Goal: Task Accomplishment & Management: Complete application form

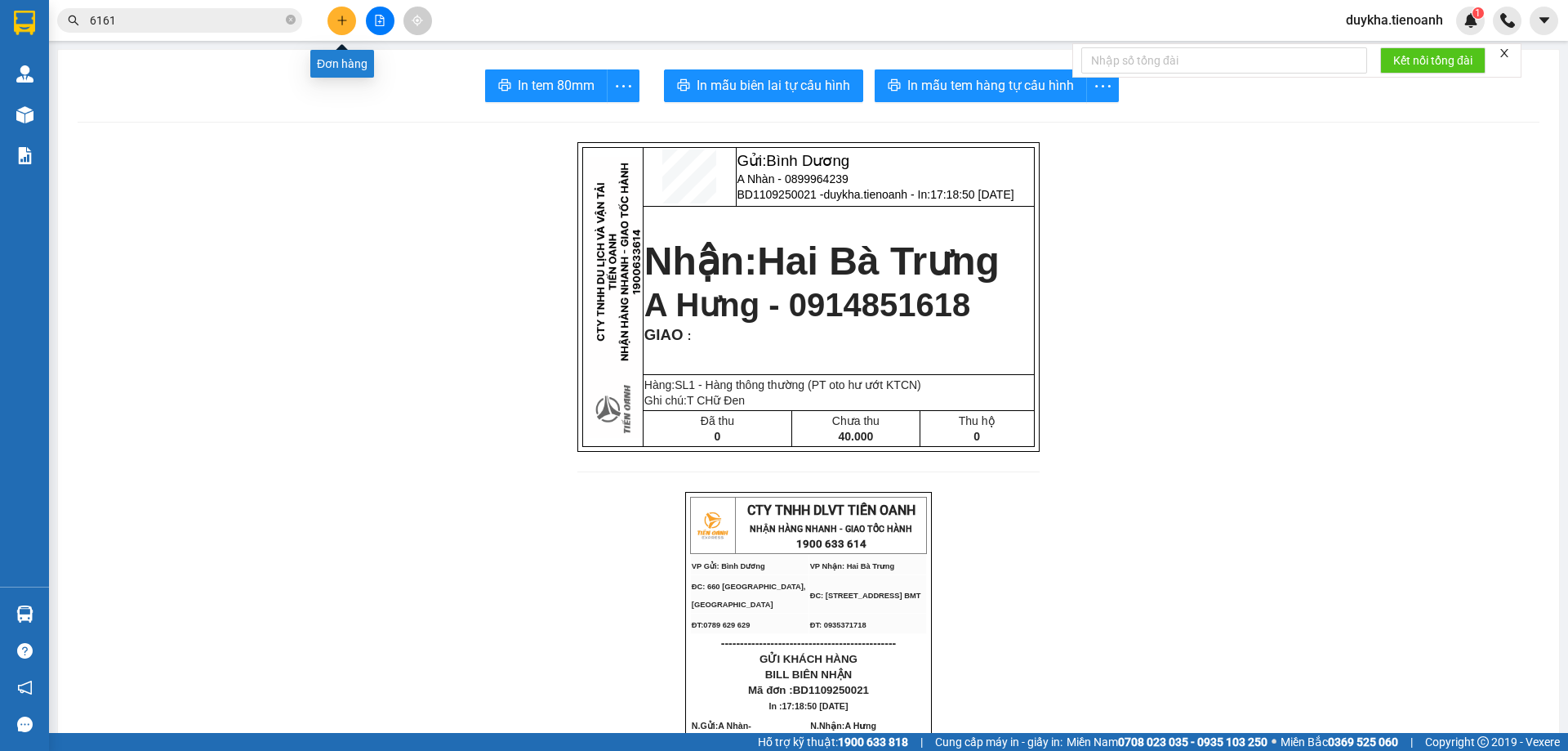
click at [338, 13] on button at bounding box center [342, 21] width 29 height 29
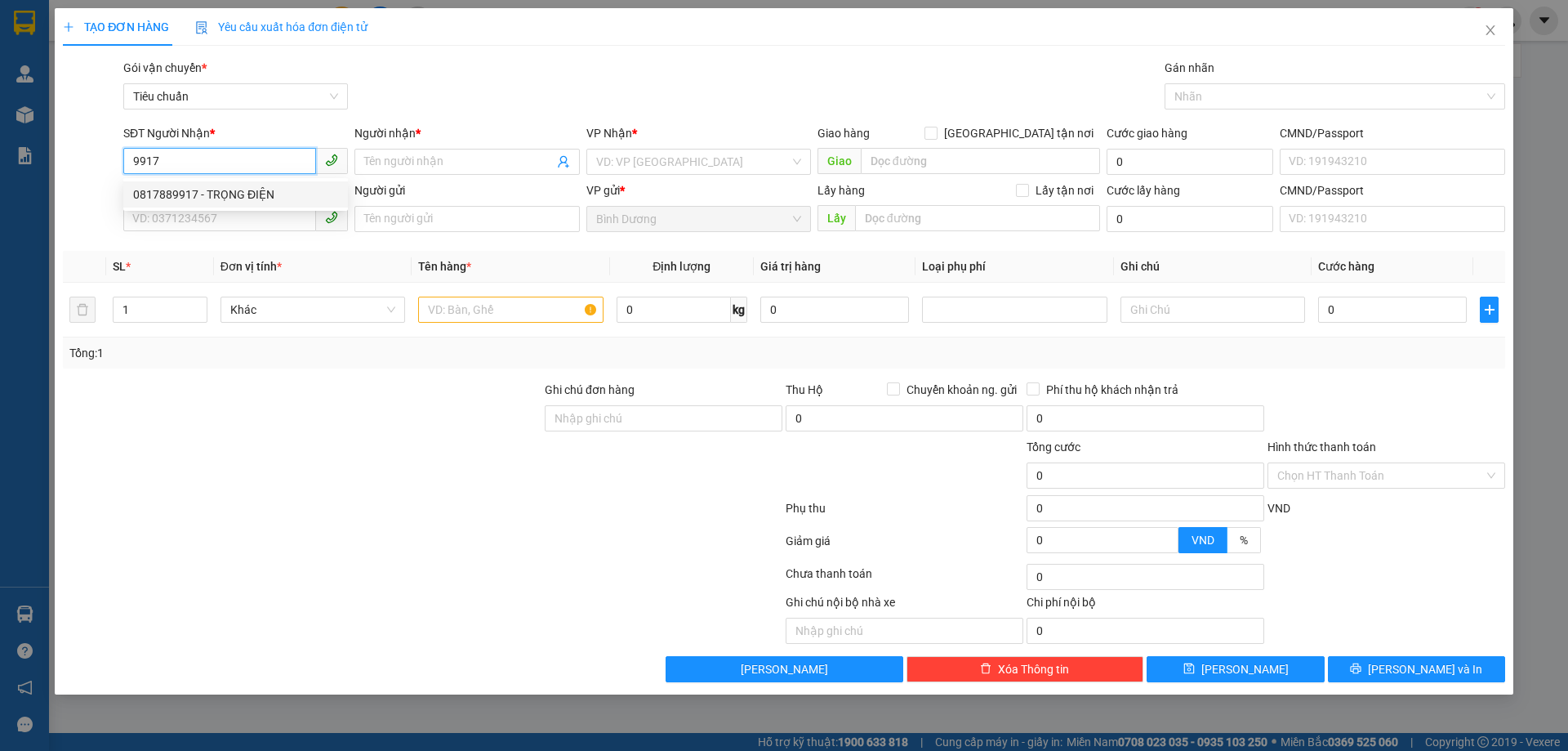
click at [246, 202] on div "0817889917 - TRỌNG ĐIỆN" at bounding box center [236, 194] width 205 height 18
type input "0817889917"
type input "TRỌNG ĐIỆN"
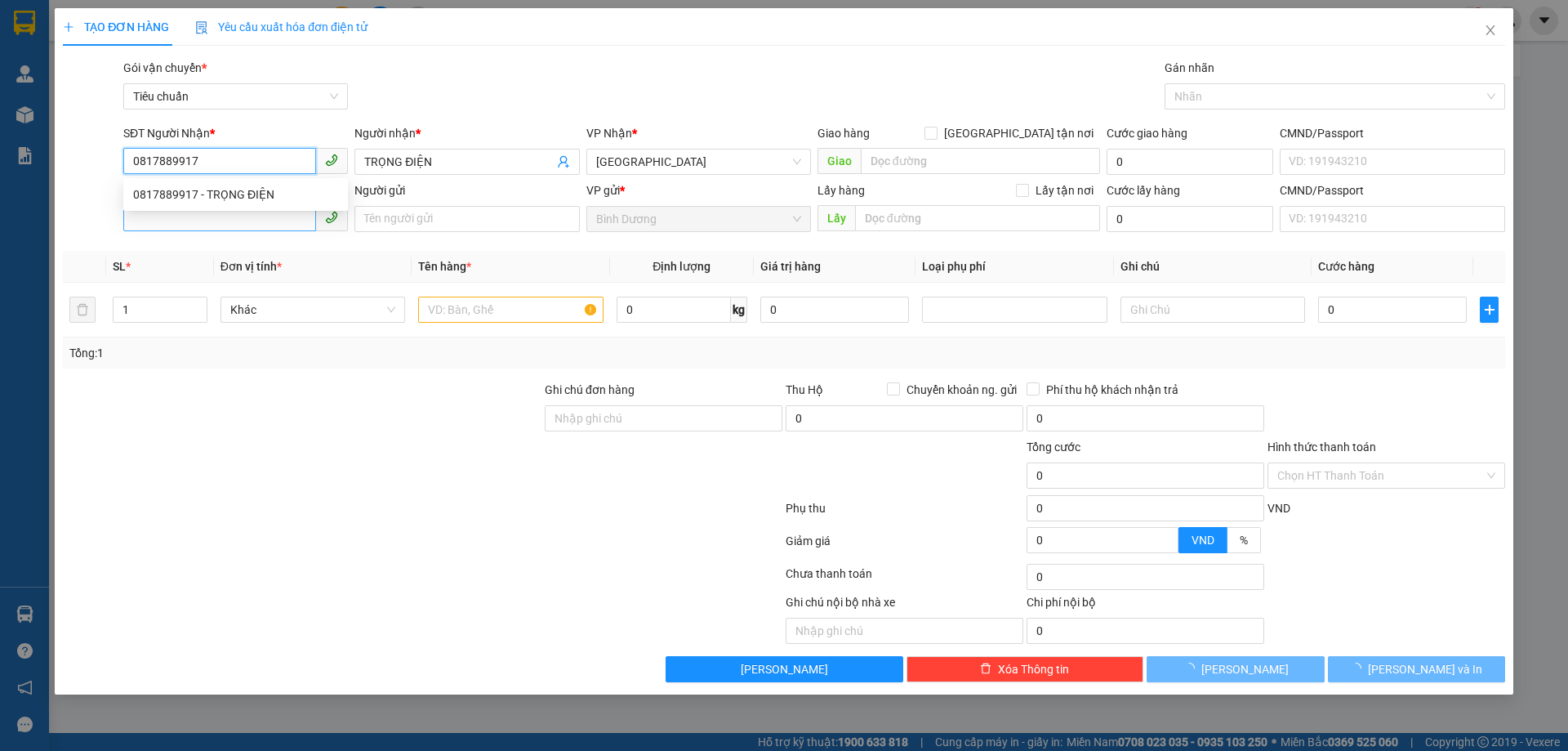
type input "30.000"
type input "0817889917"
click at [251, 230] on input "SĐT Người Gửi" at bounding box center [219, 219] width 192 height 26
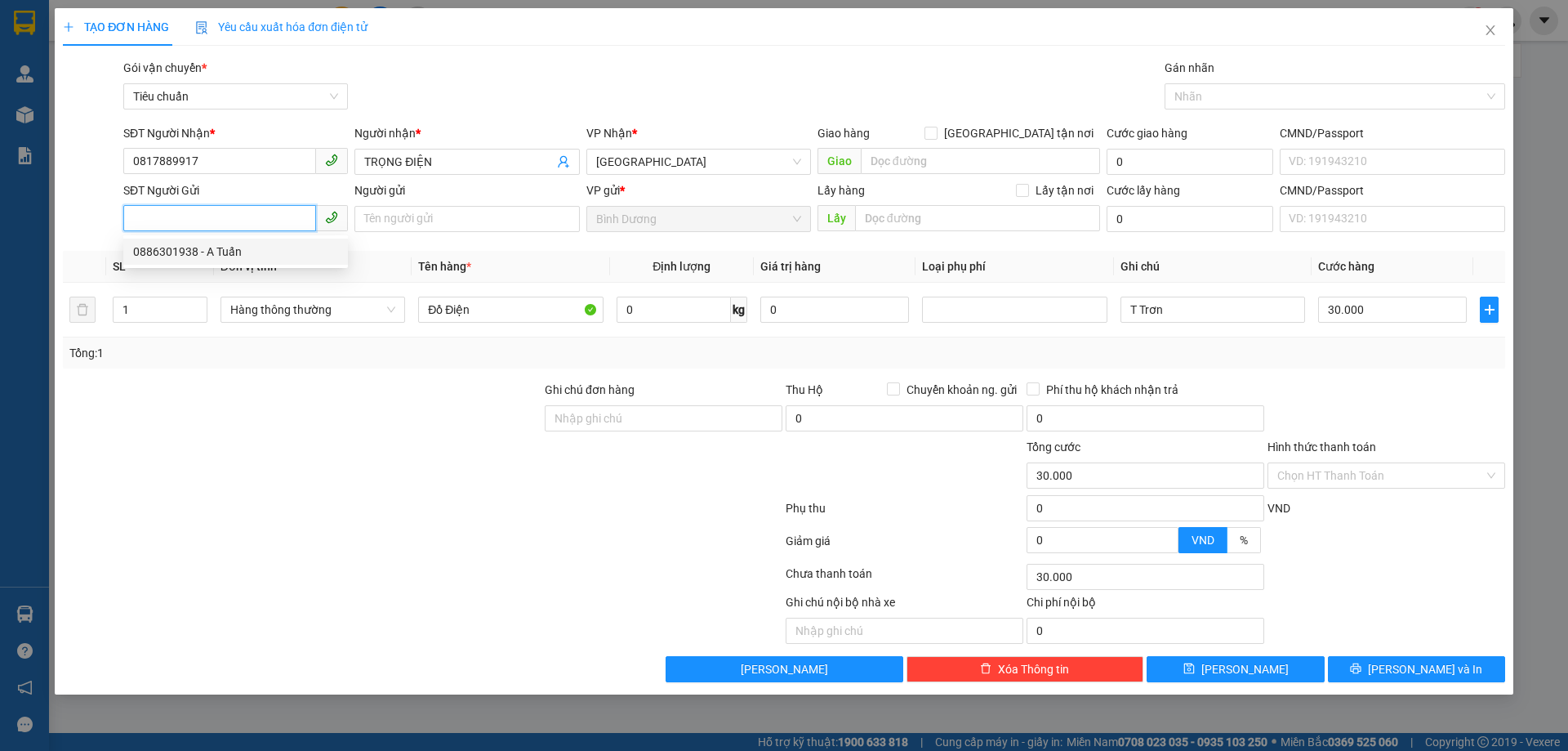
drag, startPoint x: 248, startPoint y: 258, endPoint x: 319, endPoint y: 527, distance: 278.2
click at [247, 258] on div "0886301938 - A Tuấn" at bounding box center [236, 251] width 205 height 18
type input "0886301938"
type input "A Tuấn"
type input "264374620"
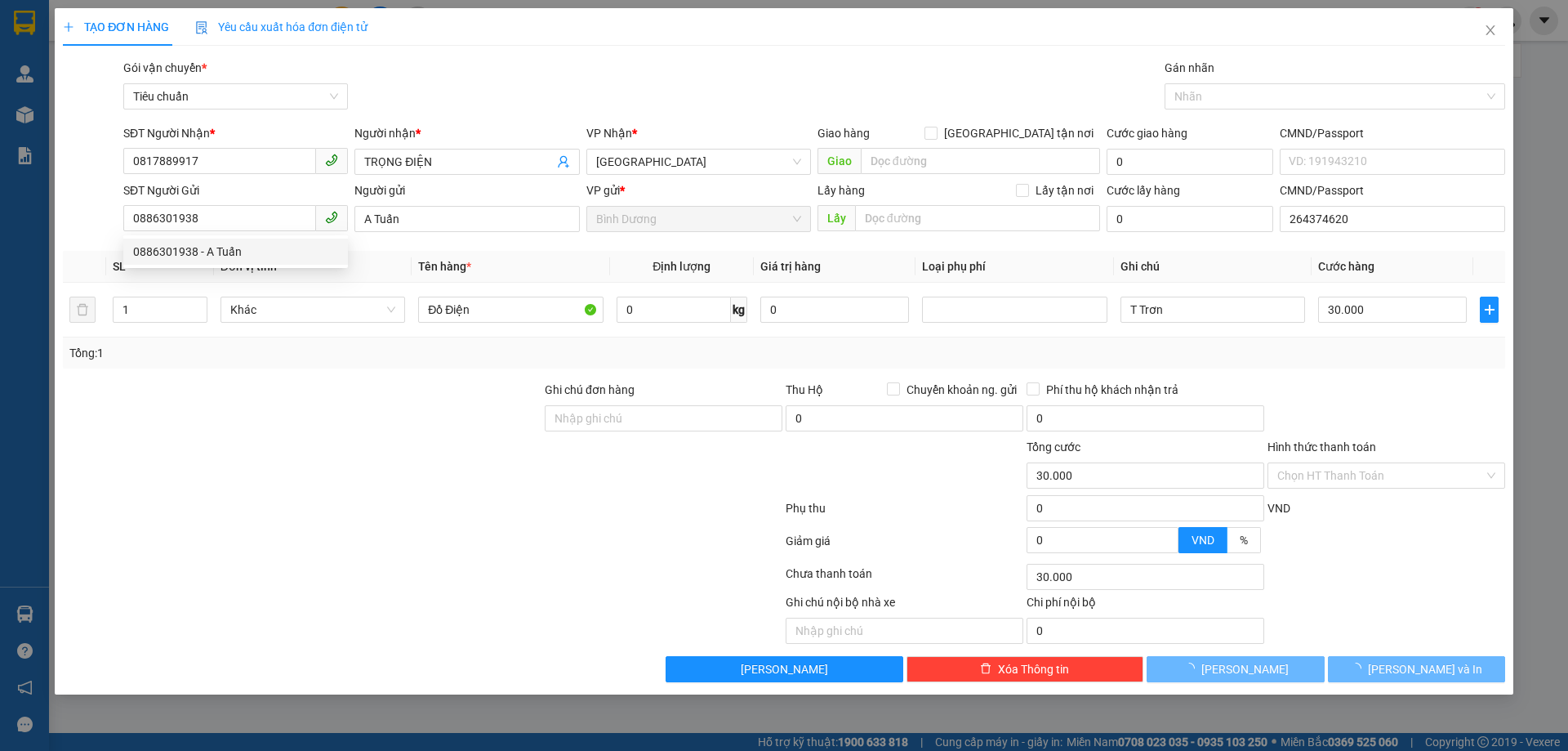
click at [319, 528] on div at bounding box center [423, 545] width 723 height 33
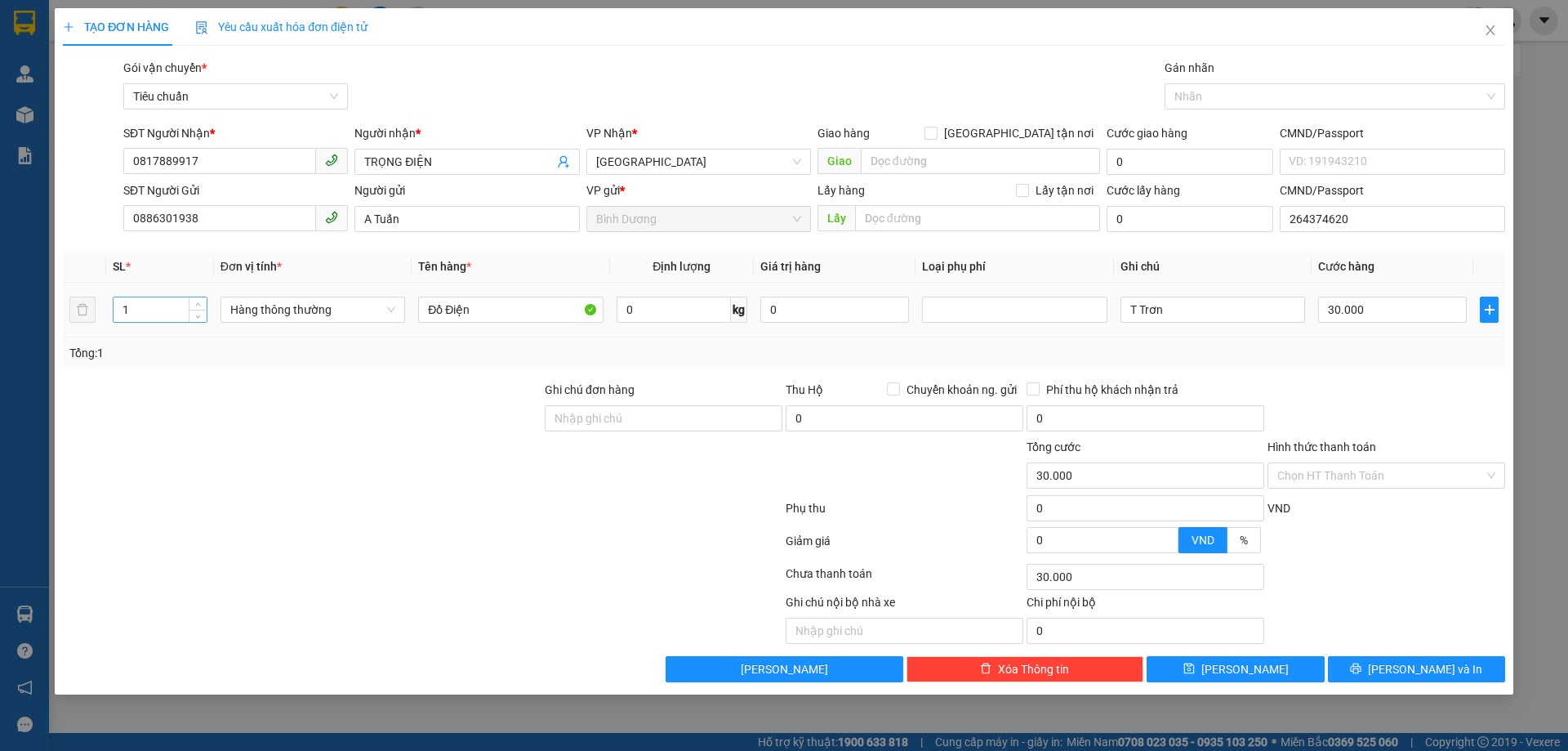
click at [138, 316] on input "1" at bounding box center [159, 310] width 93 height 24
type input "2"
click at [414, 515] on div at bounding box center [423, 512] width 723 height 33
type input "0"
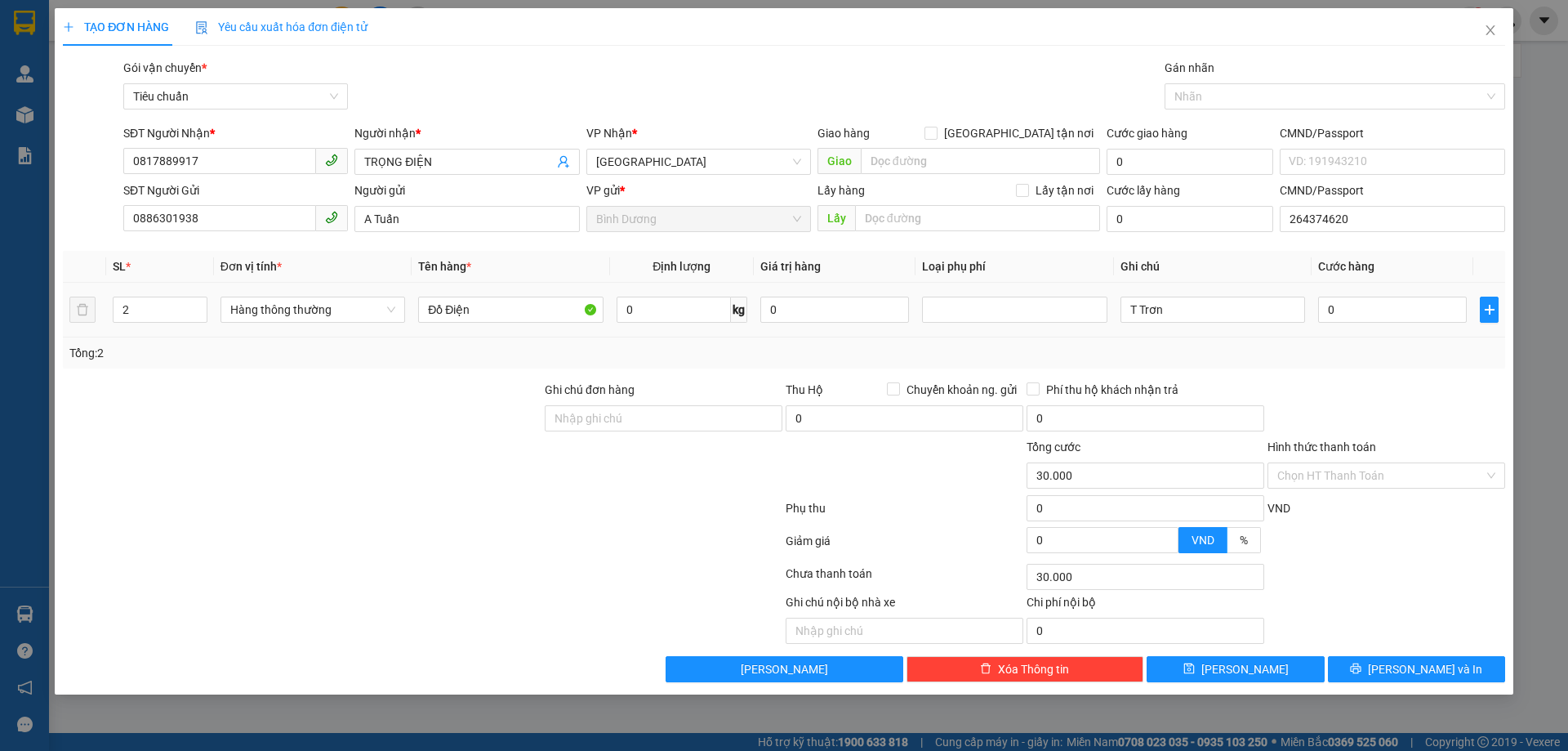
type input "0"
click at [652, 311] on input "0" at bounding box center [673, 310] width 114 height 26
type input "20"
click at [633, 388] on label "Ghi chú đơn hàng" at bounding box center [589, 389] width 90 height 13
click at [633, 405] on input "Ghi chú đơn hàng" at bounding box center [663, 418] width 237 height 26
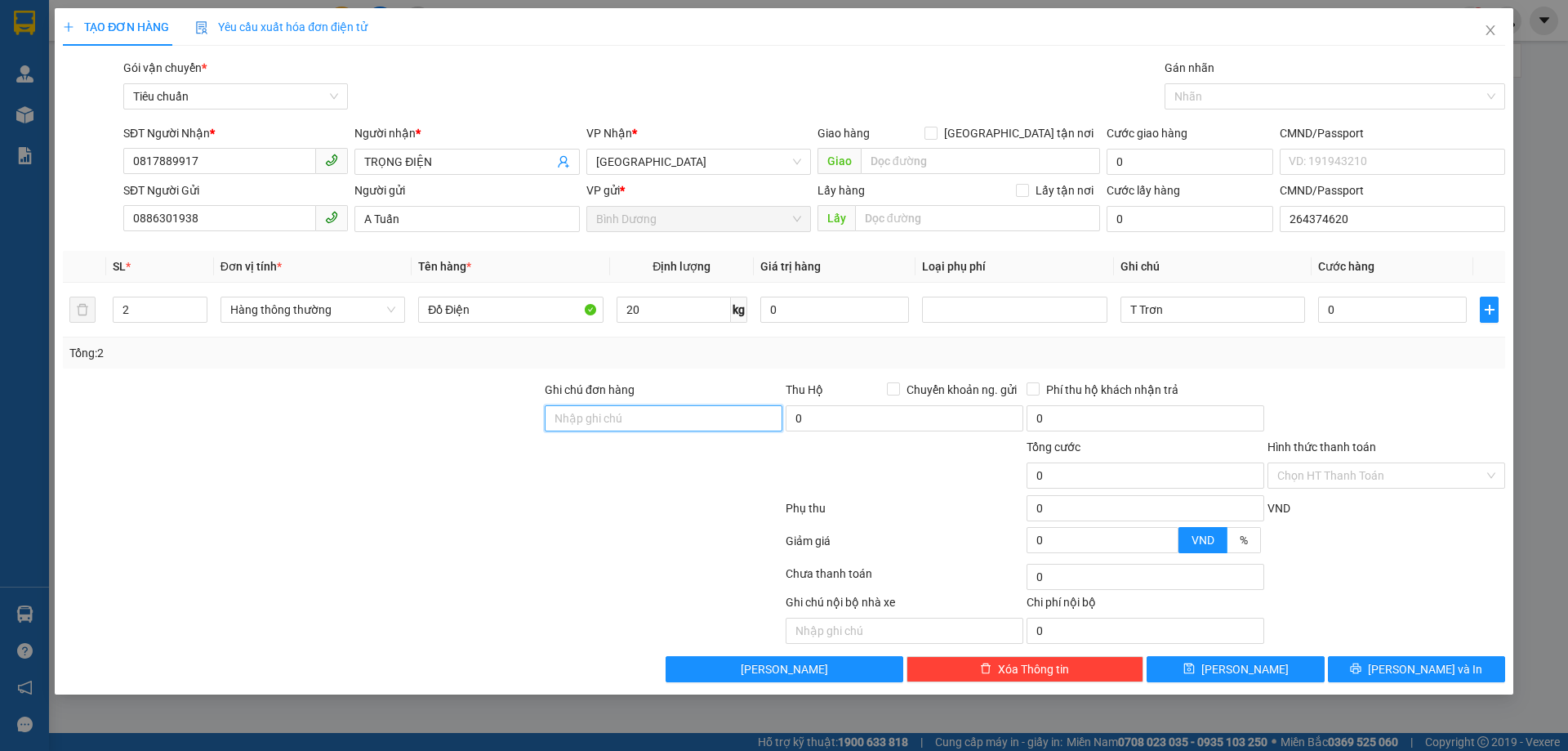
type input "55.000"
click at [1284, 363] on div "Tổng: 2" at bounding box center [784, 353] width 1442 height 31
drag, startPoint x: 1181, startPoint y: 315, endPoint x: 952, endPoint y: 299, distance: 229.6
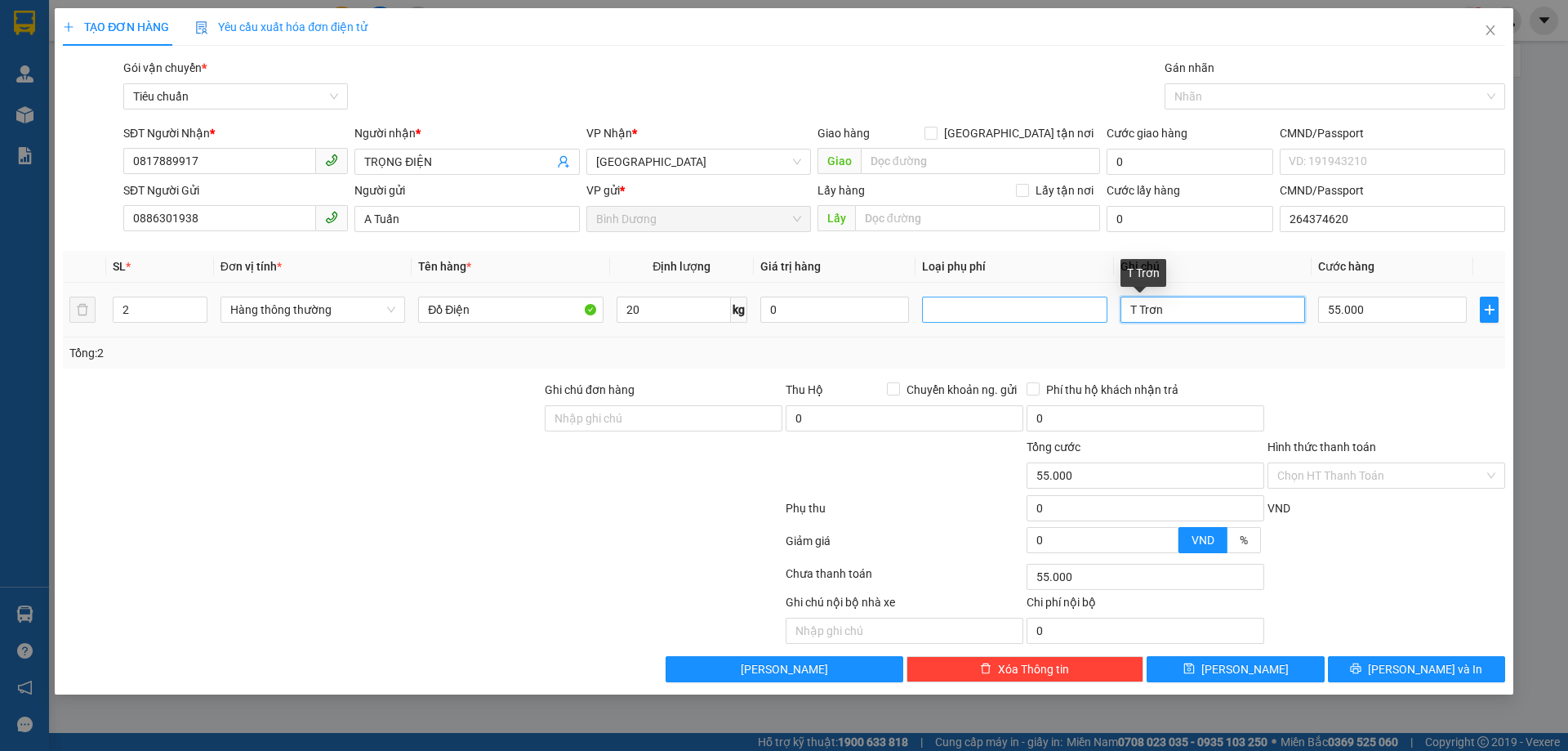
click at [952, 299] on tr "2 Hàng thông thường Đồ Điện 20 kg 0 T Trơn 55.000" at bounding box center [784, 310] width 1442 height 55
type input "T"
type input "Tủ Điện BBC+T BBC BK Dễ Vỡ"
click at [1405, 310] on input "55.000" at bounding box center [1392, 310] width 148 height 26
type input "1"
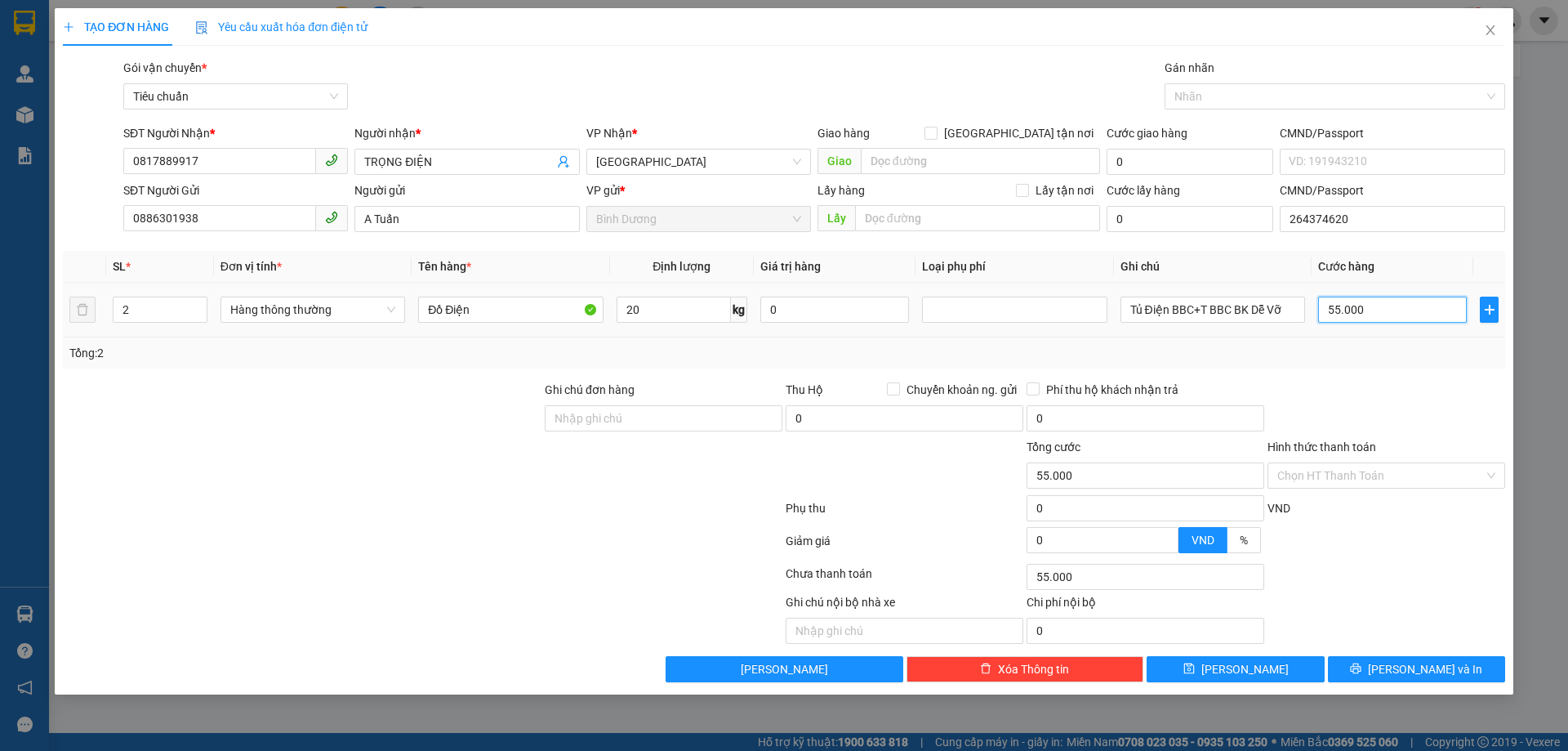
type input "1"
type input "12"
type input "120"
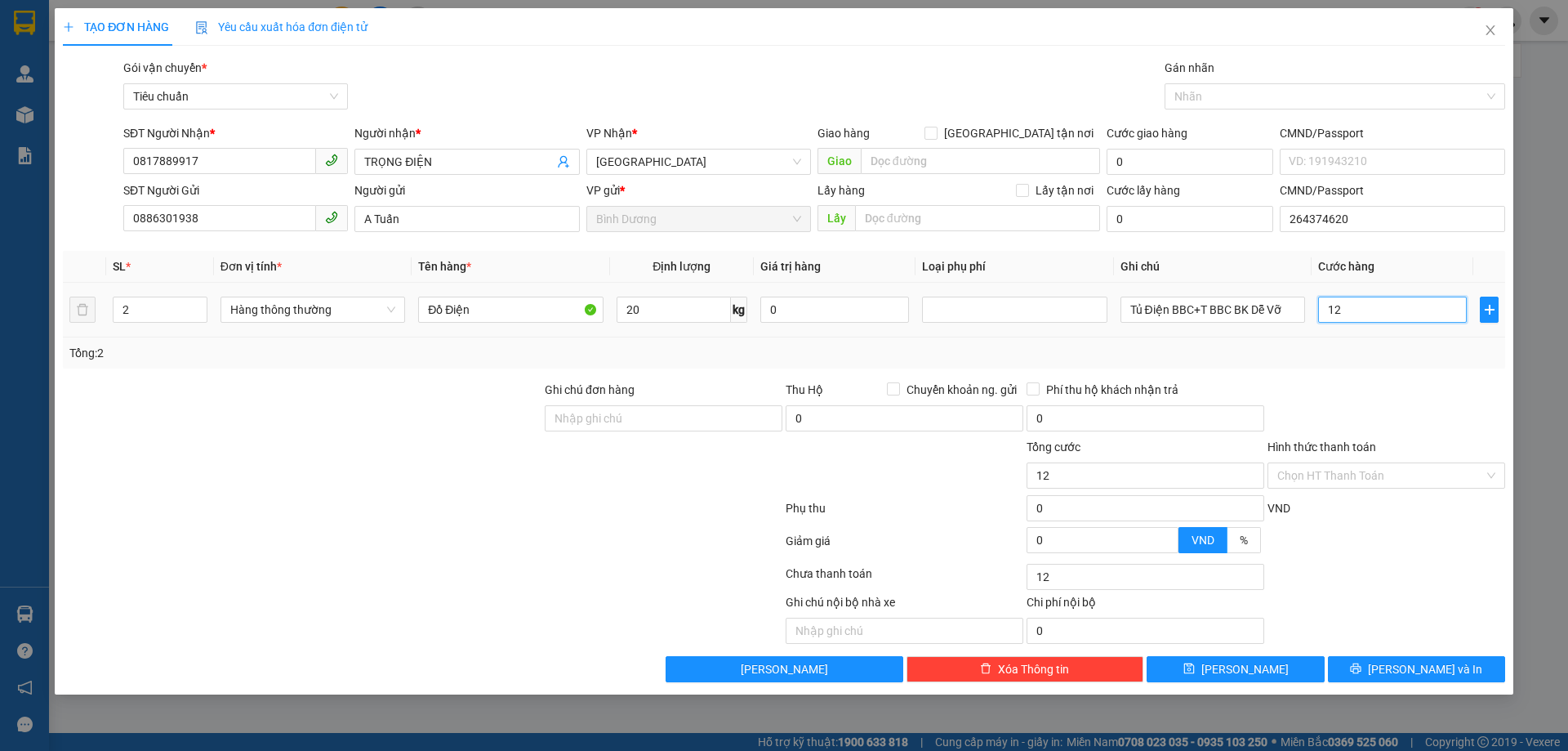
type input "120"
type input "120.000"
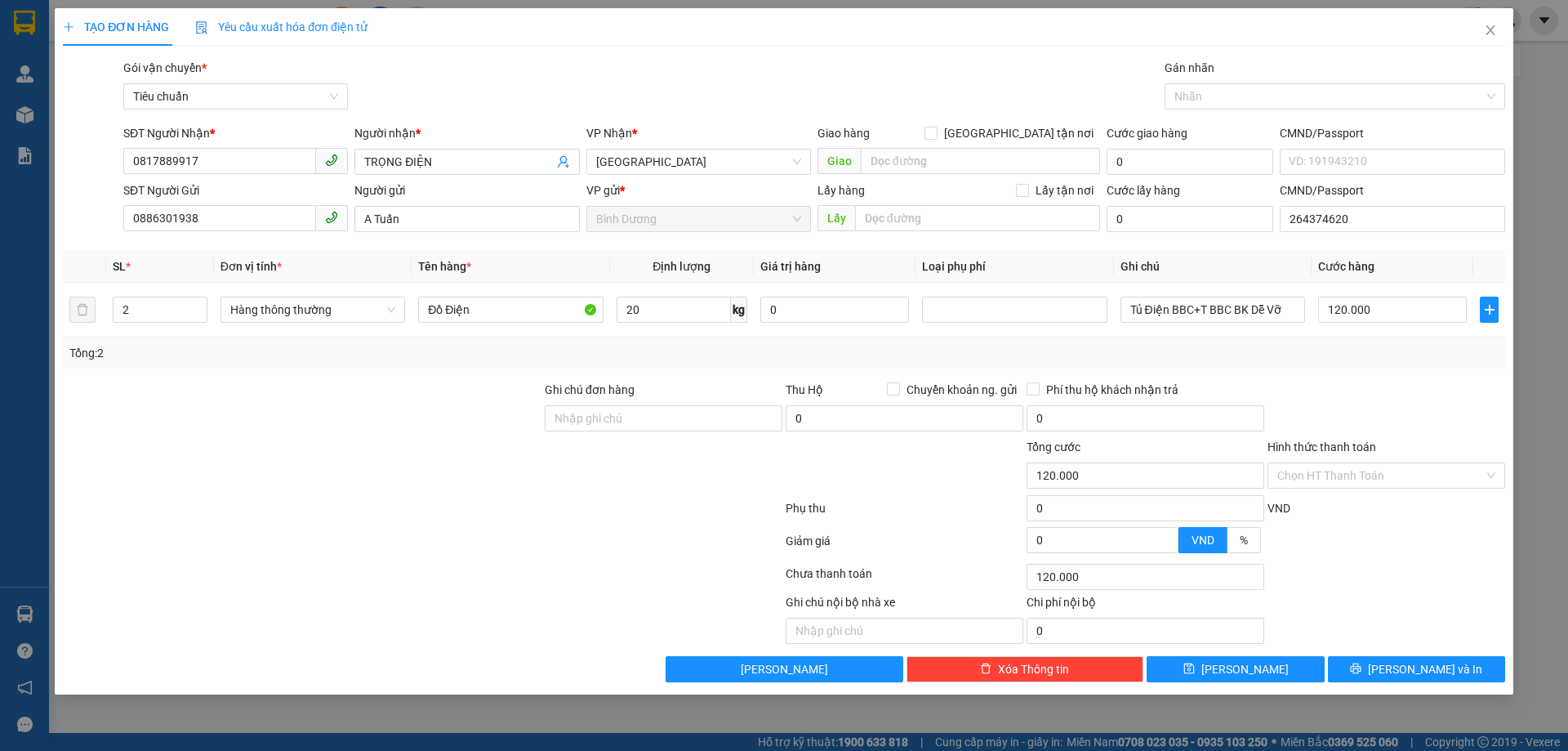
click at [1408, 347] on div "Tổng: 2" at bounding box center [784, 353] width 1429 height 18
click at [1404, 658] on button "[PERSON_NAME] và In" at bounding box center [1416, 669] width 177 height 26
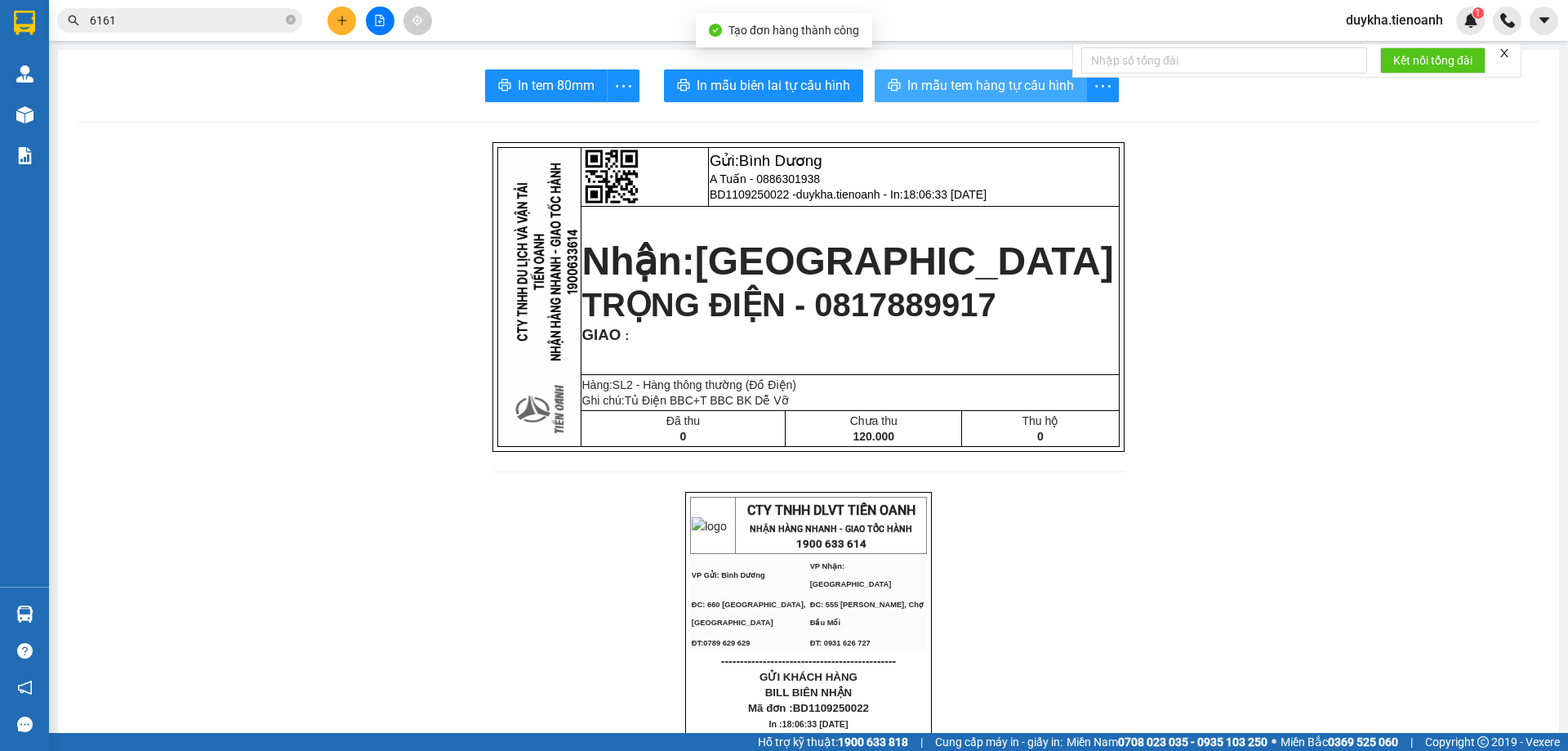
click at [913, 88] on span "In mẫu tem hàng tự cấu hình" at bounding box center [991, 86] width 166 height 21
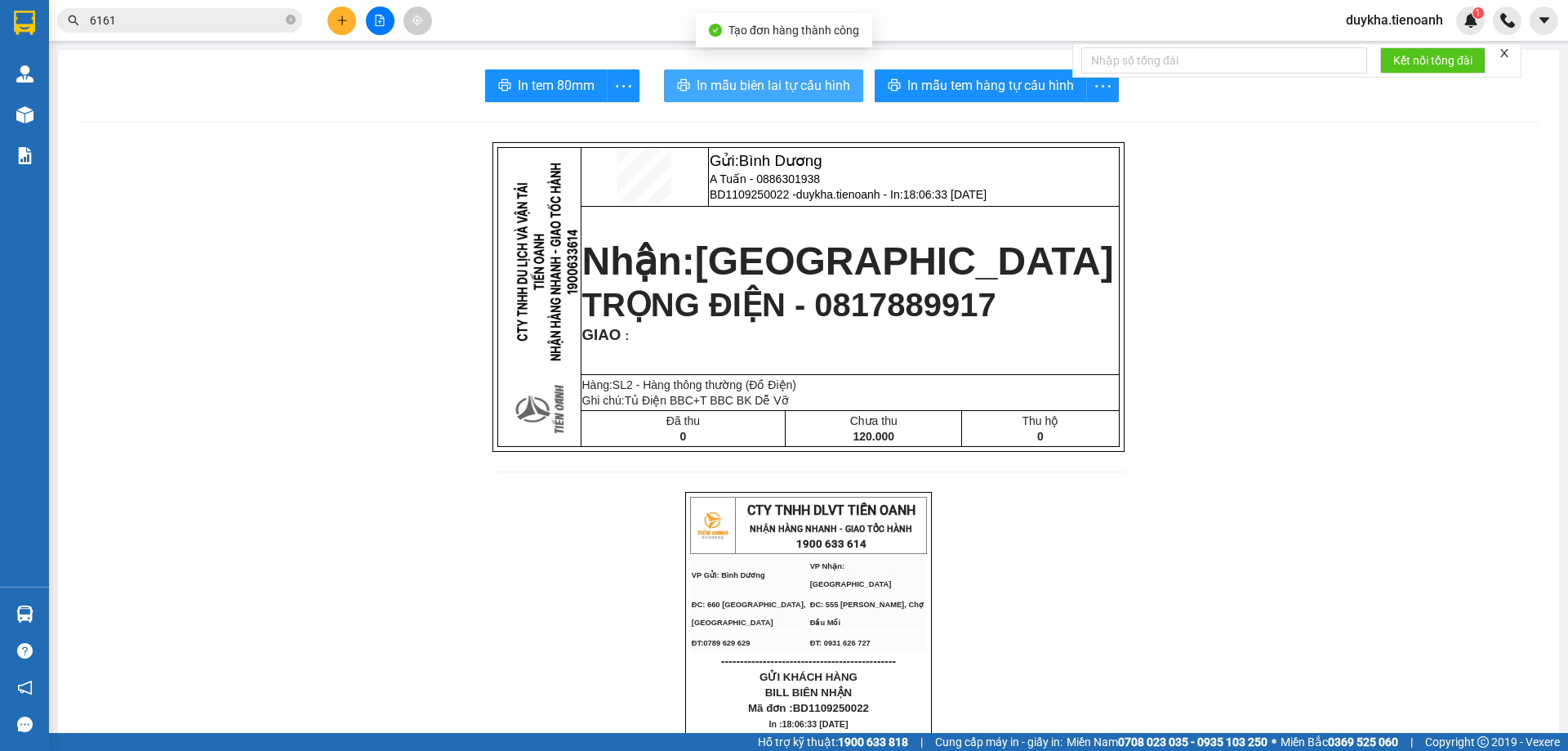
click at [836, 90] on span "In mẫu biên lai tự cấu hình" at bounding box center [773, 86] width 153 height 21
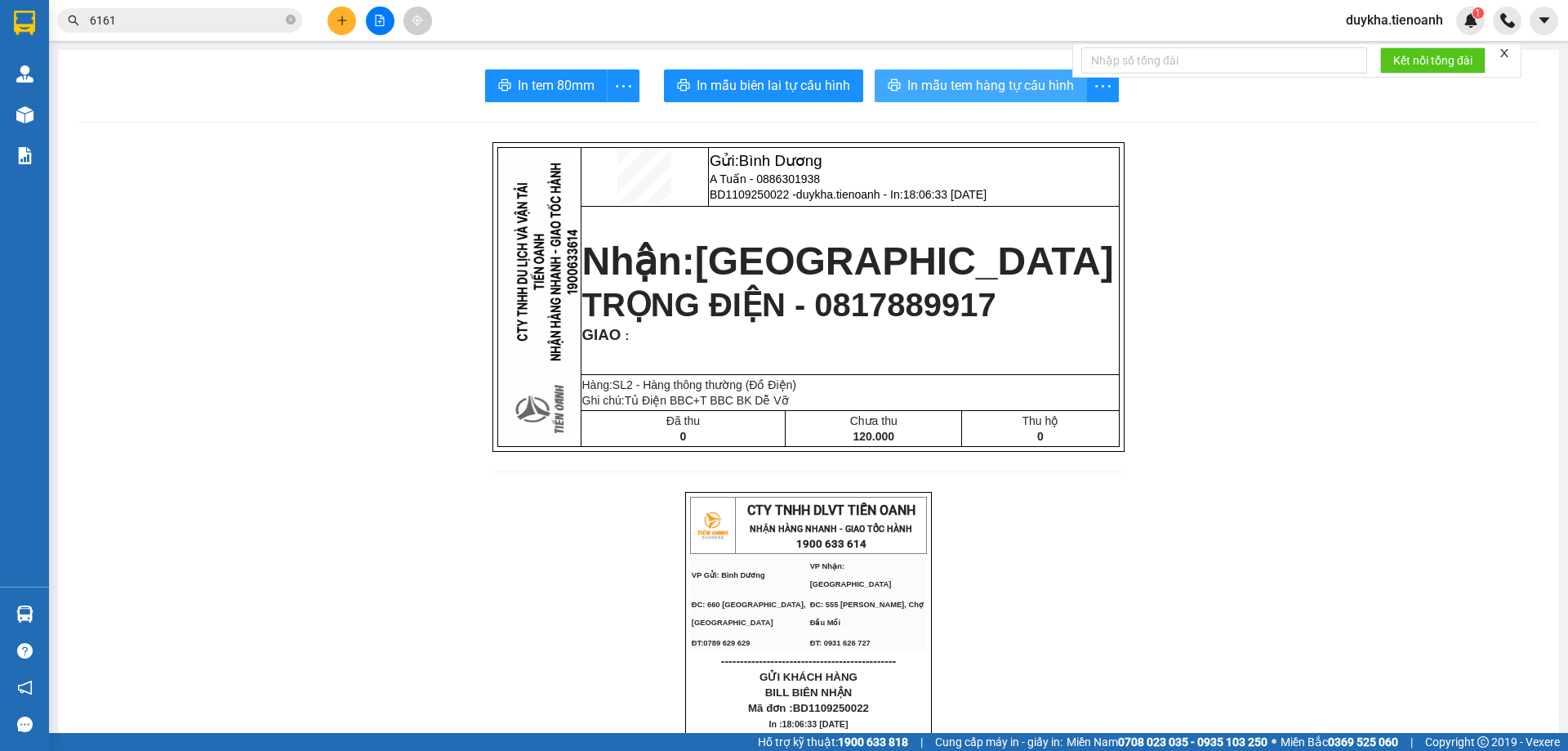
click at [949, 81] on span "In mẫu tem hàng tự cấu hình" at bounding box center [991, 86] width 166 height 21
click at [292, 21] on icon "close-circle" at bounding box center [290, 19] width 10 height 10
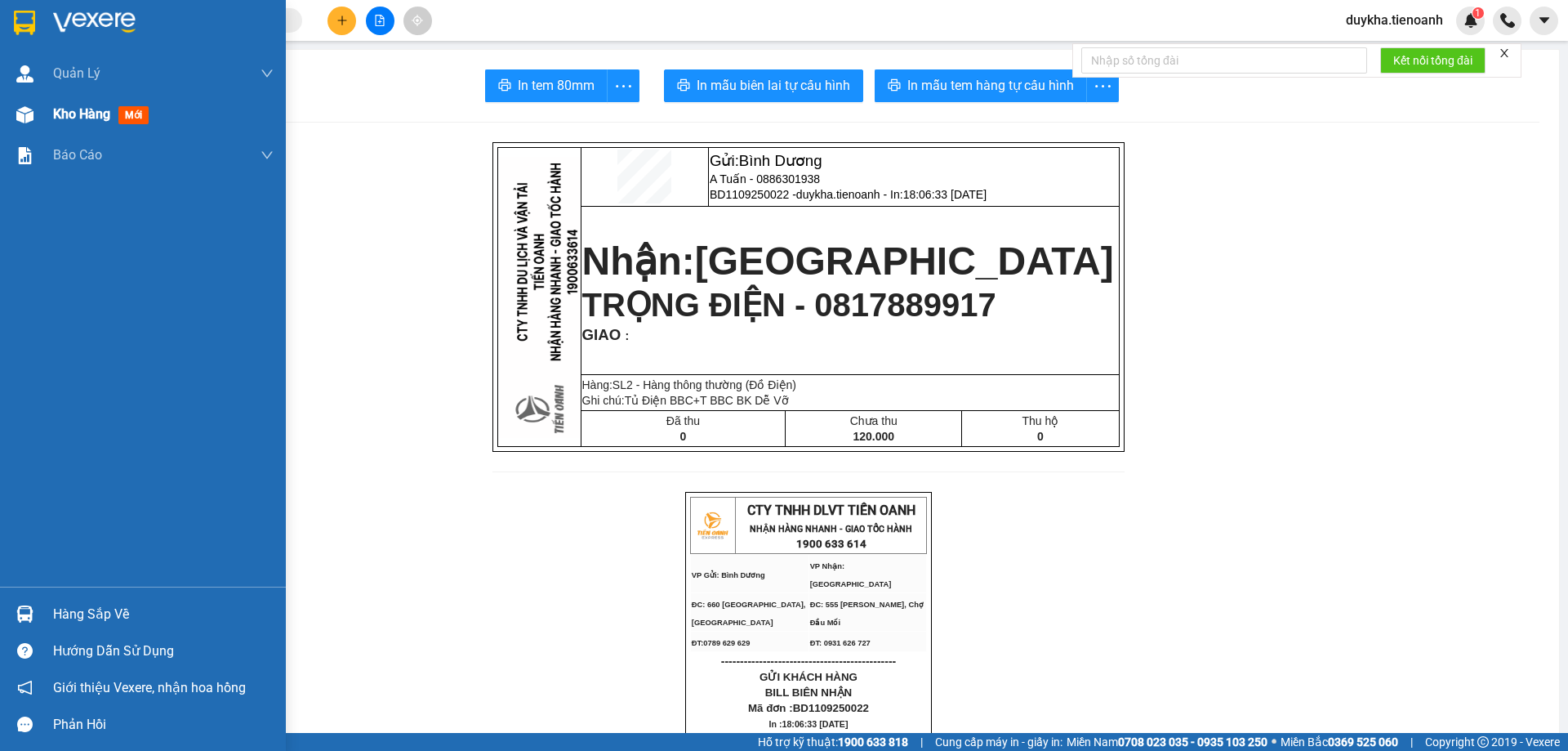
click at [75, 121] on span "Kho hàng" at bounding box center [81, 114] width 57 height 16
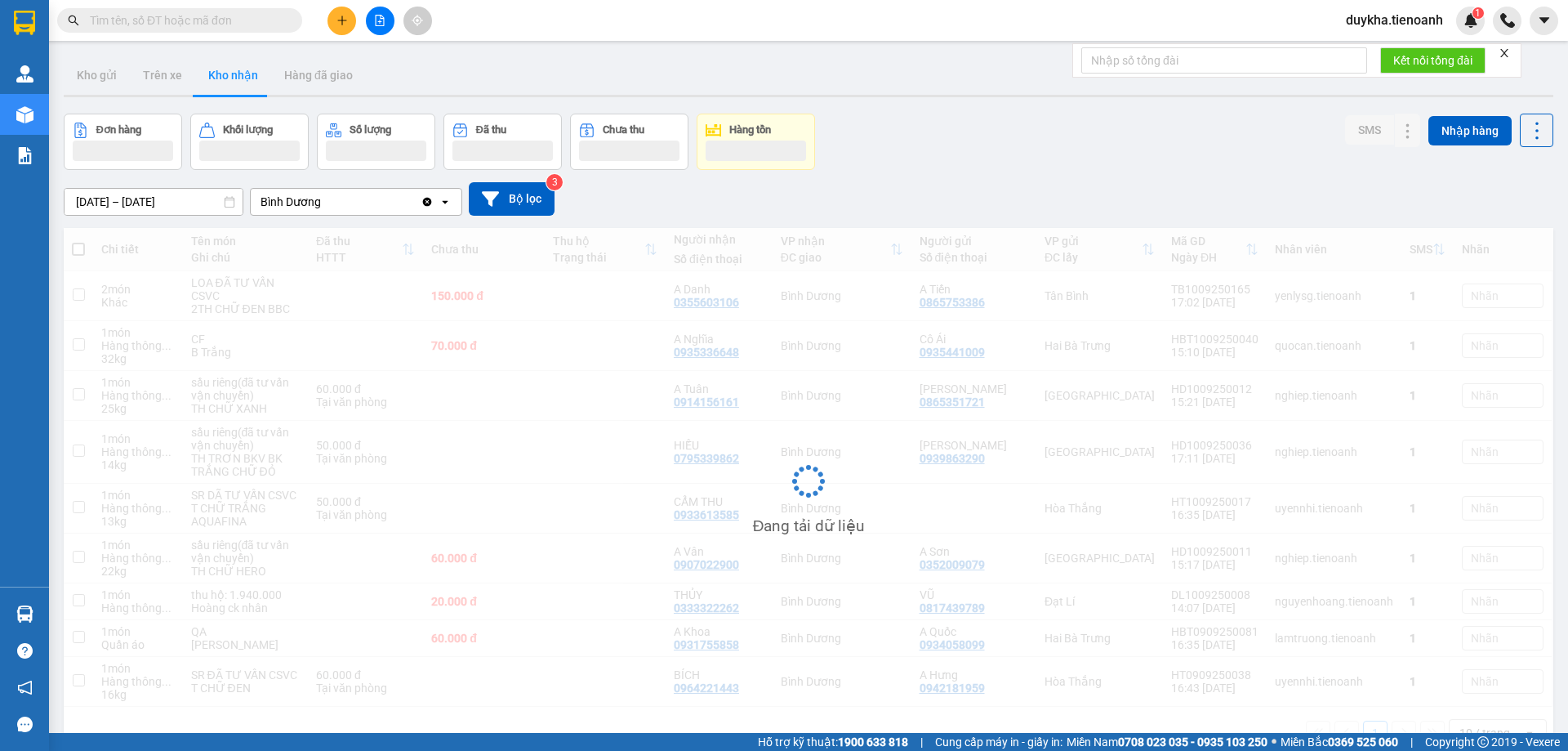
click at [619, 29] on div "Kết quả tìm kiếm ( 659 ) Bộ lọc Mã ĐH Trạng thái Món hàng Thu hộ Tổng cước Chưa…" at bounding box center [784, 20] width 1568 height 41
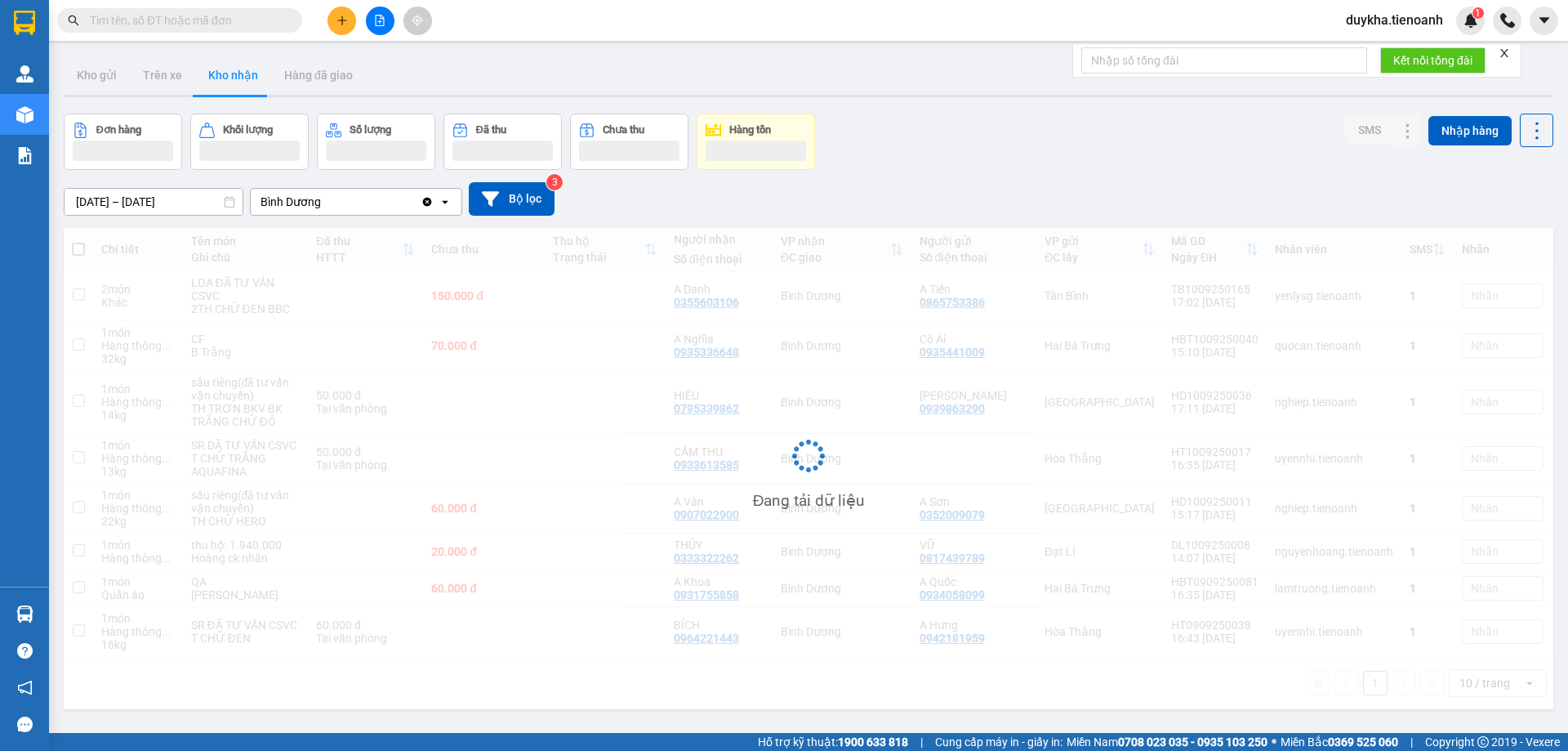
click at [628, 23] on div "Kết quả tìm kiếm ( 659 ) Bộ lọc Mã ĐH Trạng thái Món hàng Thu hộ Tổng cước Chưa…" at bounding box center [784, 20] width 1568 height 41
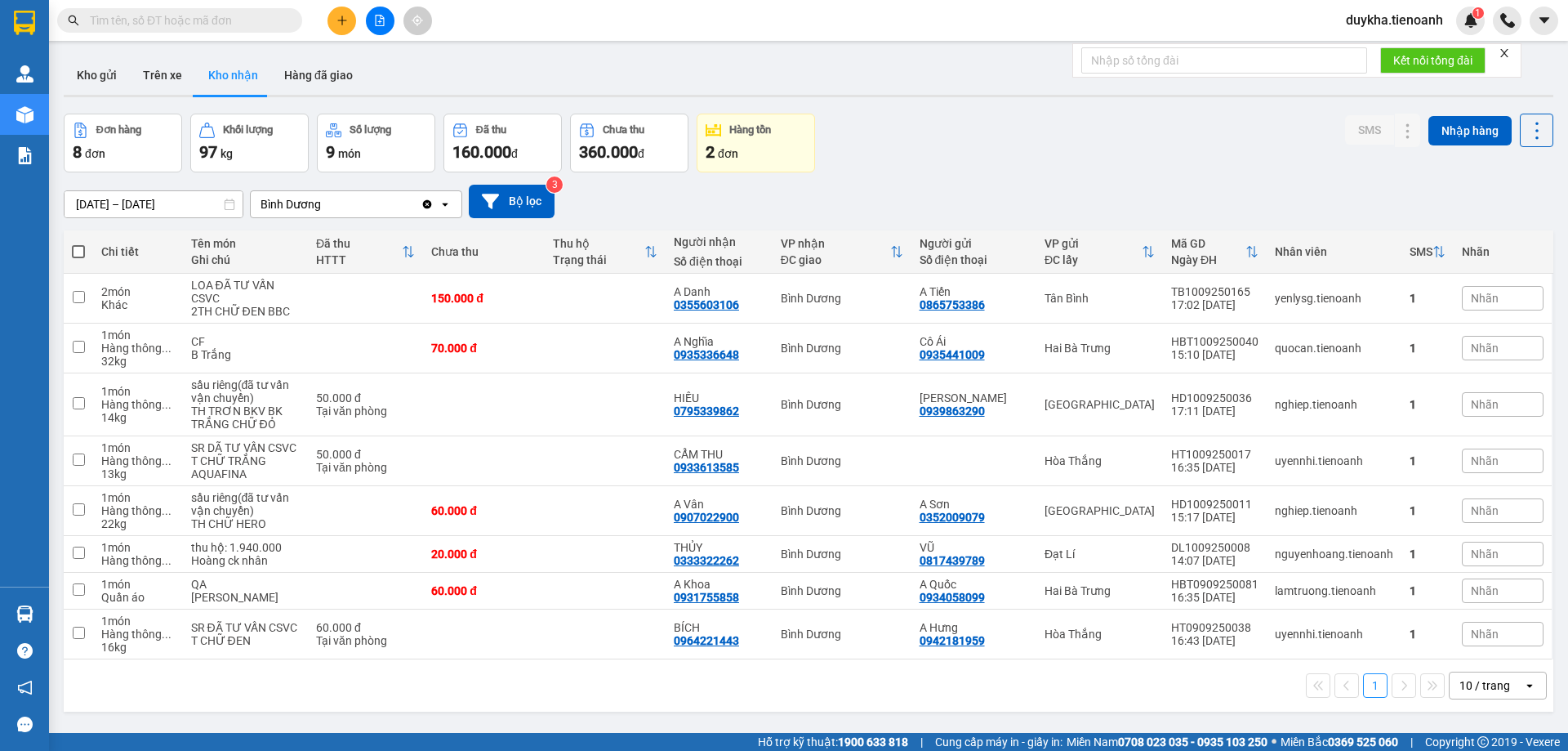
click at [568, 61] on div "Kho gửi Trên xe Kho nhận Hàng đã giao" at bounding box center [808, 77] width 1490 height 43
click at [570, 41] on main "ver 1.8.143 Kho gửi Trên xe Kho nhận Hàng đã giao Đơn hàng 8 đơn Khối lượng 97 …" at bounding box center [784, 366] width 1568 height 733
click at [123, 75] on button "Kho gửi" at bounding box center [96, 75] width 66 height 39
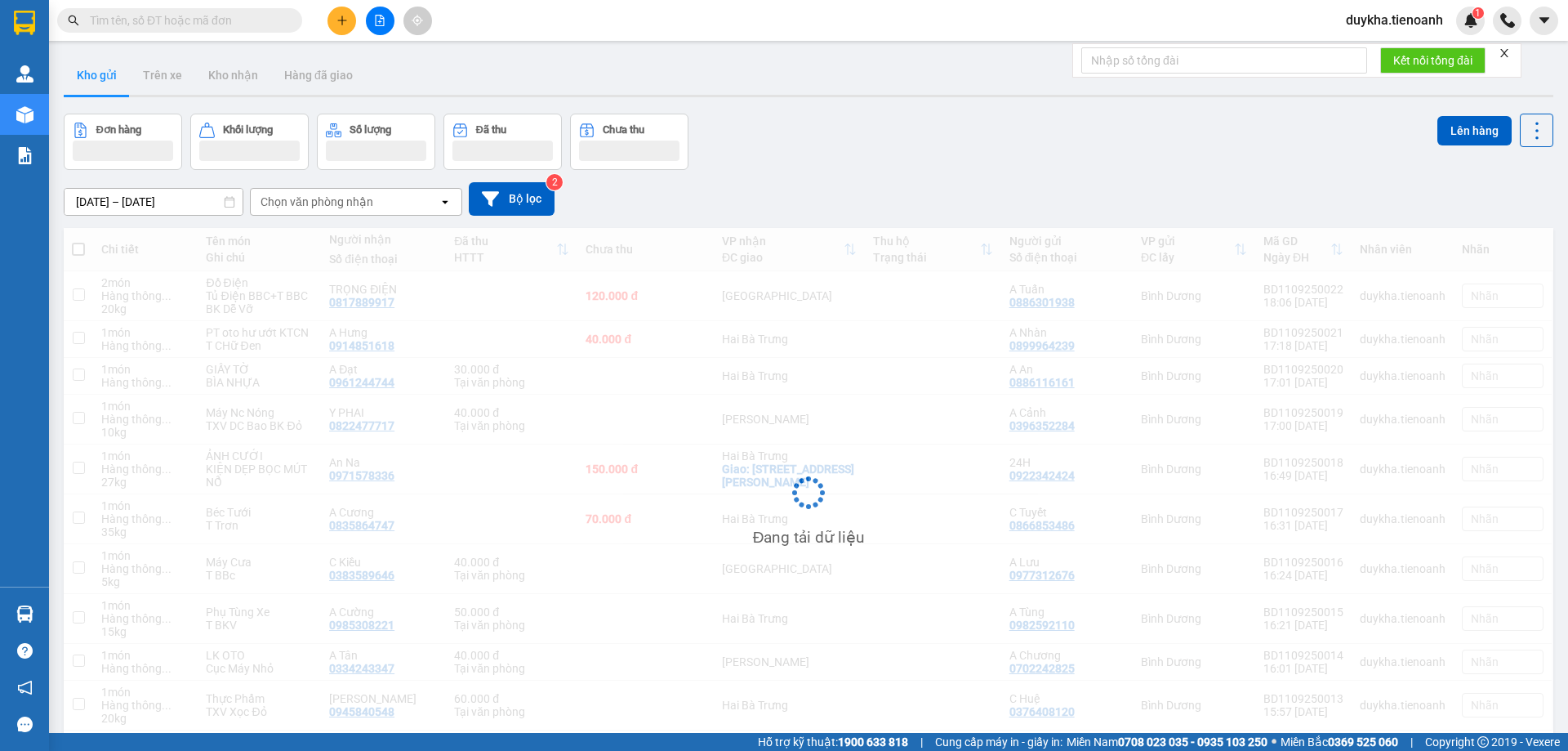
click at [111, 80] on button "Kho gửi" at bounding box center [96, 75] width 66 height 39
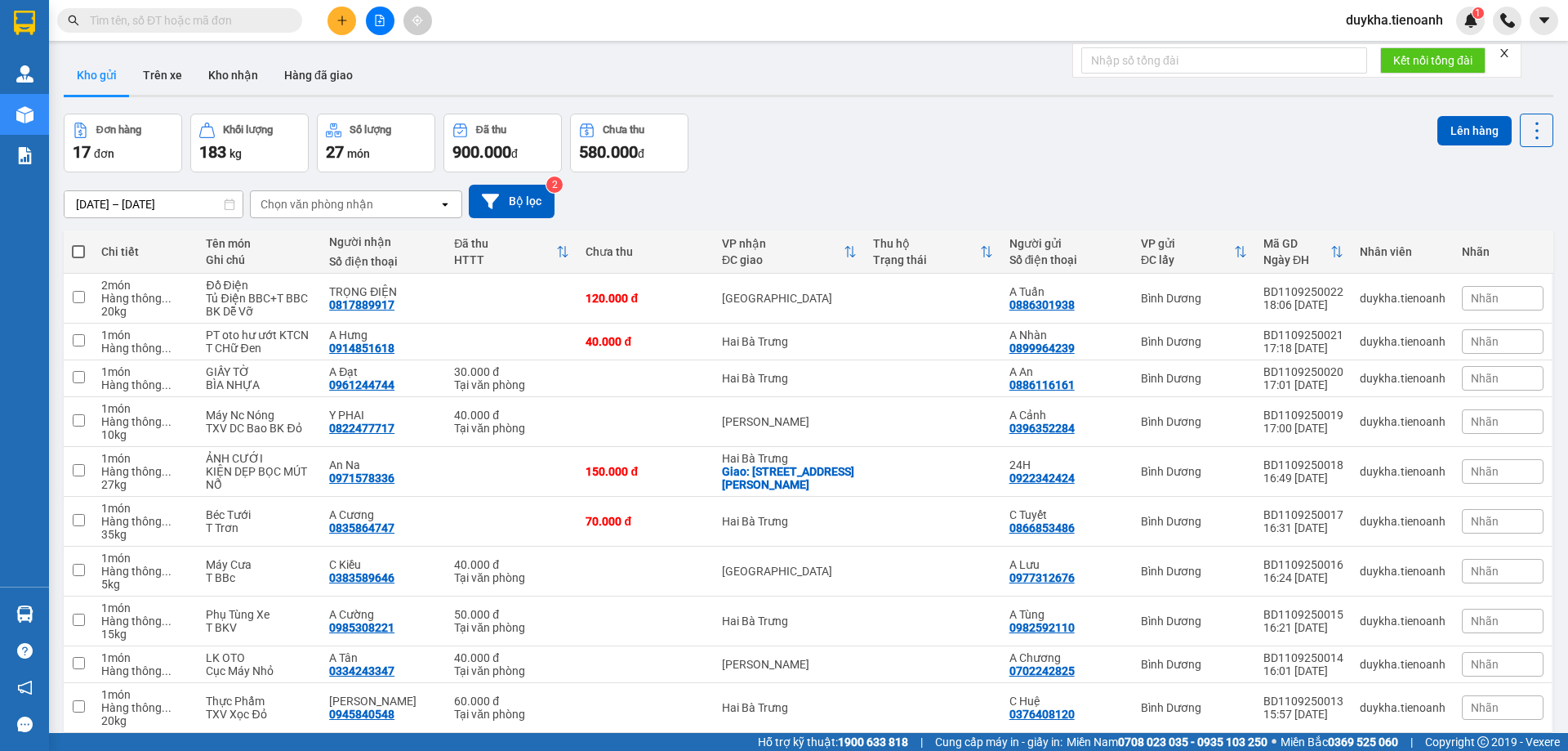
click at [791, 103] on div "ver 1.8.143 Kho gửi Trên xe Kho nhận Hàng đã giao Đơn hàng 17 đơn Khối lượng 18…" at bounding box center [809, 425] width 1503 height 751
click at [154, 77] on button "Trên xe" at bounding box center [162, 75] width 65 height 39
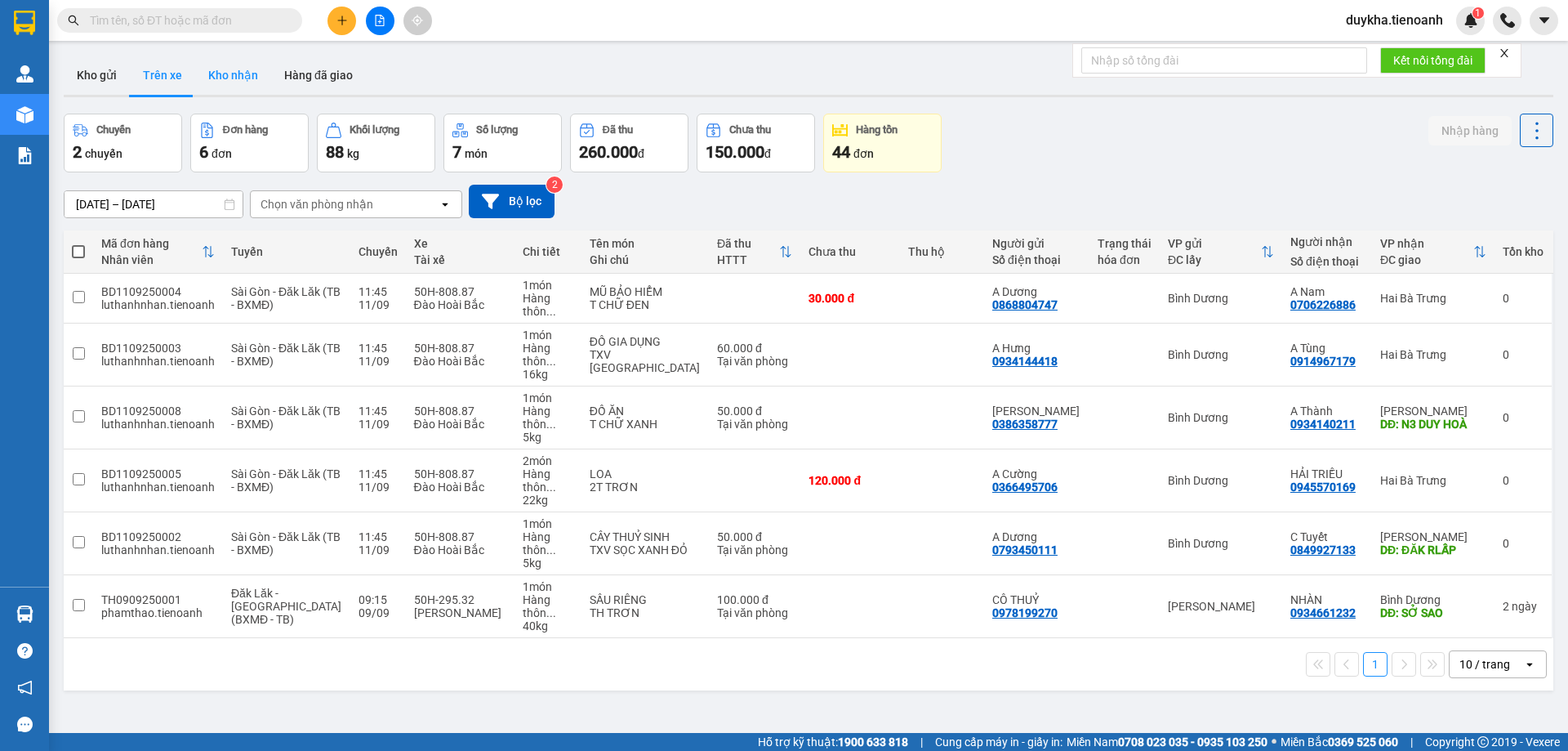
click at [233, 76] on button "Kho nhận" at bounding box center [233, 75] width 76 height 39
type input "[DATE] – [DATE]"
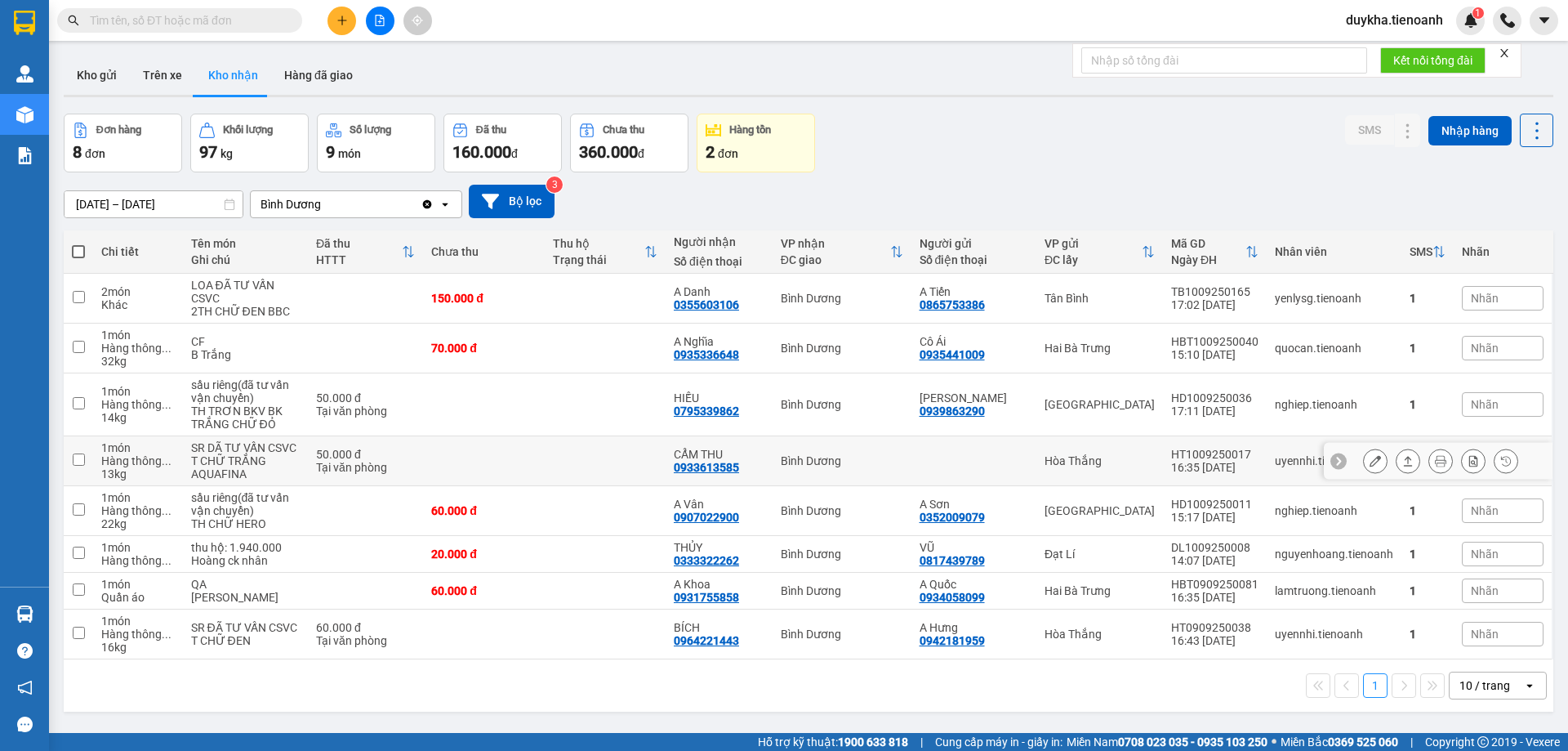
scroll to position [75, 0]
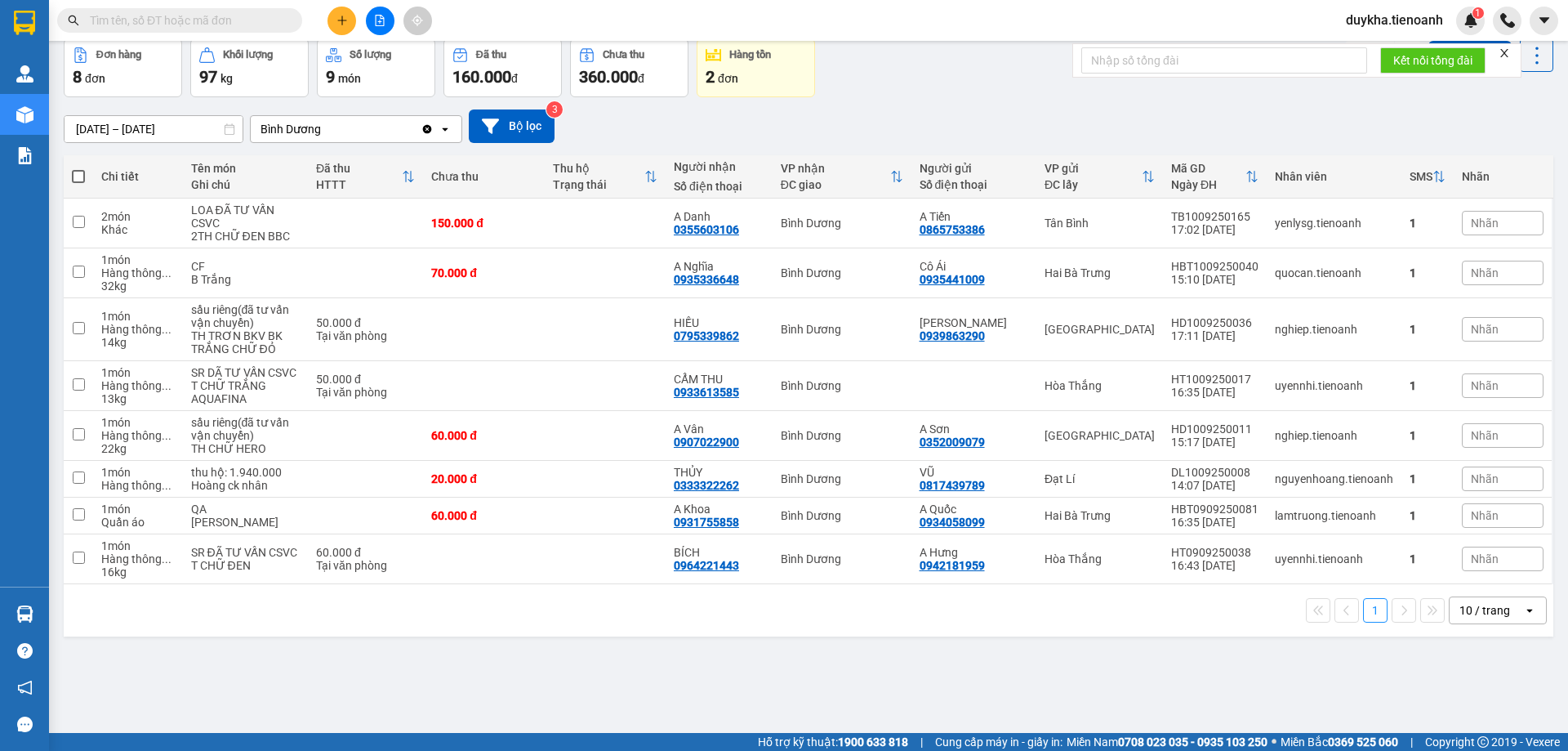
click at [341, 29] on button at bounding box center [342, 21] width 29 height 29
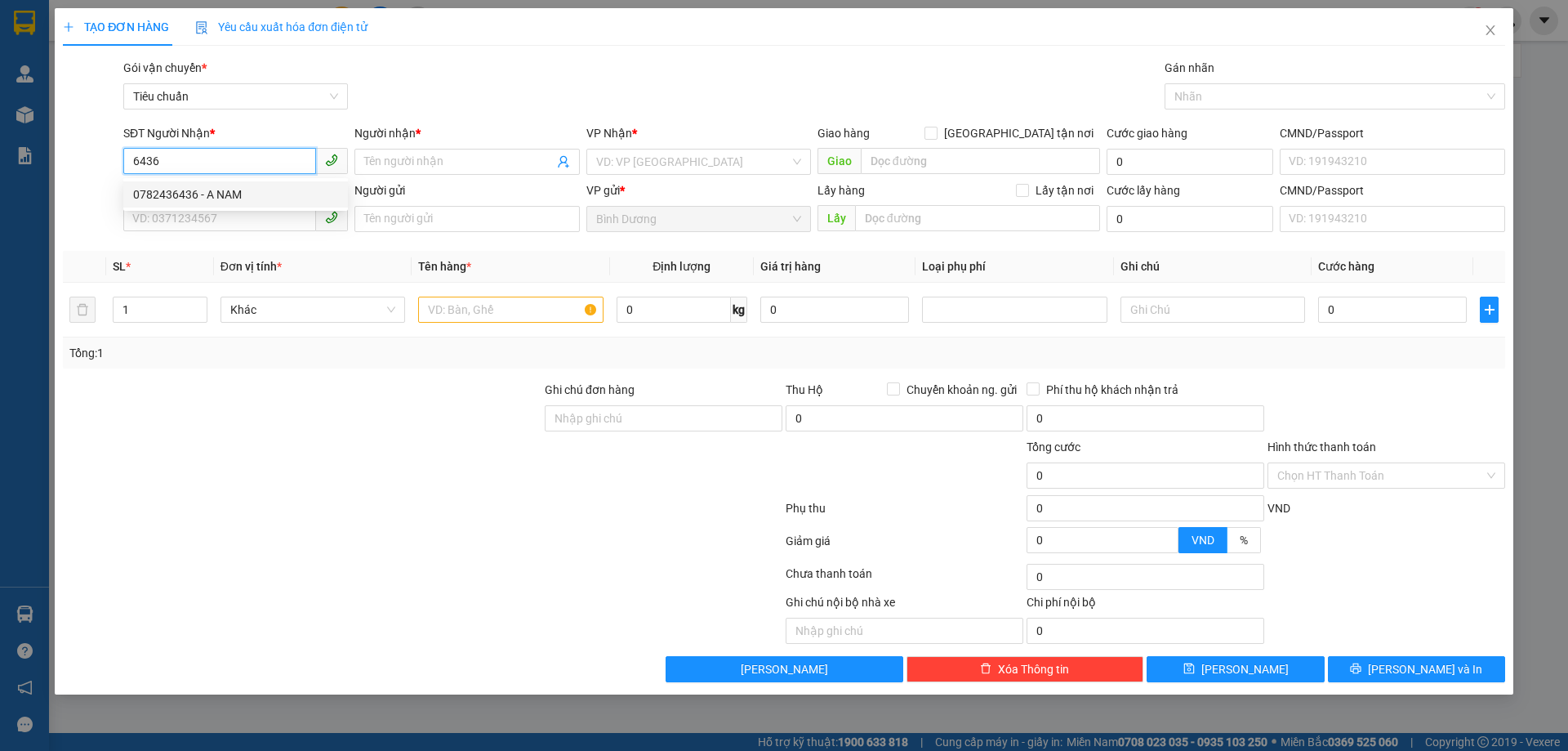
click at [224, 191] on div "0782436436 - A NAM" at bounding box center [236, 194] width 205 height 18
type input "0782436436"
type input "A NAM"
type input "0782436436"
type input "40.000"
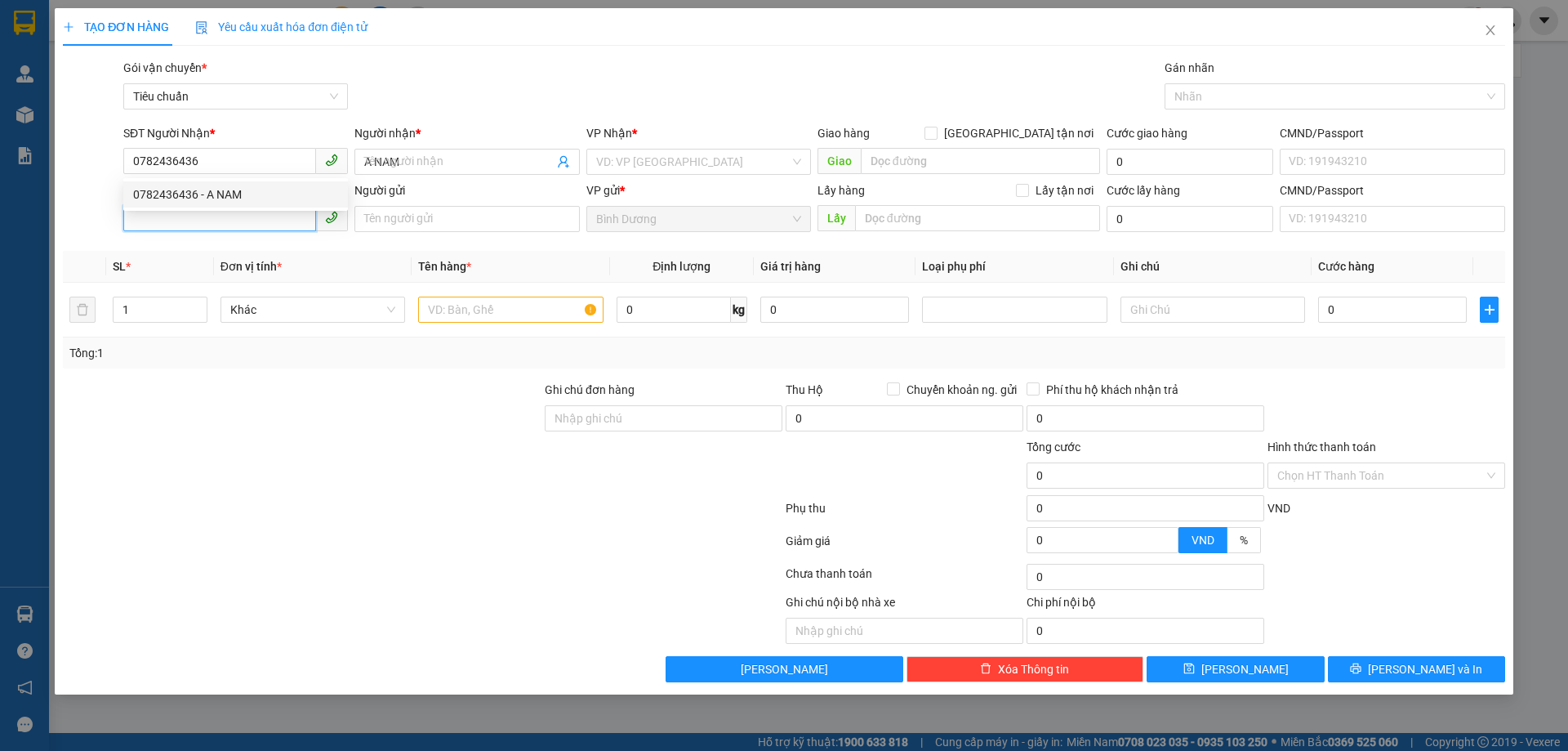
type input "40.000"
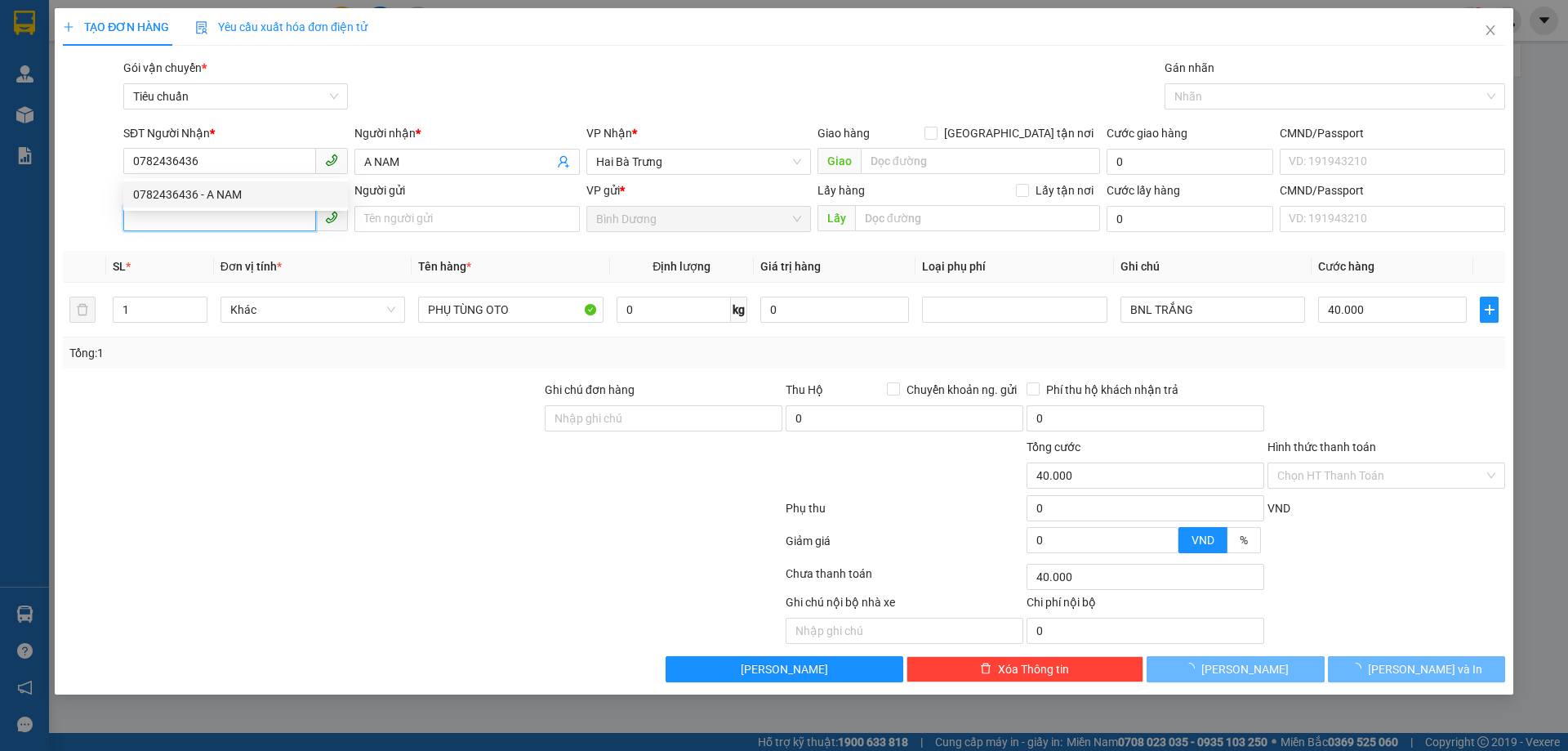
click at [220, 211] on input "SĐT Người Gửi" at bounding box center [219, 219] width 192 height 26
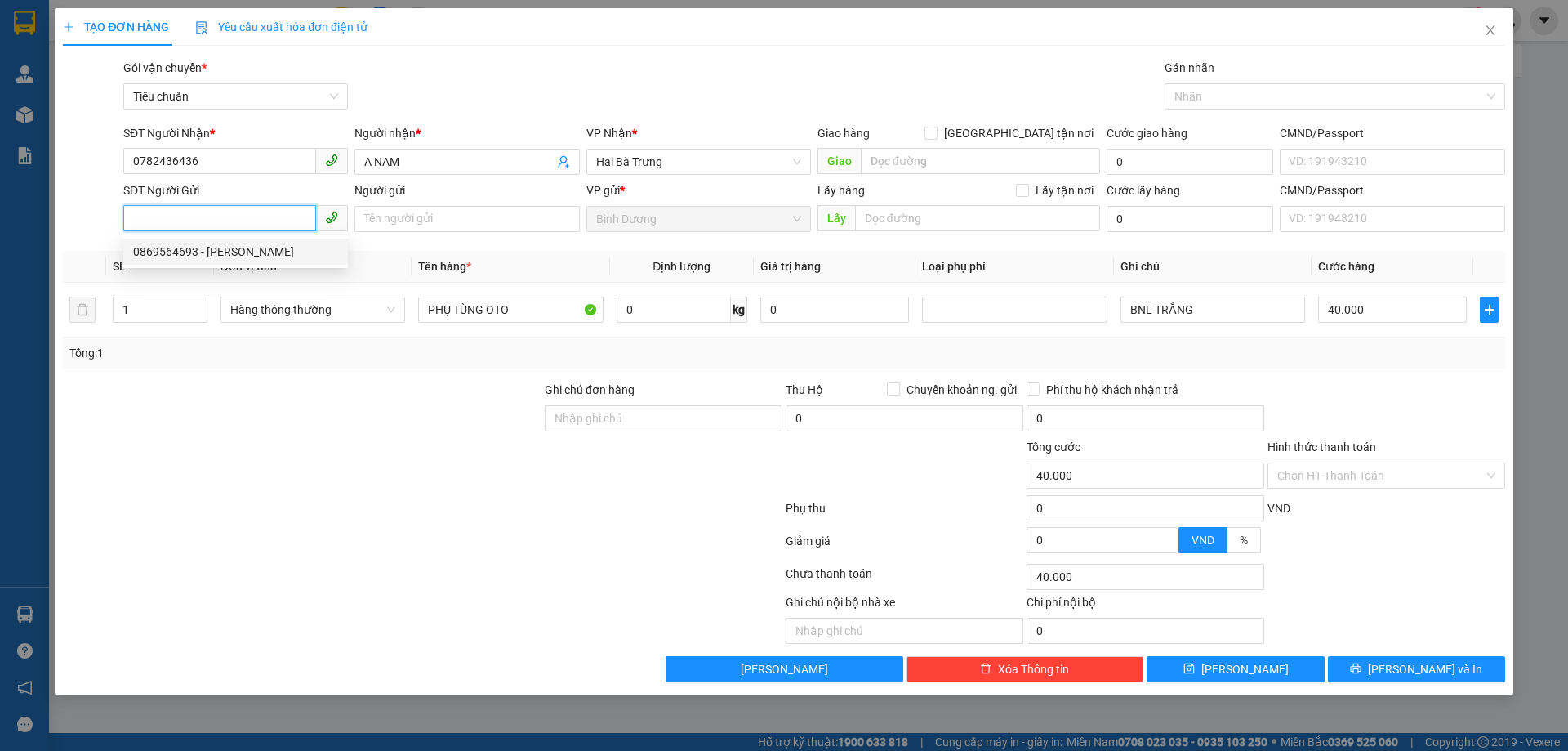
click at [223, 257] on div "0869564693 - [PERSON_NAME]" at bounding box center [236, 251] width 205 height 18
type input "0869564693"
type input "[PERSON_NAME]"
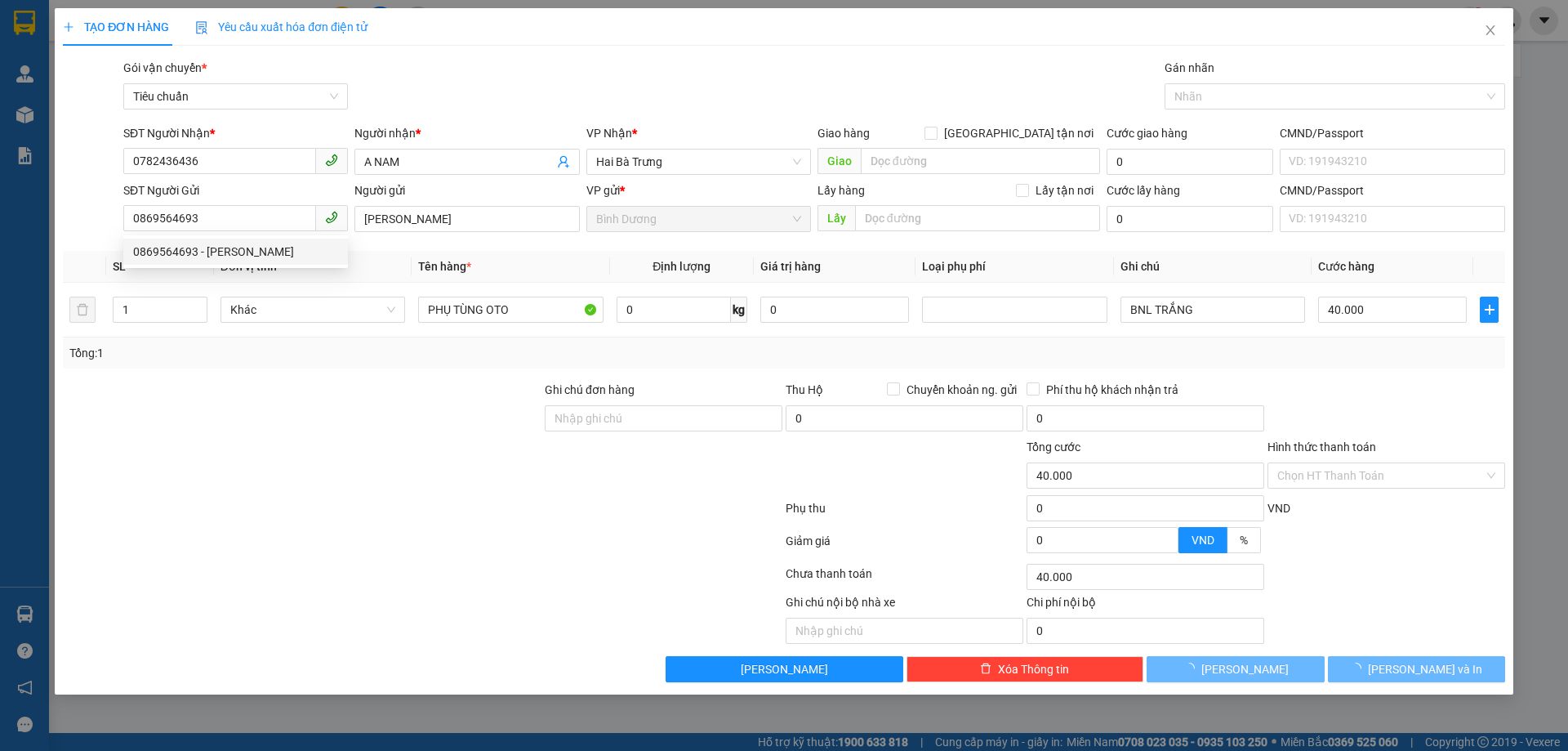
click at [400, 414] on div at bounding box center [303, 409] width 482 height 57
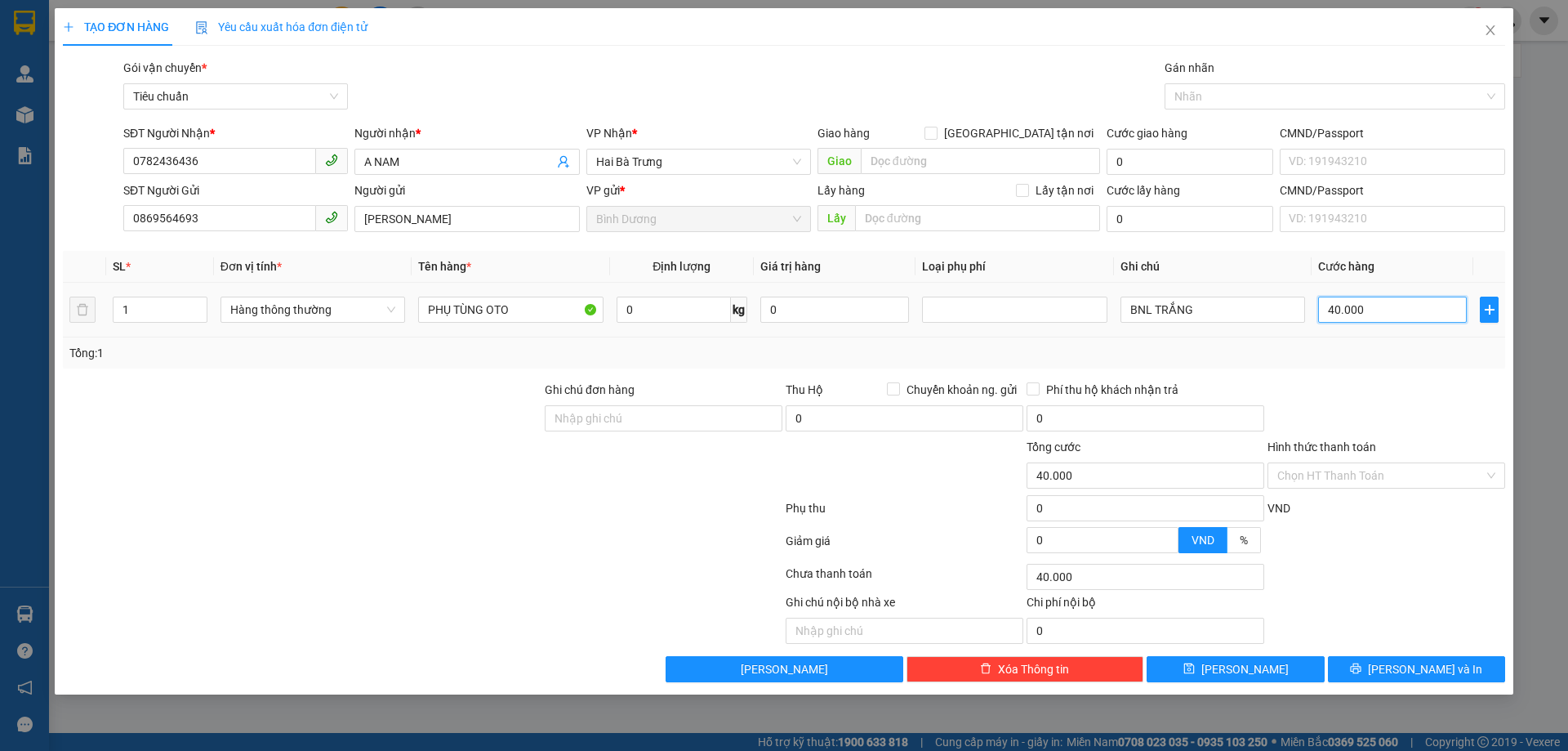
click at [1365, 311] on input "40.000" at bounding box center [1392, 310] width 148 height 26
type input "5"
type input "50"
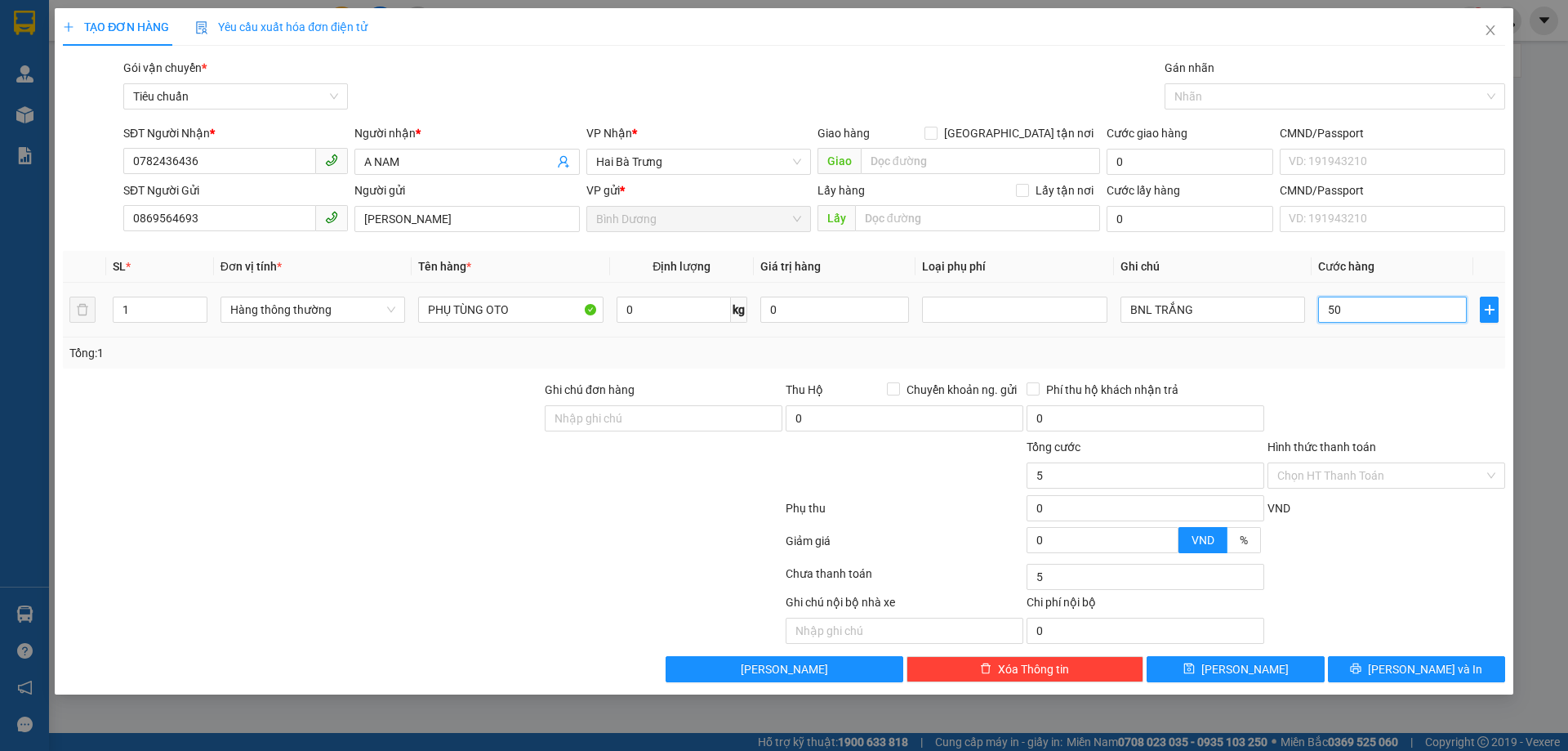
type input "50"
type input "50.000"
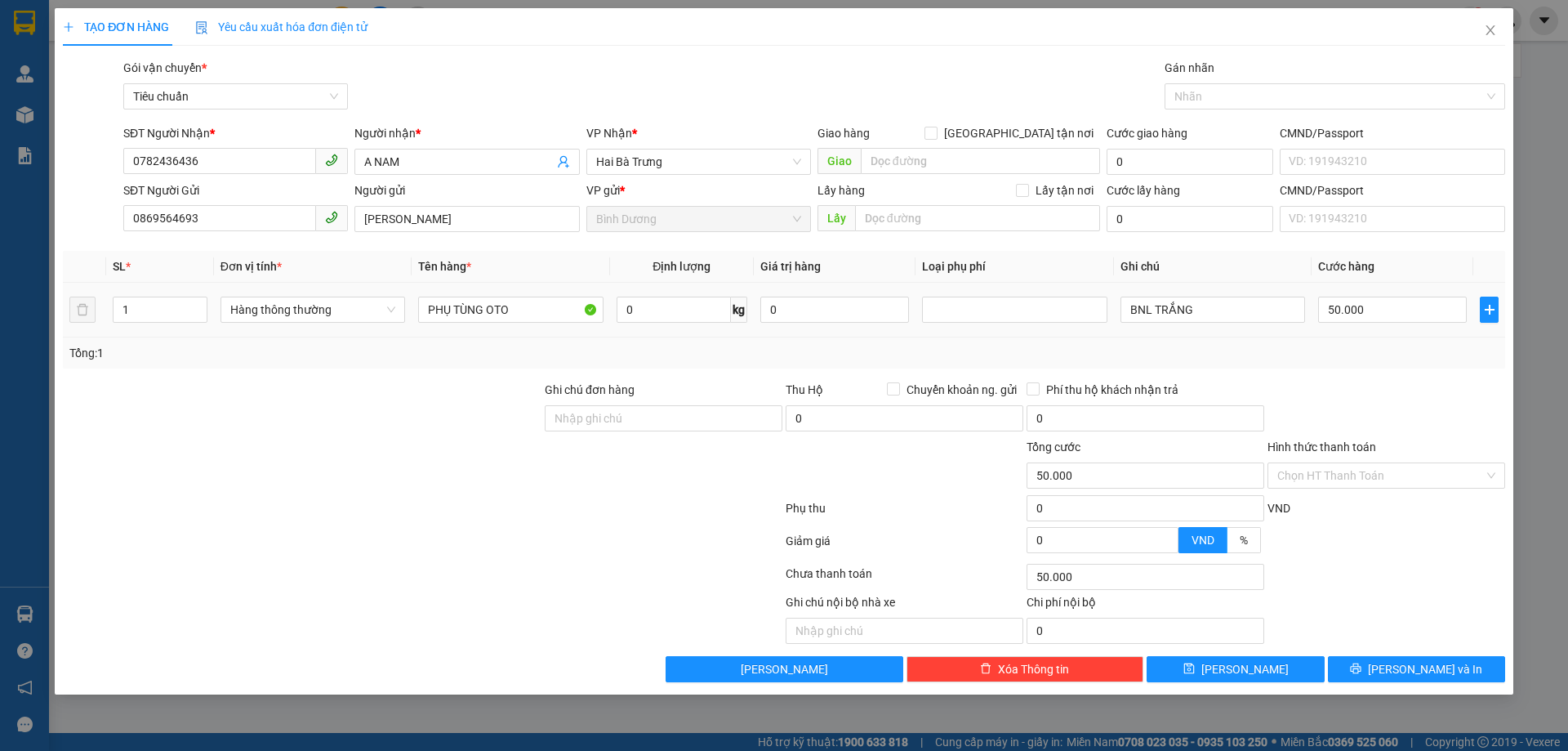
click at [1365, 333] on td "50.000" at bounding box center [1392, 310] width 162 height 55
click at [1362, 663] on icon "printer" at bounding box center [1356, 668] width 11 height 11
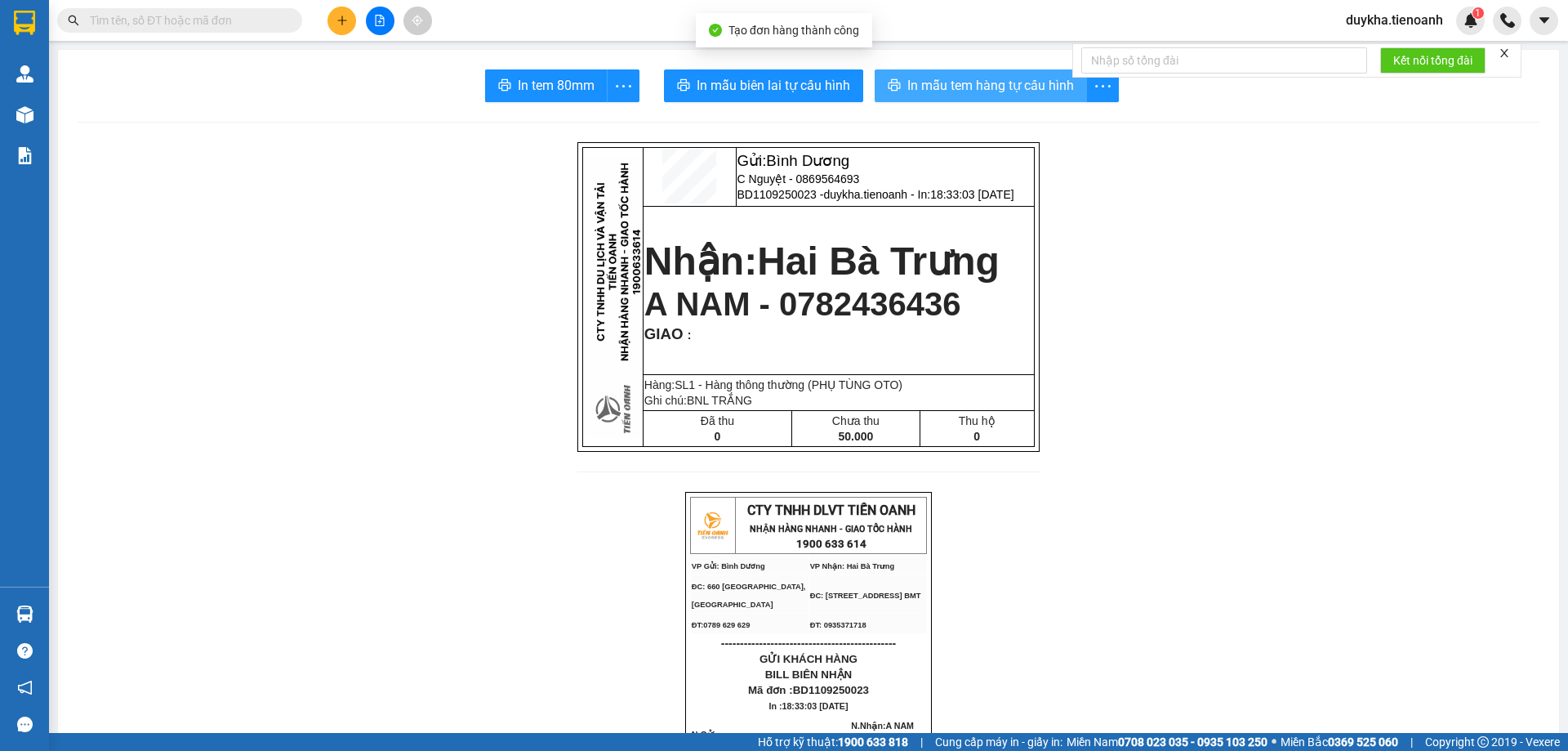
click at [962, 97] on button "In mẫu tem hàng tự cấu hình" at bounding box center [980, 86] width 212 height 33
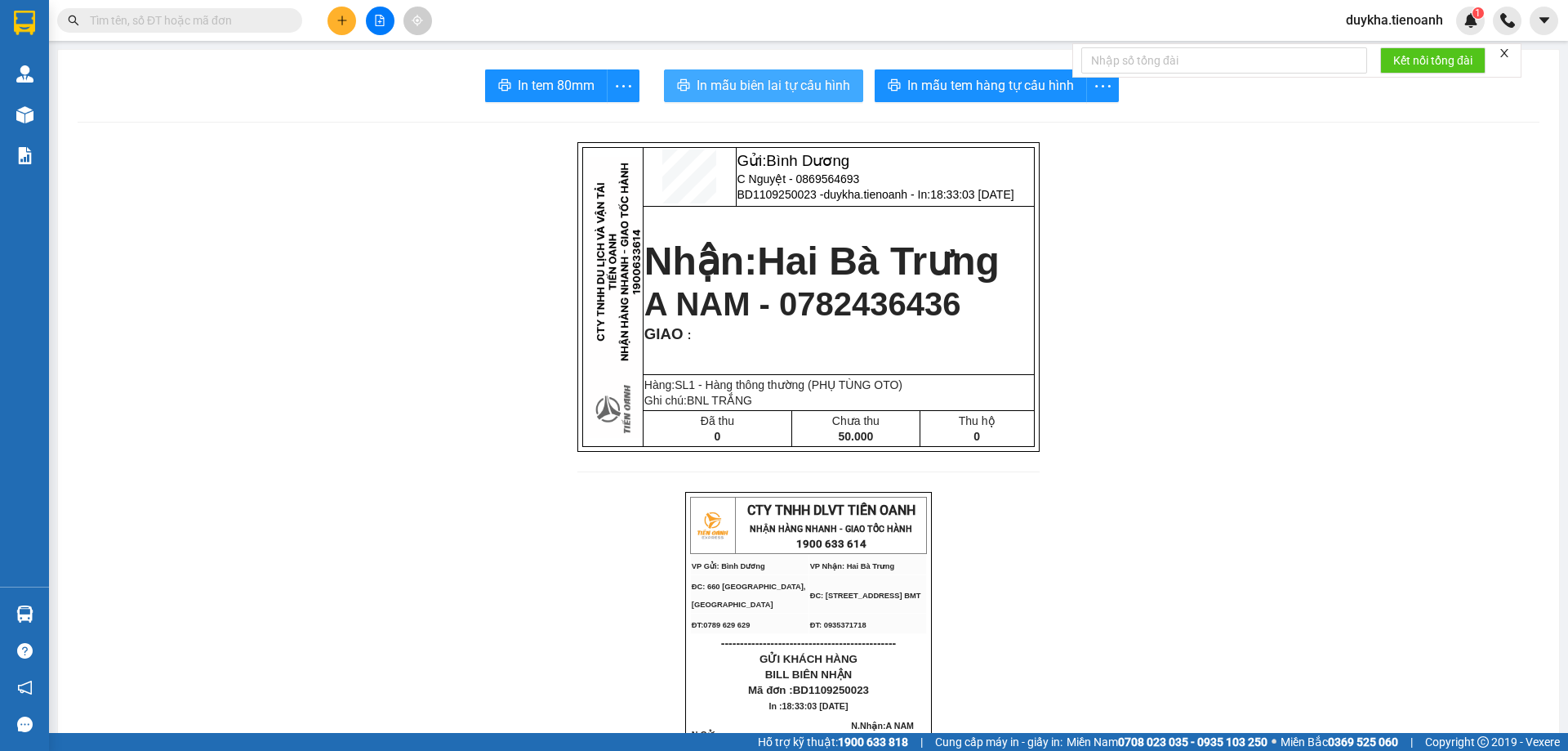
click at [834, 71] on button "In mẫu biên lai tự cấu hình" at bounding box center [764, 86] width 199 height 33
click at [342, 35] on button at bounding box center [342, 21] width 29 height 29
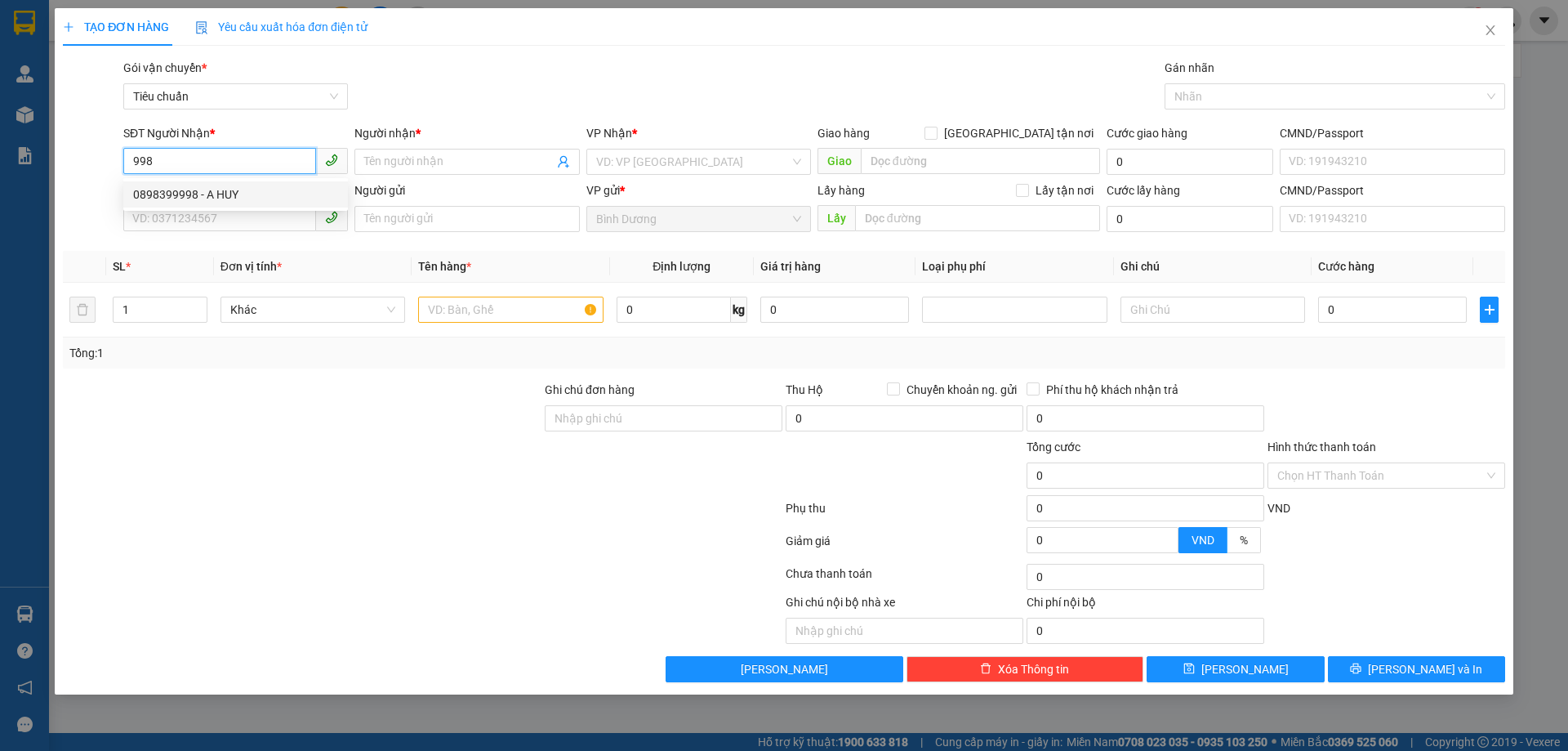
click at [256, 181] on div "0898399998 - A HUY" at bounding box center [235, 194] width 224 height 26
type input "0898399998"
type input "A HUY"
type input "40.000"
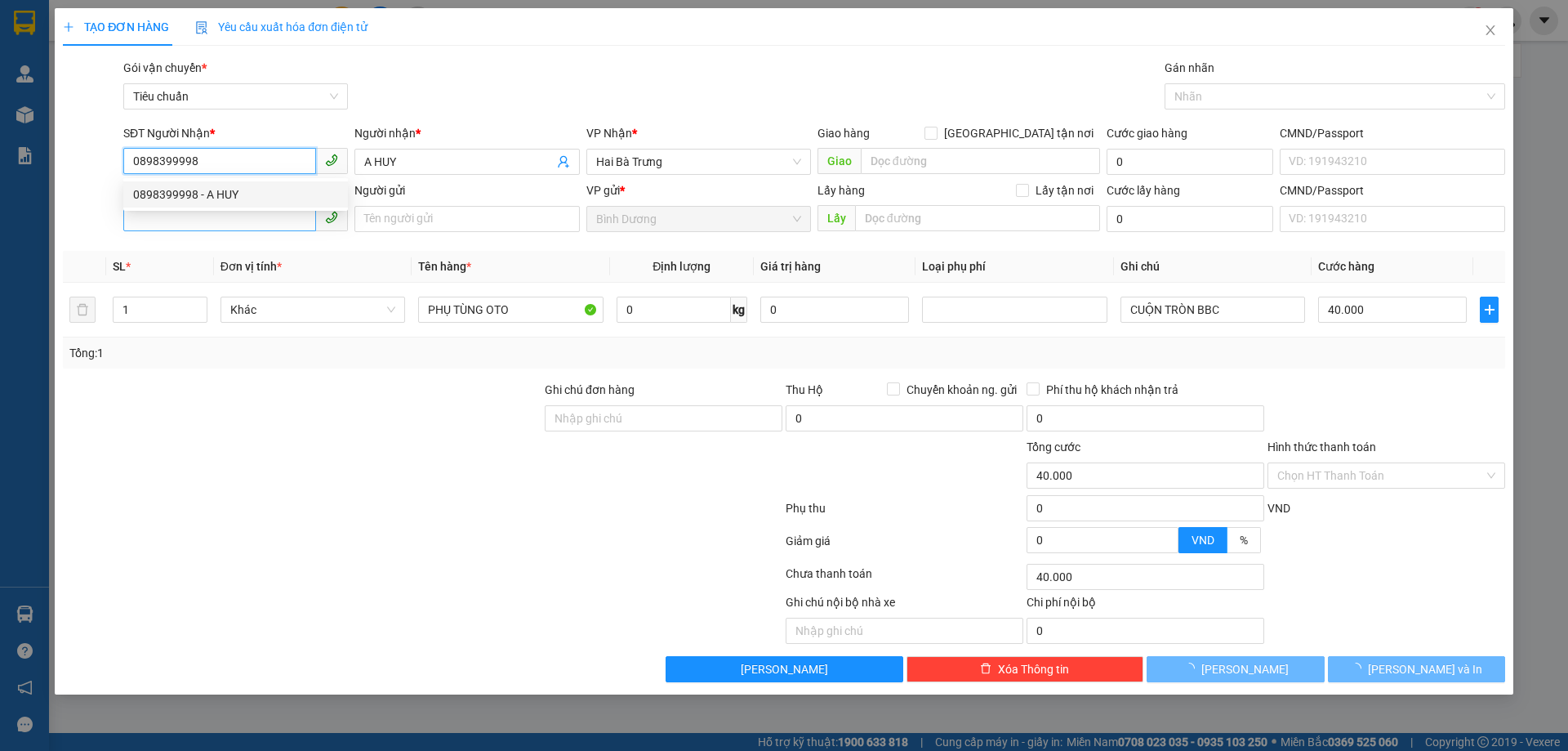
type input "0898399998"
click at [244, 219] on input "SĐT Người Gửi" at bounding box center [219, 219] width 192 height 26
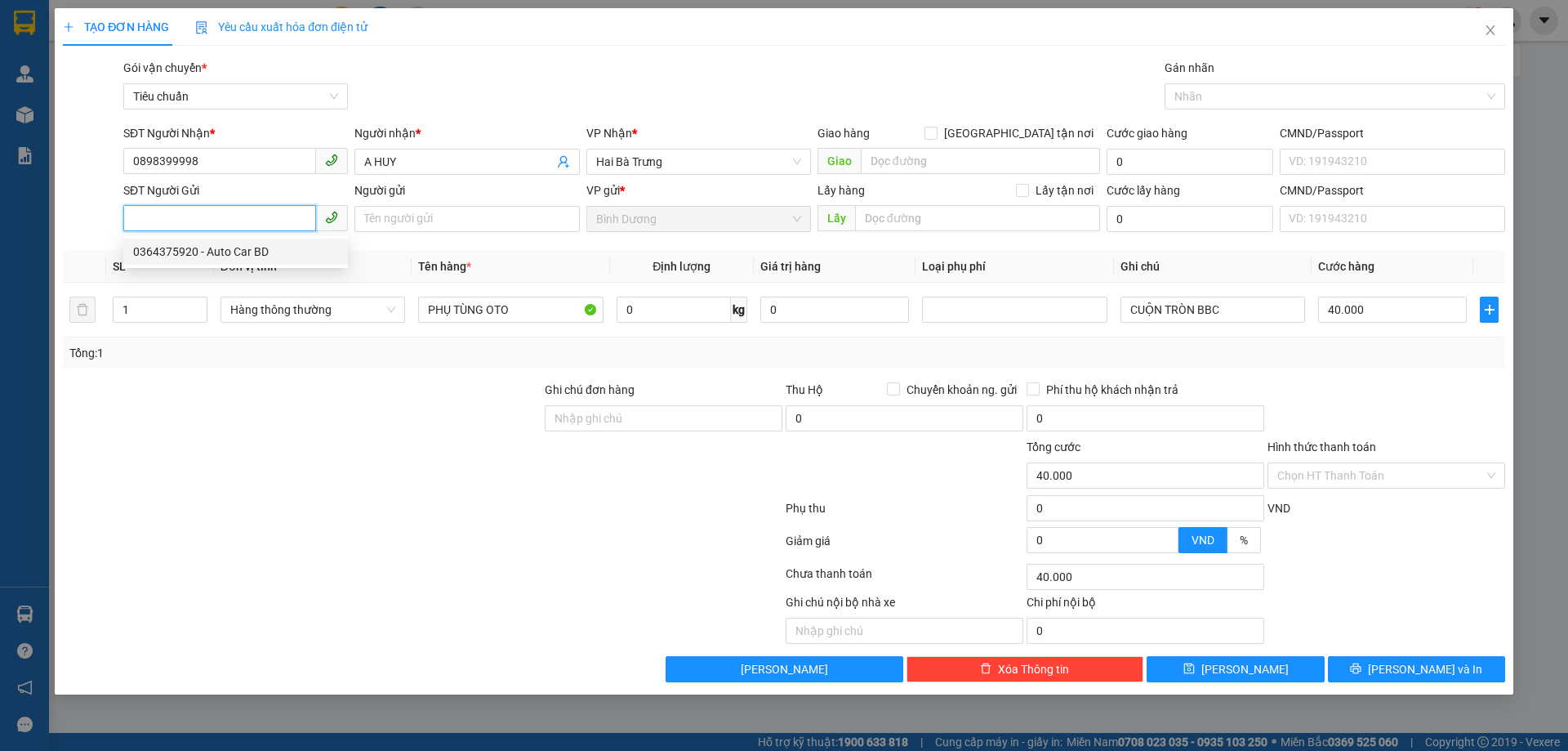
click at [249, 262] on div "0364375920 - Auto Car BD" at bounding box center [235, 251] width 224 height 26
type input "0364375920"
type input "Auto Car BD"
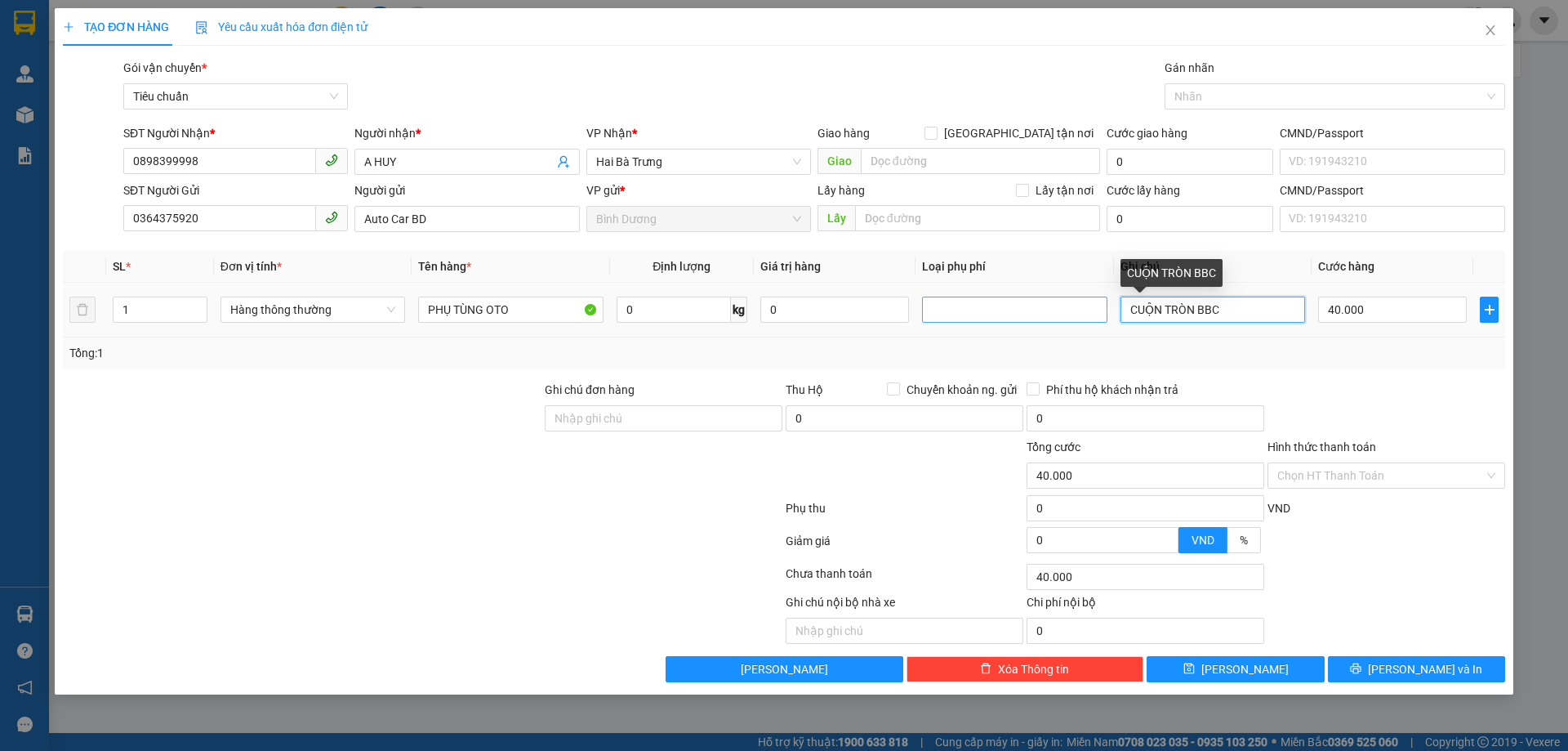
drag, startPoint x: 1238, startPoint y: 304, endPoint x: 1064, endPoint y: 303, distance: 174.0
click at [1064, 303] on tr "1 Hàng thông thường PHỤ TÙNG OTO 0 kg 0 CUỘN TRÒN BBC 40.000" at bounding box center [784, 310] width 1442 height 55
click at [1270, 377] on div "Transit Pickup Surcharge Ids Transit Deliver Surcharge Ids Transit Deliver Surc…" at bounding box center [784, 370] width 1442 height 624
click at [1364, 314] on input "40.000" at bounding box center [1392, 310] width 148 height 26
type input "3"
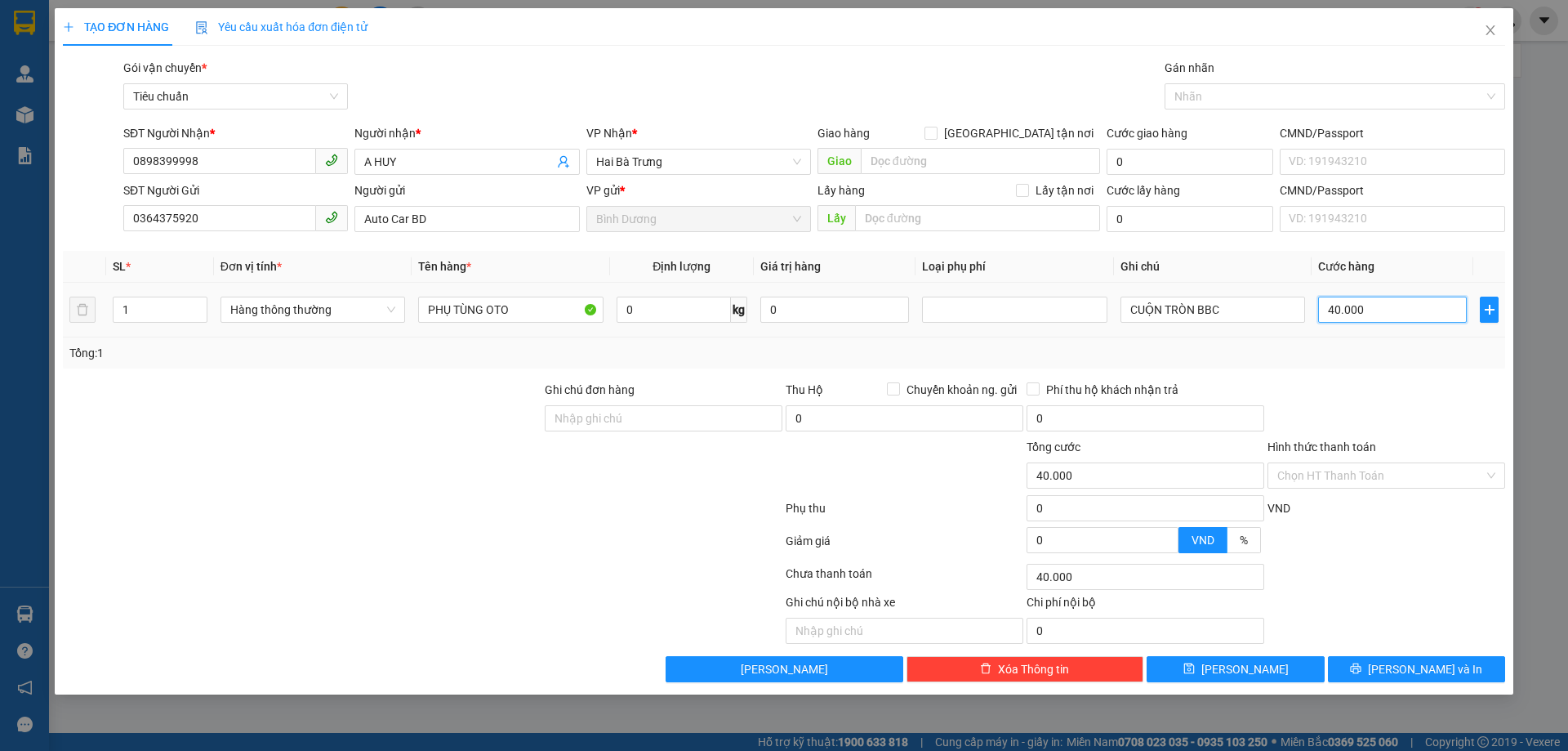
type input "3"
type input "30"
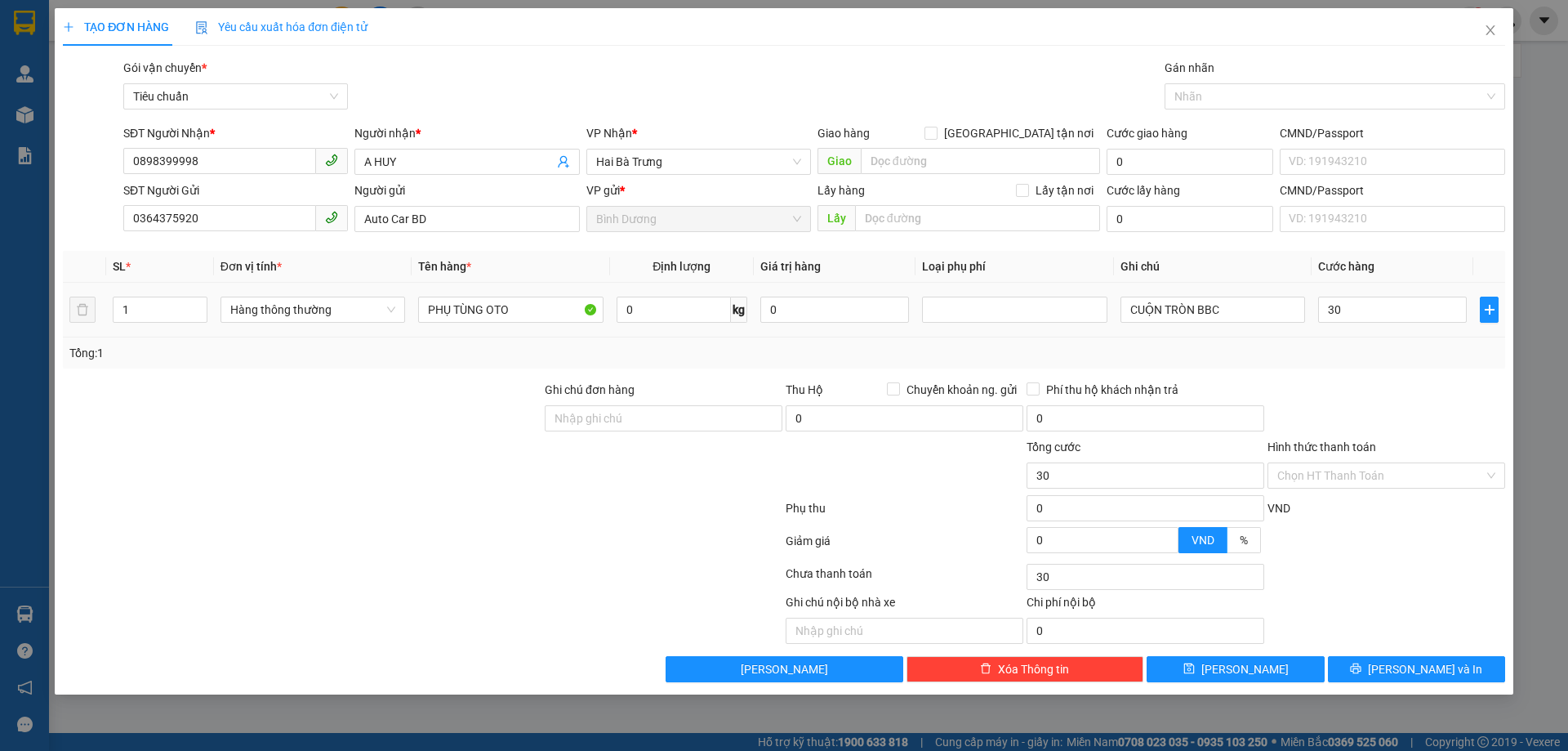
type input "30.000"
click at [1385, 361] on div "Tổng: 1" at bounding box center [784, 353] width 1429 height 18
click at [1380, 669] on button "[PERSON_NAME] và In" at bounding box center [1416, 669] width 177 height 26
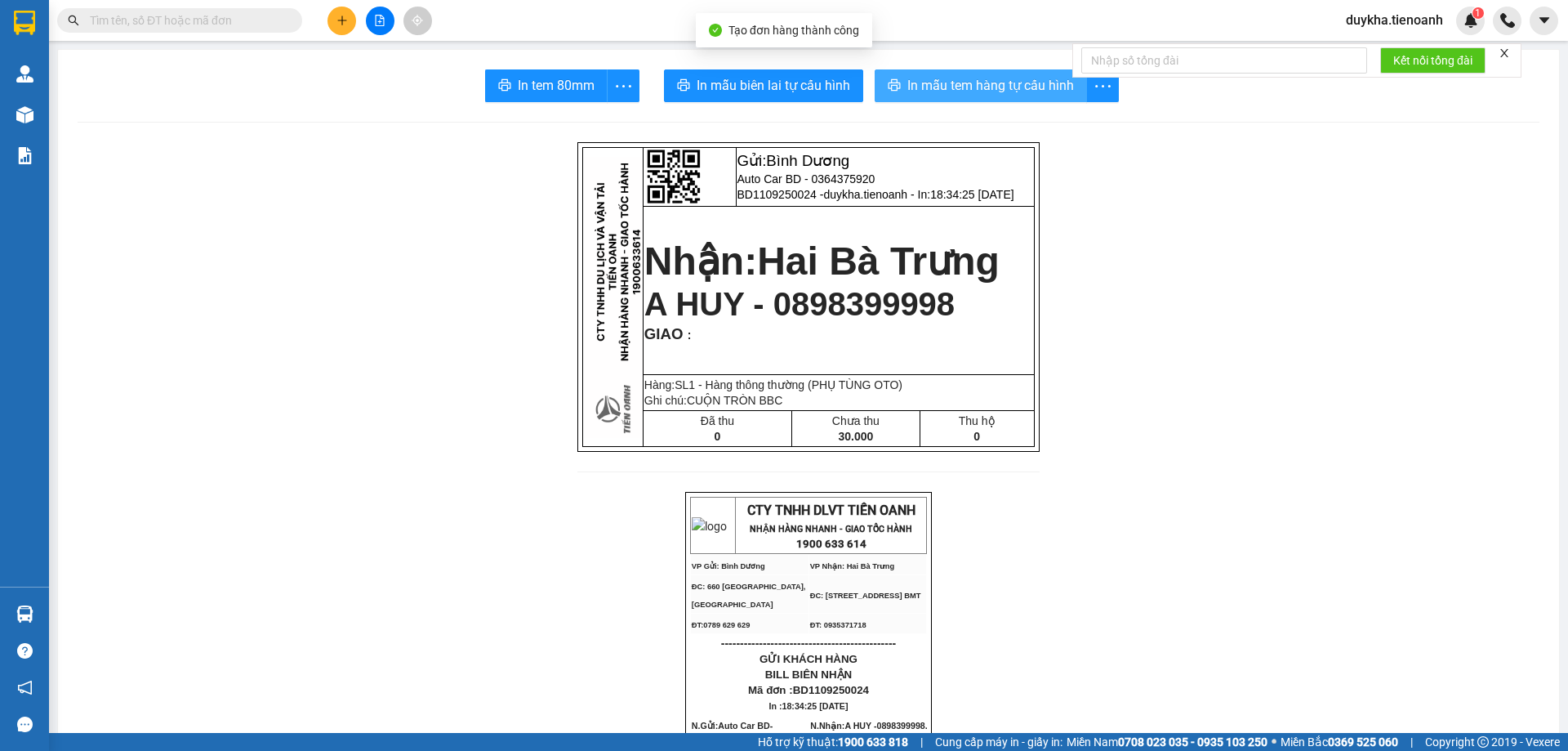
click at [959, 87] on span "In mẫu tem hàng tự cấu hình" at bounding box center [991, 86] width 166 height 21
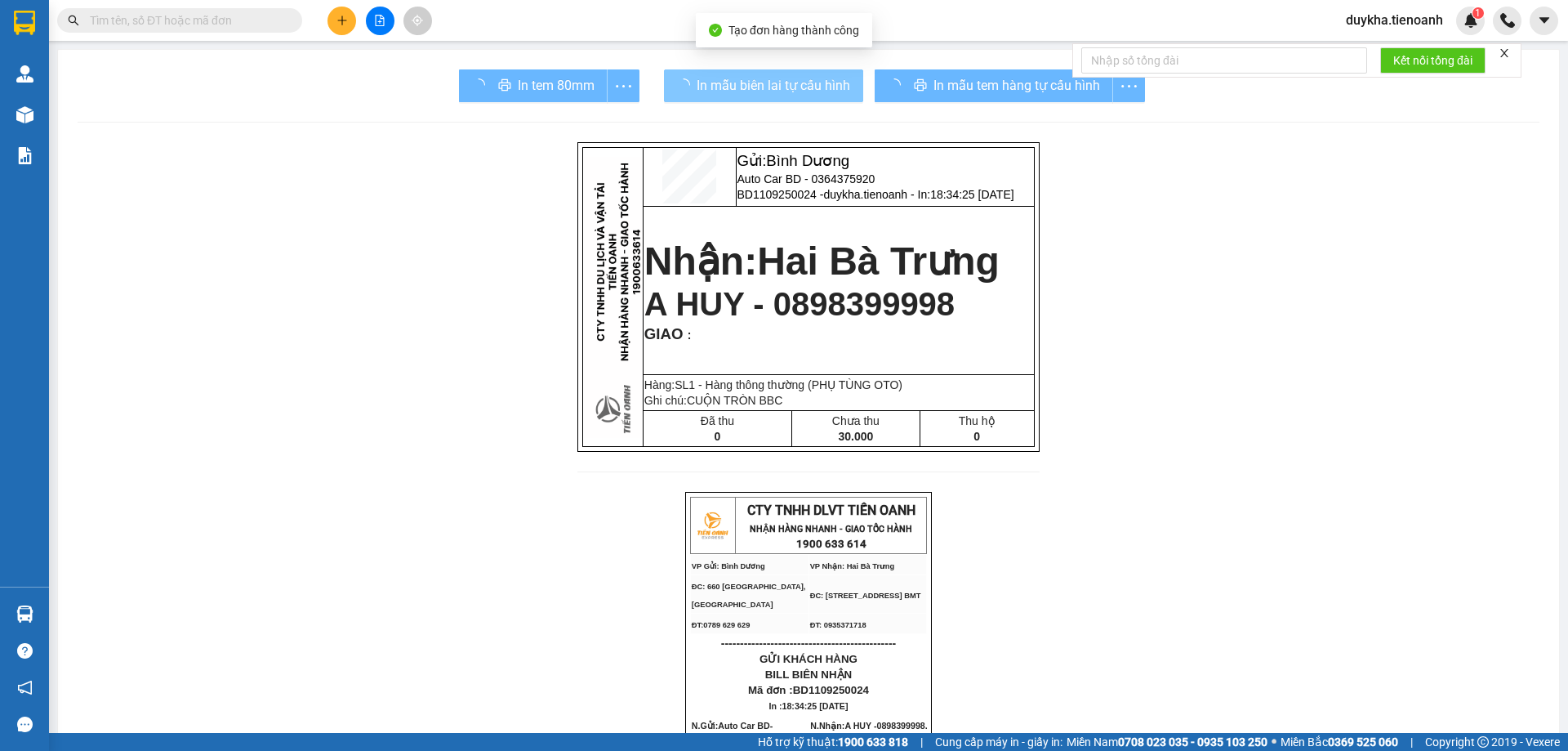
click at [775, 78] on span "In mẫu biên lai tự cấu hình" at bounding box center [773, 86] width 153 height 21
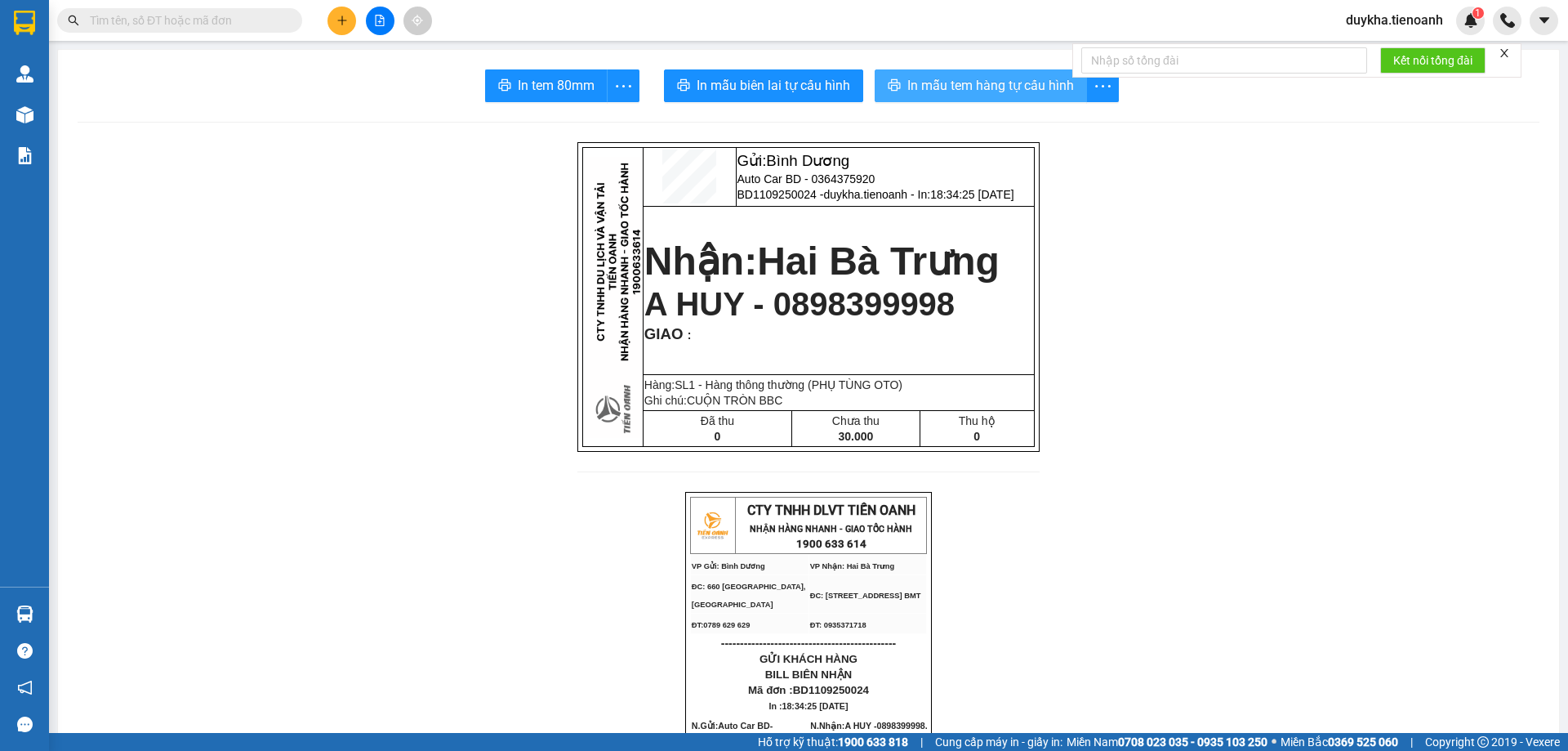
click at [999, 94] on span "In mẫu tem hàng tự cấu hình" at bounding box center [991, 86] width 166 height 21
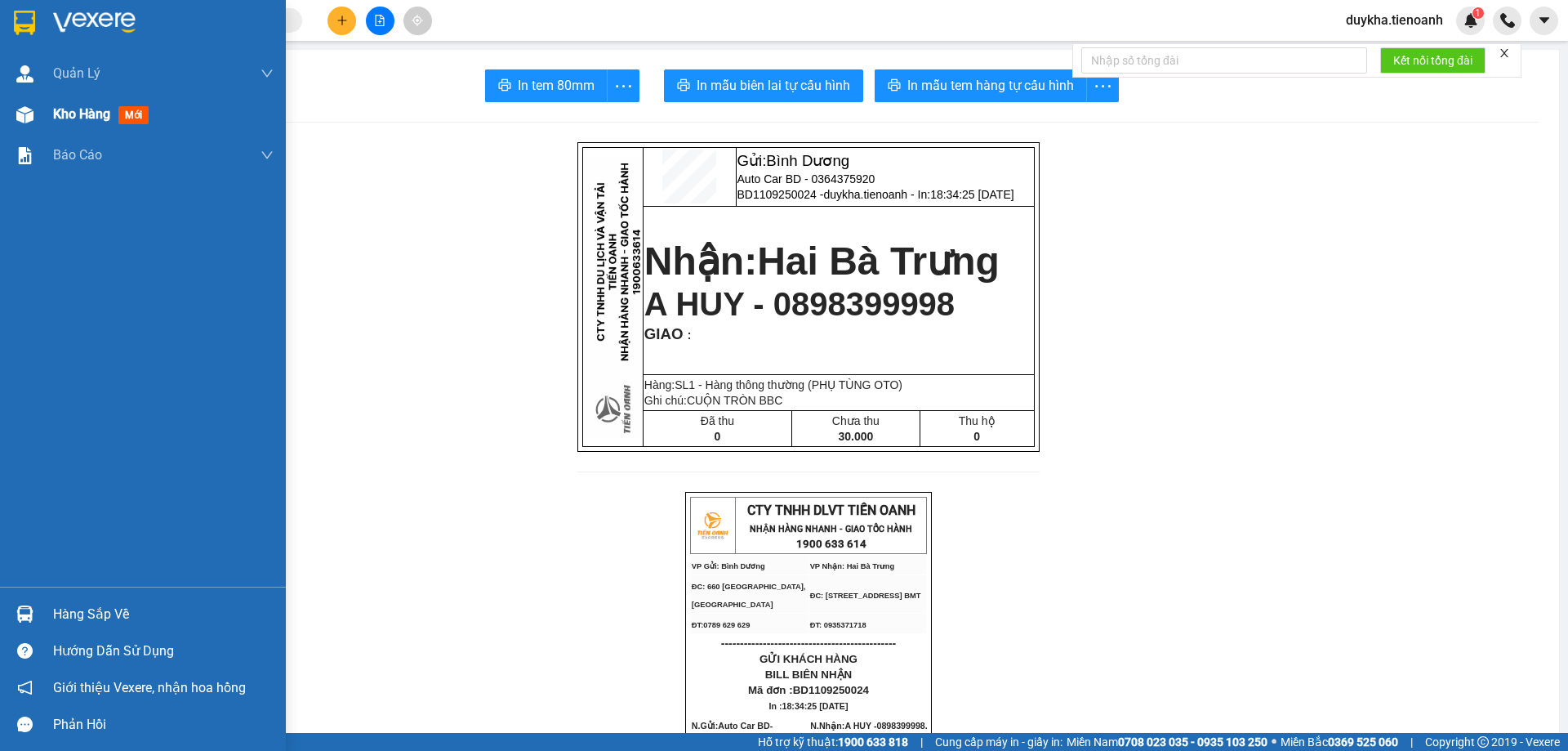
click at [78, 120] on span "Kho hàng" at bounding box center [81, 114] width 57 height 16
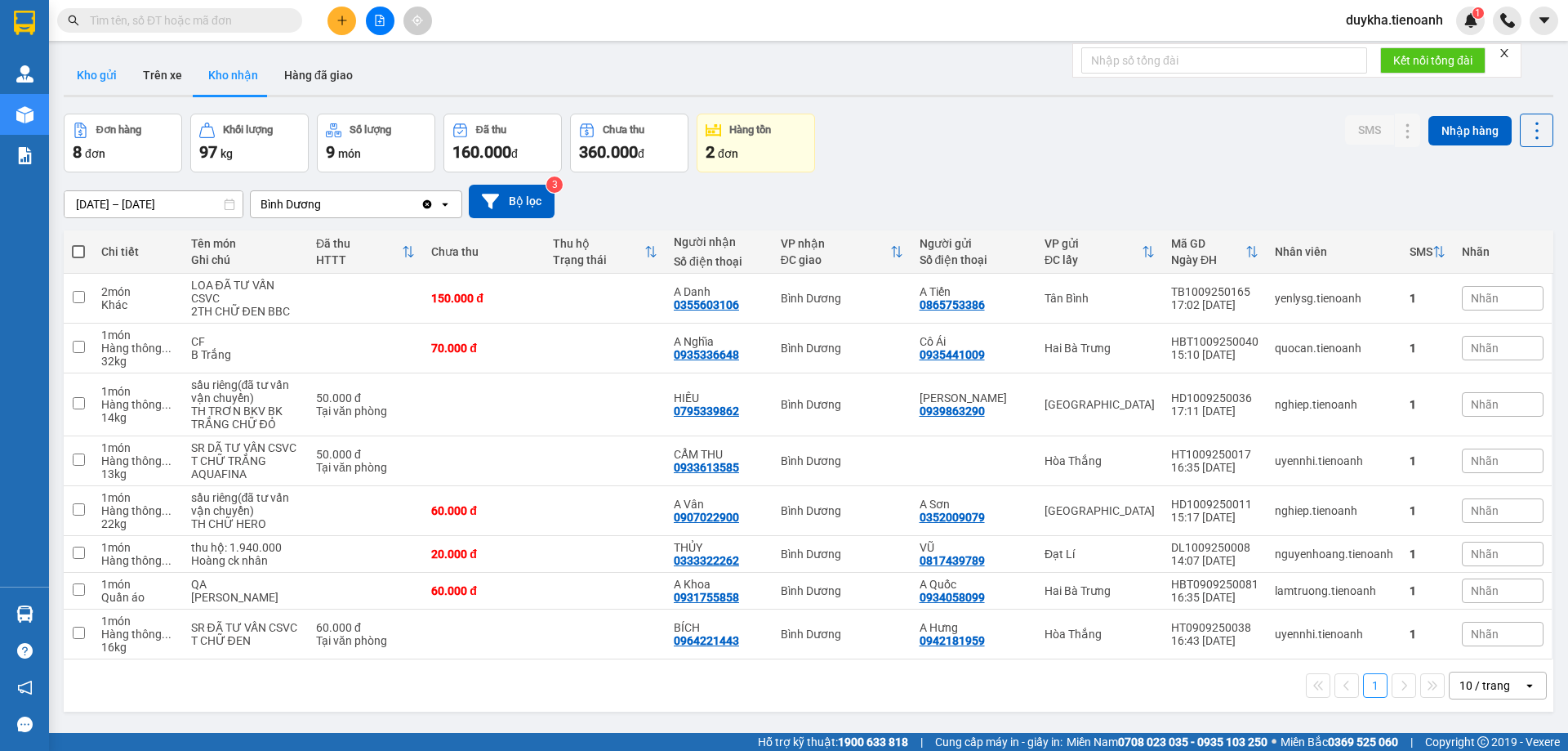
click at [95, 69] on button "Kho gửi" at bounding box center [96, 75] width 66 height 39
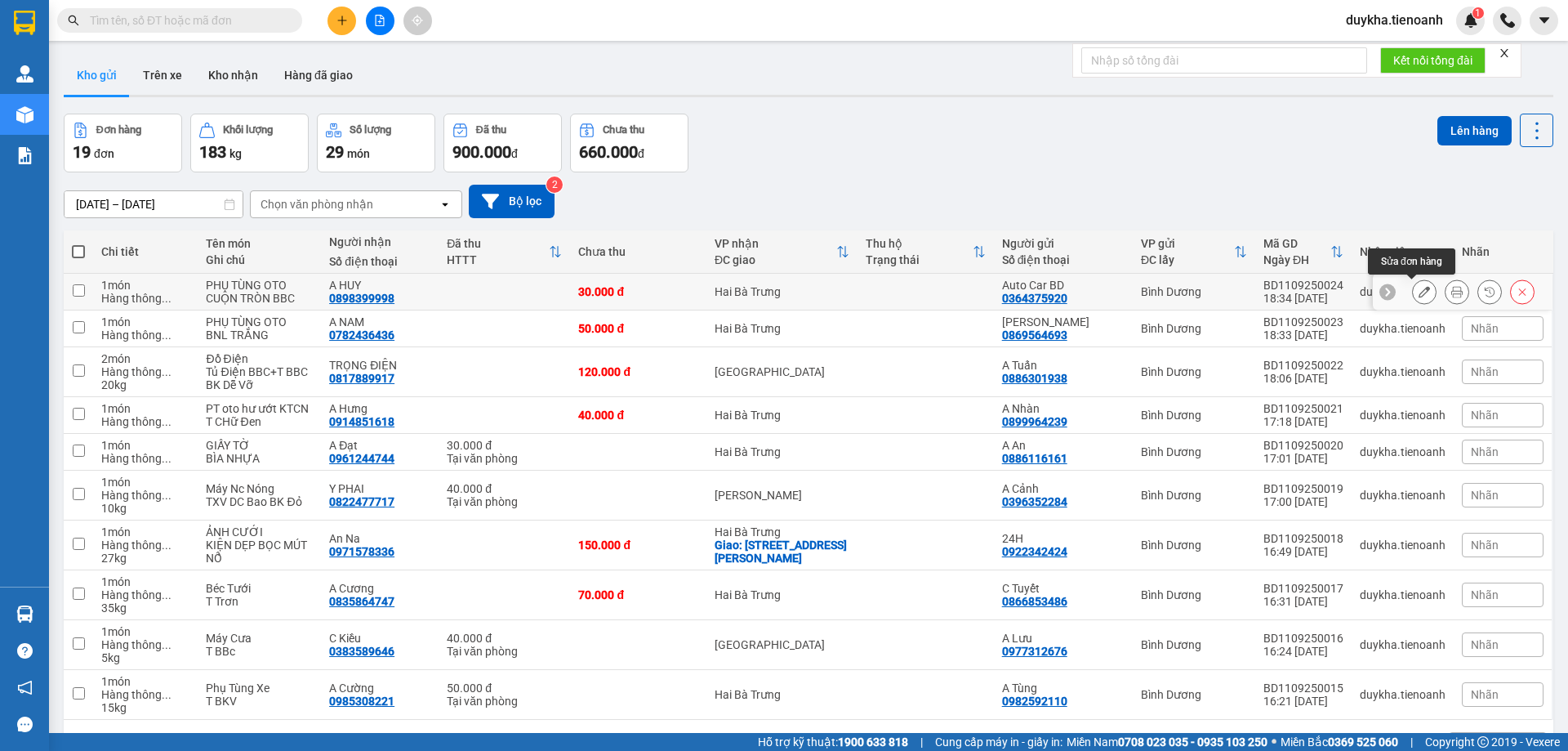
click at [1421, 291] on button at bounding box center [1424, 291] width 23 height 29
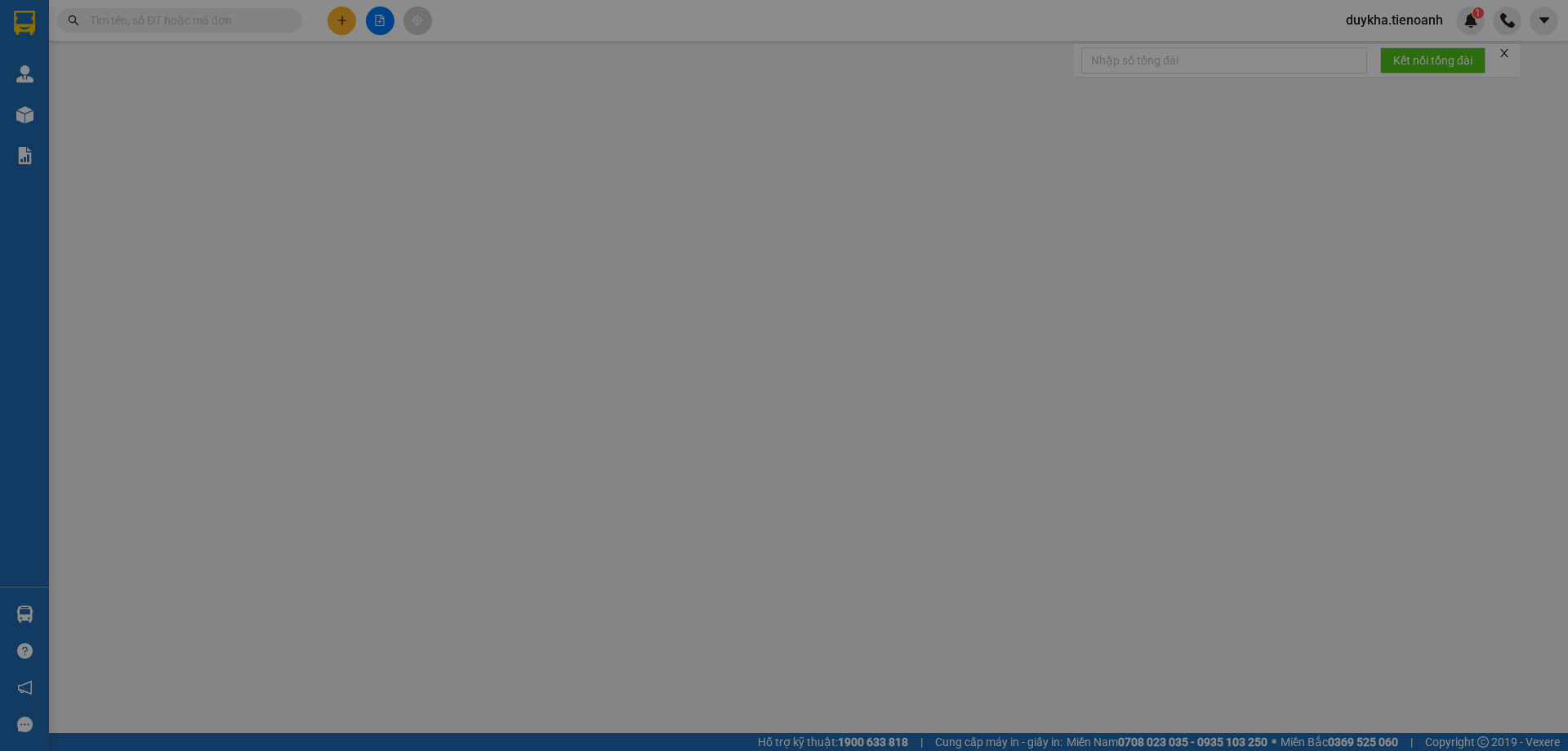
type input "0898399998"
type input "A HUY"
type input "0364375920"
type input "Auto Car BD"
type input "30.000"
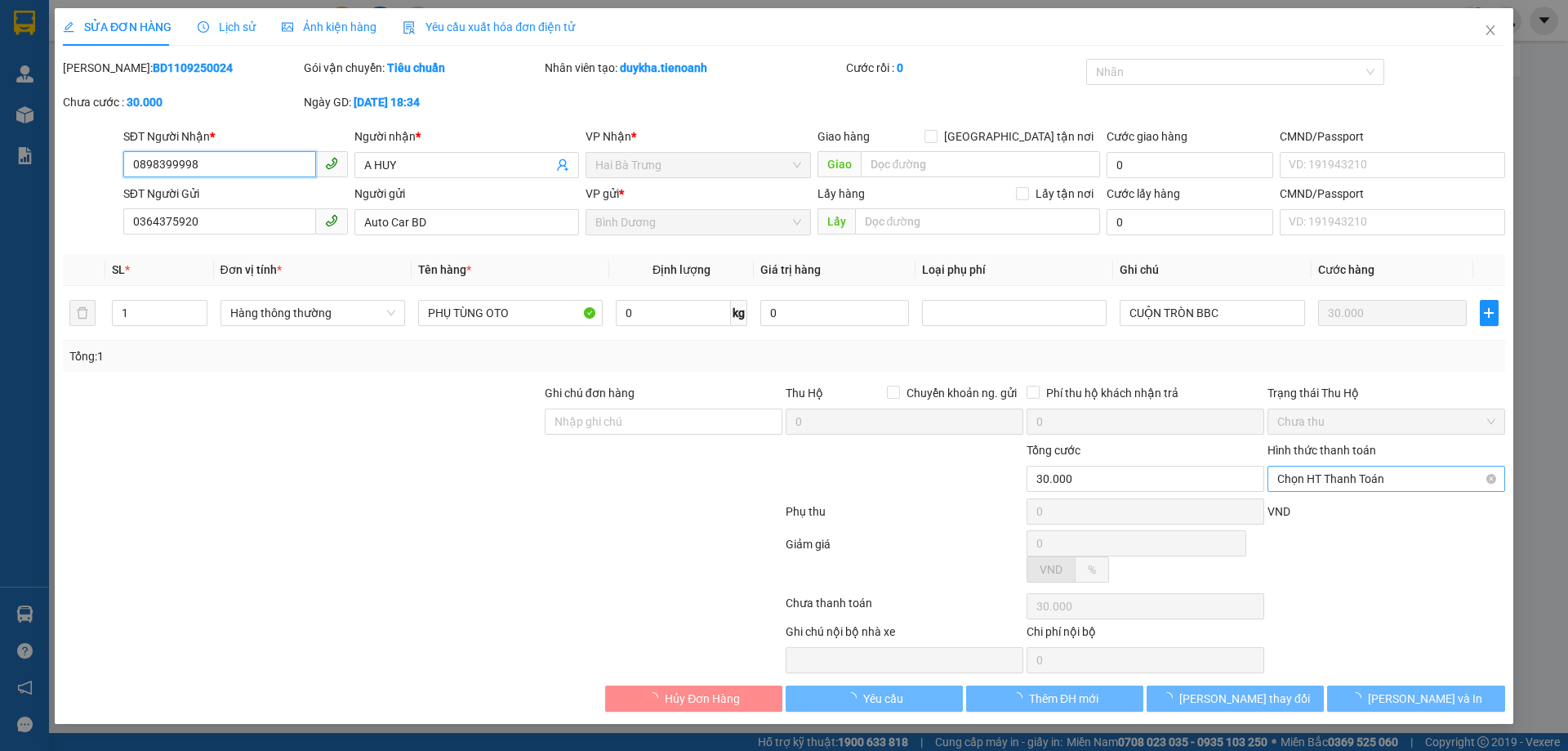
click at [1389, 480] on span "Chọn HT Thanh Toán" at bounding box center [1387, 479] width 218 height 24
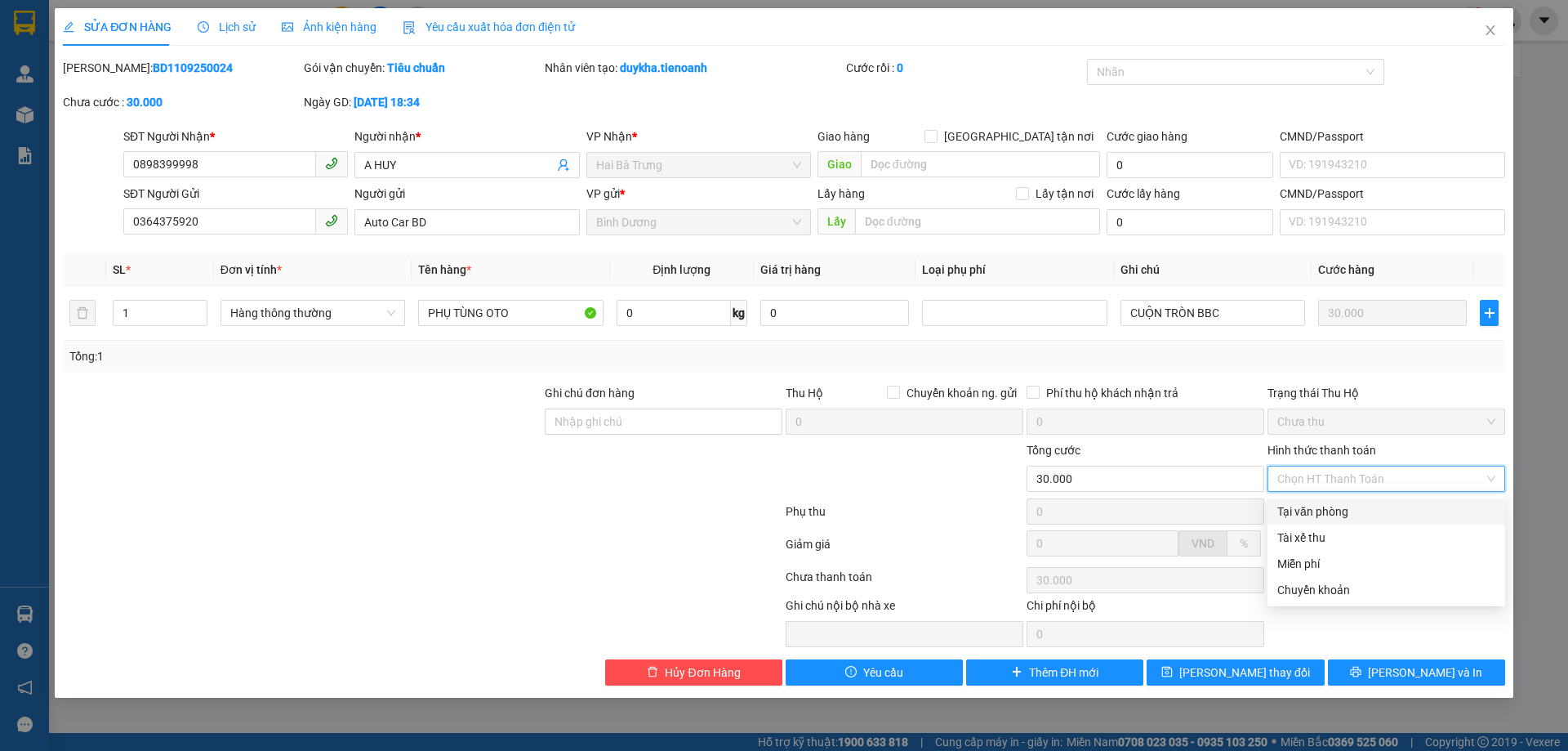
click at [1326, 511] on div "Tại văn phòng" at bounding box center [1387, 511] width 218 height 18
type input "0"
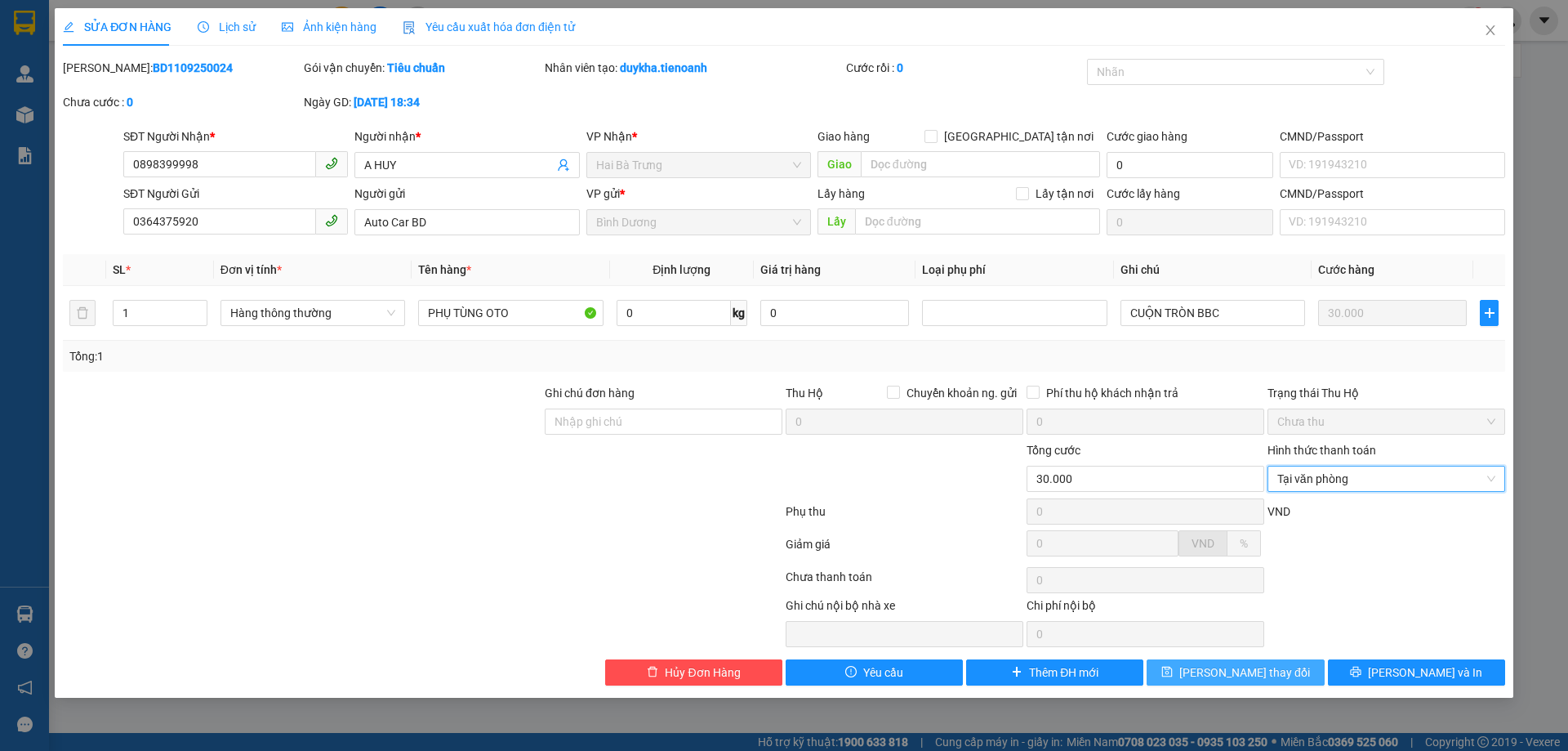
click at [1173, 676] on icon "save" at bounding box center [1167, 671] width 11 height 11
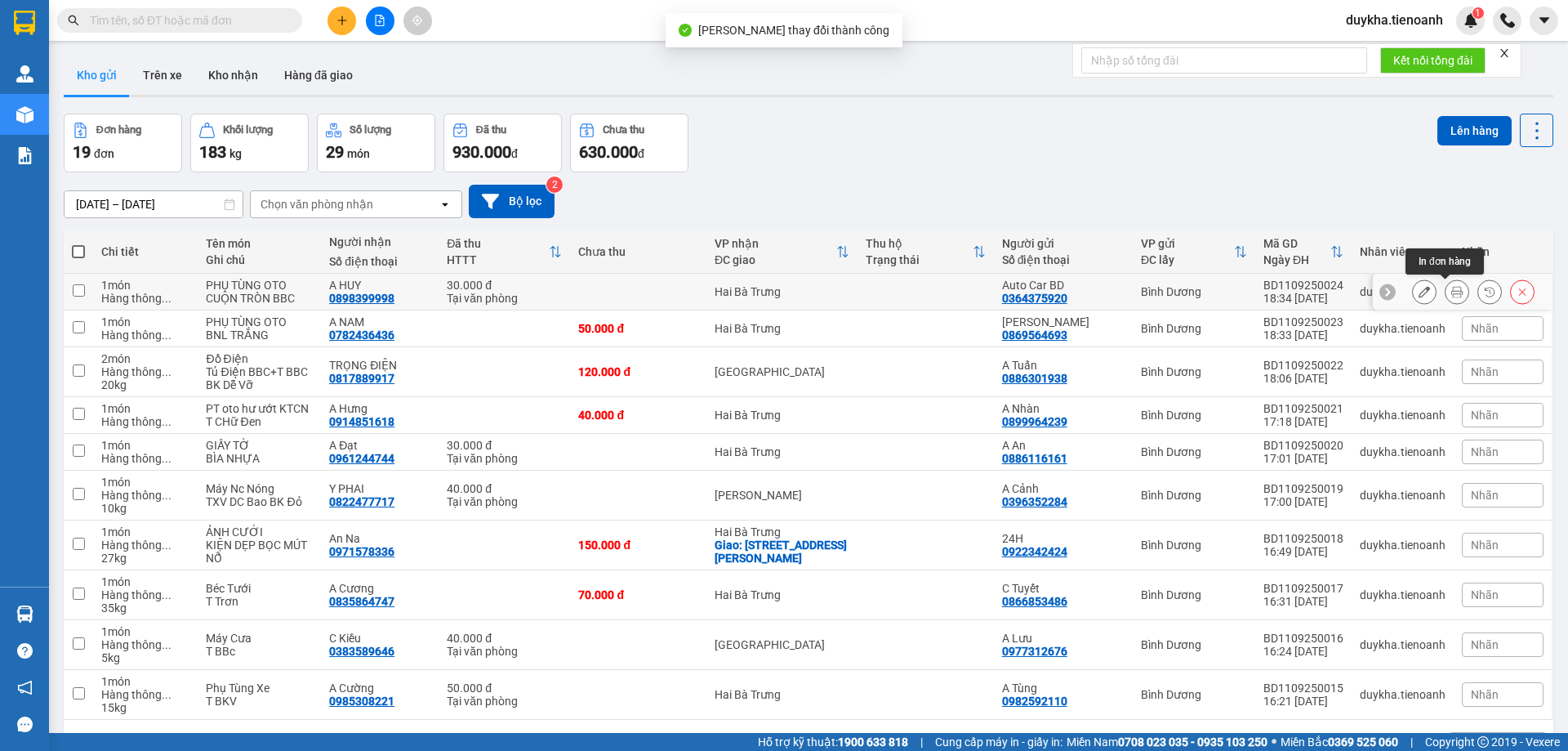
click at [1451, 291] on icon at bounding box center [1456, 291] width 11 height 11
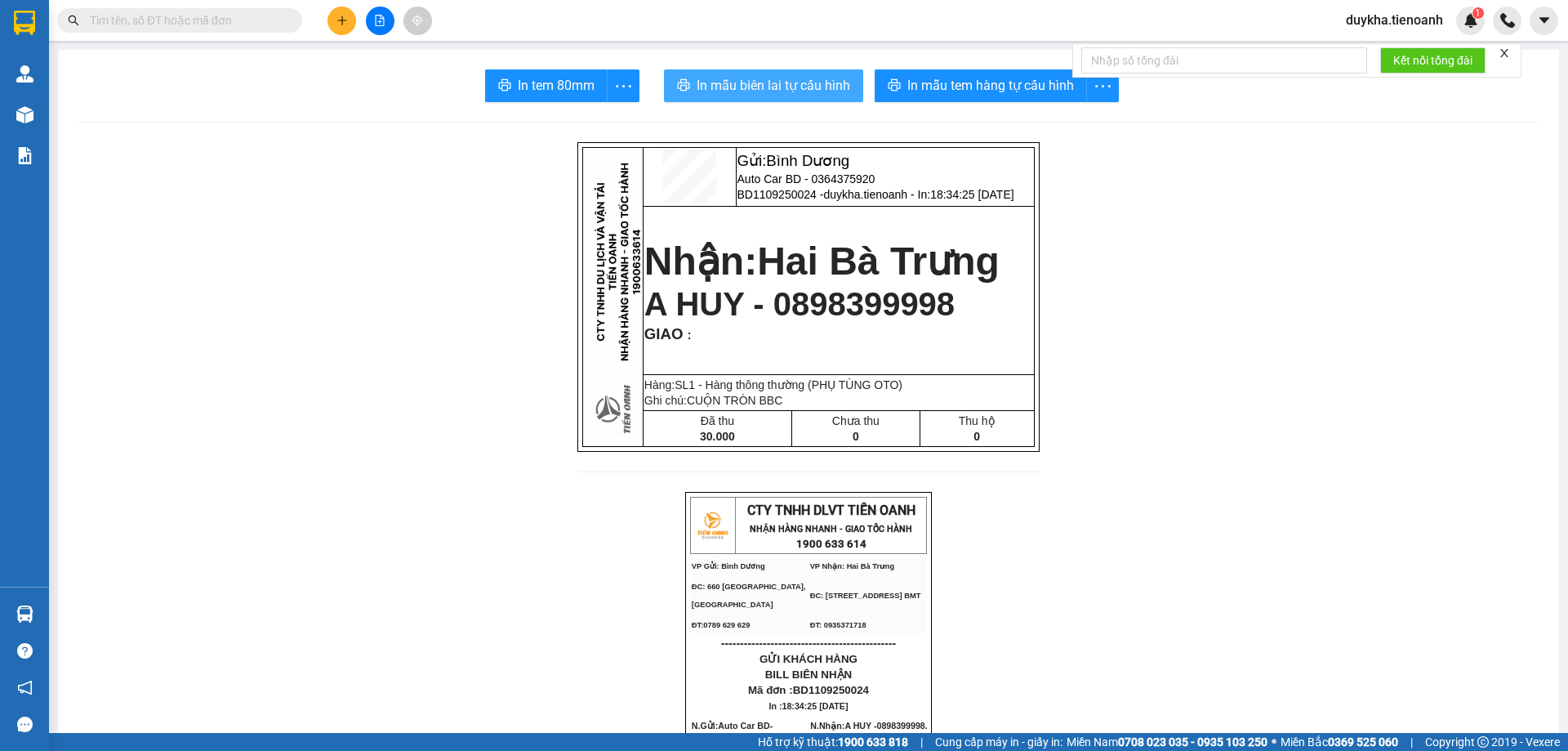
click at [847, 94] on button "In mẫu biên lai tự cấu hình" at bounding box center [764, 86] width 199 height 33
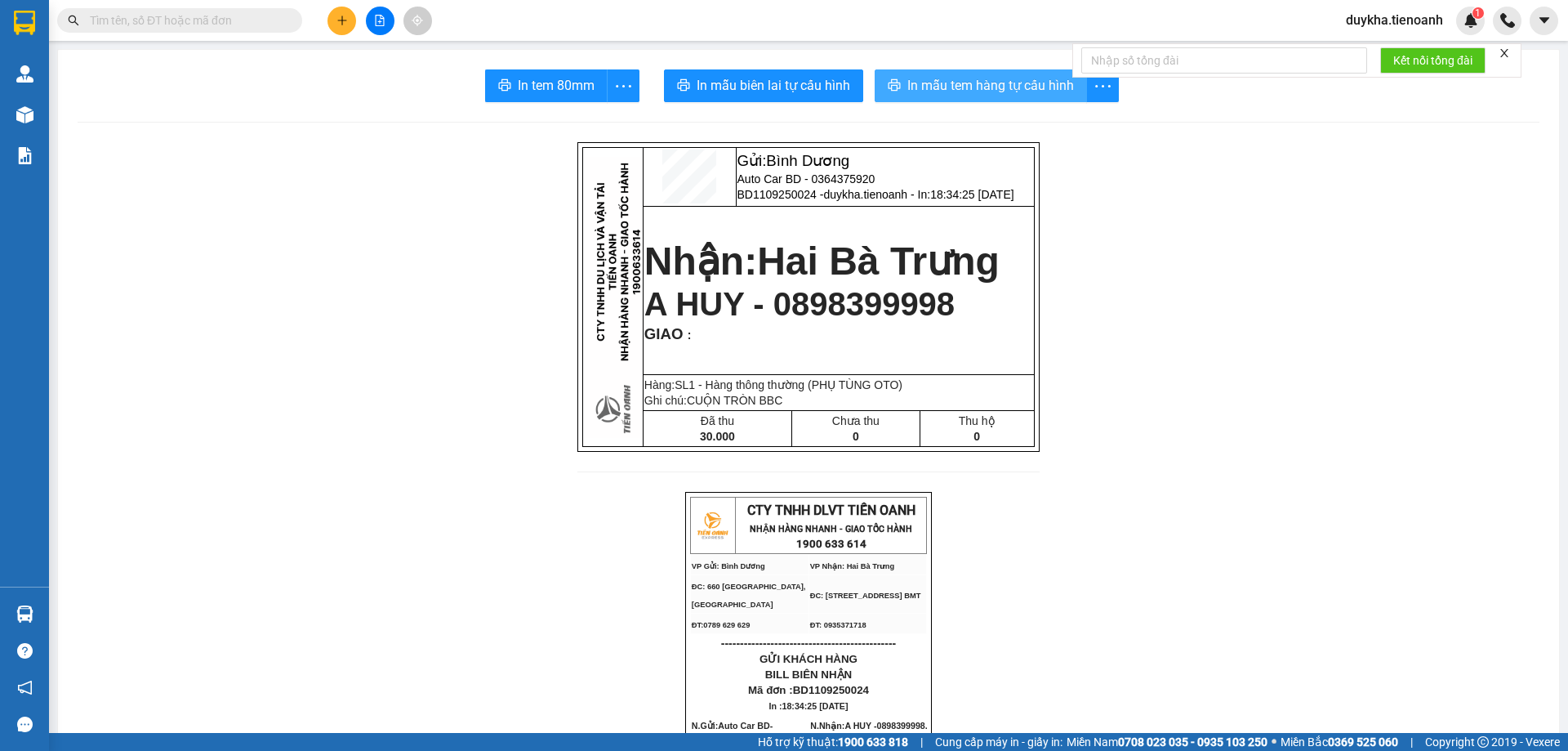
click at [983, 91] on span "In mẫu tem hàng tự cấu hình" at bounding box center [991, 86] width 166 height 21
click at [229, 20] on input "text" at bounding box center [186, 20] width 192 height 18
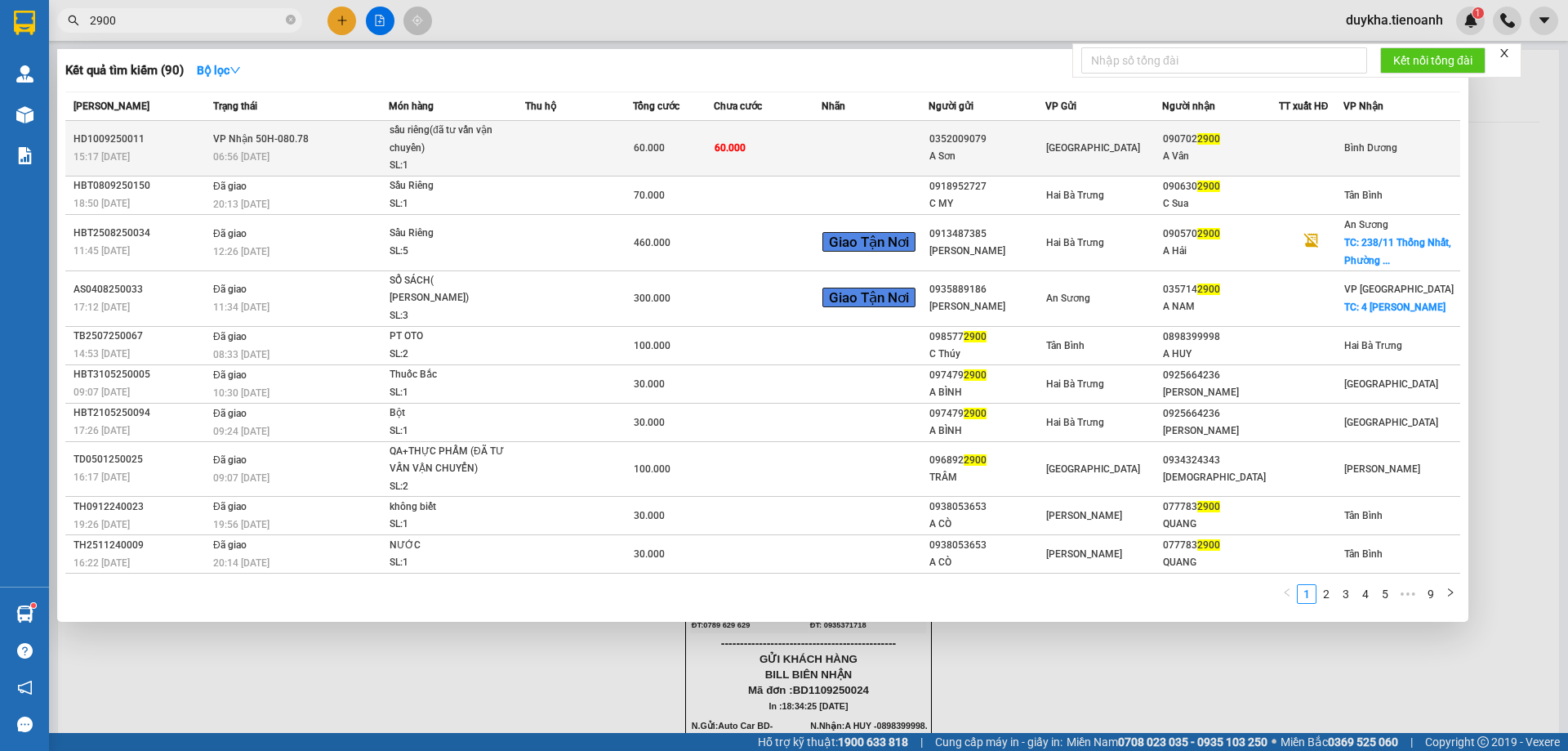
type input "2900"
click at [530, 151] on td at bounding box center [579, 148] width 107 height 56
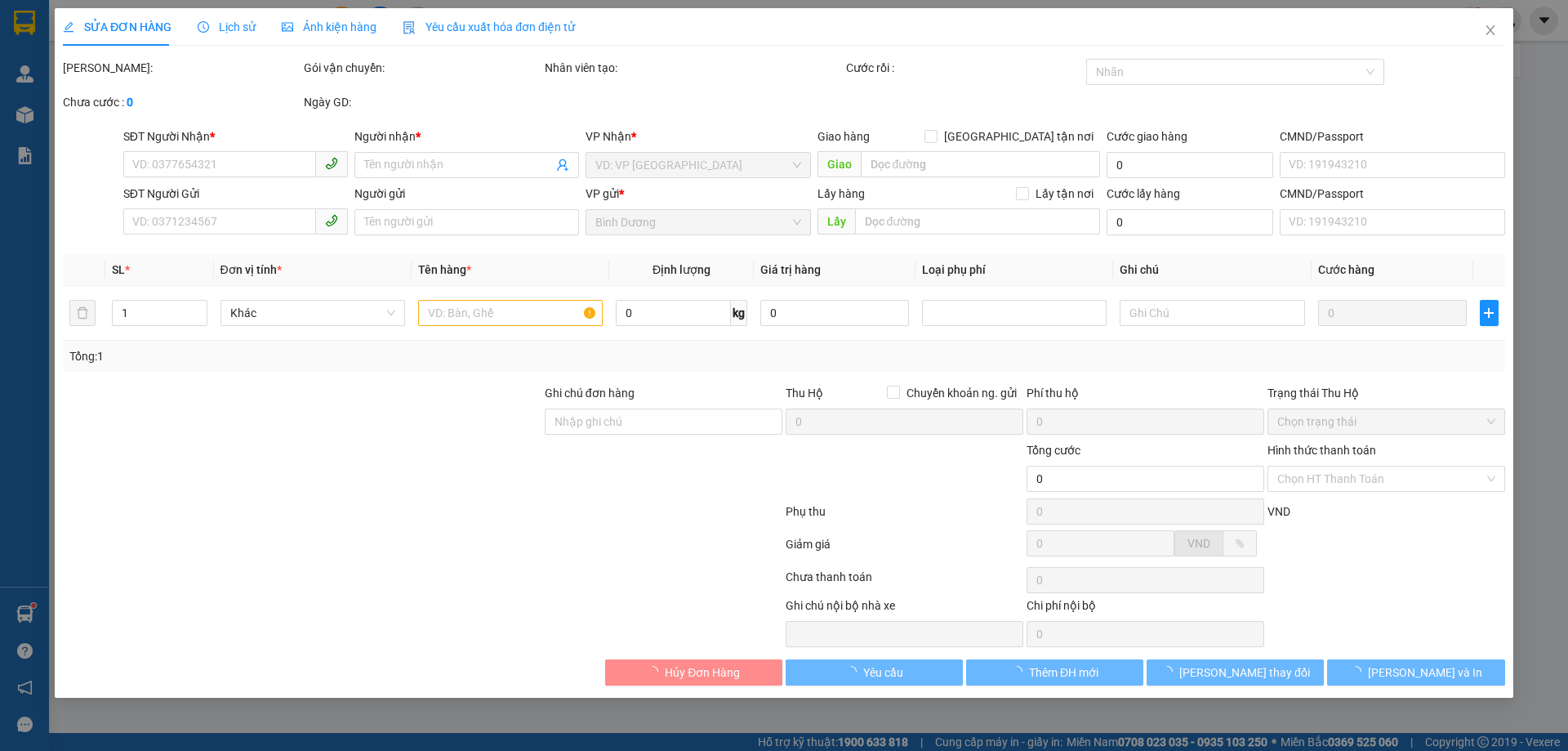
type input "0907022900"
type input "A Vân"
type input "0352009079"
type input "A Sơn"
type input "60.000"
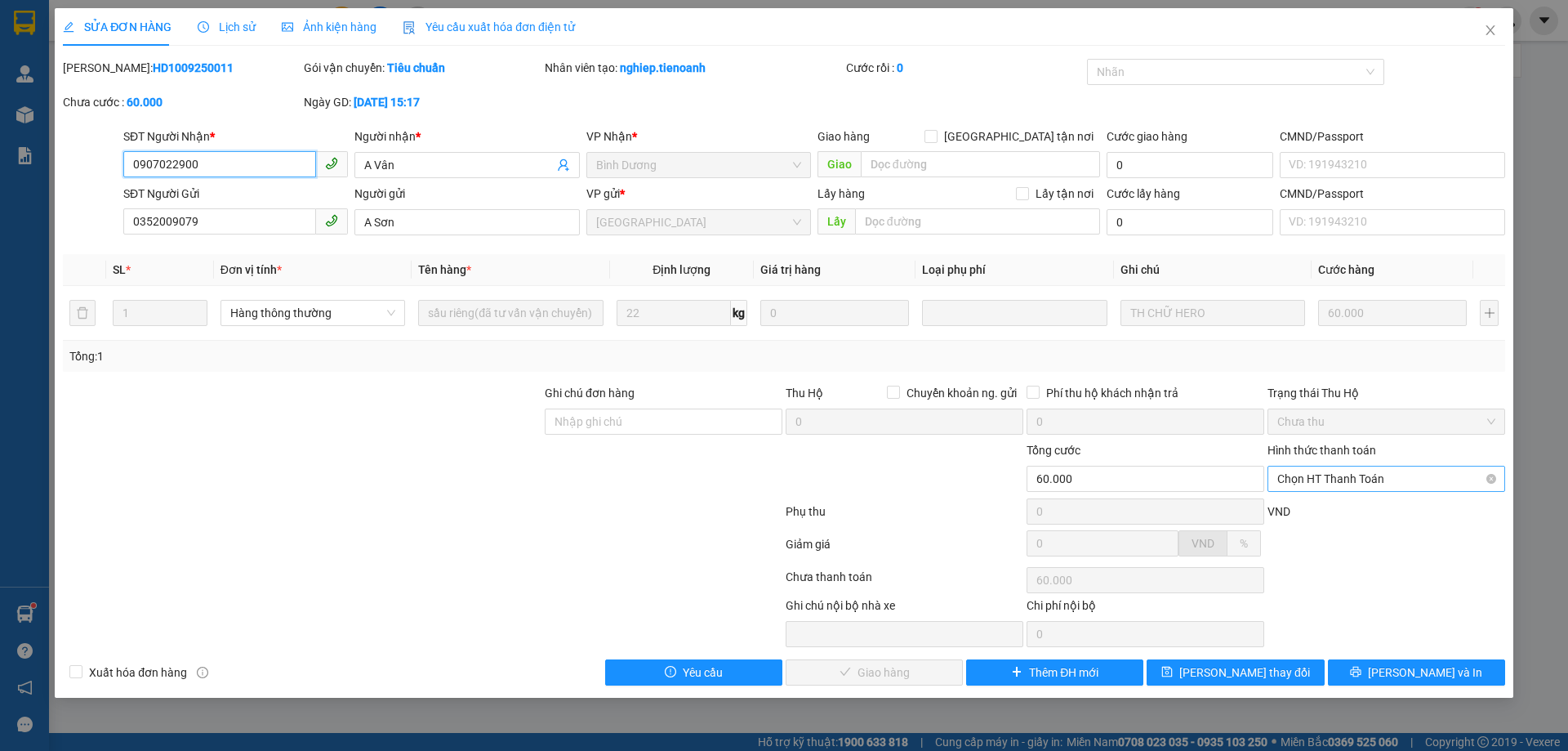
click at [1412, 474] on span "Chọn HT Thanh Toán" at bounding box center [1387, 479] width 218 height 24
click at [1337, 517] on div "Tại văn phòng" at bounding box center [1387, 511] width 218 height 18
type input "0"
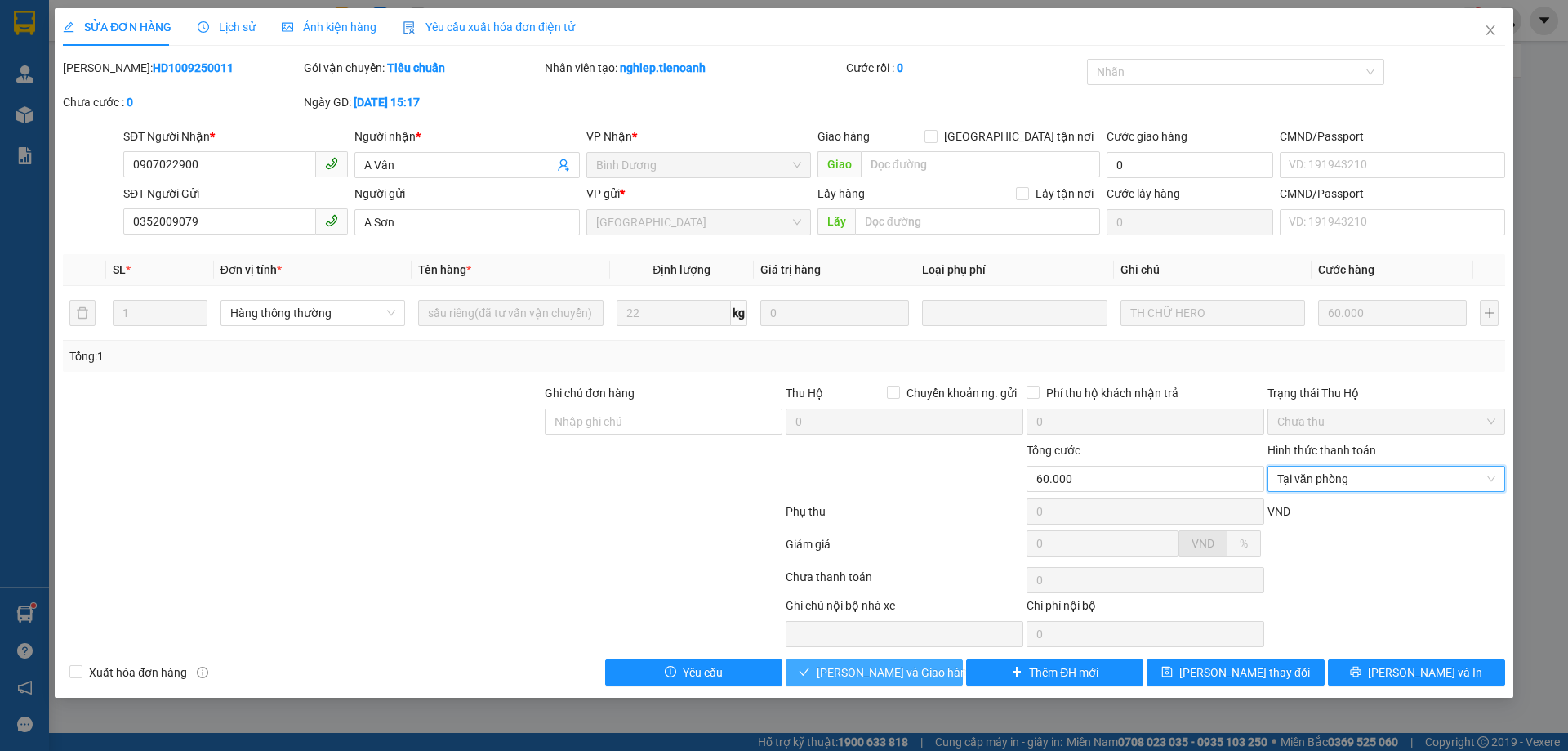
click at [931, 667] on button "[PERSON_NAME] và Giao hàng" at bounding box center [874, 672] width 177 height 26
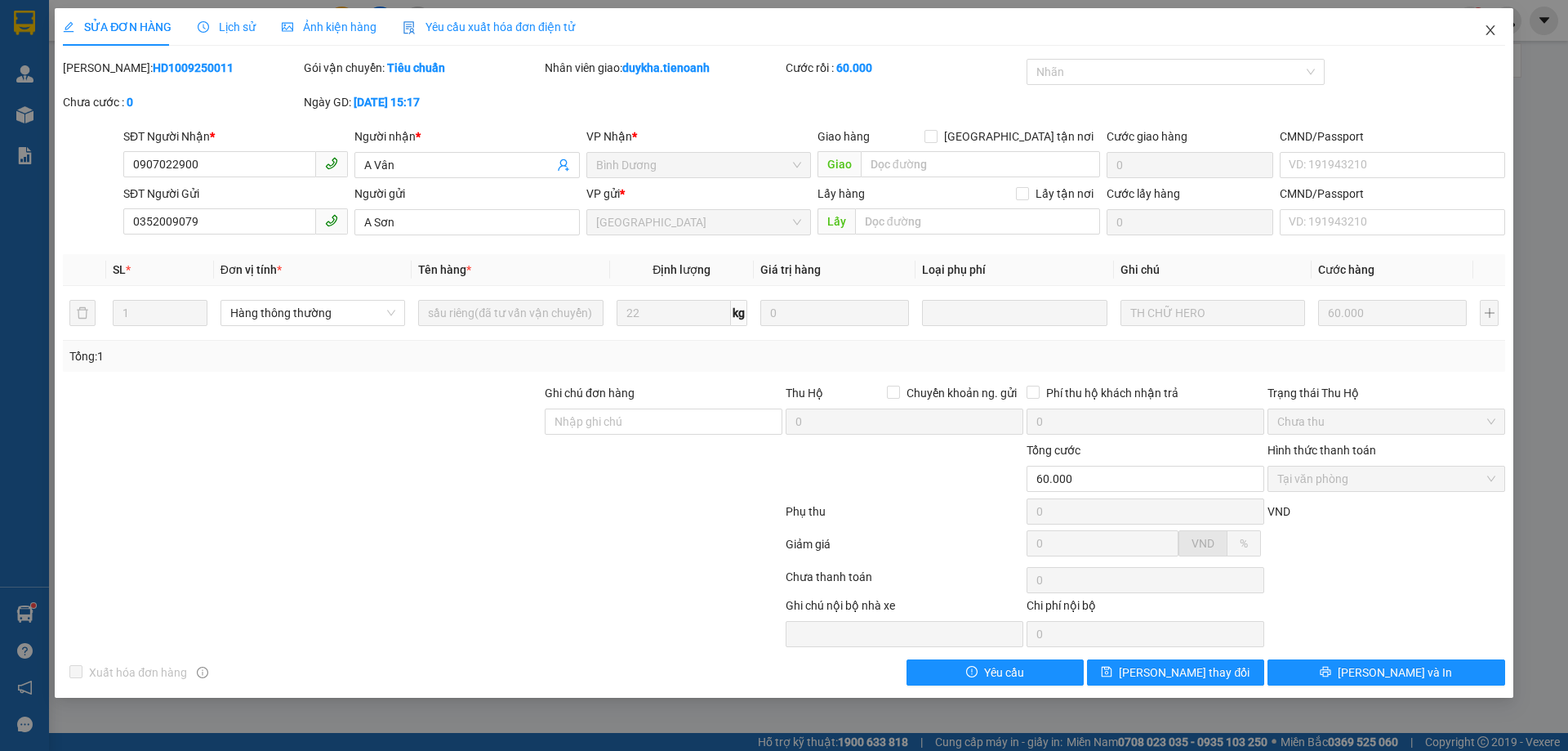
click at [1482, 32] on span "Close" at bounding box center [1490, 30] width 46 height 46
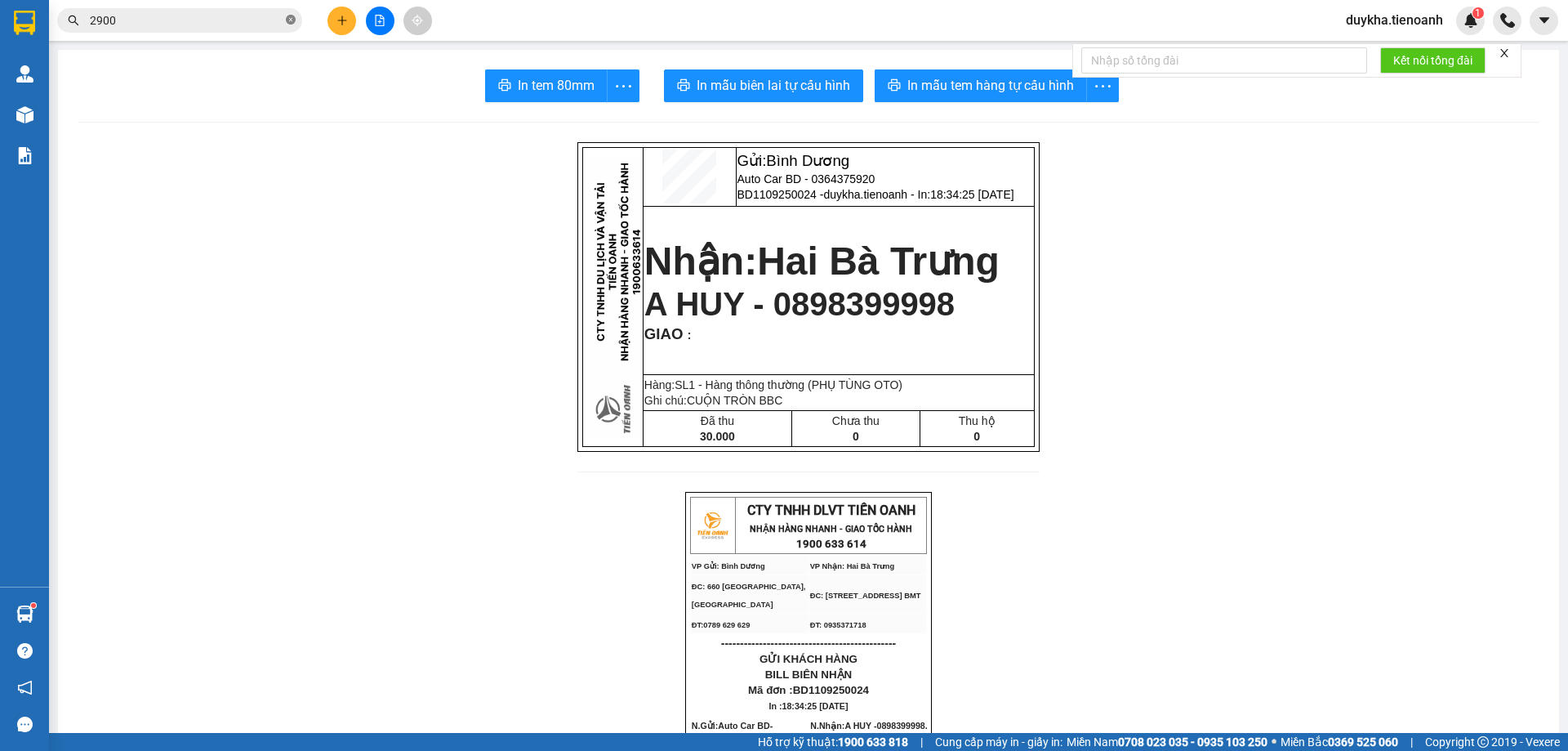
click at [293, 21] on icon "close-circle" at bounding box center [290, 19] width 10 height 10
click at [277, 21] on input "text" at bounding box center [186, 20] width 192 height 18
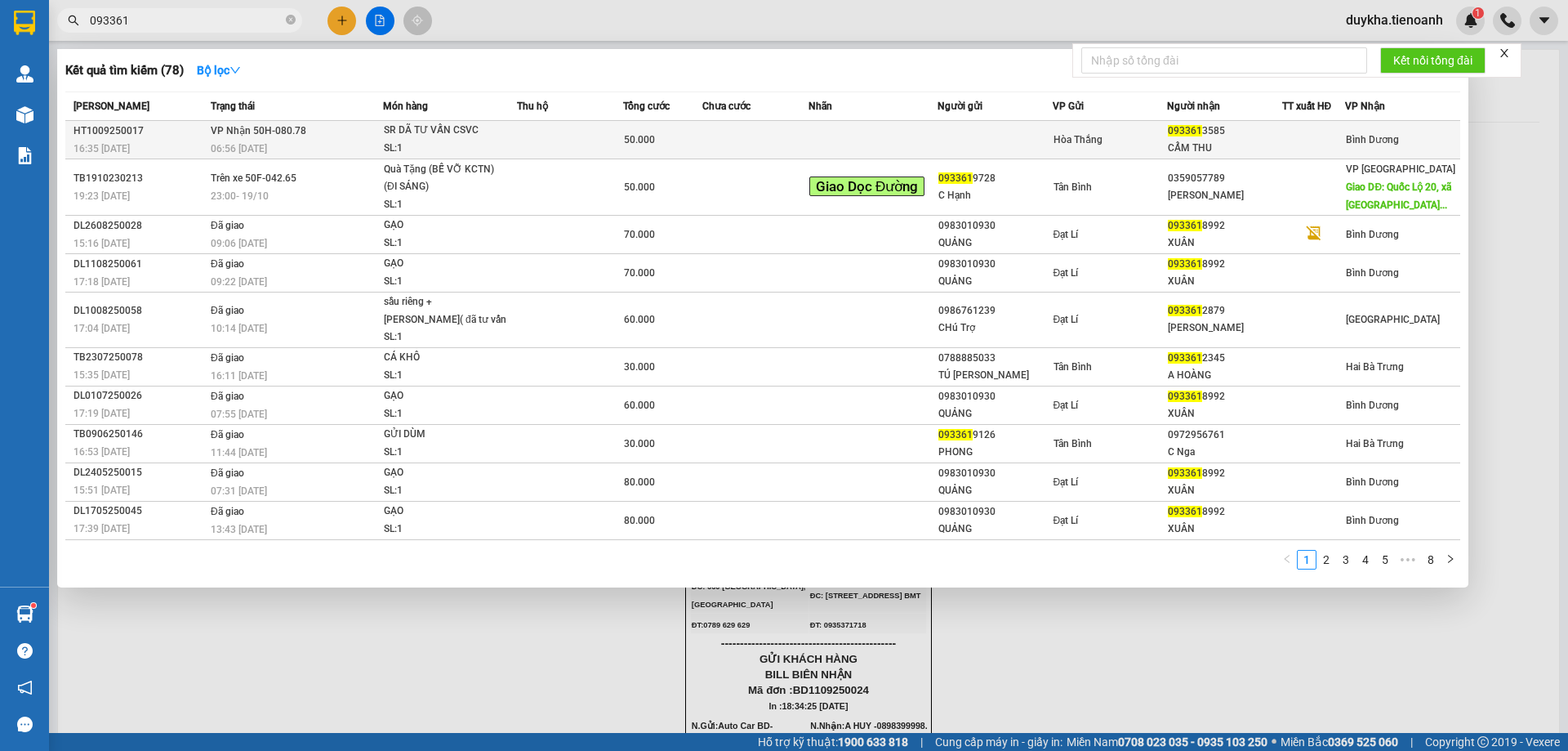
type input "093361"
click at [586, 130] on td at bounding box center [569, 140] width 106 height 38
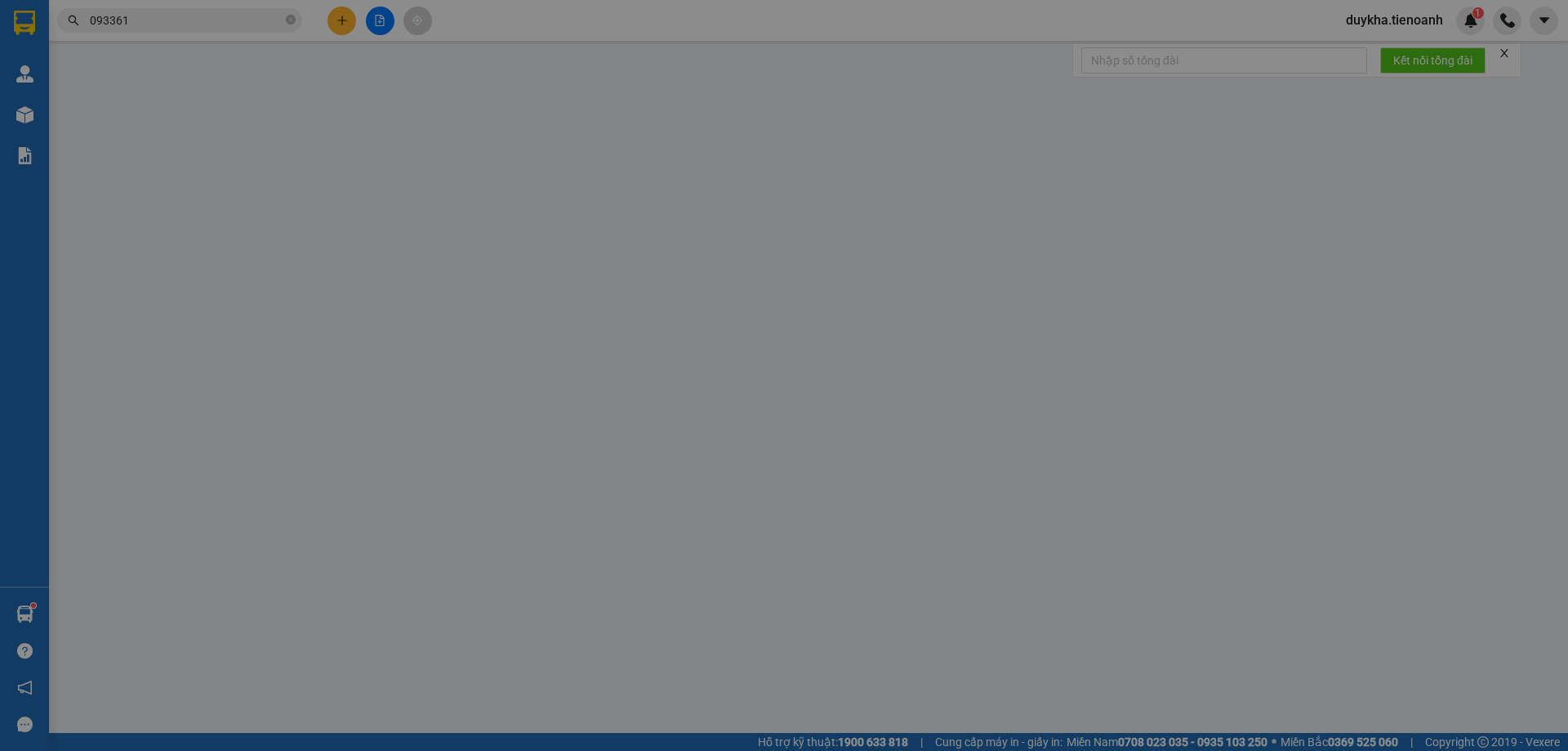
type input "0933613585"
type input "CẨM THU"
type input "50.000"
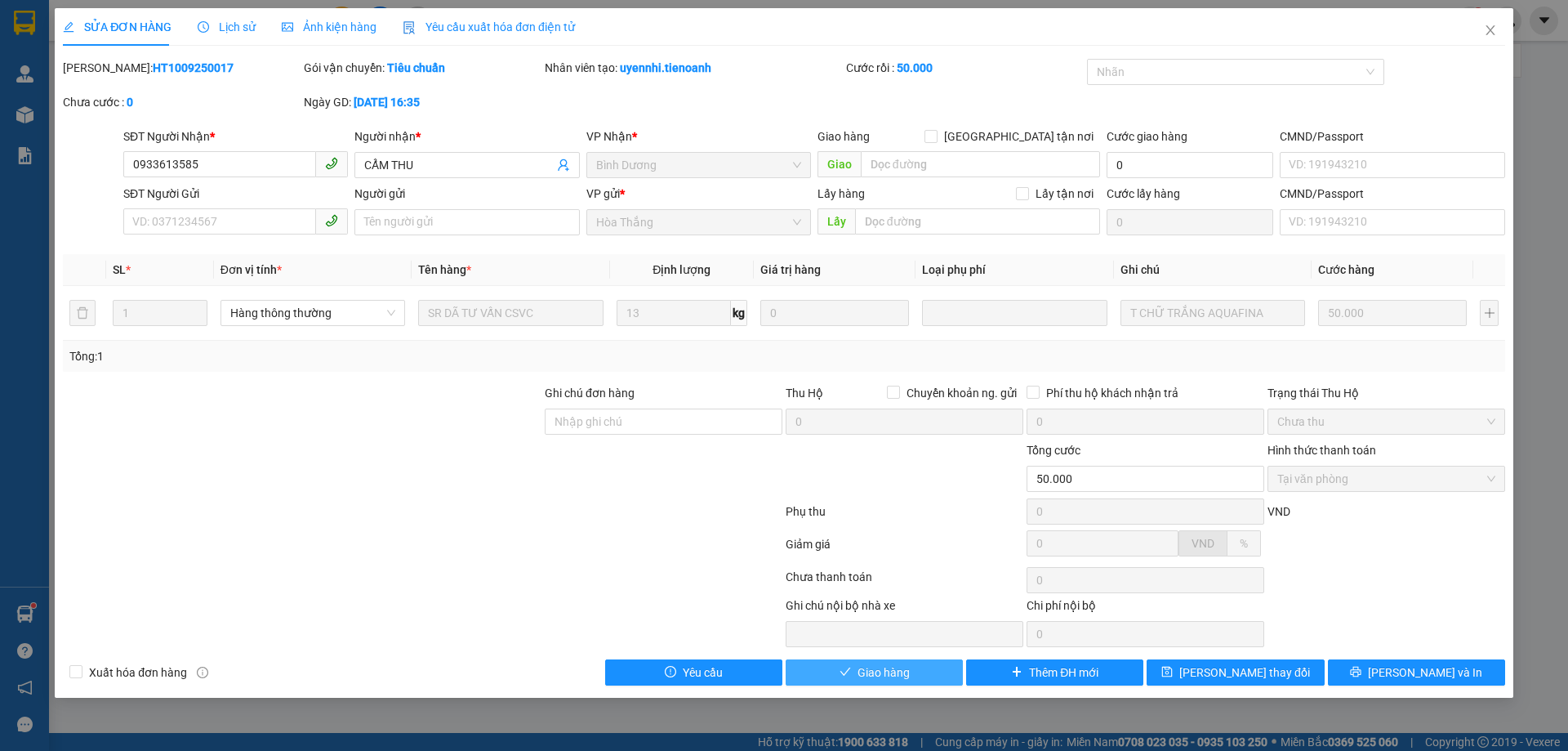
click at [940, 672] on button "Giao hàng" at bounding box center [874, 672] width 177 height 26
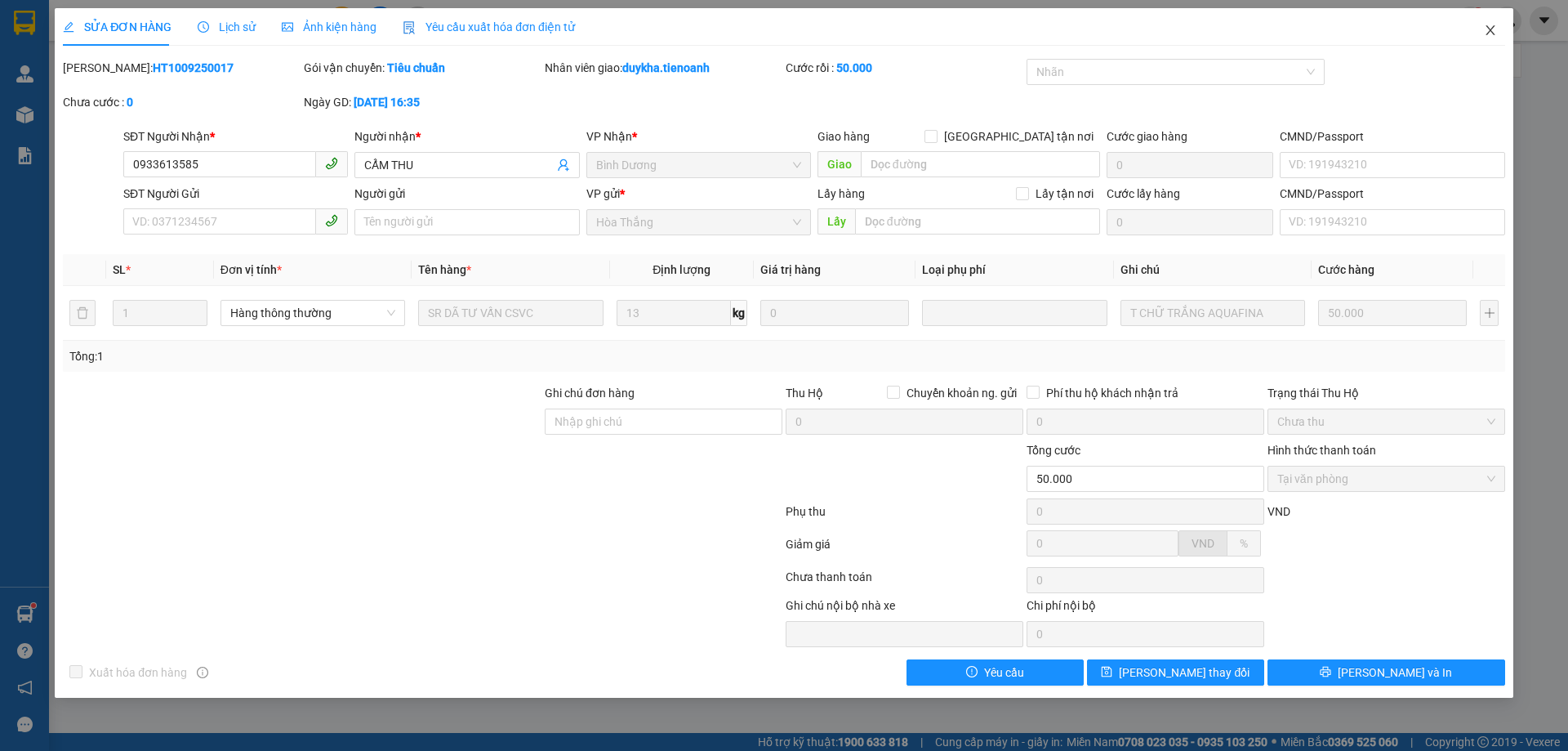
click at [1481, 42] on span "Close" at bounding box center [1490, 30] width 46 height 46
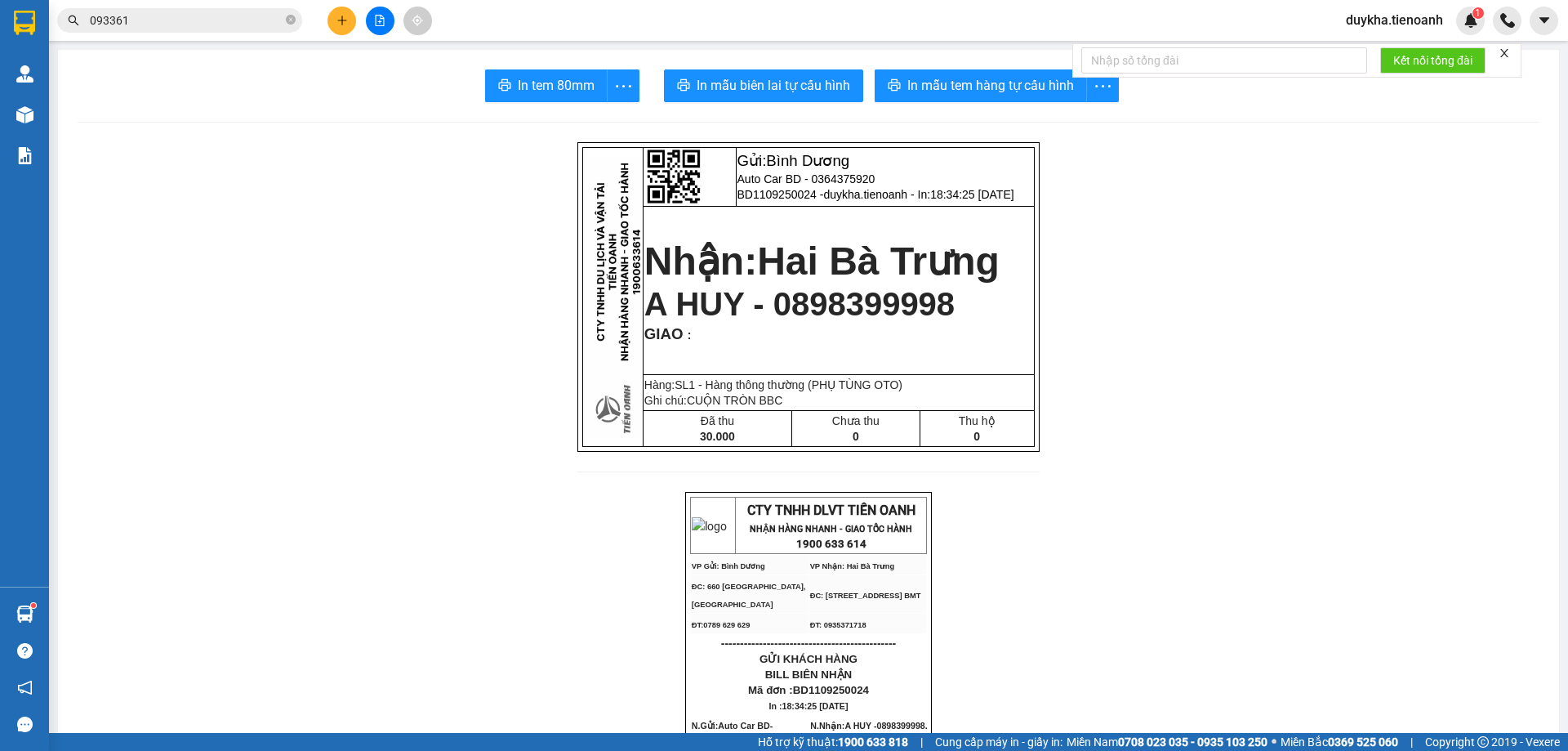
click at [338, 26] on button at bounding box center [342, 21] width 29 height 29
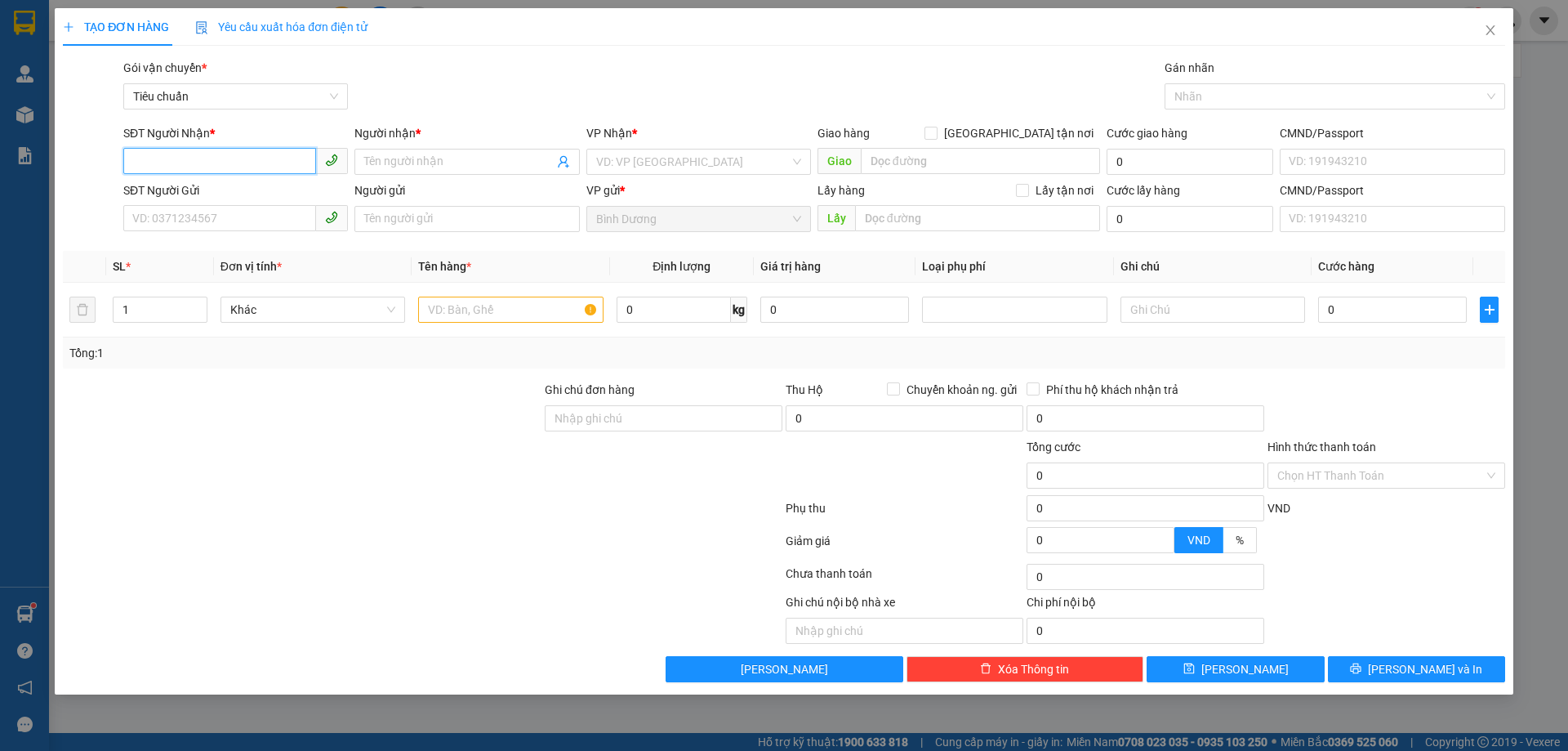
click at [192, 153] on input "SĐT Người Nhận *" at bounding box center [219, 161] width 192 height 26
click at [241, 193] on div "0966591592 - A Tự" at bounding box center [236, 194] width 205 height 18
type input "0966591592"
type input "A Tự"
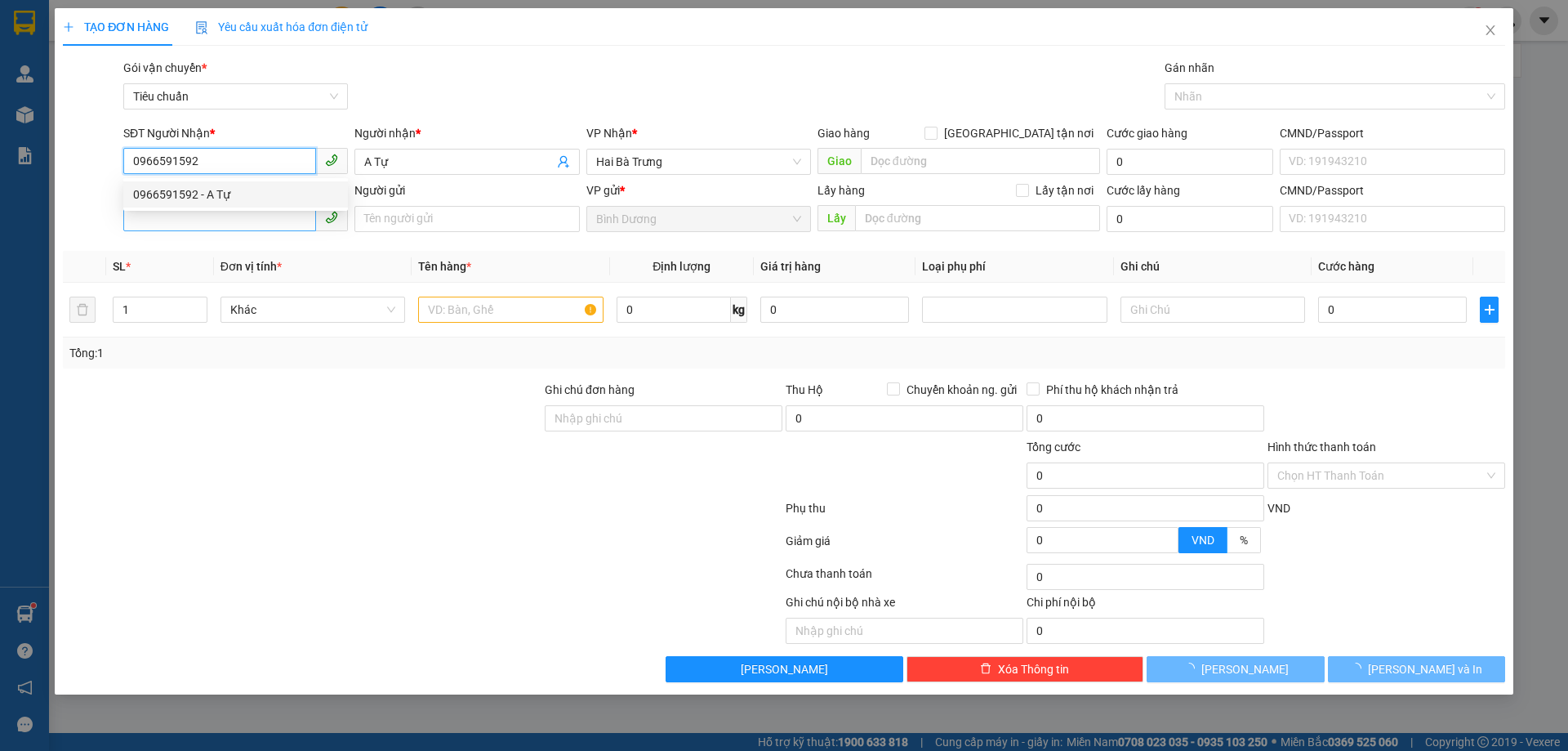
type input "0966591592"
type input "120.000"
click at [238, 222] on input "SĐT Người Gửi" at bounding box center [219, 219] width 192 height 26
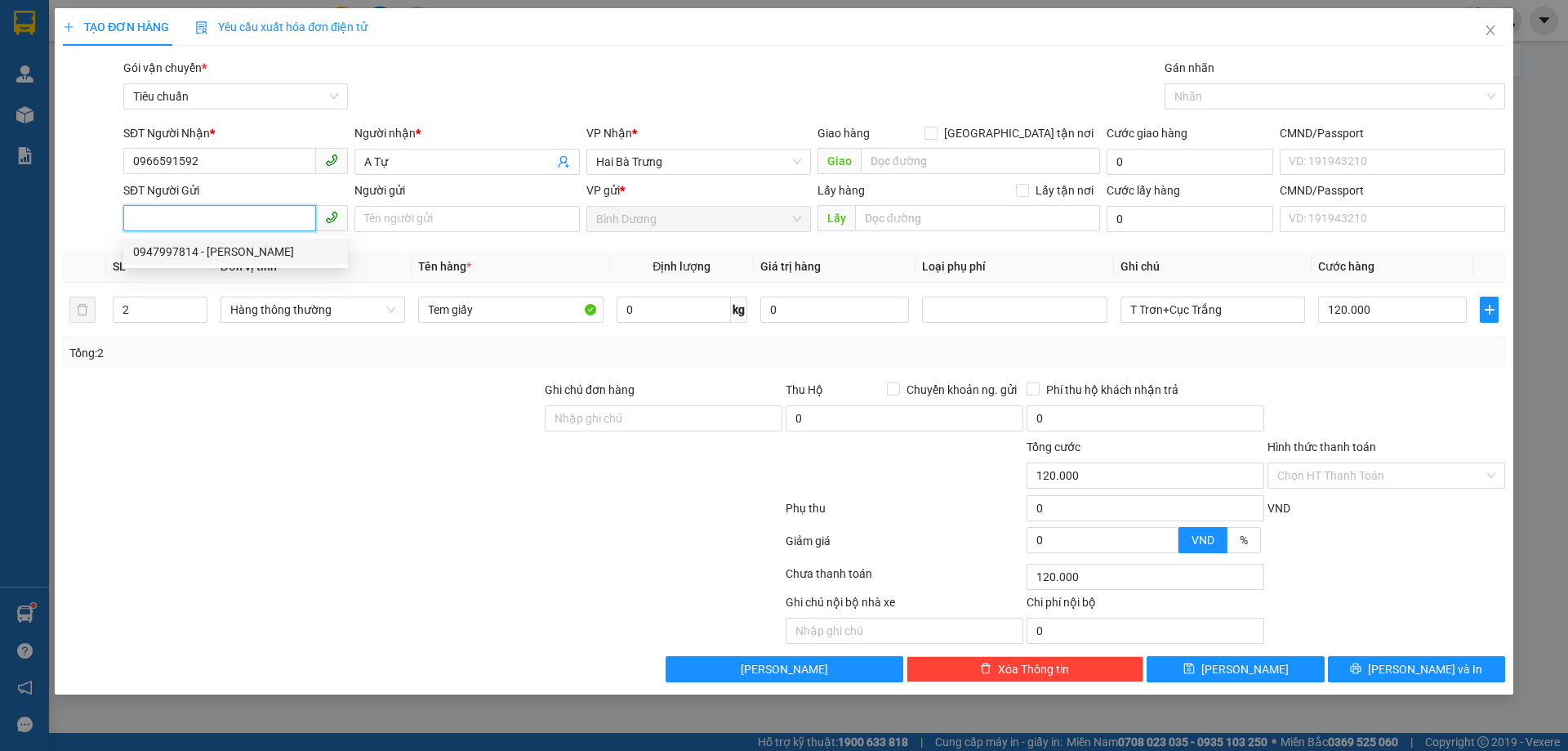
click at [220, 241] on div "0947997814 - [PERSON_NAME]" at bounding box center [235, 251] width 224 height 26
type input "0947997814"
type input "[PERSON_NAME]"
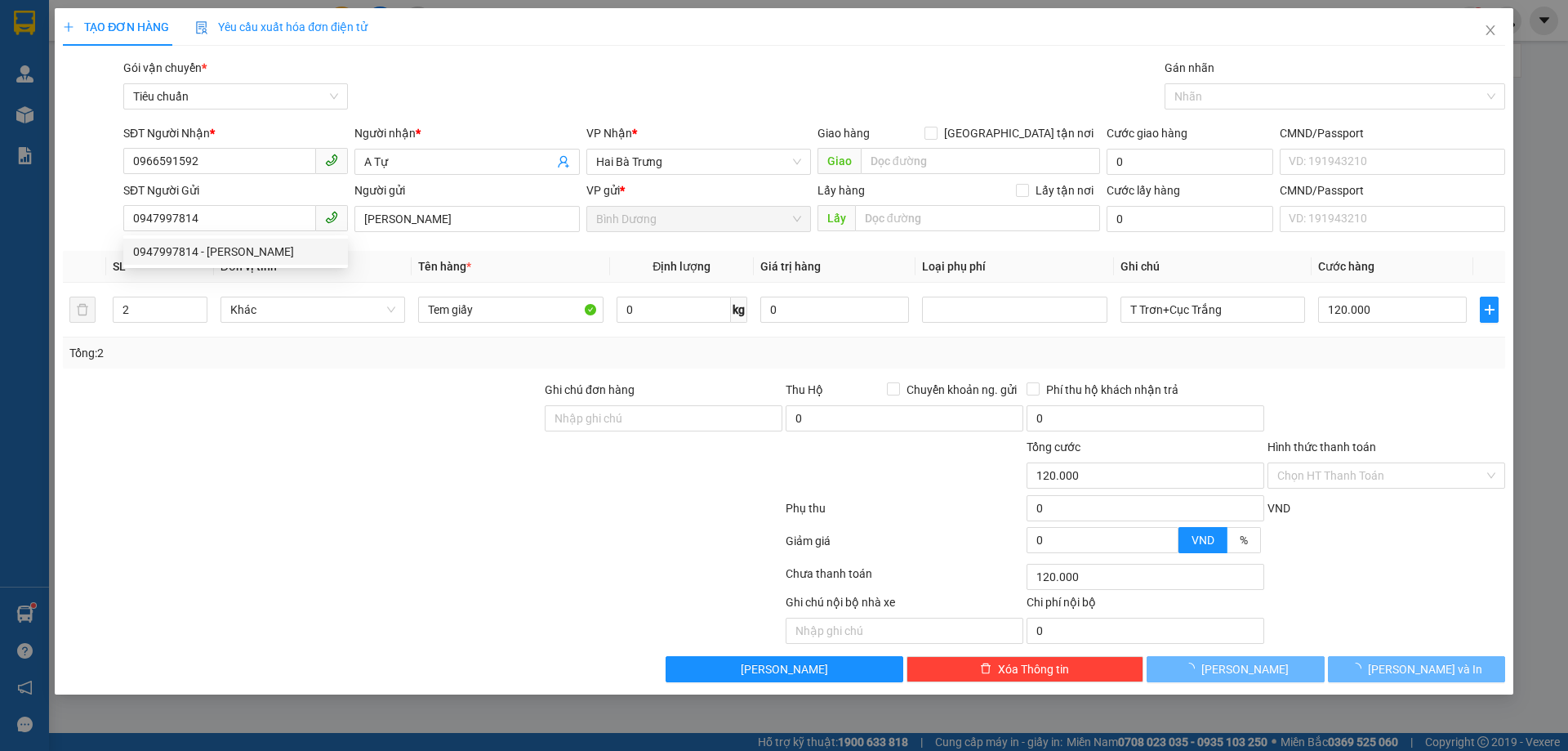
click at [262, 432] on div at bounding box center [303, 409] width 482 height 57
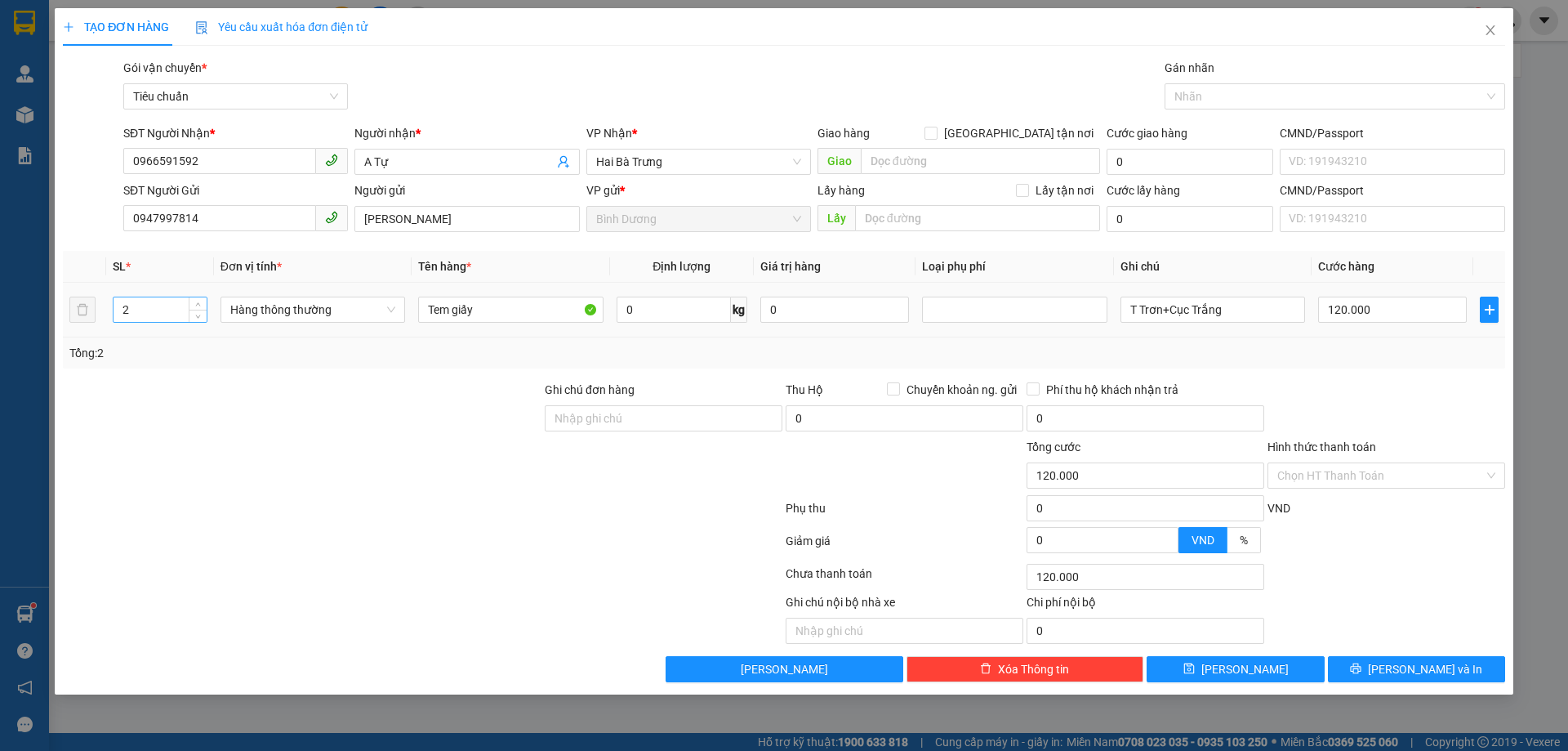
click at [171, 310] on input "2" at bounding box center [159, 310] width 93 height 24
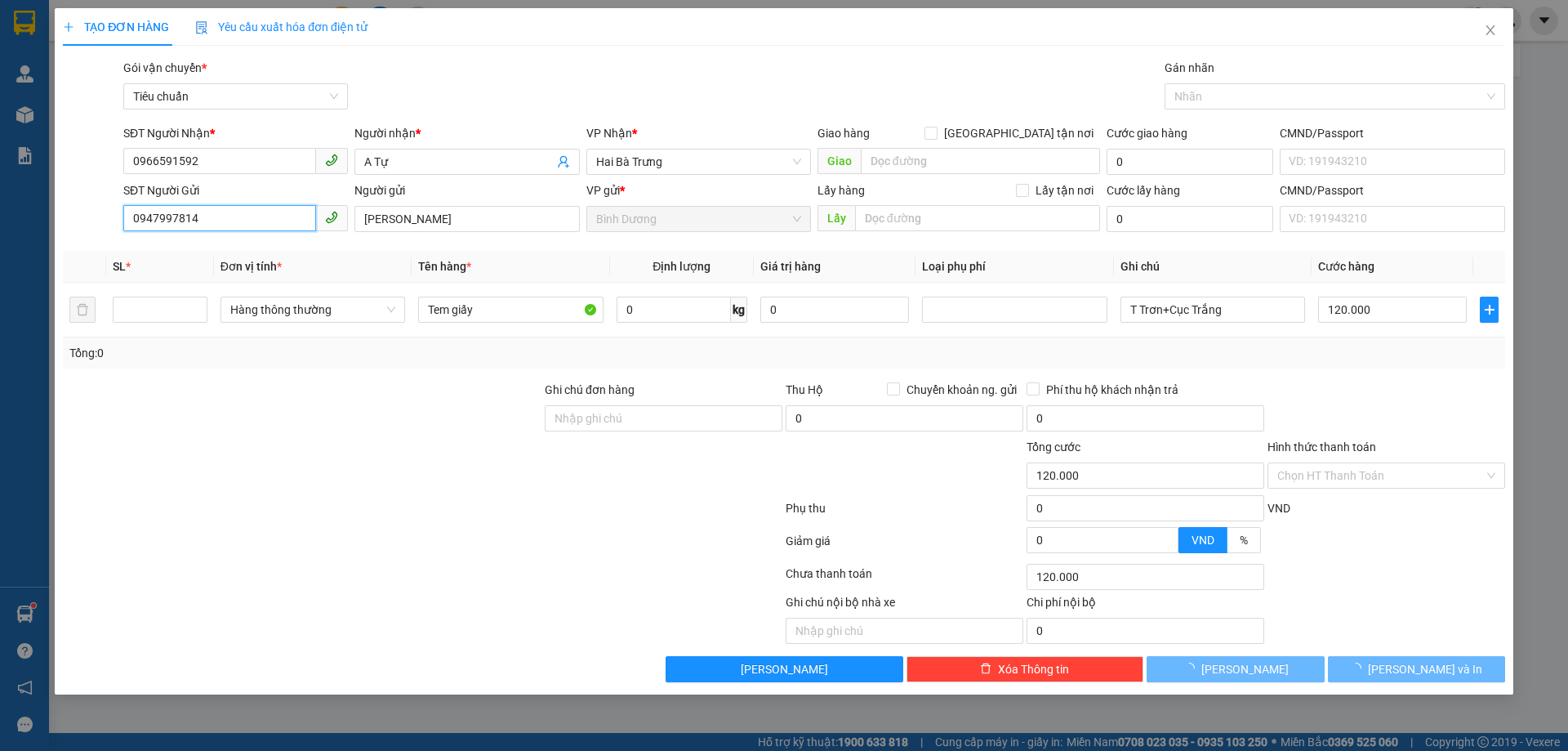
drag, startPoint x: 218, startPoint y: 224, endPoint x: 55, endPoint y: 223, distance: 163.0
click at [56, 223] on div "TẠO ĐƠN HÀNG Yêu cầu xuất hóa đơn điện tử Transit Pickup Surcharge Ids Transit …" at bounding box center [784, 351] width 1459 height 687
type input "0"
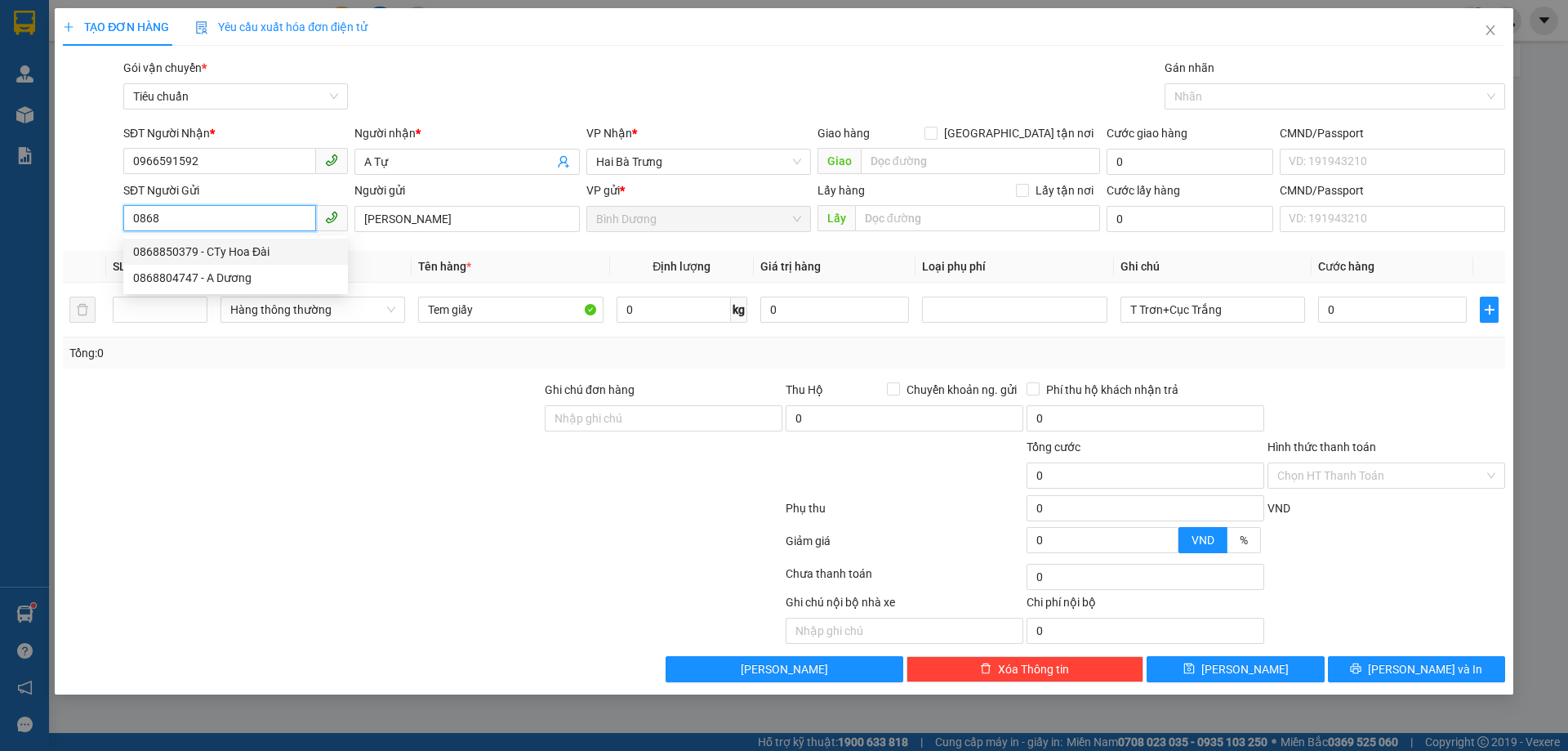
click at [168, 256] on div "0868850379 - CTy Hoa Đài" at bounding box center [236, 251] width 205 height 18
type input "0868850379"
type input "[DEMOGRAPHIC_DATA]"
type input "0868850379"
click at [355, 474] on div at bounding box center [303, 467] width 482 height 57
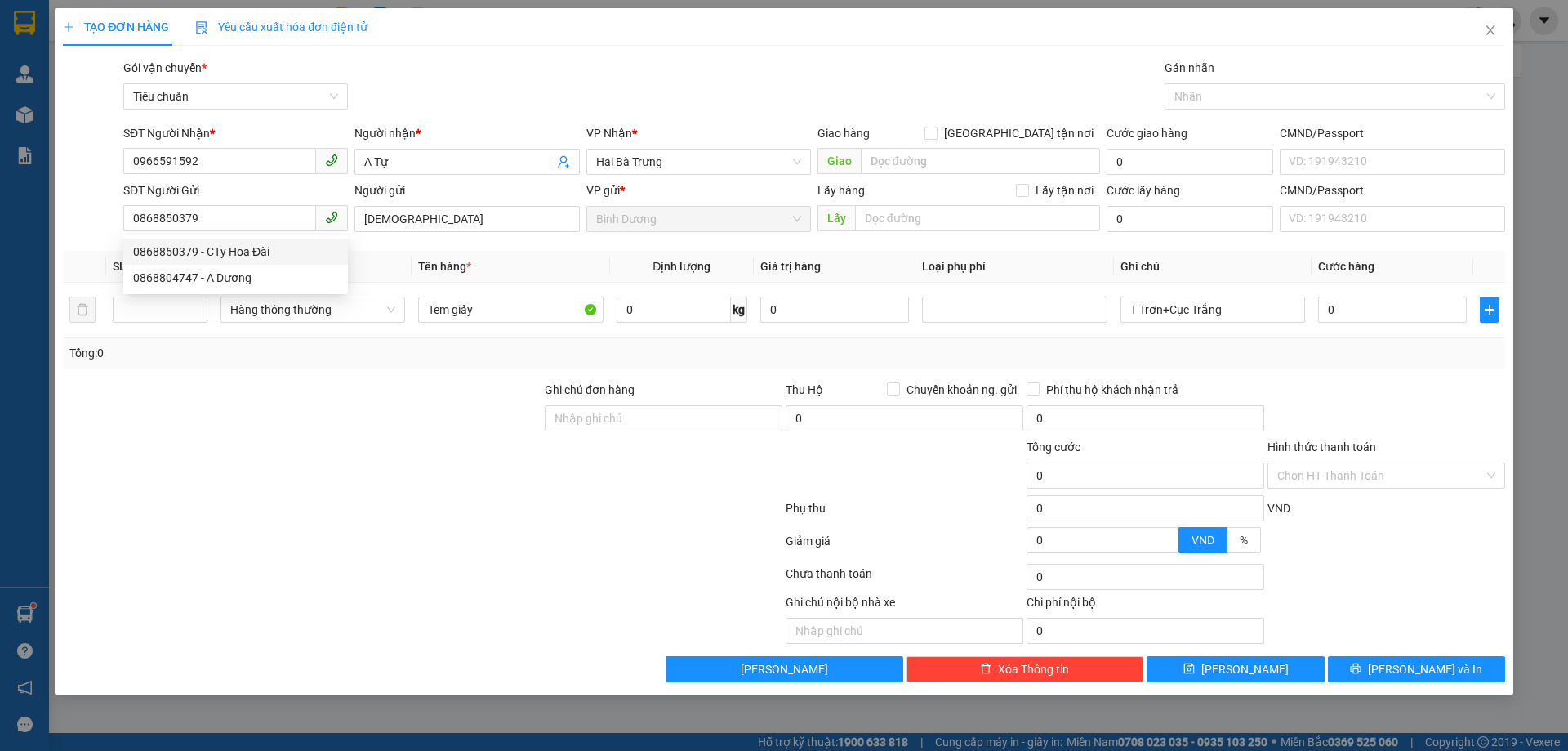
type input "100.000"
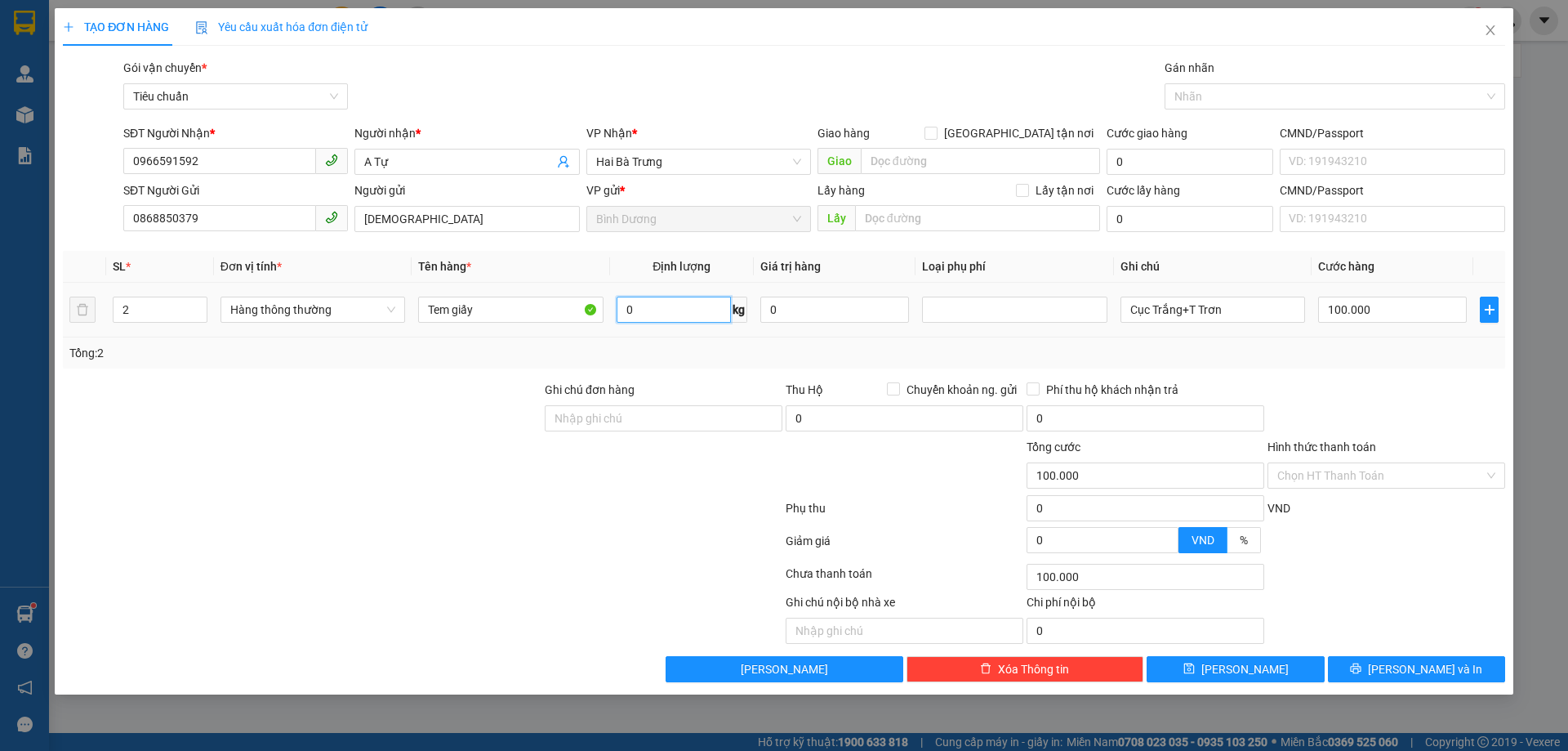
click at [641, 312] on input "0" at bounding box center [673, 310] width 114 height 26
type input "40"
click at [640, 335] on td "40 kg" at bounding box center [682, 310] width 144 height 55
type input "80.000"
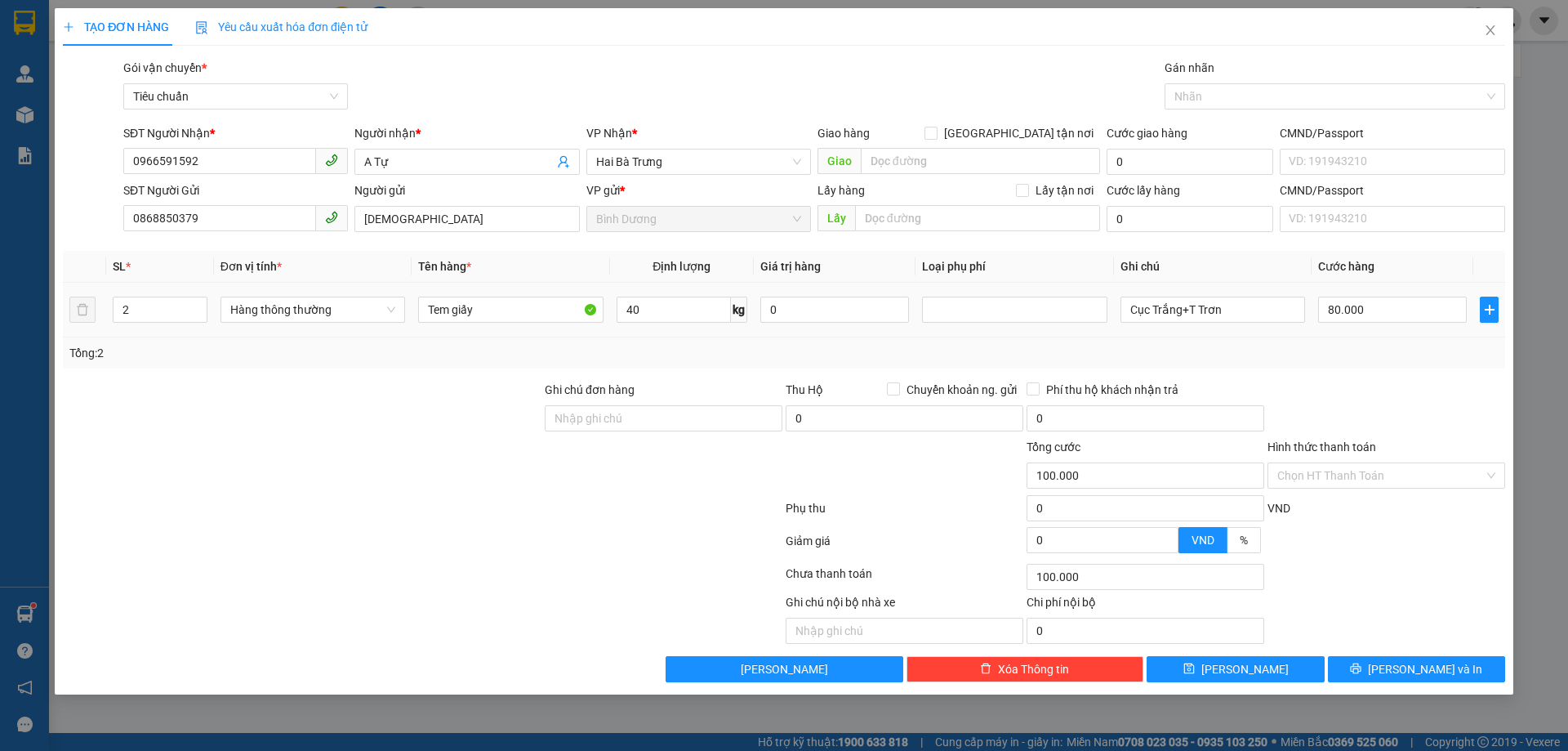
type input "80.000"
click at [146, 315] on input "2" at bounding box center [159, 310] width 93 height 24
type input "1"
click at [231, 391] on div at bounding box center [303, 409] width 482 height 57
click at [129, 306] on input "1" at bounding box center [159, 310] width 93 height 24
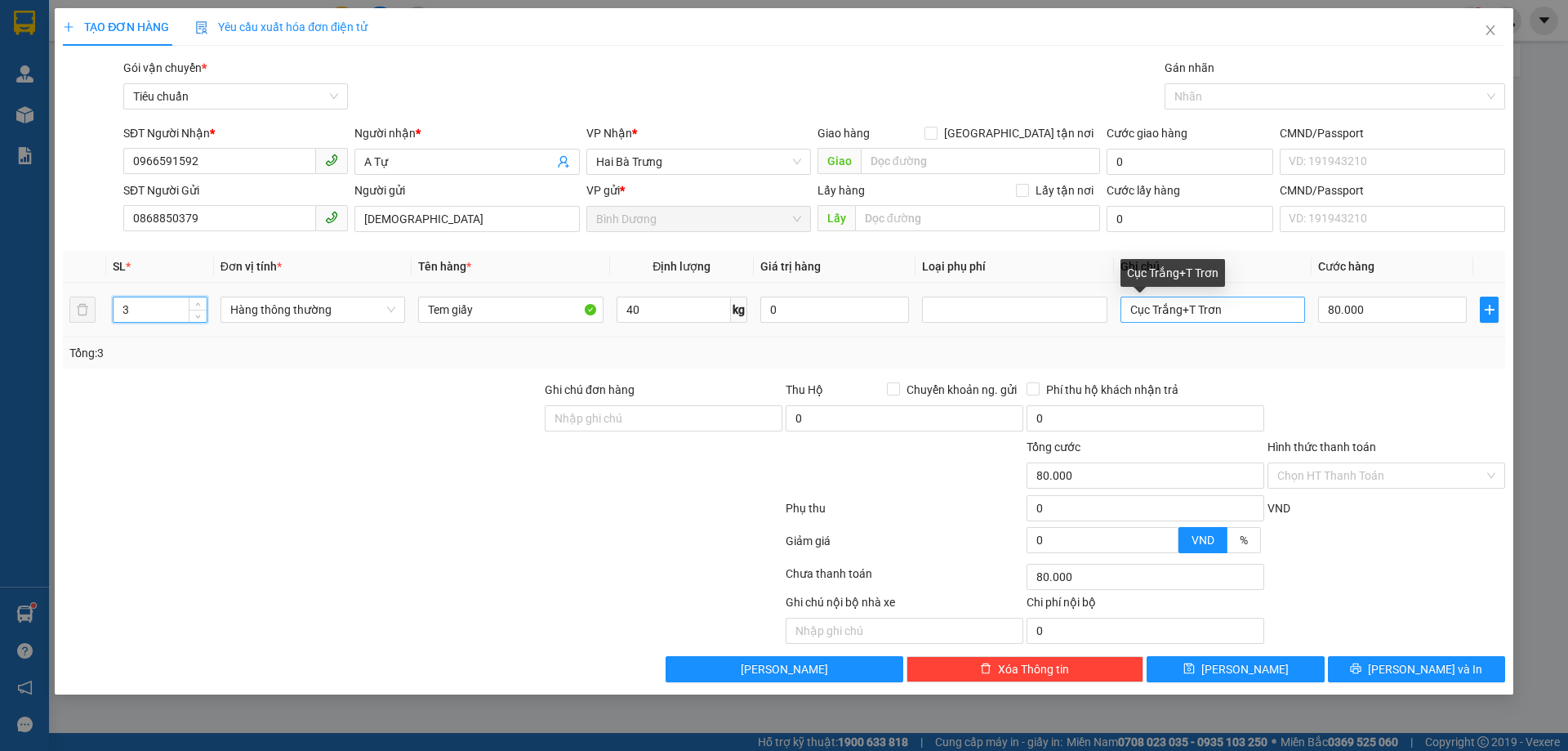
type input "3"
drag, startPoint x: 1187, startPoint y: 315, endPoint x: 1038, endPoint y: 309, distance: 149.1
click at [1038, 309] on tr "3 Hàng thông thường Tem giấy 40 kg 0 Cục Trắng+T Trơn 80.000" at bounding box center [784, 310] width 1442 height 55
click at [1263, 364] on div "Tổng: 3" at bounding box center [784, 353] width 1442 height 31
click at [1190, 311] on input "Cục Trắng+T Trơn" at bounding box center [1213, 310] width 185 height 26
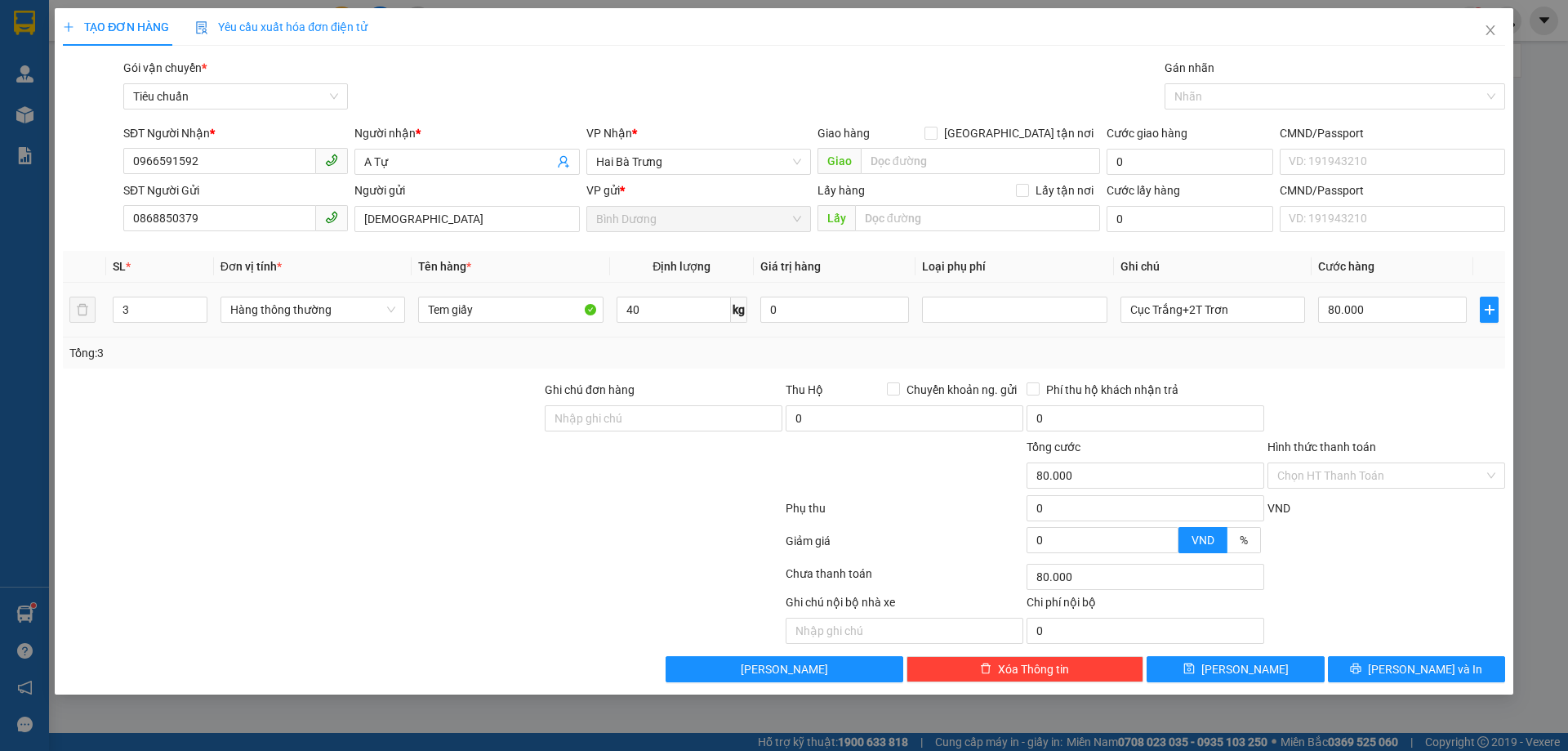
click at [1262, 336] on td "Cục Trắng+2T Trơn" at bounding box center [1213, 310] width 198 height 55
click at [1331, 304] on input "80.000" at bounding box center [1392, 310] width 148 height 26
click at [1177, 314] on input "Cục Trắng+2T Trơn" at bounding box center [1213, 310] width 185 height 26
type input "Cục Trắng BBc +2T Trơn"
click at [1380, 318] on input "80.000" at bounding box center [1392, 310] width 148 height 26
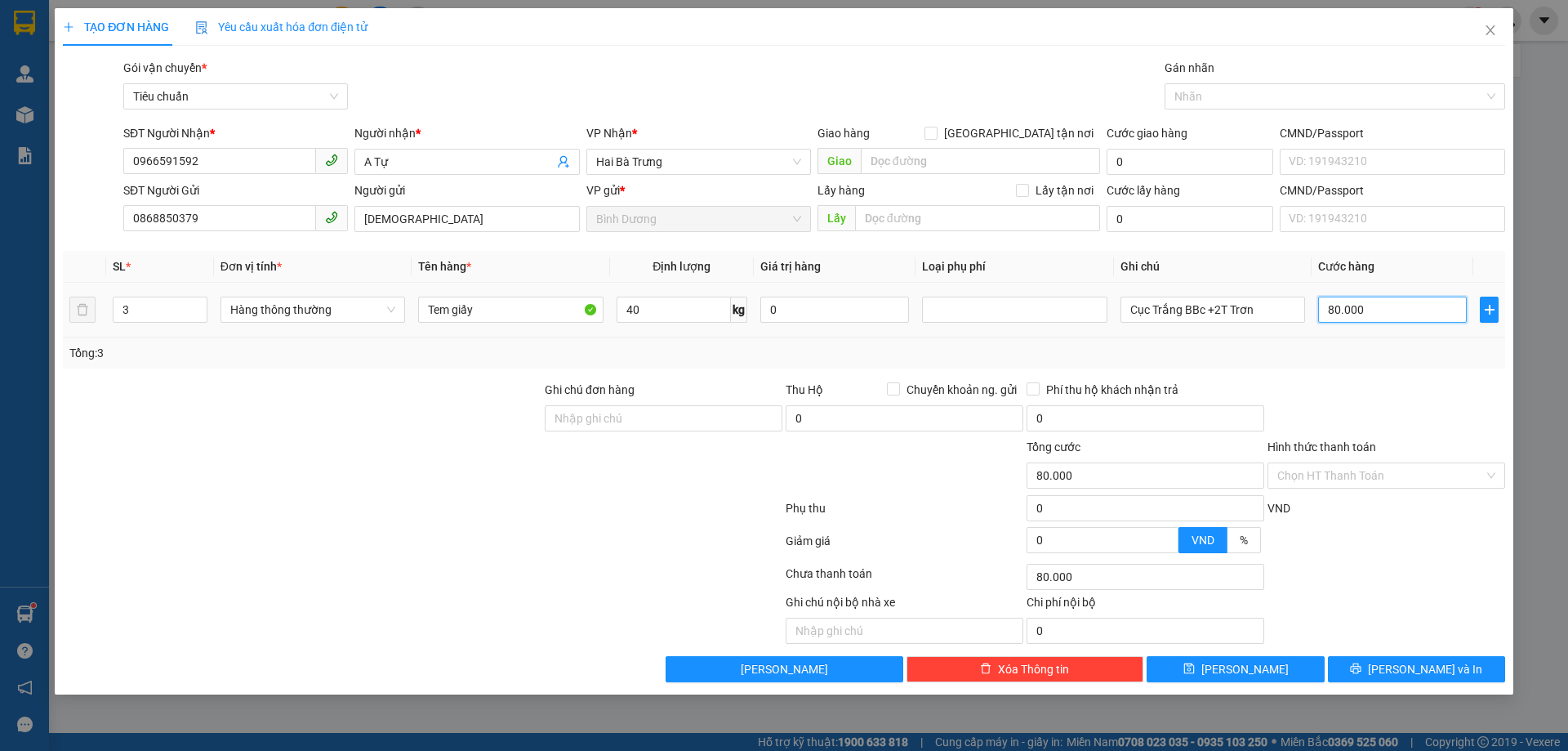
type input "1"
type input "0"
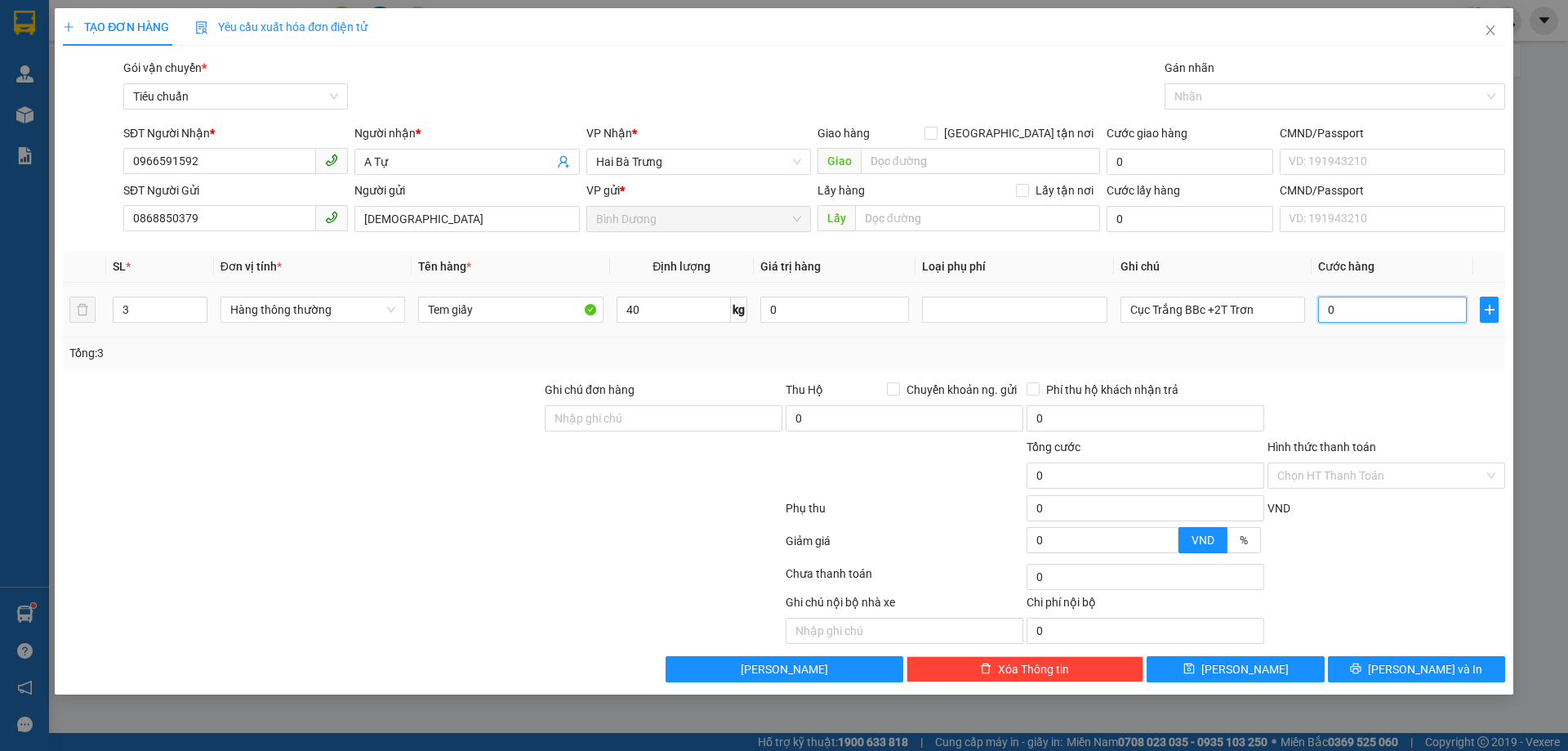
type input "2"
type input "02"
type input "20"
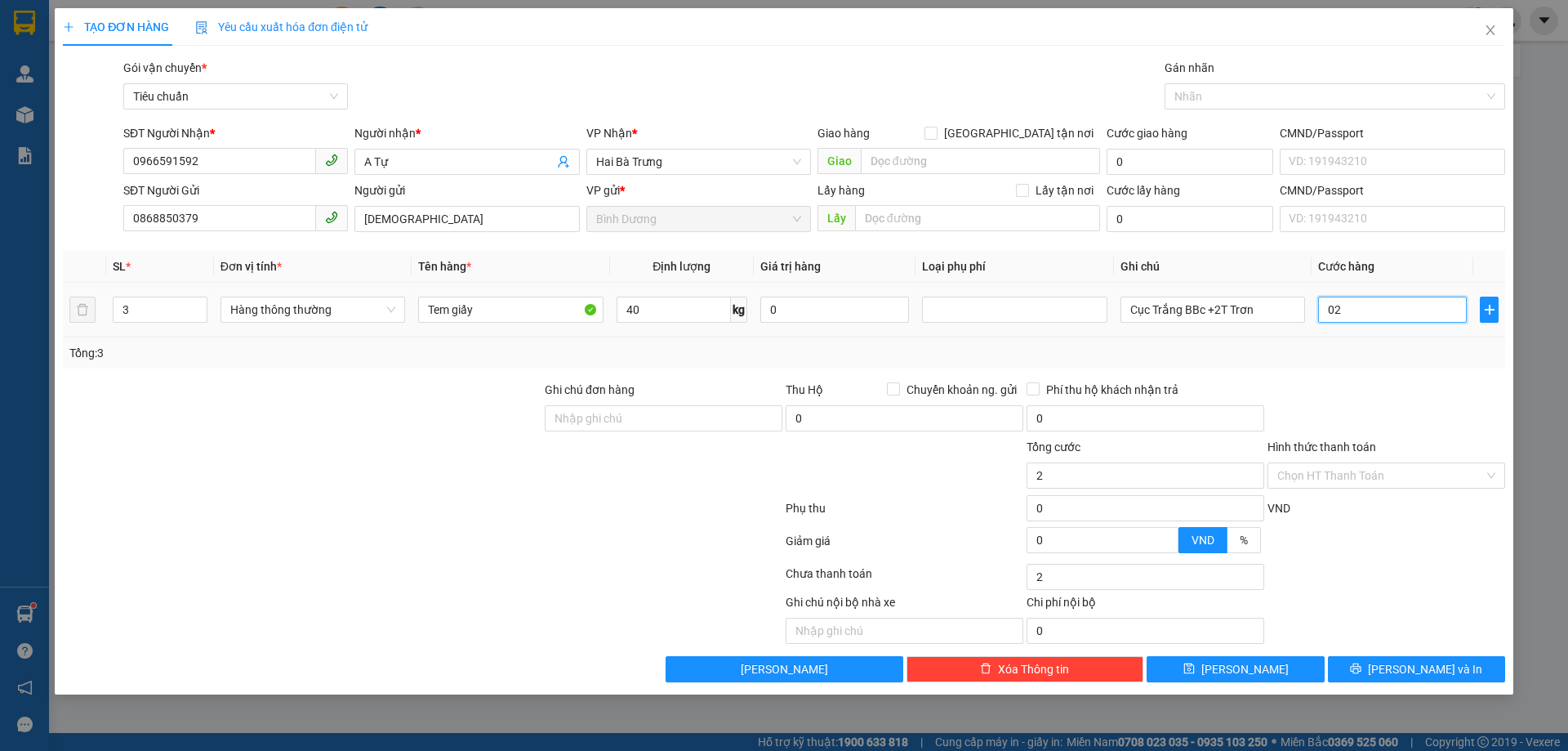
type input "020"
type input "200"
type input "0.200"
type input "200.000"
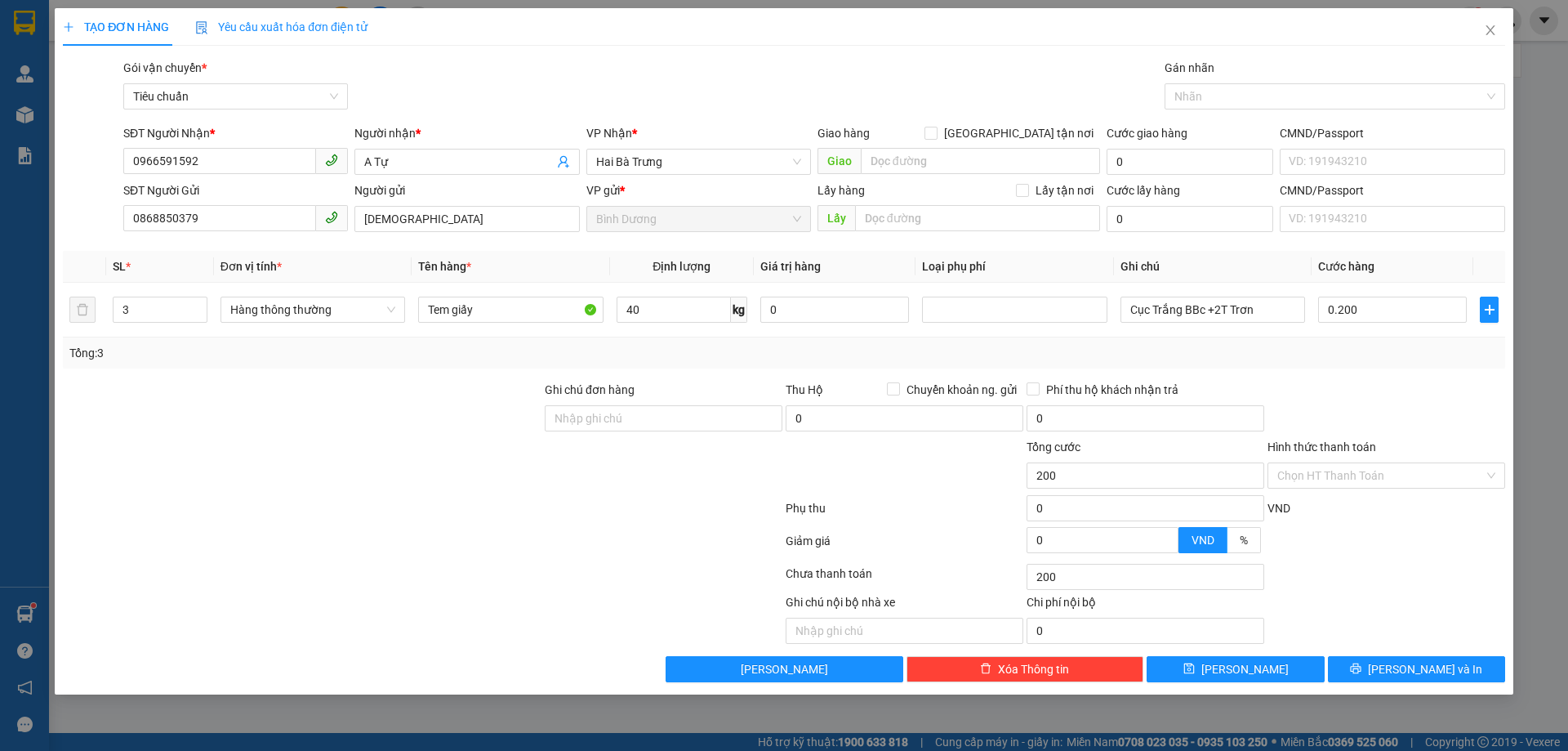
type input "200.000"
click at [1377, 379] on div "Transit Pickup Surcharge Ids Transit Deliver Surcharge Ids Transit Deliver Surc…" at bounding box center [784, 370] width 1442 height 624
click at [1406, 672] on span "[PERSON_NAME] và In" at bounding box center [1425, 669] width 114 height 18
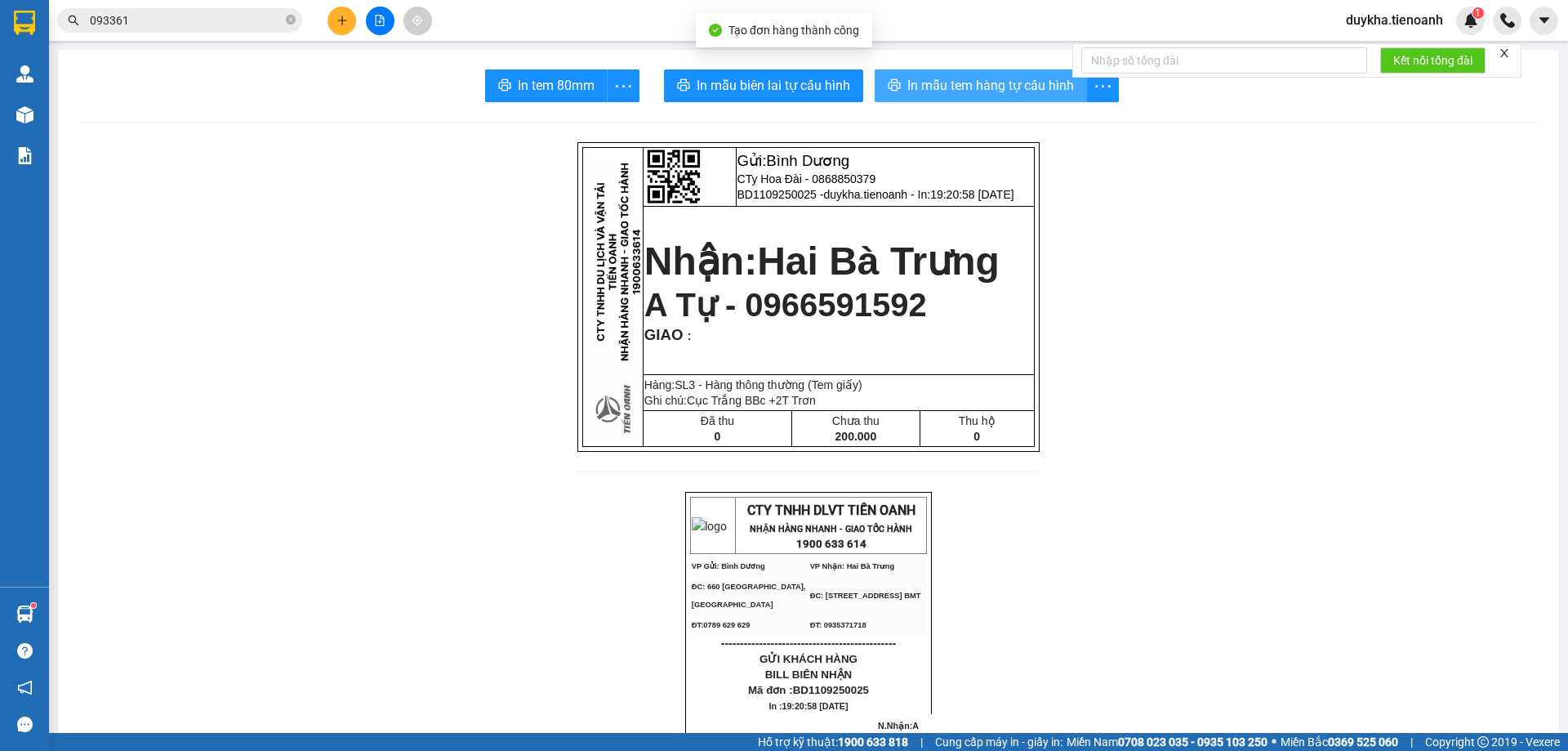
click at [966, 101] on button "In mẫu tem hàng tự cấu hình" at bounding box center [980, 86] width 212 height 33
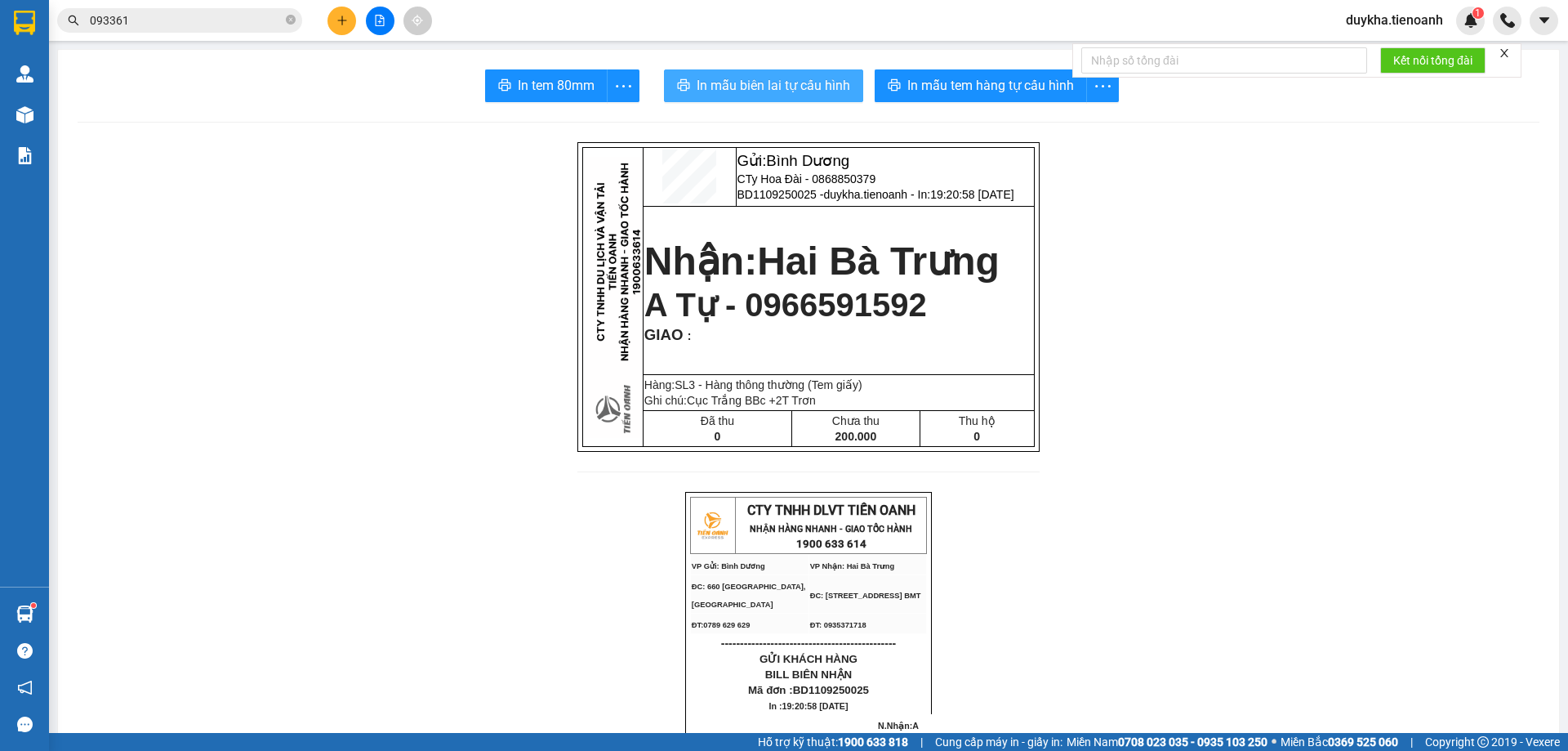
click at [808, 88] on span "In mẫu biên lai tự cấu hình" at bounding box center [773, 86] width 153 height 21
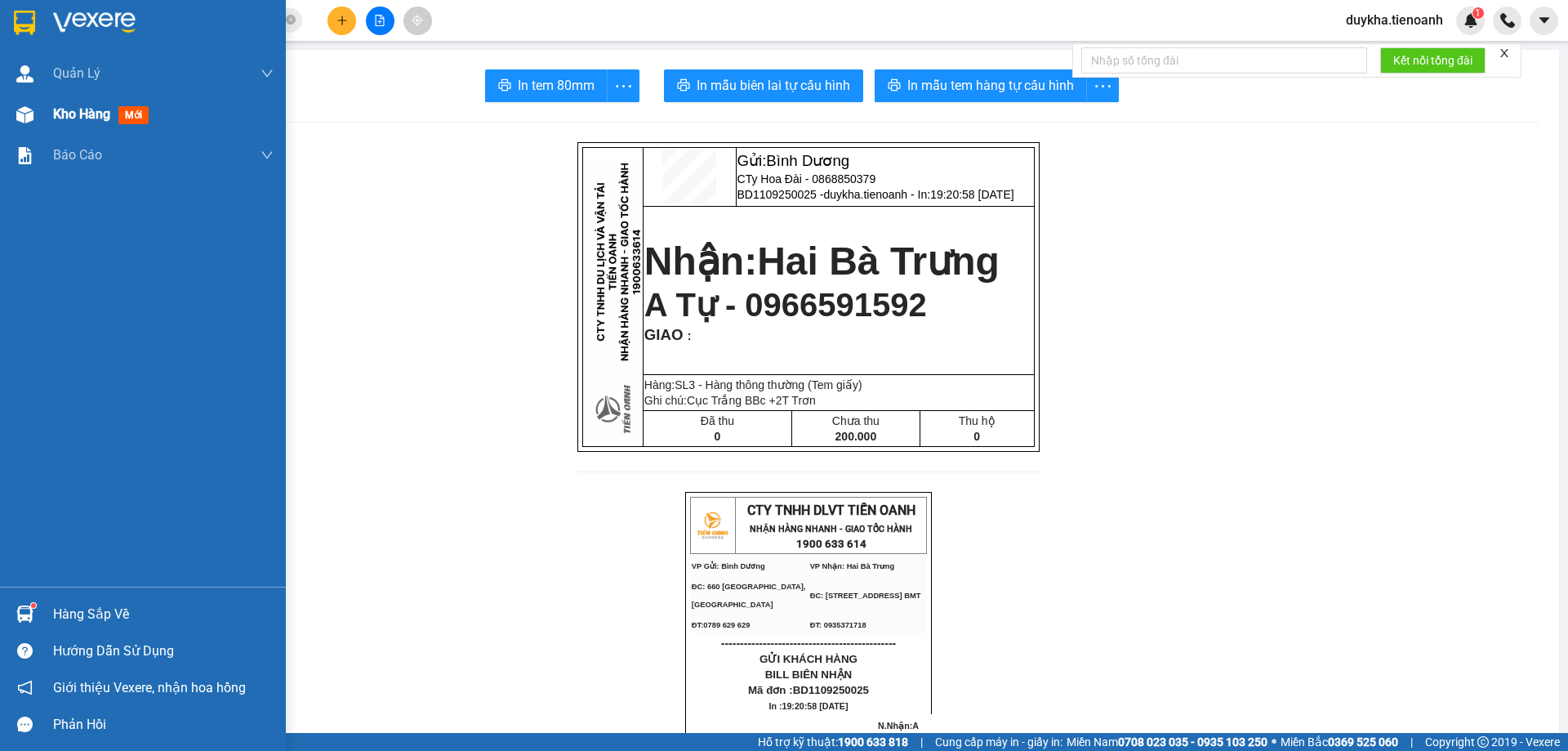
click at [81, 109] on span "Kho hàng" at bounding box center [81, 114] width 57 height 16
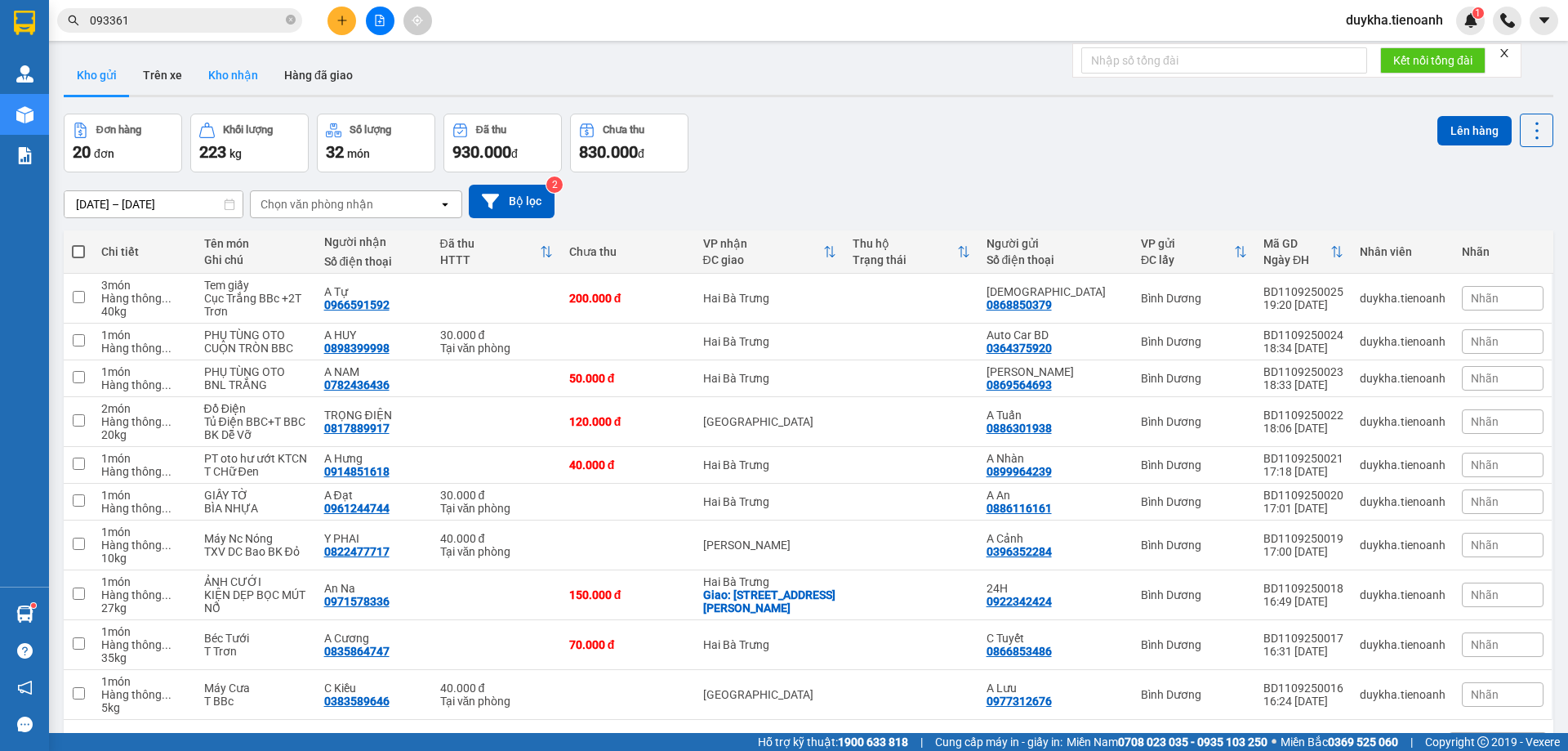
click at [241, 72] on button "Kho nhận" at bounding box center [233, 75] width 76 height 39
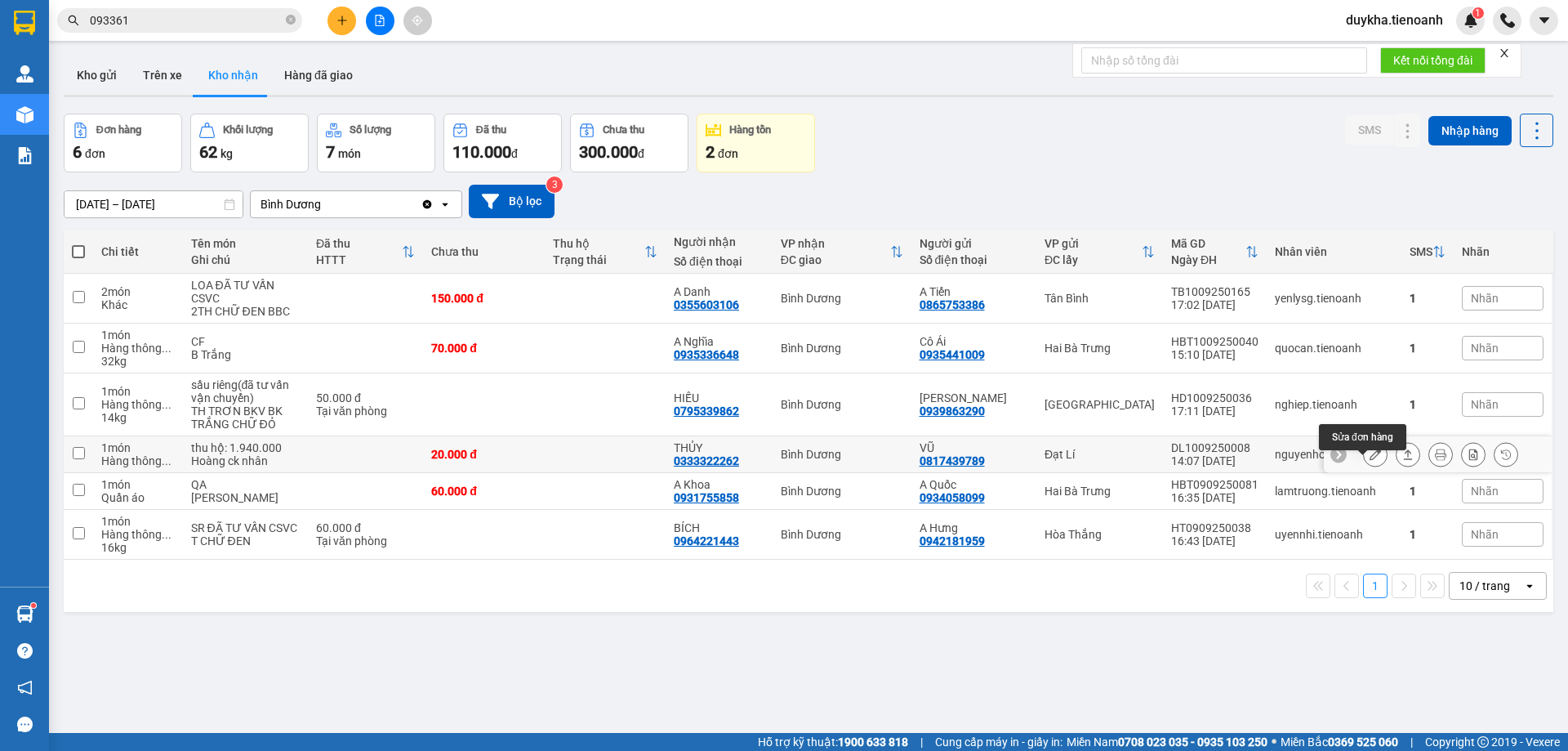
click at [1370, 460] on icon at bounding box center [1375, 454] width 11 height 11
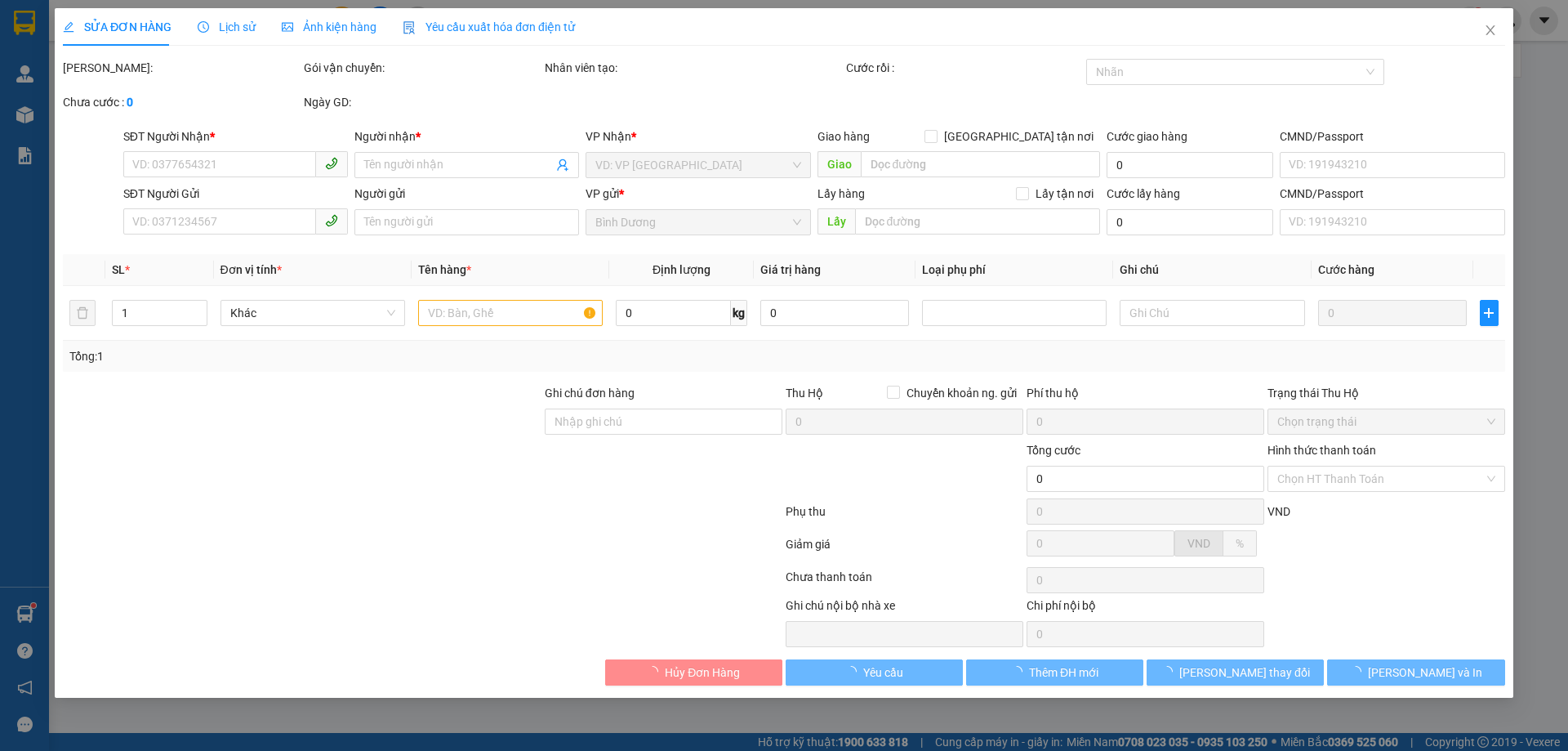
type input "0333322262"
type input "THỦY"
type input "0817439789"
type input "VŨ"
type input "20.000"
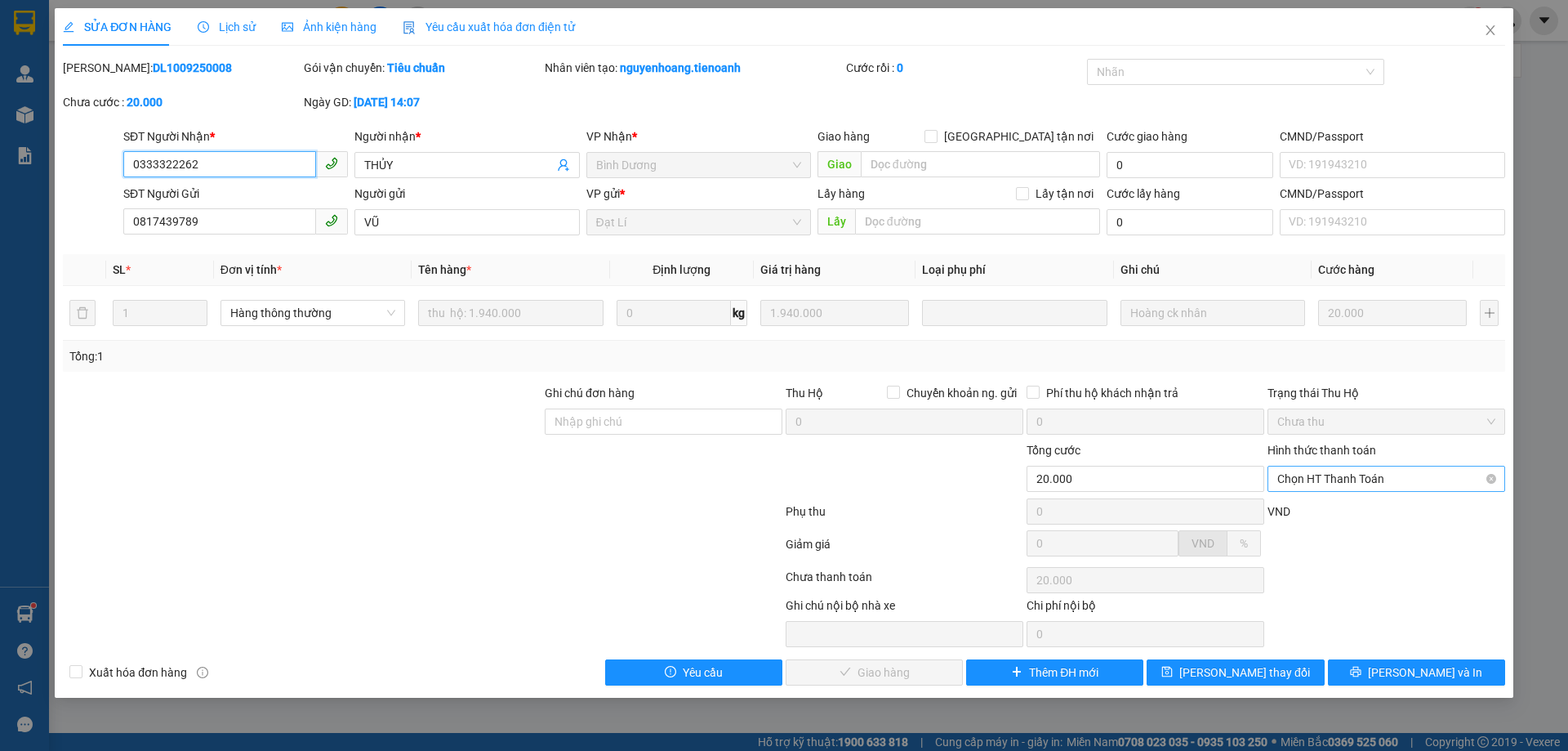
click at [1328, 487] on span "Chọn HT Thanh Toán" at bounding box center [1387, 479] width 218 height 24
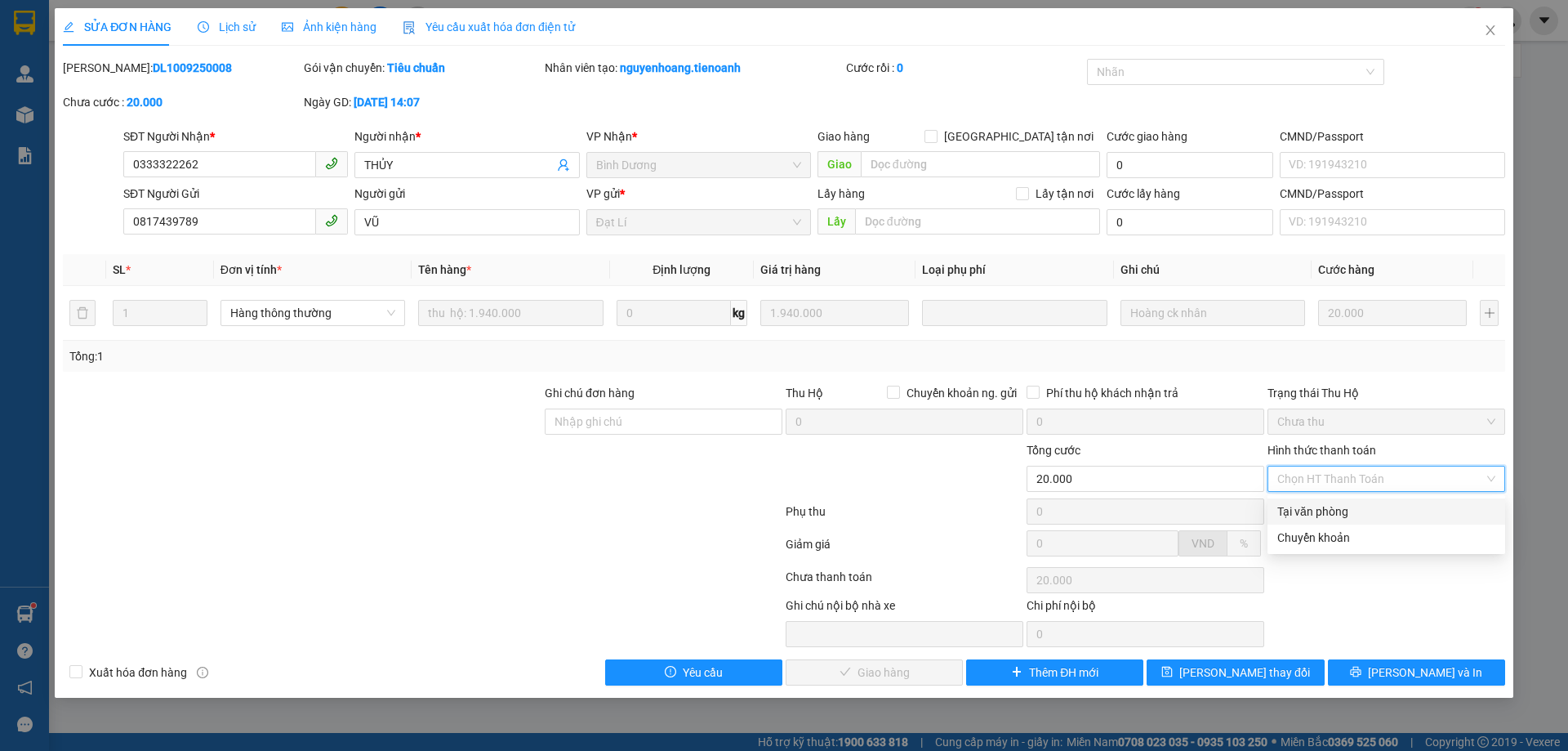
click at [1314, 510] on div "Tại văn phòng" at bounding box center [1387, 511] width 218 height 18
type input "0"
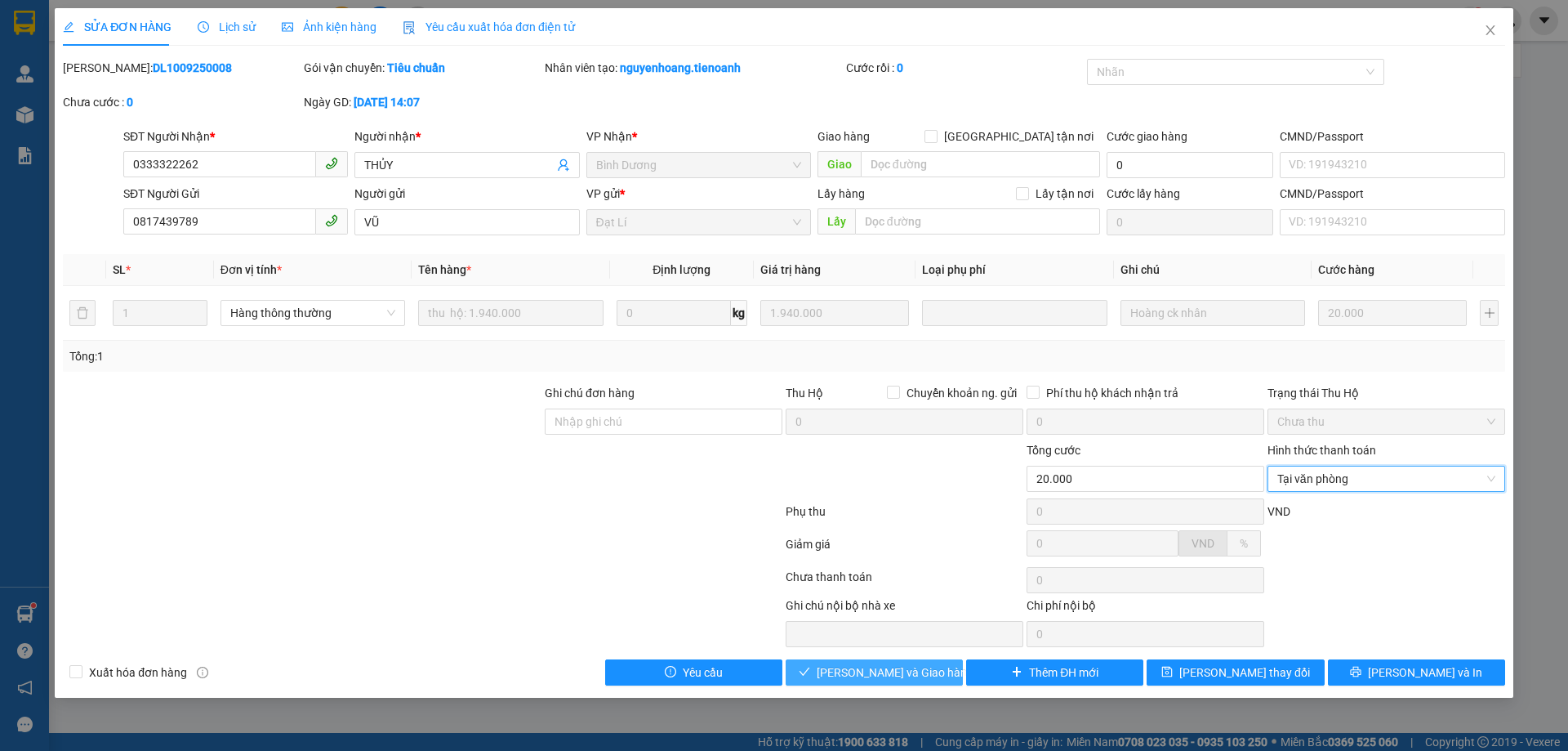
click at [928, 673] on button "[PERSON_NAME] và Giao hàng" at bounding box center [874, 672] width 177 height 26
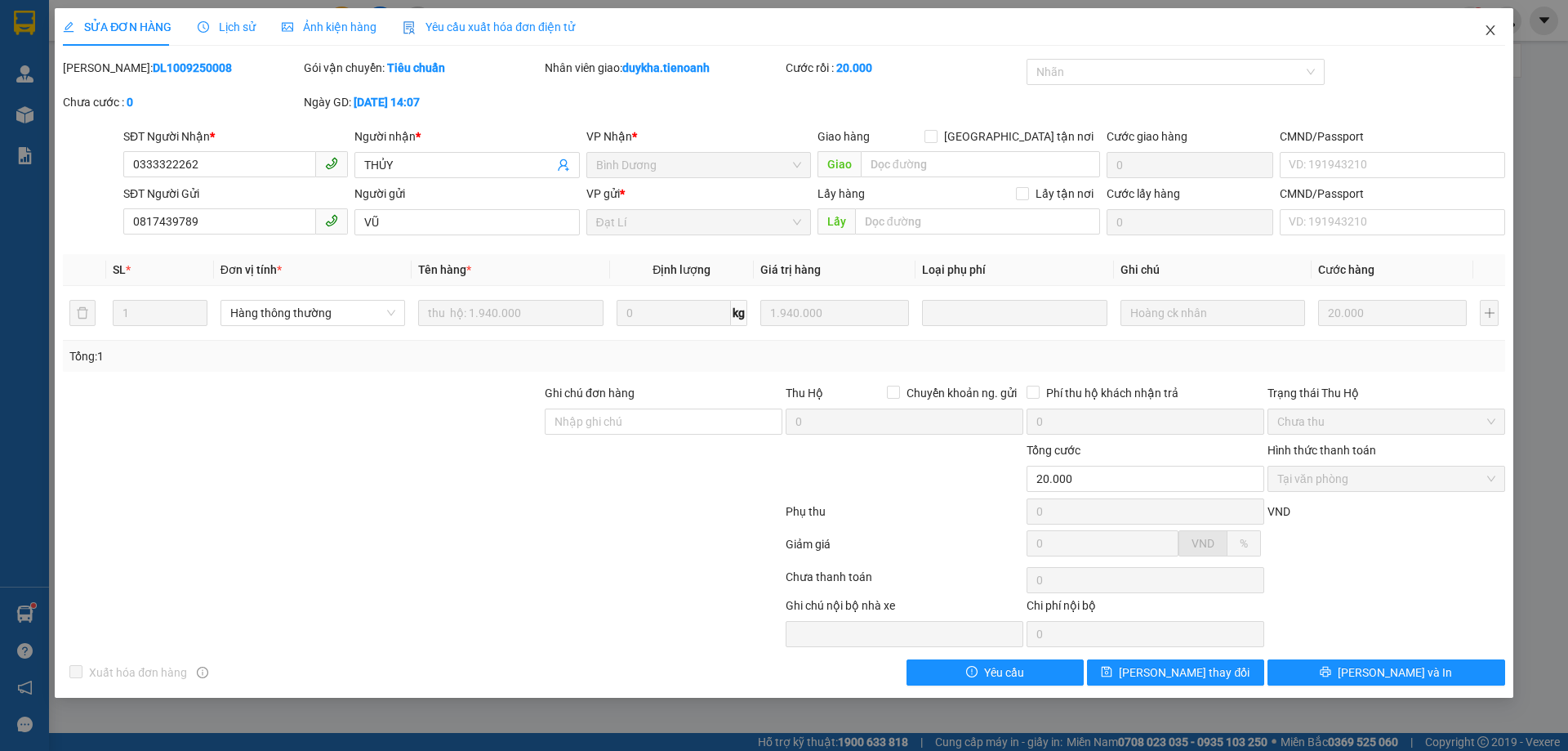
click at [1487, 35] on icon "close" at bounding box center [1490, 29] width 9 height 10
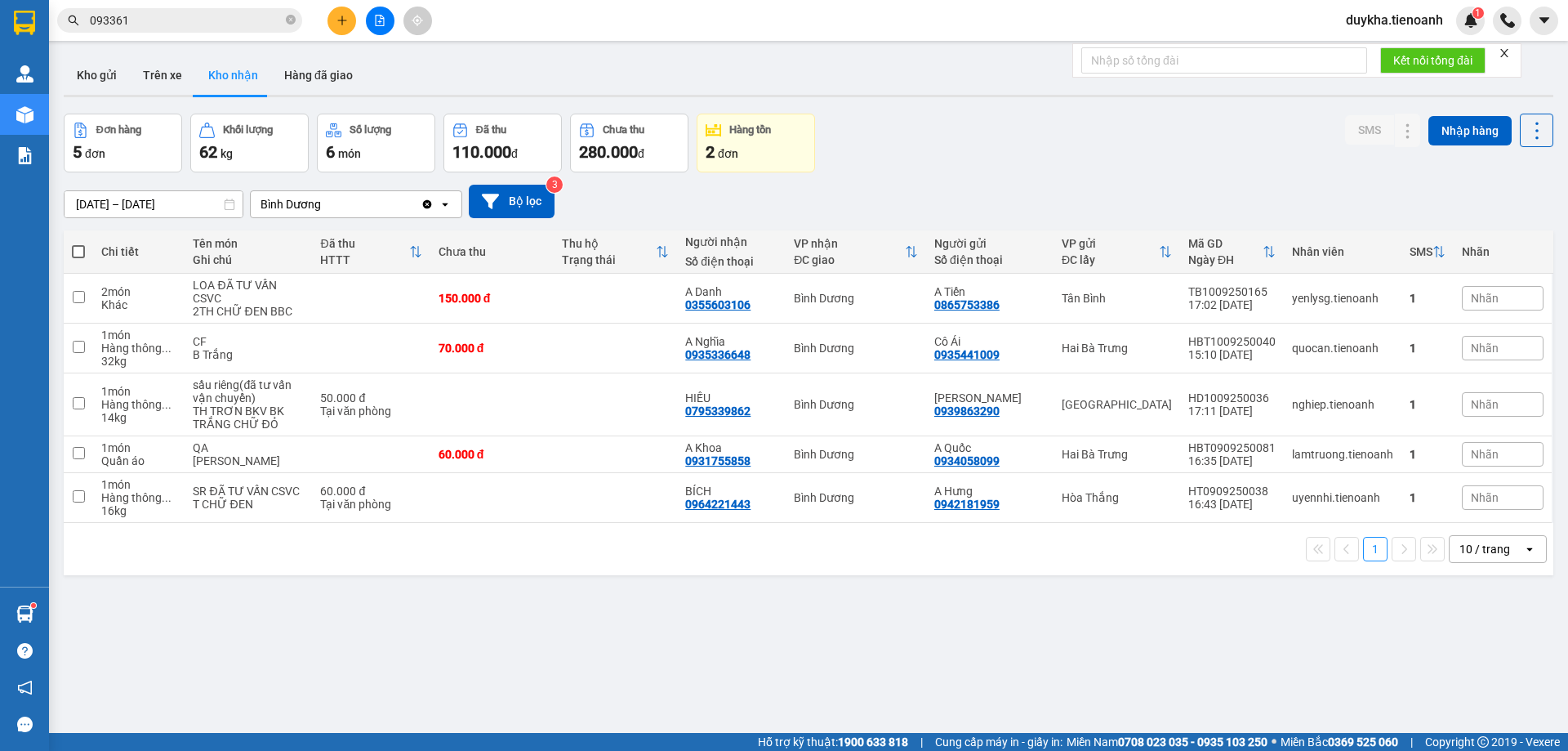
click at [343, 20] on icon "plus" at bounding box center [342, 20] width 11 height 11
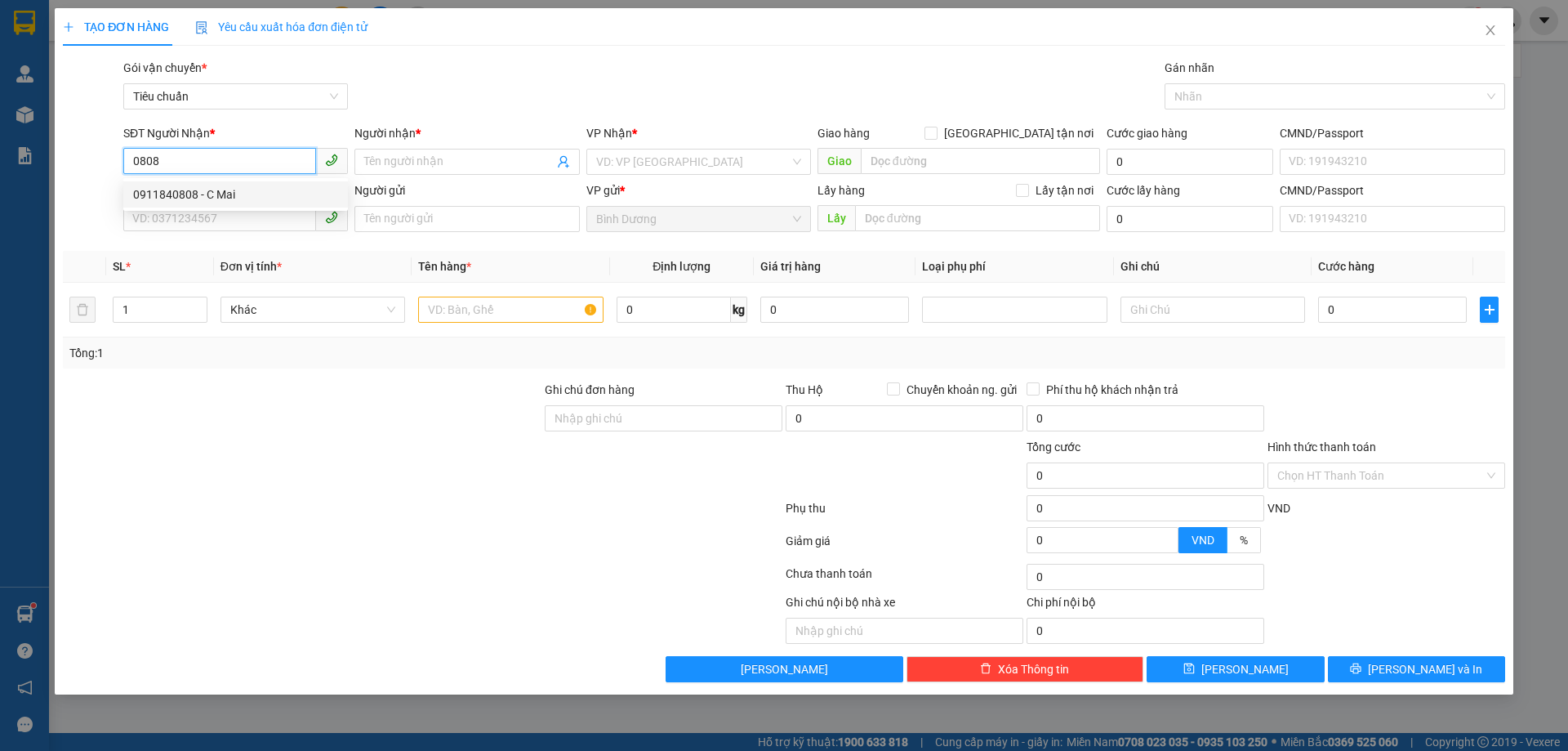
click at [237, 184] on div "0911840808 - C Mai" at bounding box center [235, 194] width 224 height 26
type input "0911840808"
type input "C Mai"
type input "1.080.000"
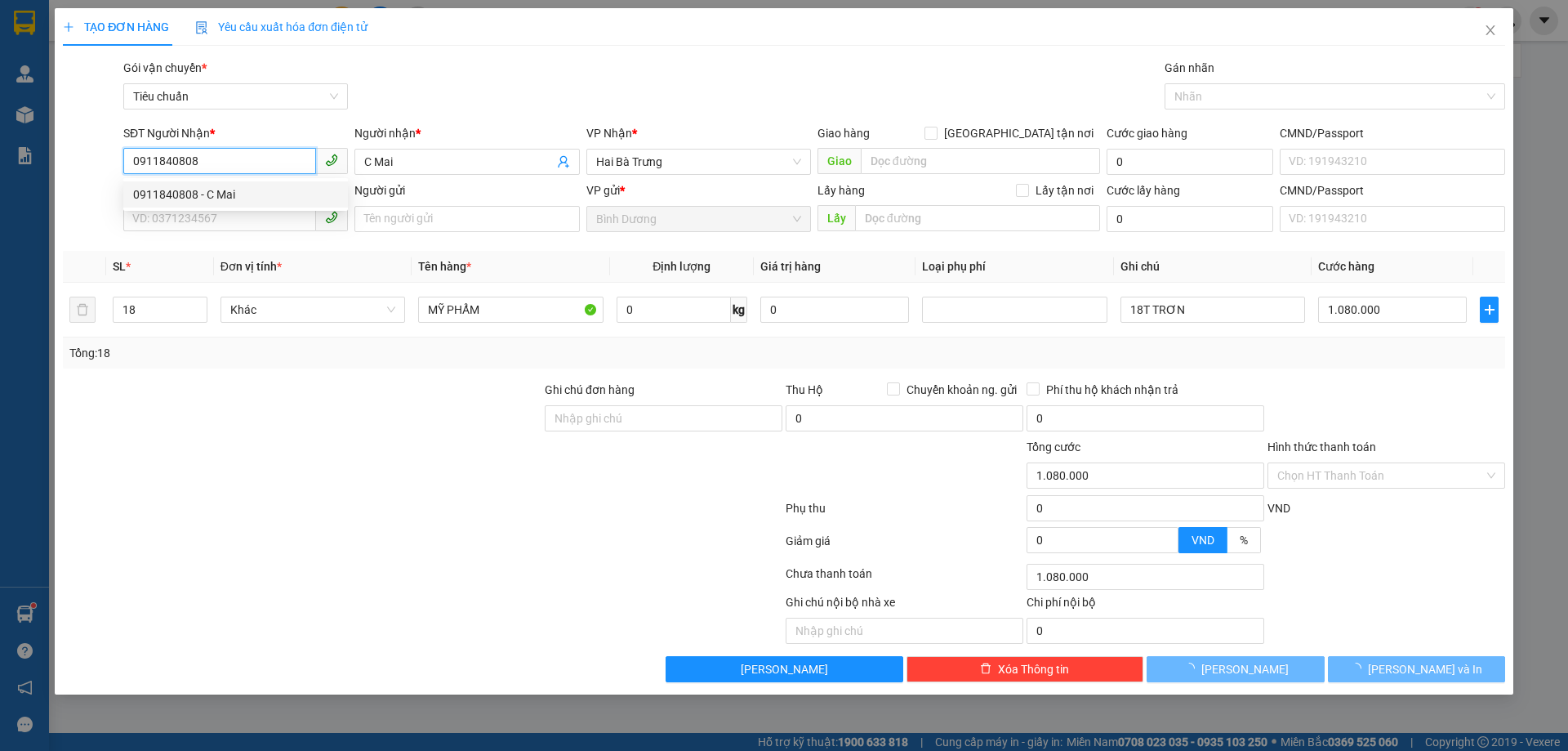
click at [226, 201] on body "Kết quả tìm kiếm ( 78 ) Bộ lọc Mã ĐH Trạng thái Món hàng Thu hộ Tổng cước Chưa …" at bounding box center [784, 376] width 1568 height 751
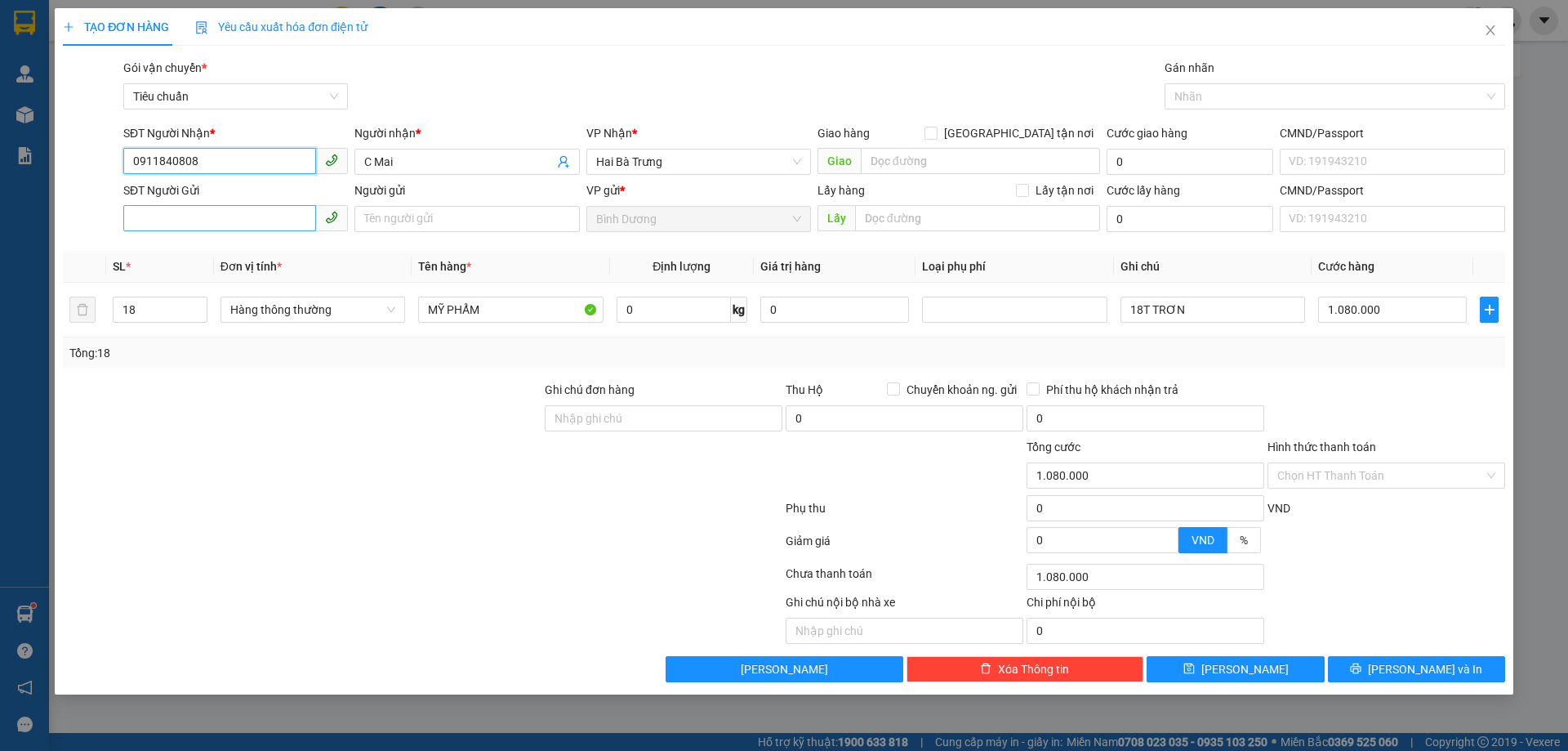
type input "0911840808"
click at [237, 229] on input "SĐT Người Gửi" at bounding box center [219, 219] width 192 height 26
click at [225, 259] on div "0388846978 - A [PERSON_NAME]" at bounding box center [236, 251] width 205 height 18
type input "0388846978"
type input "A Chung"
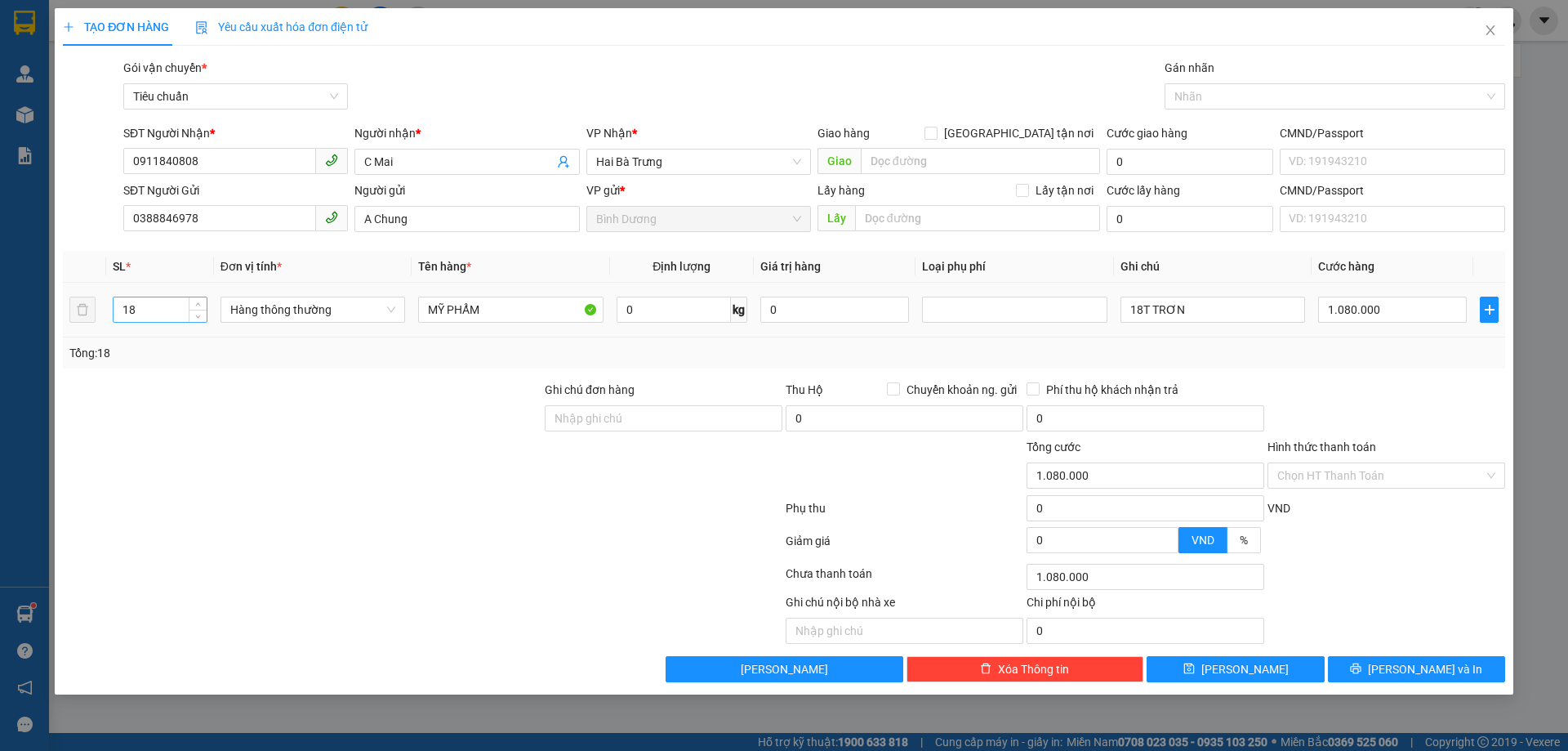
click at [163, 315] on input "18" at bounding box center [159, 310] width 93 height 24
type input "1"
click at [131, 320] on input "number" at bounding box center [159, 310] width 93 height 24
type input "13"
click at [132, 442] on div at bounding box center [303, 467] width 482 height 57
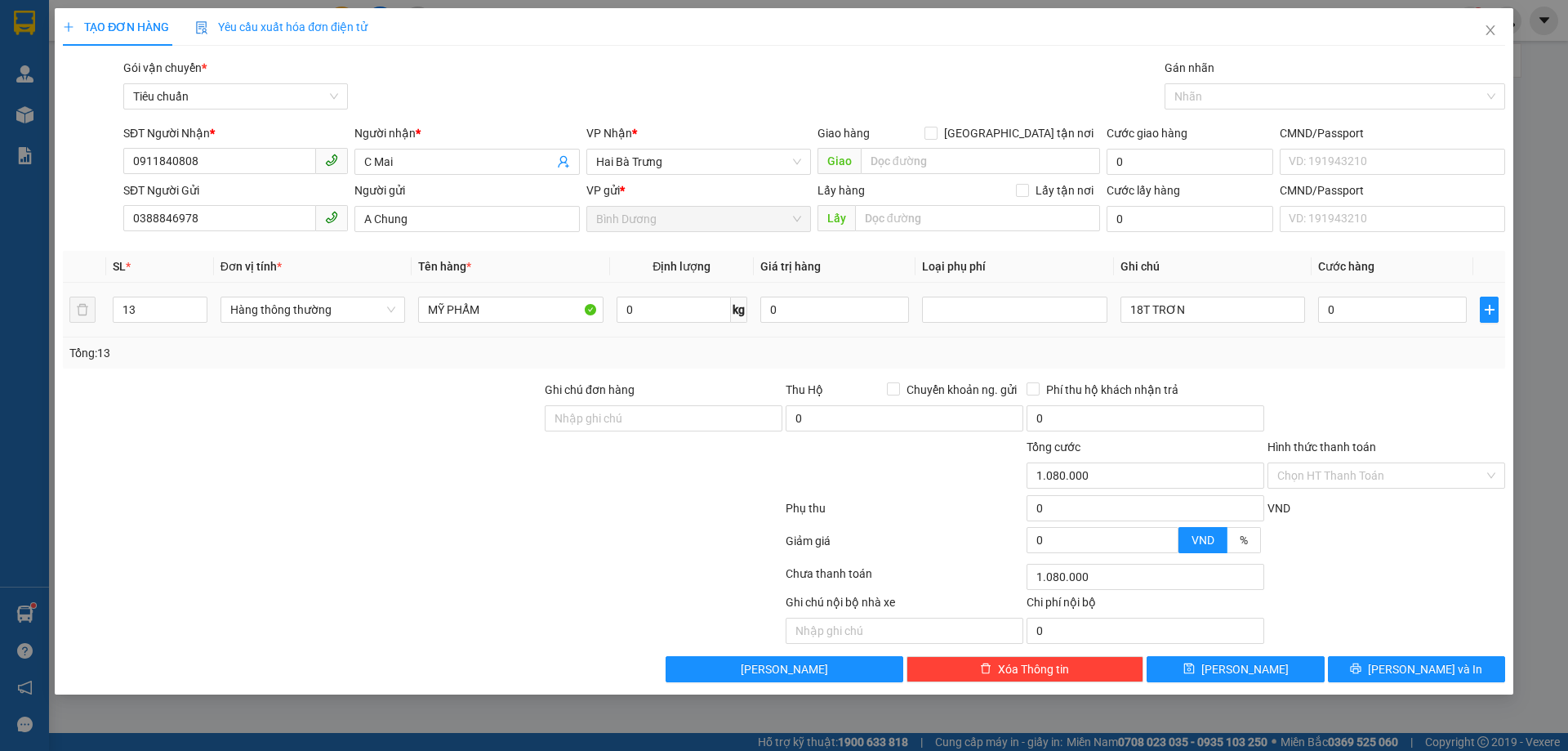
type input "0"
click at [1142, 316] on input "18T TRƠN" at bounding box center [1213, 310] width 185 height 26
type input "13T TRƠN"
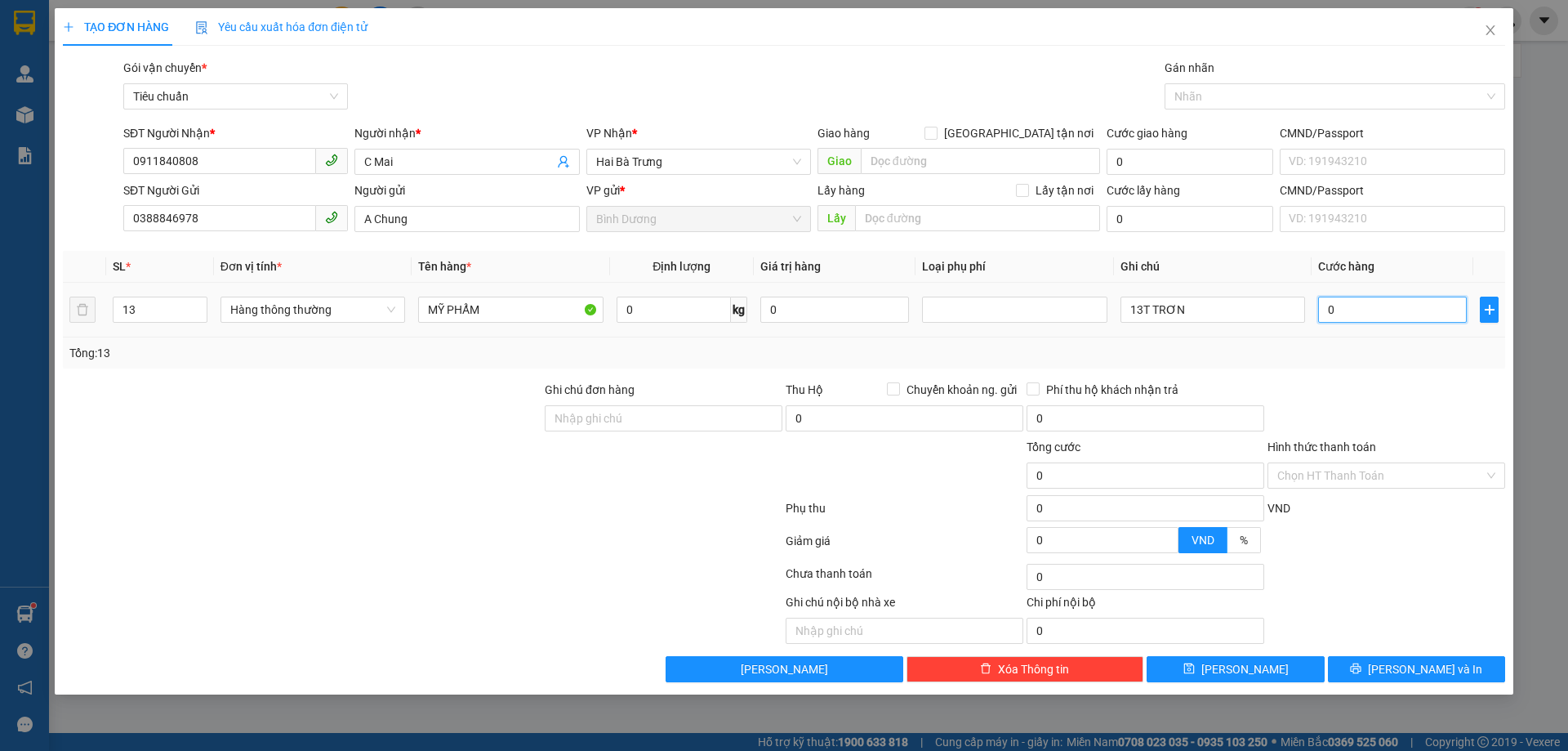
click at [1389, 312] on input "0" at bounding box center [1392, 310] width 148 height 26
type input "1"
type input "13"
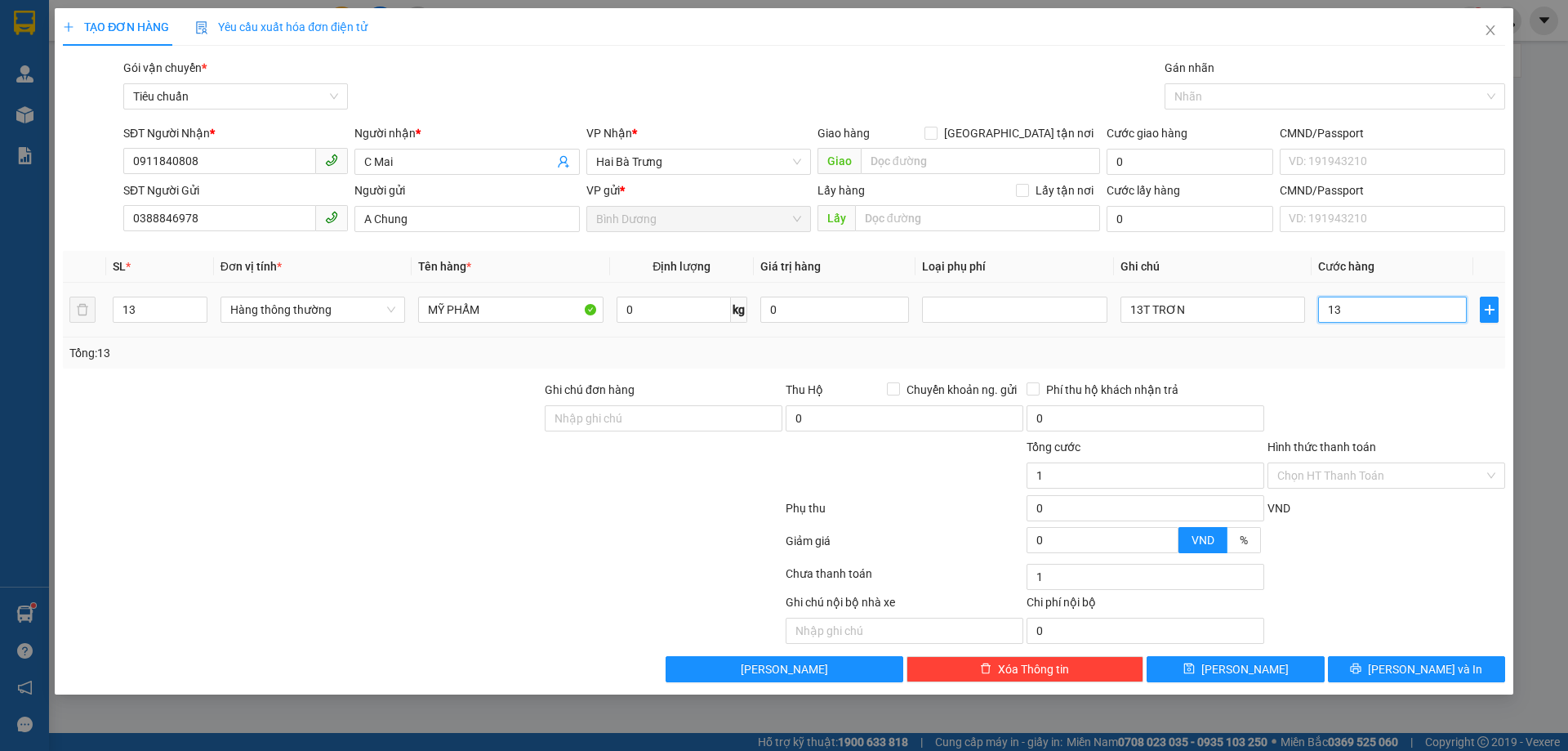
type input "13"
type input "0"
type input "13x60"
type input "780.000"
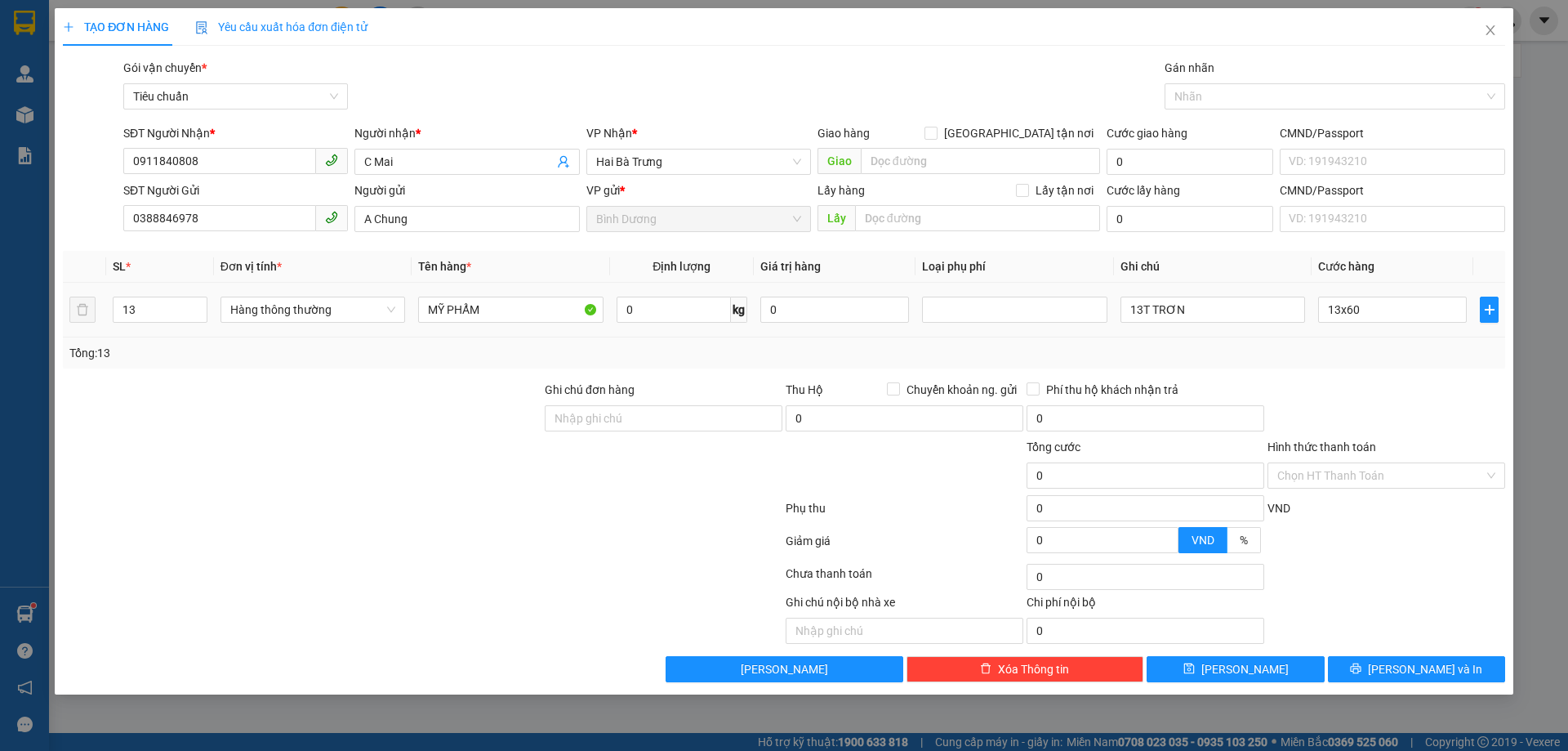
type input "780.000"
click at [1385, 390] on div at bounding box center [1387, 409] width 241 height 57
click at [1407, 669] on span "[PERSON_NAME] và In" at bounding box center [1425, 669] width 114 height 18
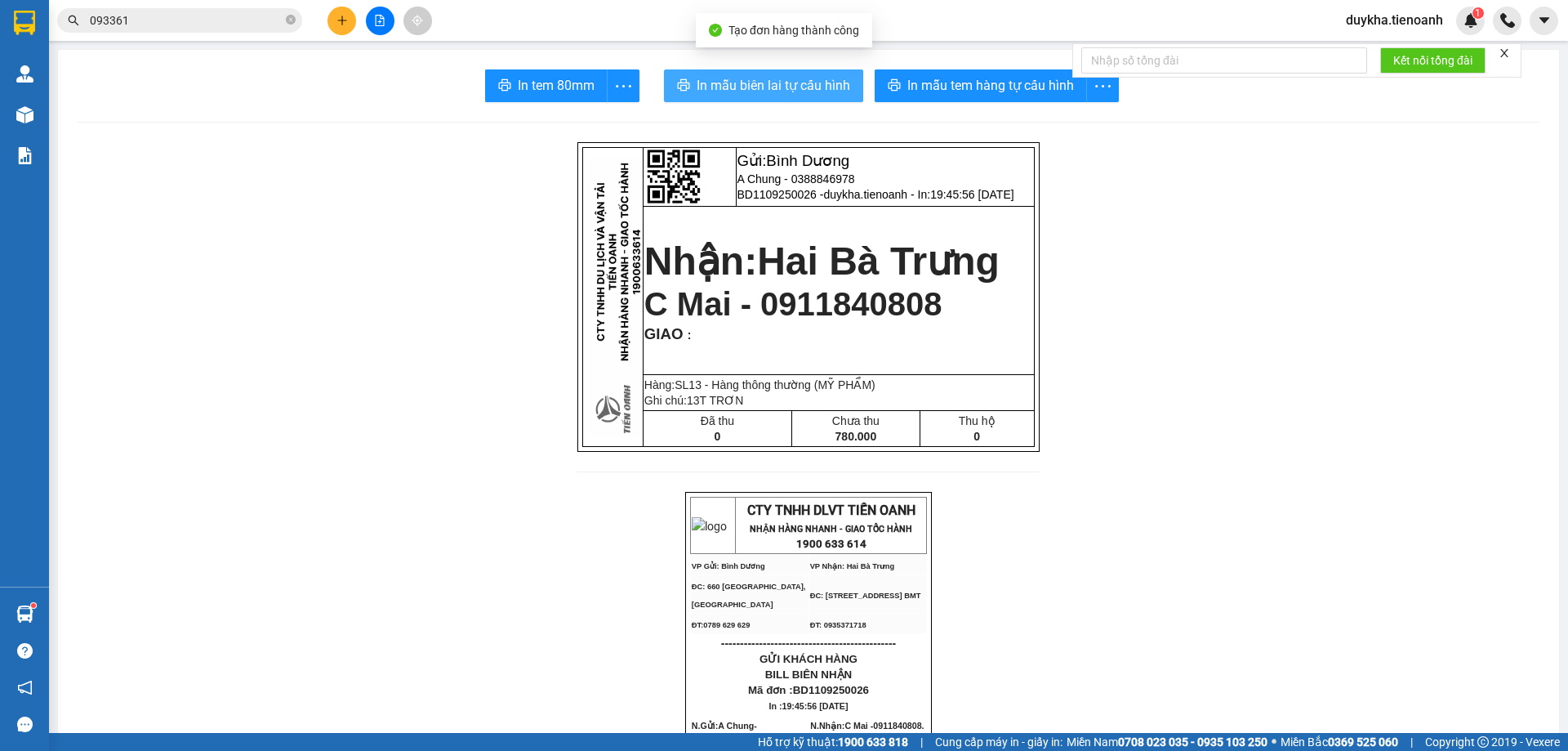
click at [844, 97] on button "In mẫu biên lai tự cấu hình" at bounding box center [764, 86] width 199 height 33
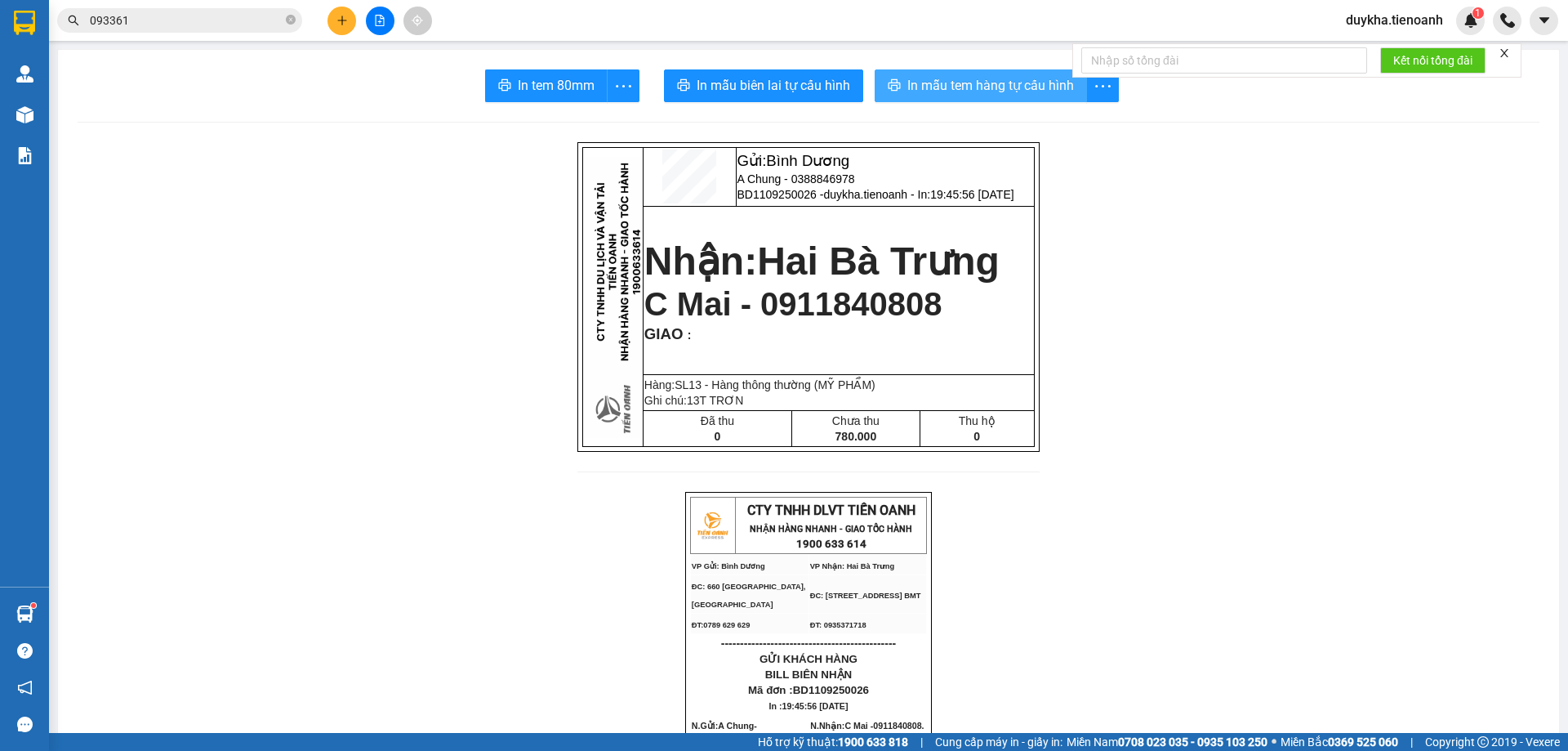
click at [1040, 88] on span "In mẫu tem hàng tự cấu hình" at bounding box center [991, 86] width 166 height 21
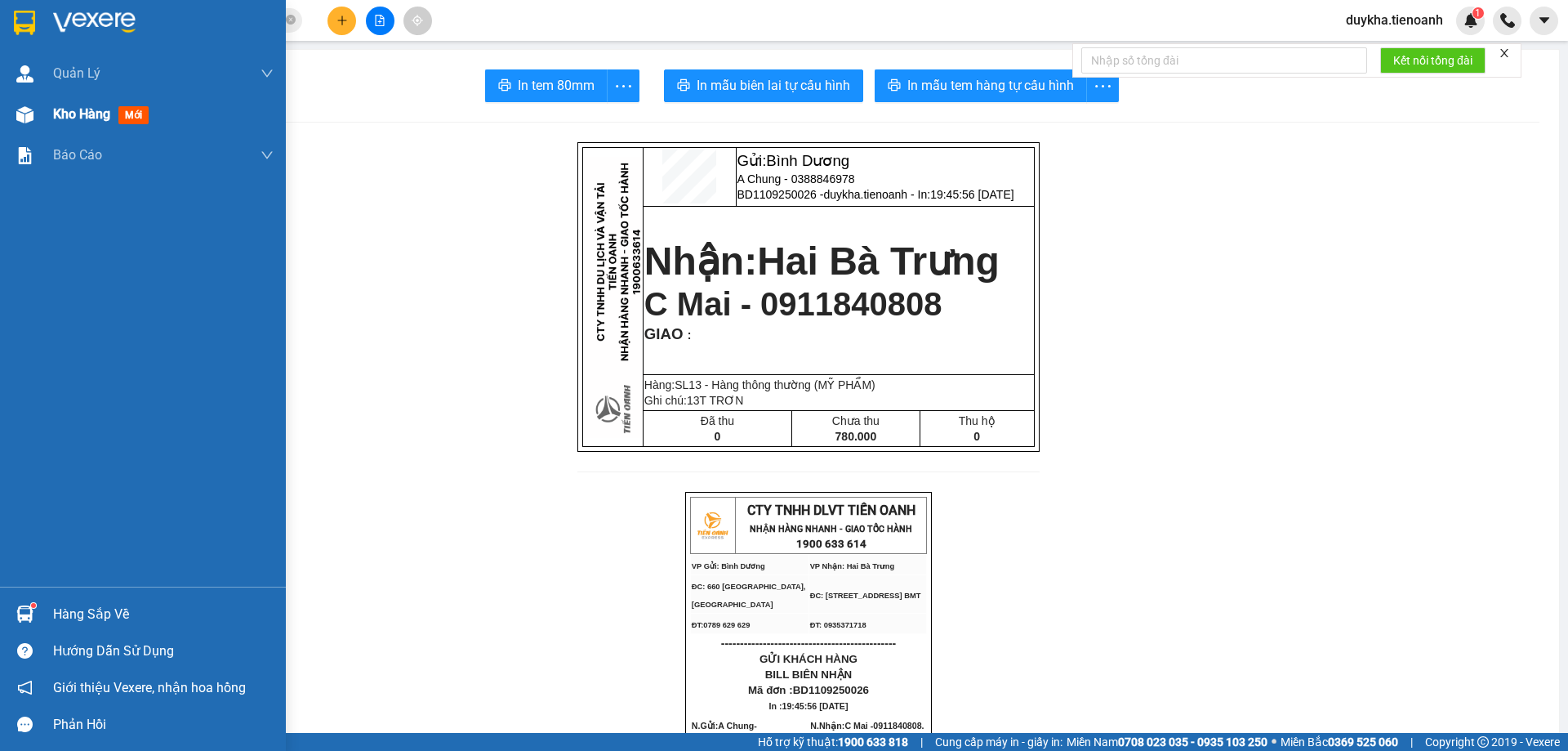
click at [71, 124] on div "Kho hàng mới" at bounding box center [104, 114] width 102 height 21
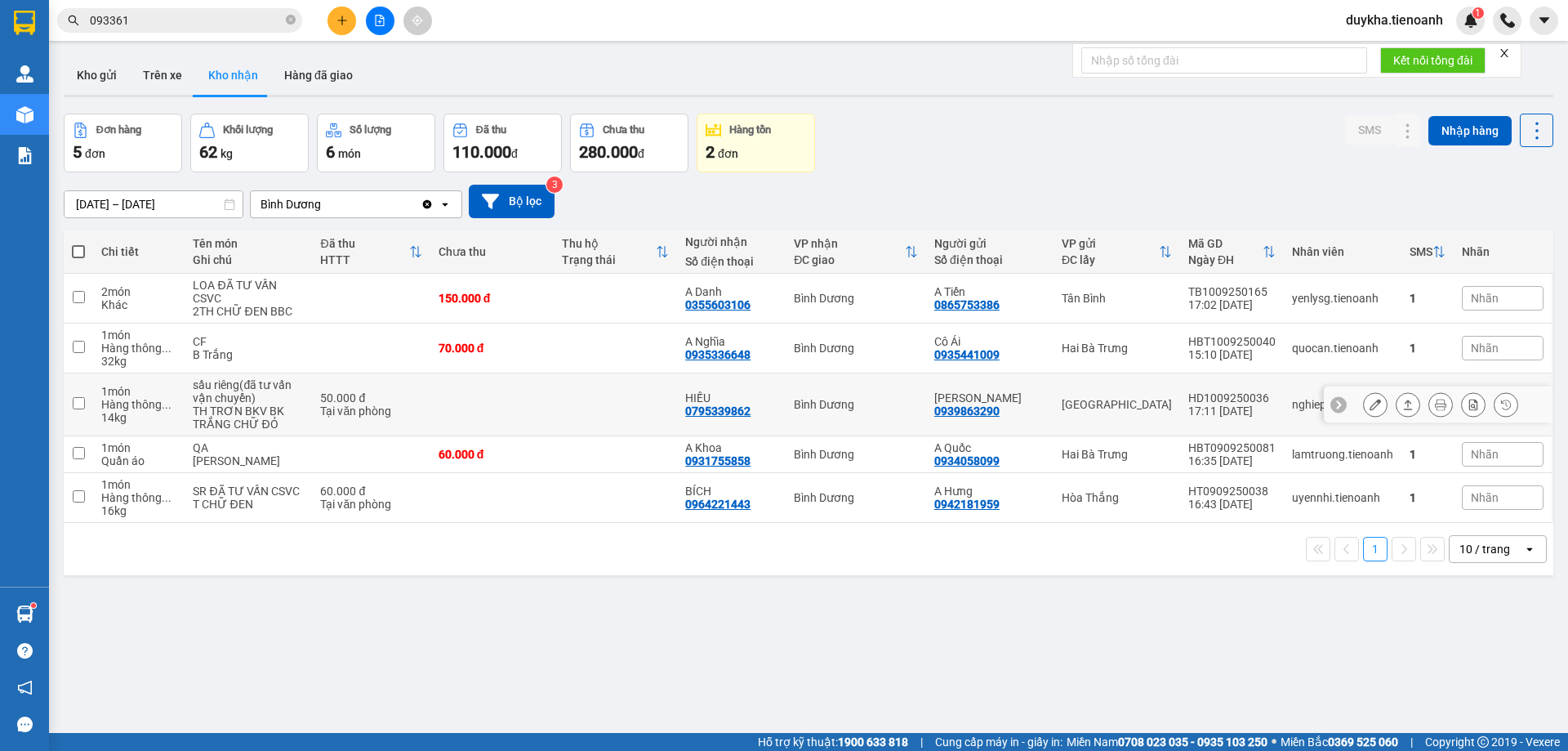
click at [1370, 419] on button at bounding box center [1376, 404] width 23 height 29
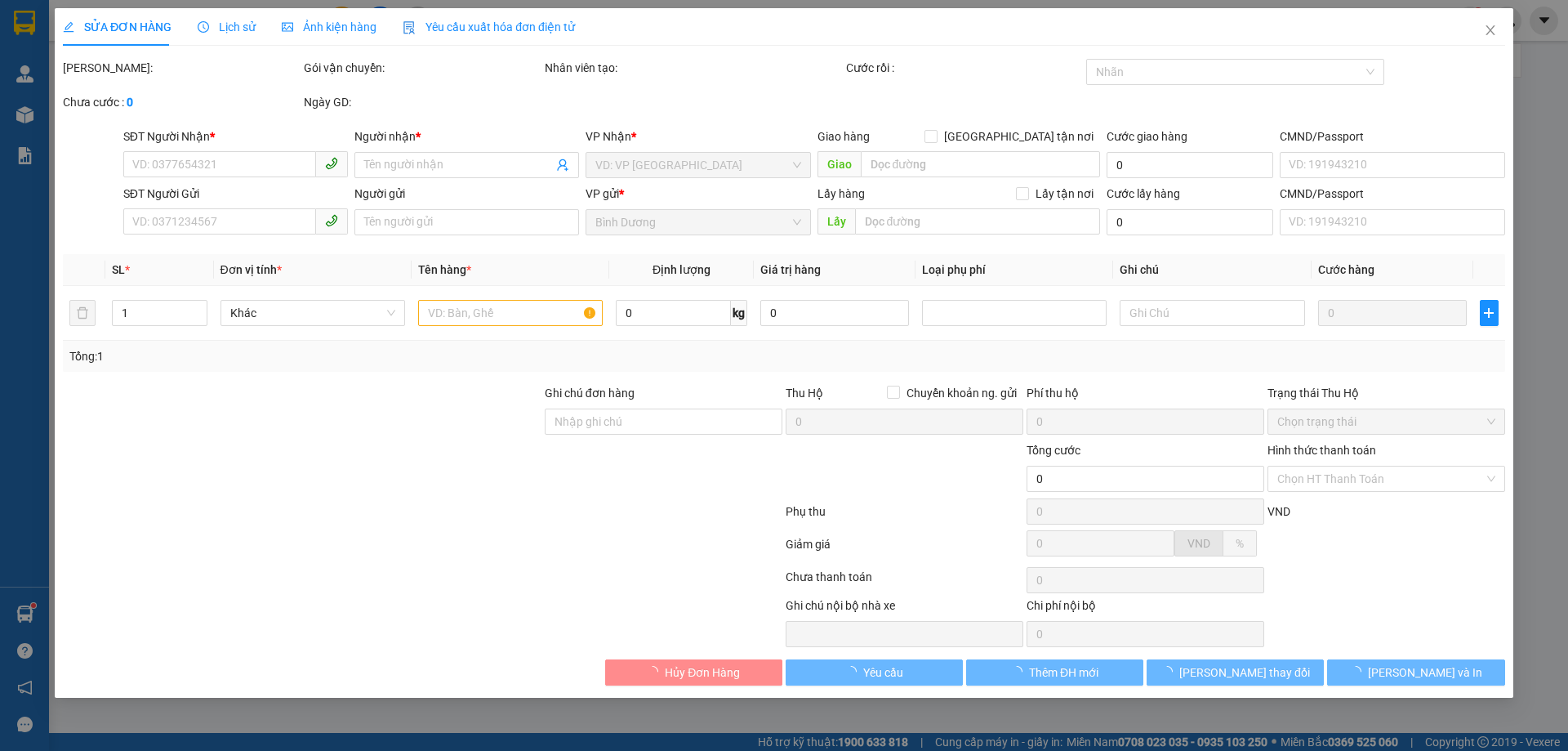
type input "0795339862"
type input "HIẾU"
type input "0939863290"
type input "[PERSON_NAME]"
type input "50.000"
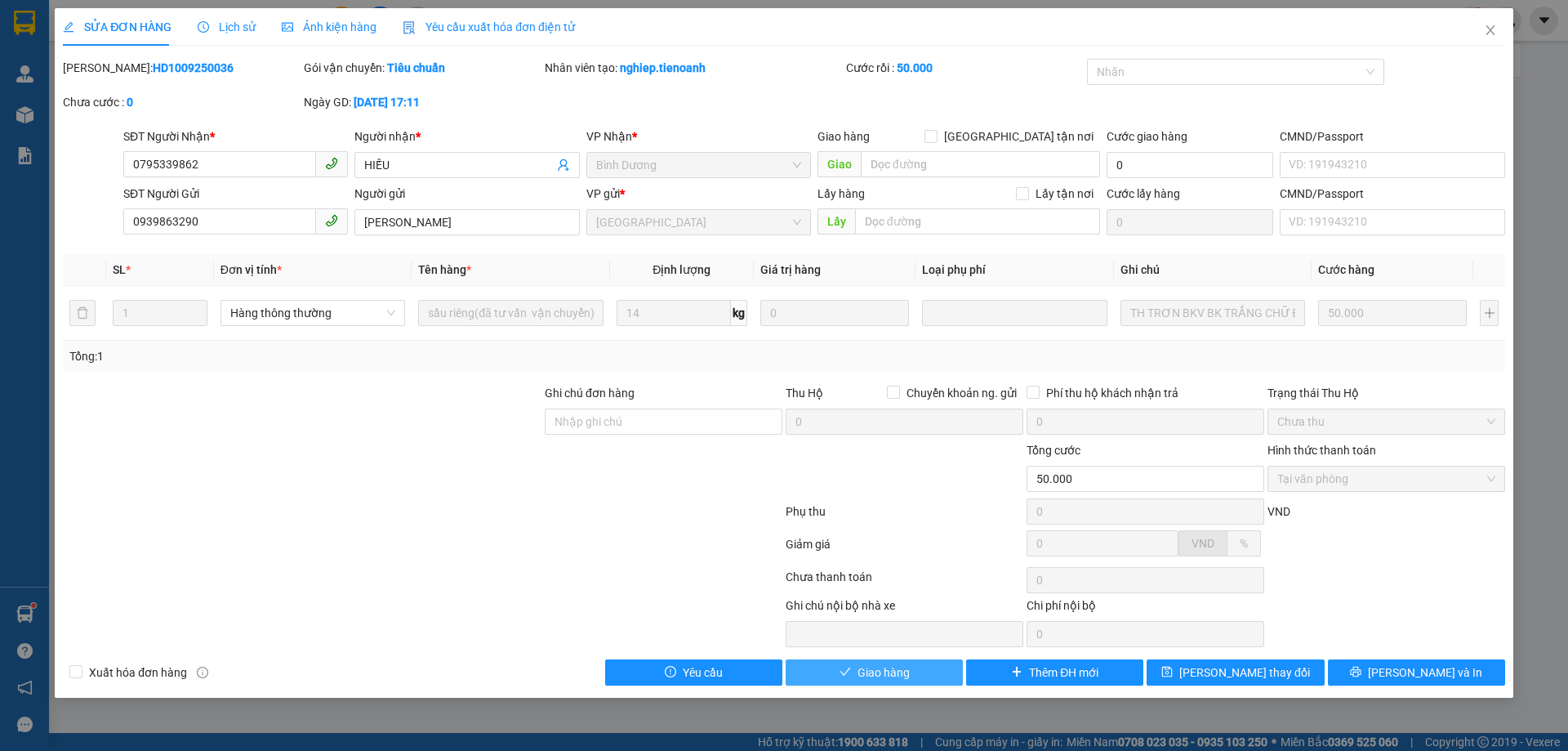
click at [920, 664] on button "Giao hàng" at bounding box center [874, 672] width 177 height 26
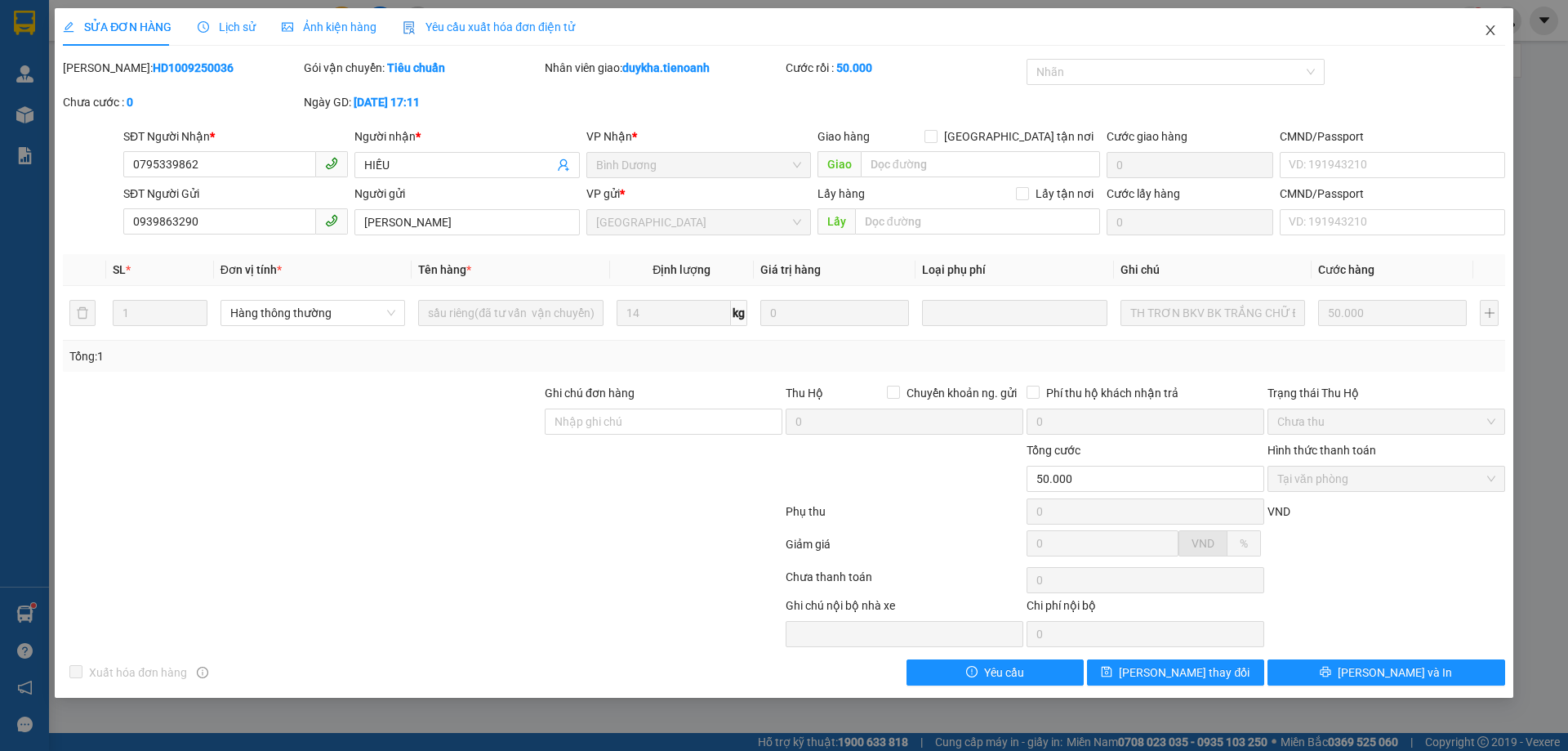
click at [1479, 36] on span "Close" at bounding box center [1490, 30] width 46 height 46
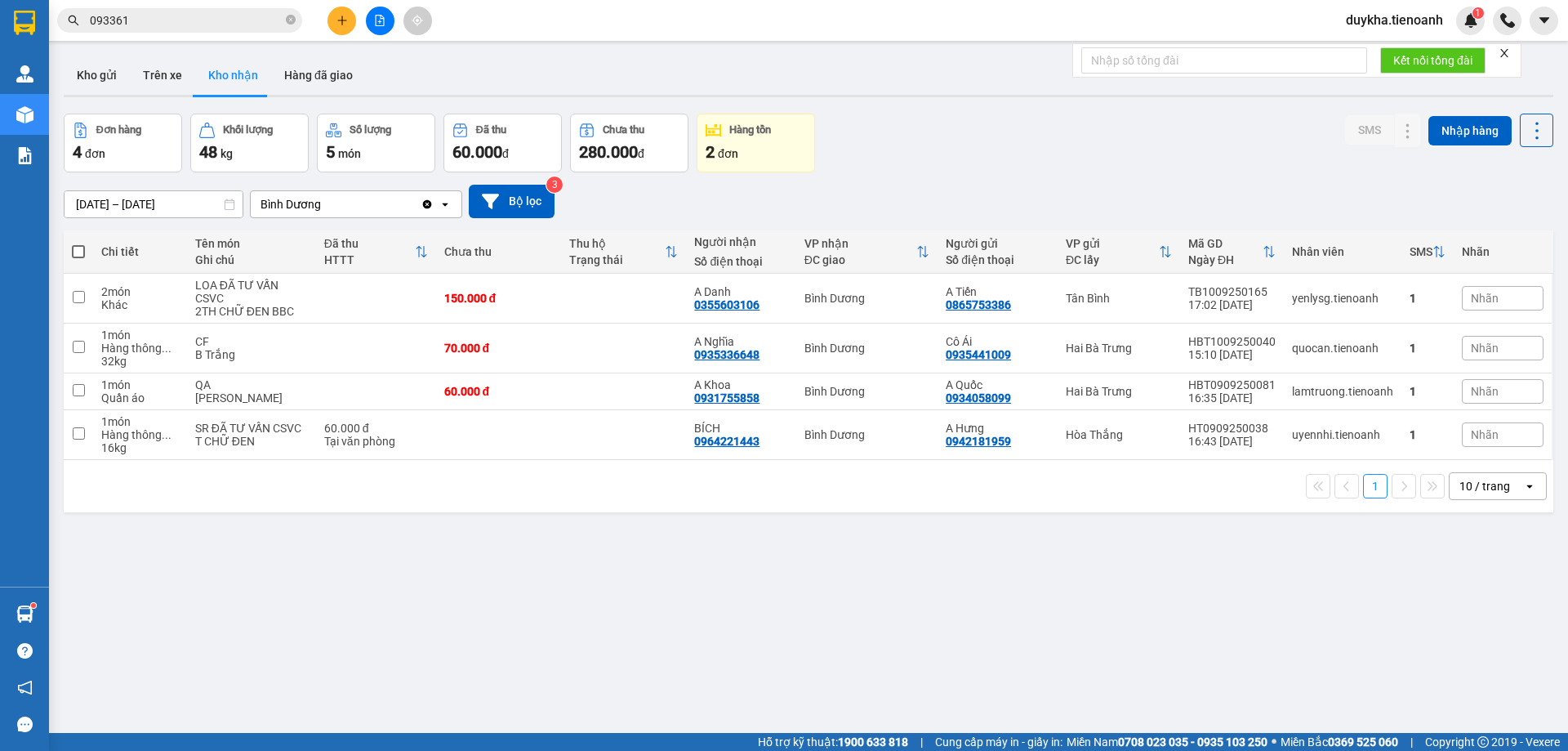
click at [333, 19] on button at bounding box center [342, 21] width 29 height 29
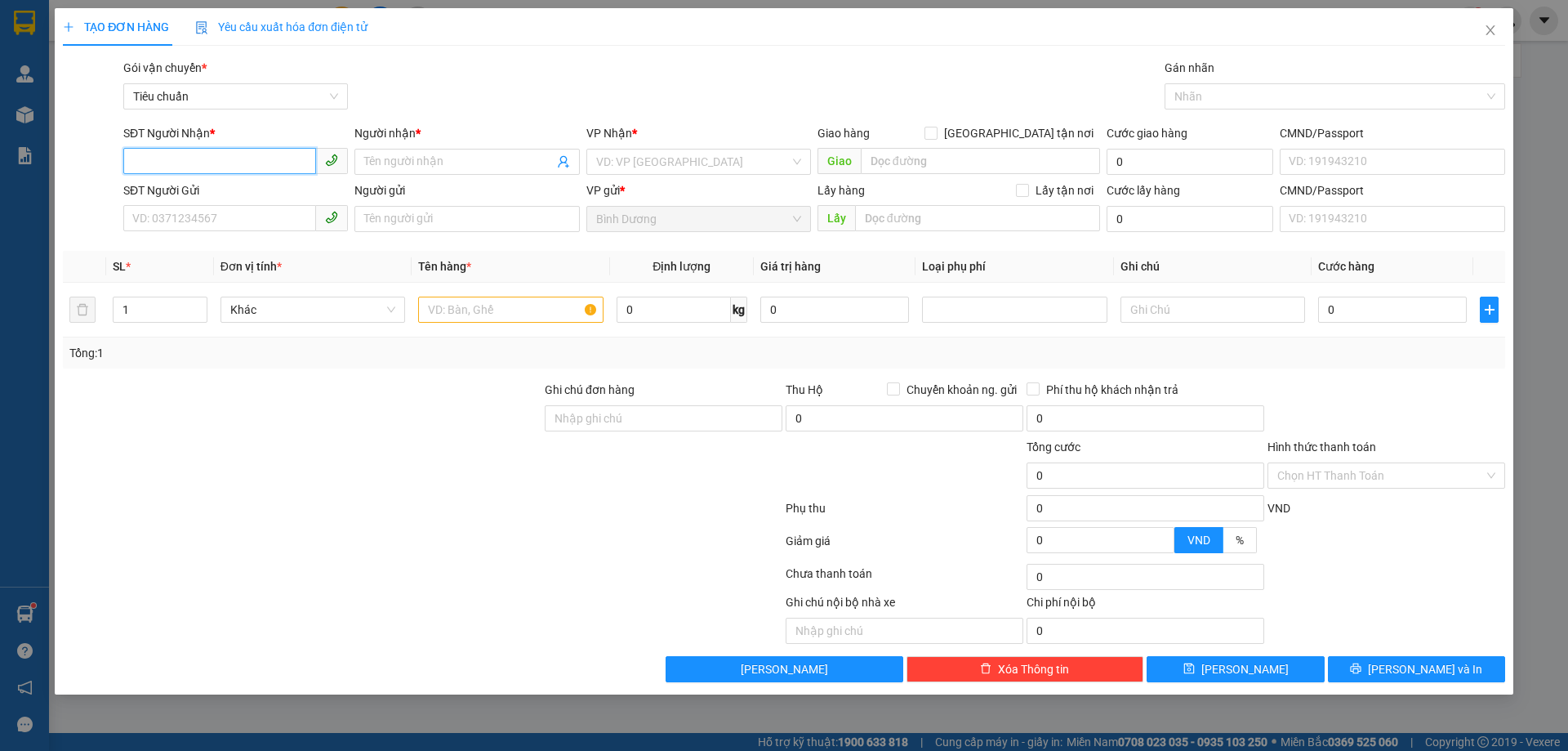
click at [270, 163] on input "SĐT Người Nhận *" at bounding box center [219, 161] width 192 height 26
type input "7777"
drag, startPoint x: 264, startPoint y: 163, endPoint x: 128, endPoint y: 181, distance: 137.2
click at [128, 181] on form "SĐT Người Nhận * 7777 7777 Người nhận * Tên người nhận VP Nhận * VD: VP [GEOGRA…" at bounding box center [784, 181] width 1442 height 114
click at [1491, 32] on icon "close" at bounding box center [1490, 29] width 9 height 10
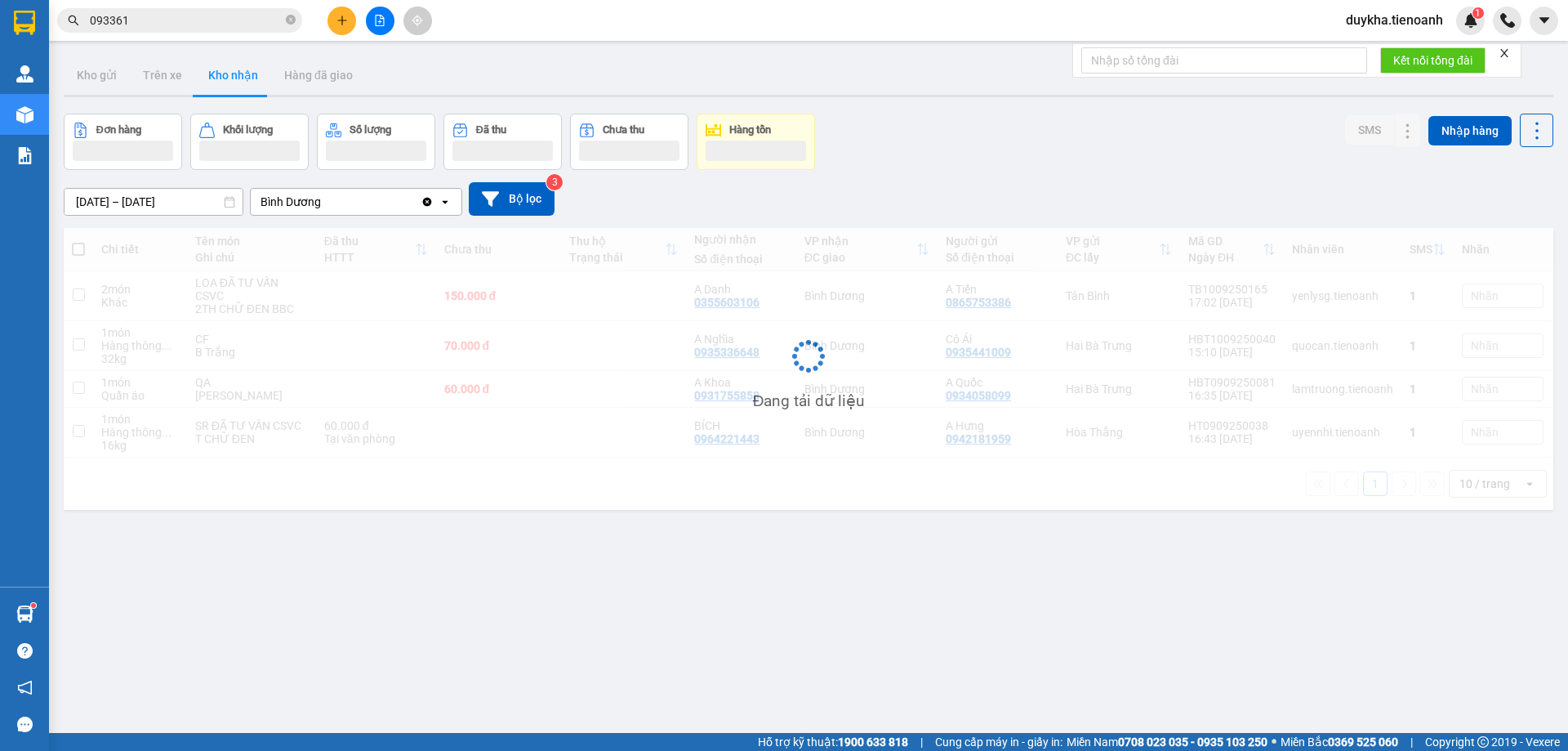
click at [221, 21] on input "093361" at bounding box center [186, 20] width 192 height 18
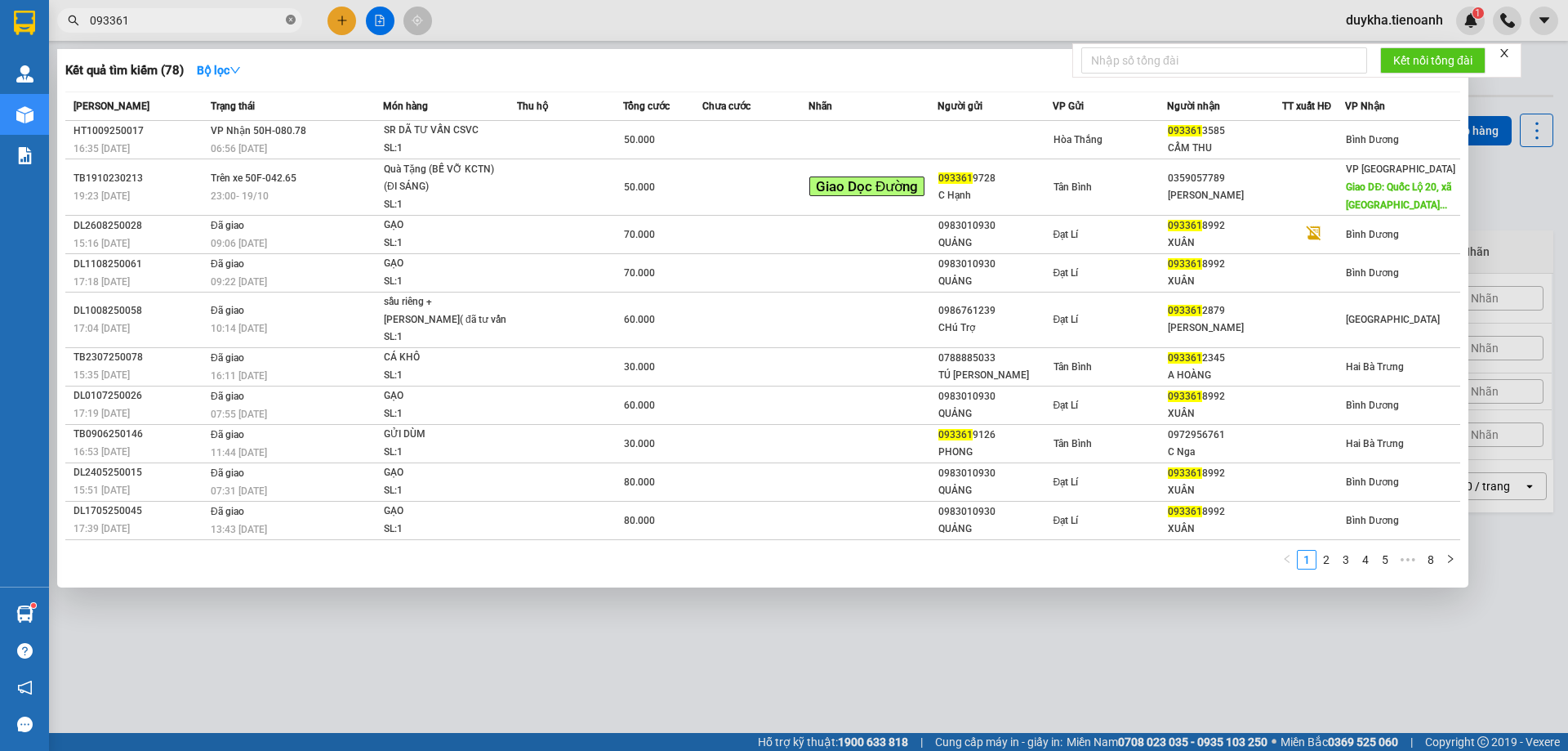
drag, startPoint x: 280, startPoint y: 20, endPoint x: 289, endPoint y: 22, distance: 9.2
click at [284, 20] on span "093361" at bounding box center [179, 20] width 245 height 24
click at [289, 22] on icon "close-circle" at bounding box center [290, 19] width 10 height 10
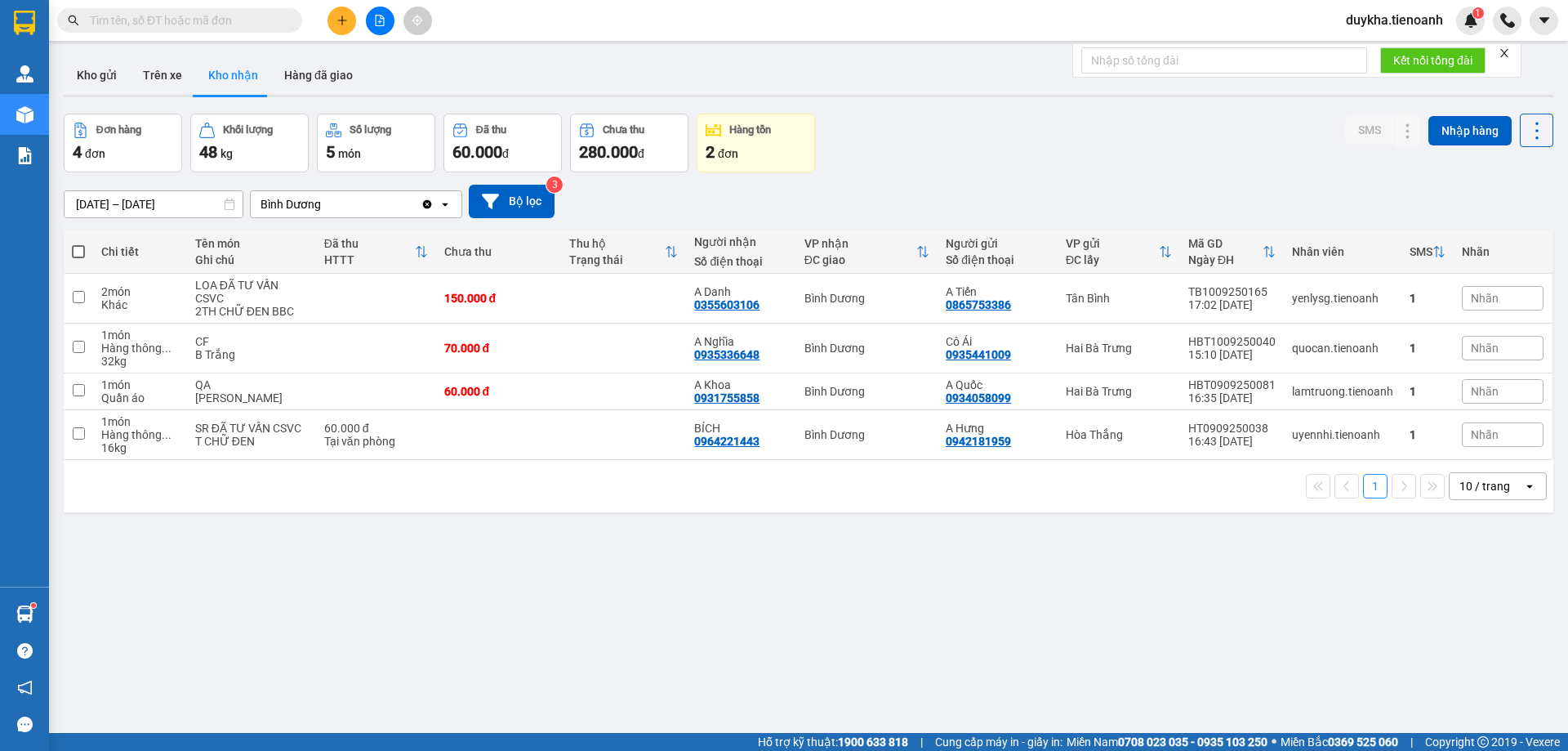
click at [266, 21] on input "text" at bounding box center [186, 20] width 192 height 18
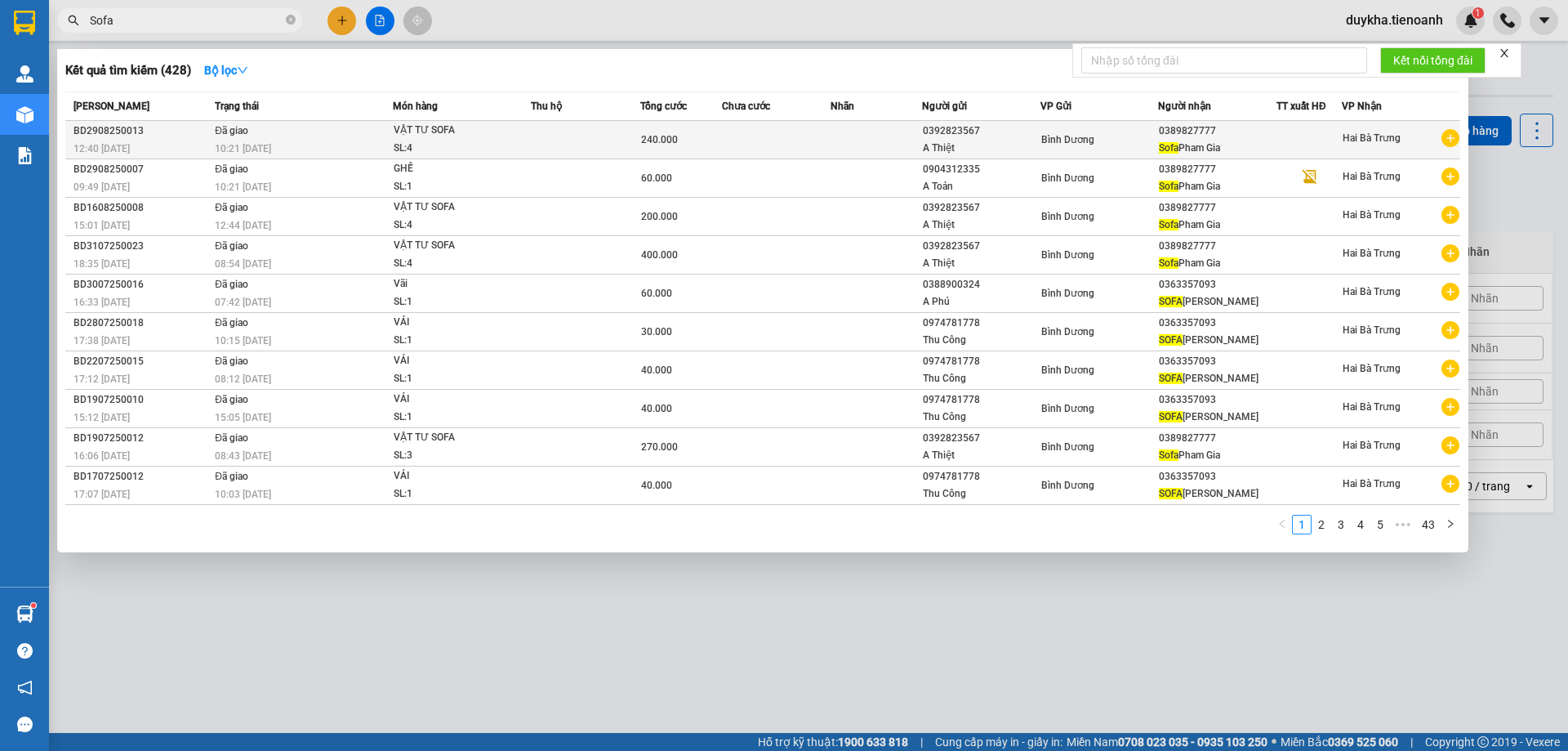
type input "Sofa"
click at [628, 131] on td at bounding box center [585, 140] width 109 height 38
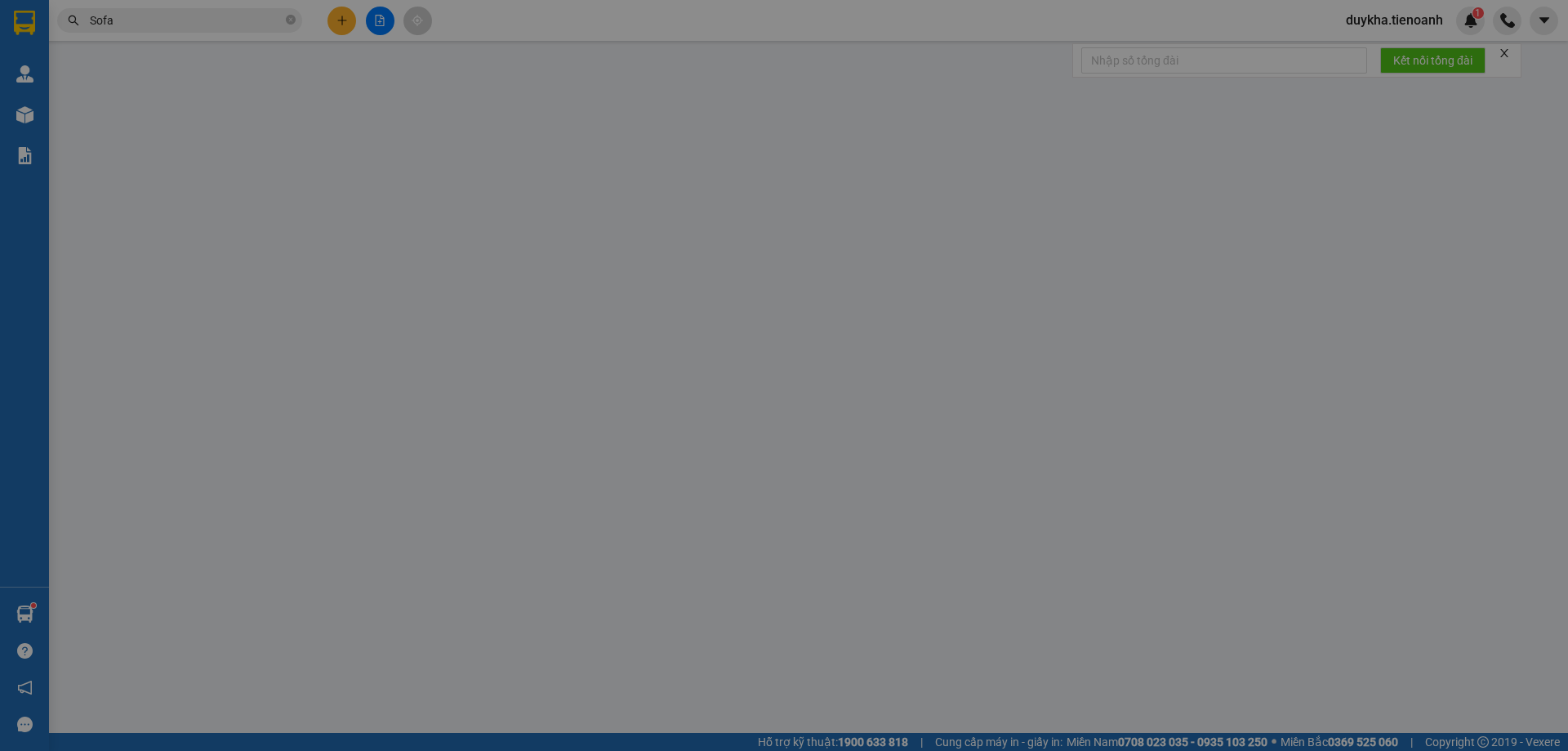
type input "0389827777"
type input "Sofa Pham Gia"
type input "0392823567"
type input "A Thiệt"
type input "205780205"
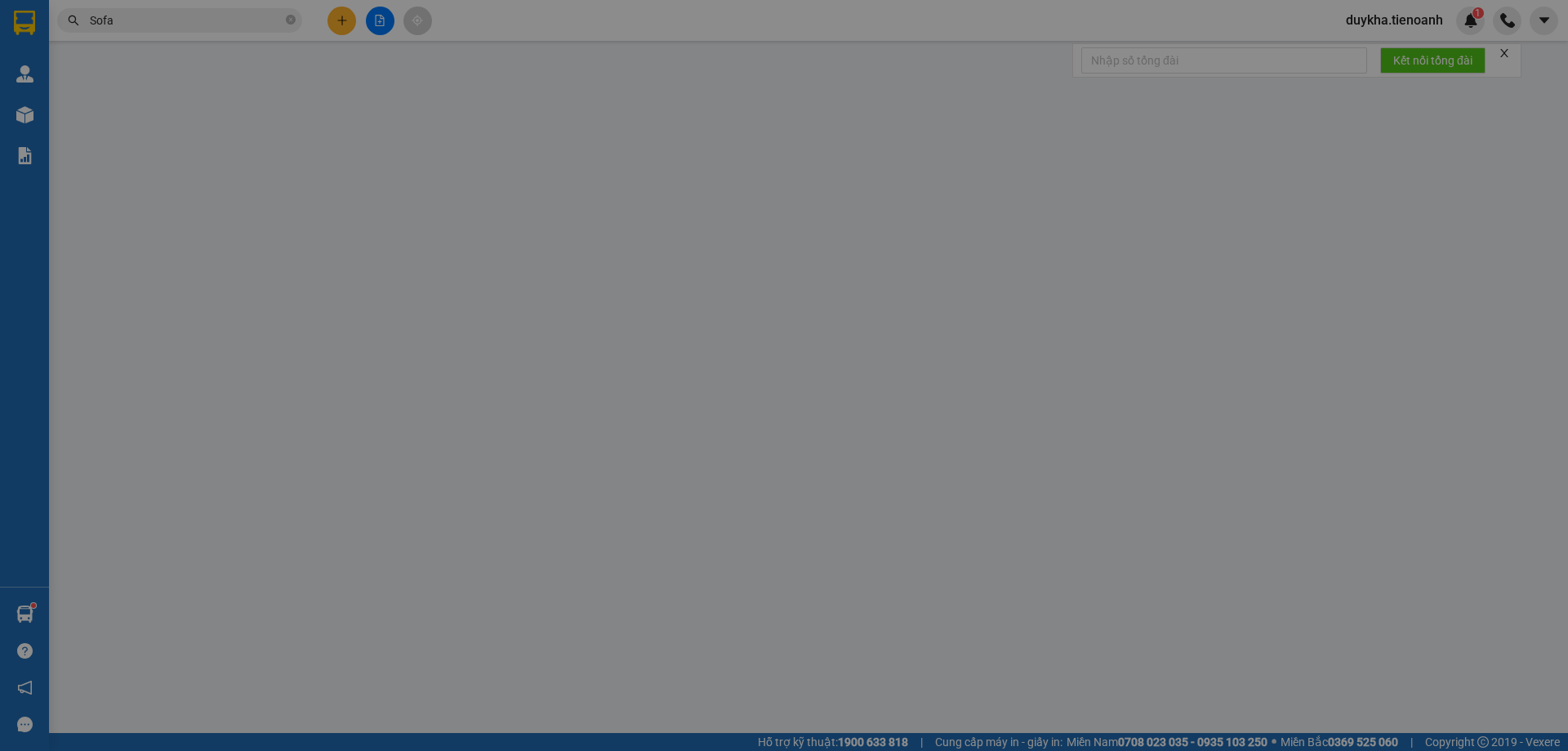
type input "240.000"
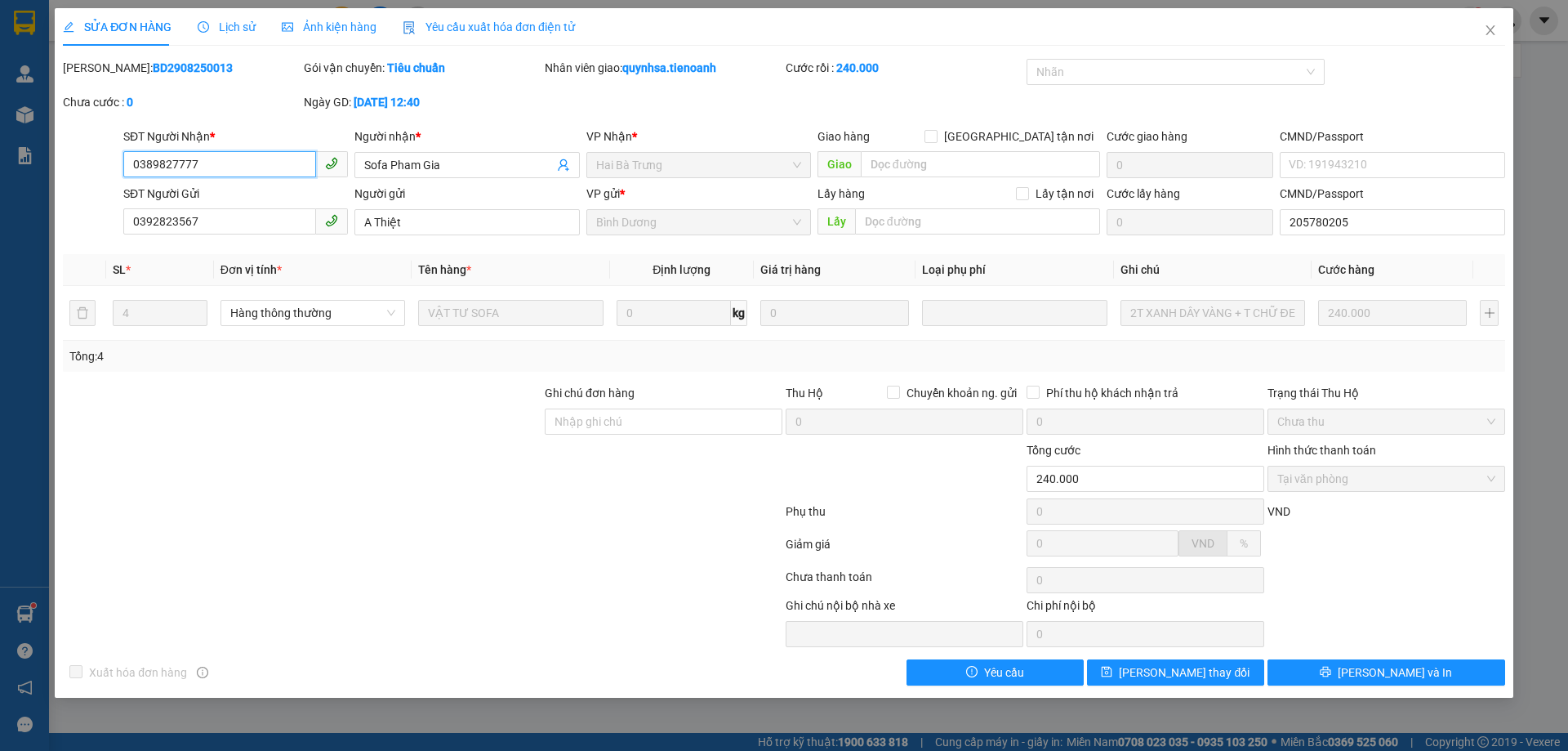
drag, startPoint x: 224, startPoint y: 170, endPoint x: 69, endPoint y: 169, distance: 155.0
click at [69, 169] on div "SĐT Người Nhận * 0389827777 0389827777 Người nhận * Sofa Pham Gia VP Nhận * Hai…" at bounding box center [784, 156] width 1446 height 57
click at [1500, 28] on span "Close" at bounding box center [1490, 30] width 46 height 46
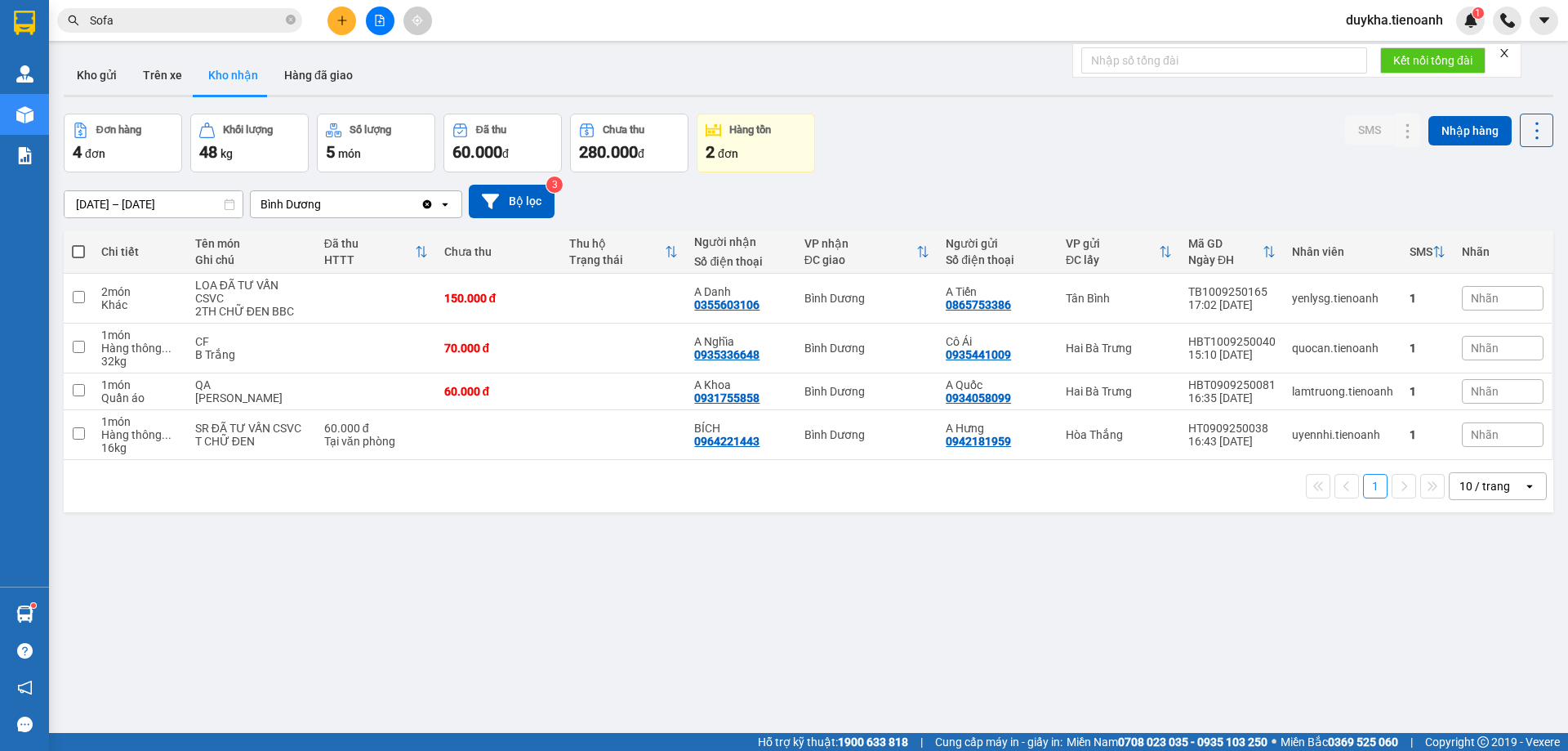
click at [213, 23] on input "Sofa" at bounding box center [186, 20] width 192 height 18
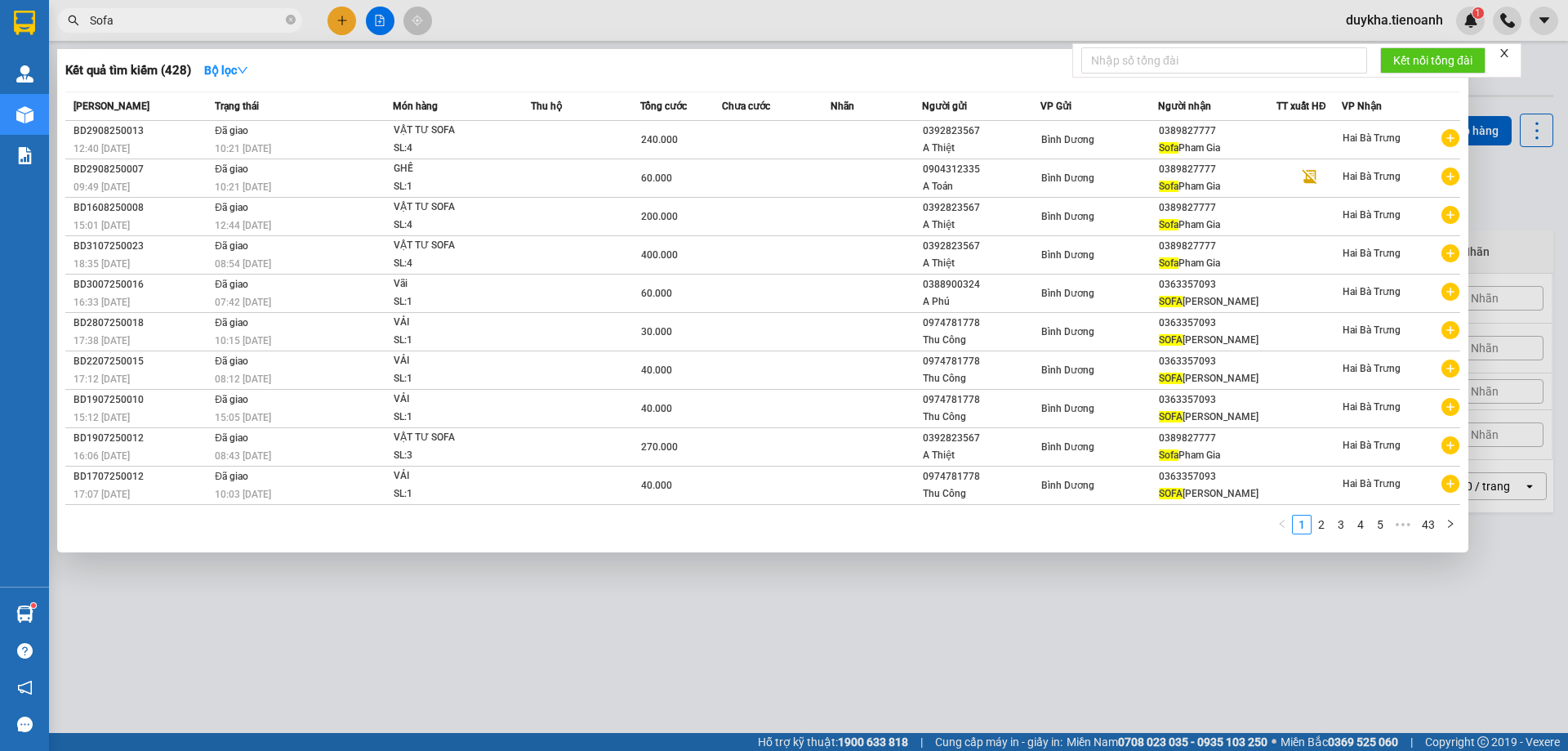
click at [338, 16] on div at bounding box center [784, 376] width 1568 height 751
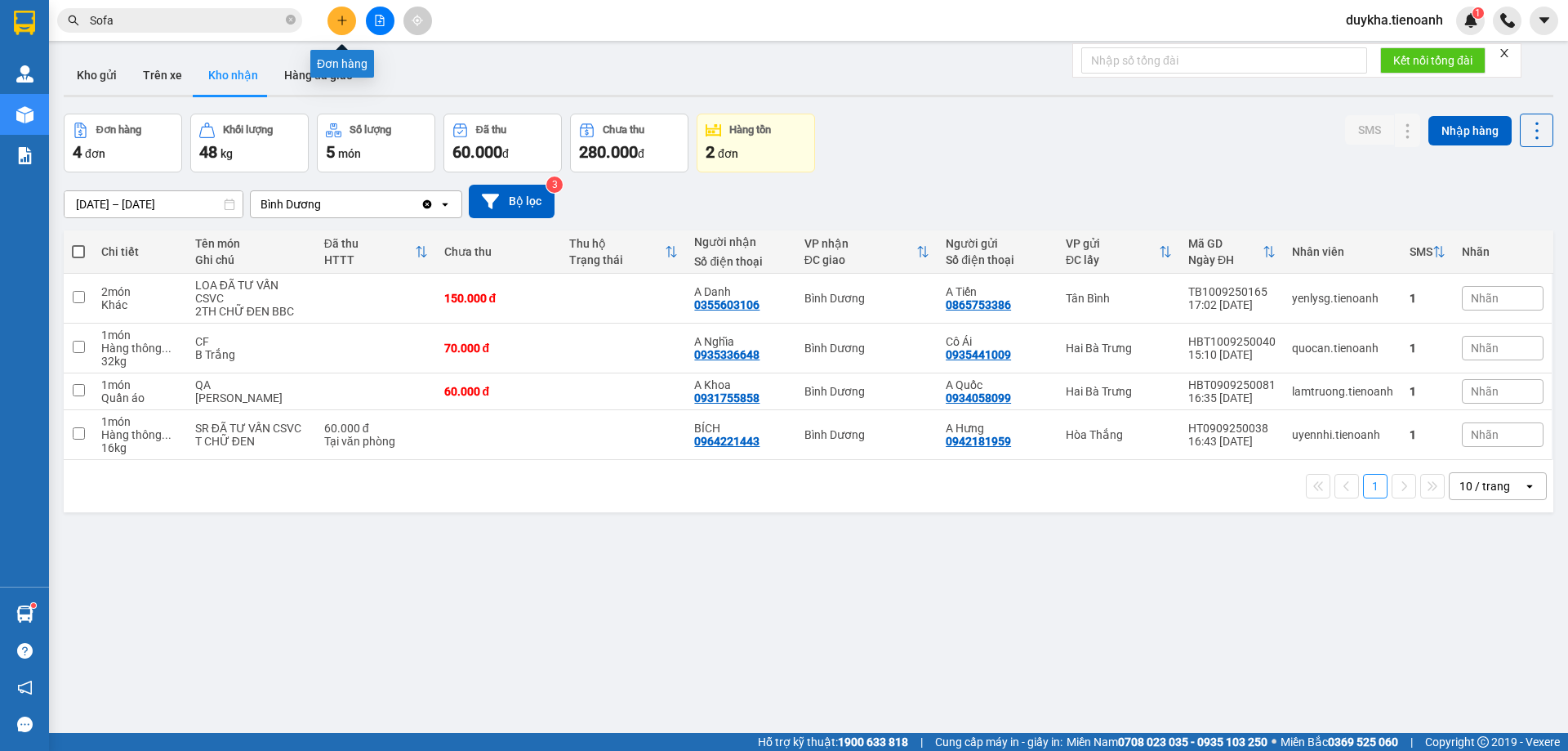
click at [338, 16] on icon "plus" at bounding box center [342, 20] width 11 height 11
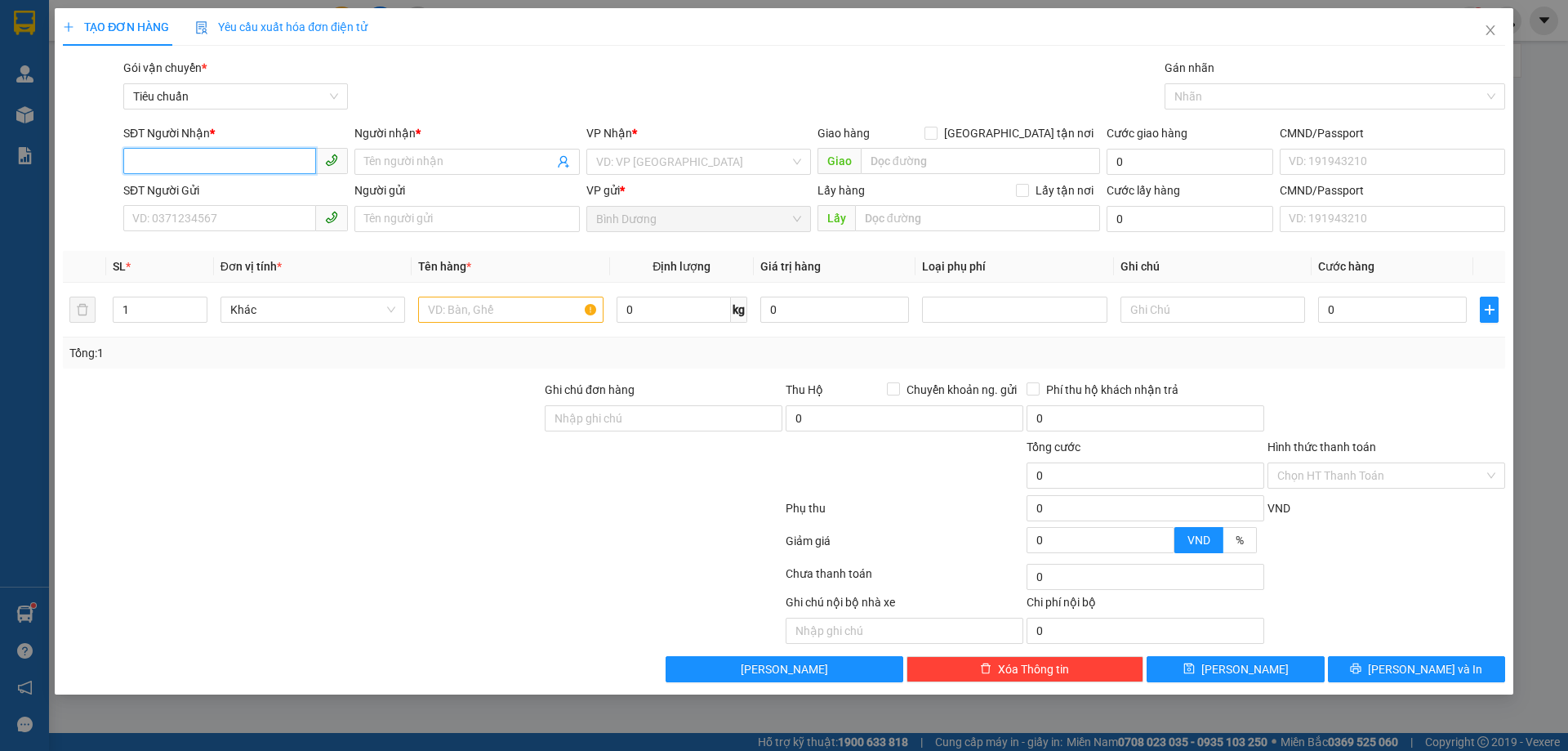
click at [253, 159] on input "SĐT Người Nhận *" at bounding box center [219, 161] width 192 height 26
paste input "0389827777"
type input "0389827777"
click at [280, 163] on input "0389827777" at bounding box center [219, 161] width 192 height 26
click at [262, 186] on div "0389827777 - Sofa Pham Gia" at bounding box center [236, 194] width 205 height 18
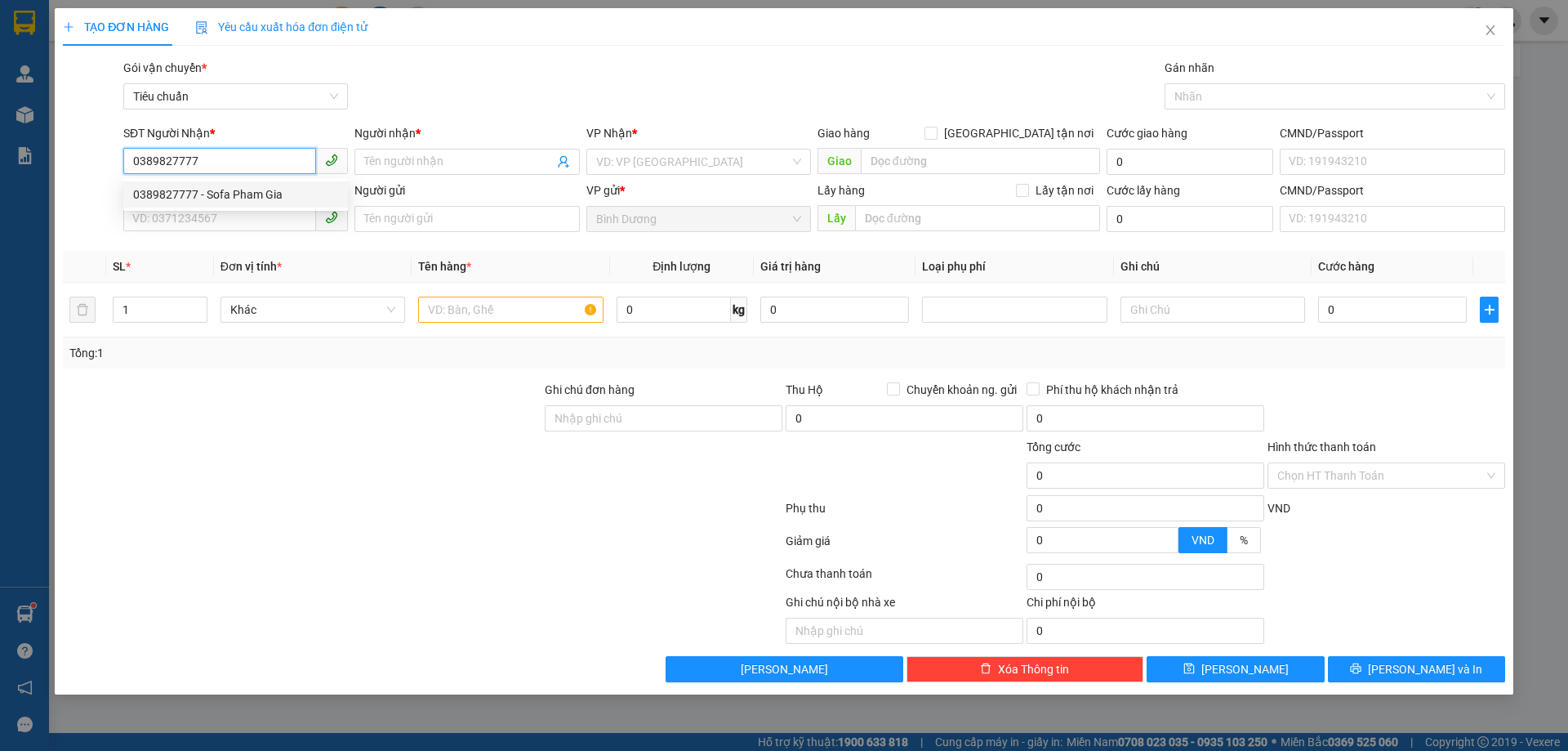
type input "Sofa Pham Gia"
type input "240.000"
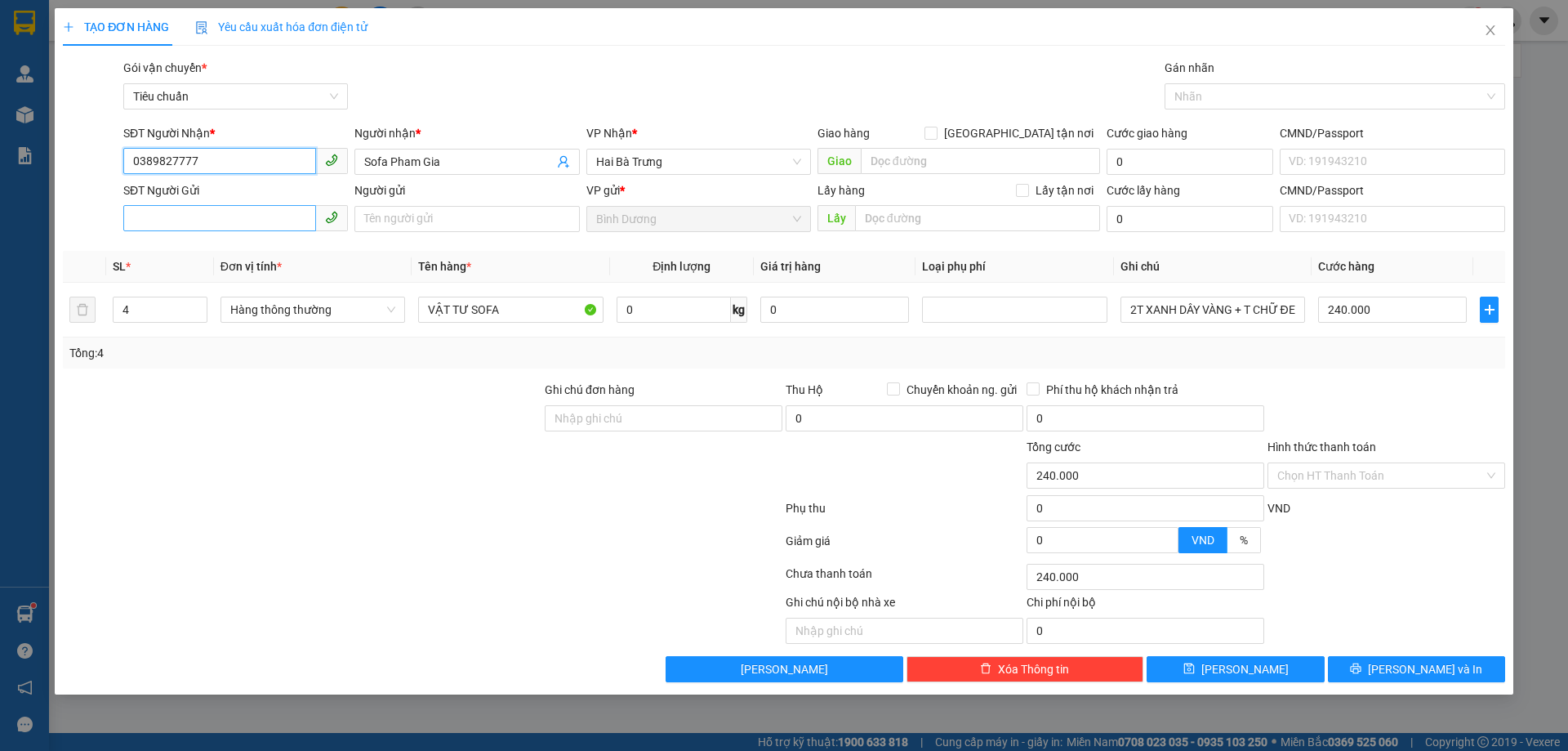
type input "0389827777"
click at [246, 223] on input "SĐT Người Gửi" at bounding box center [219, 219] width 192 height 26
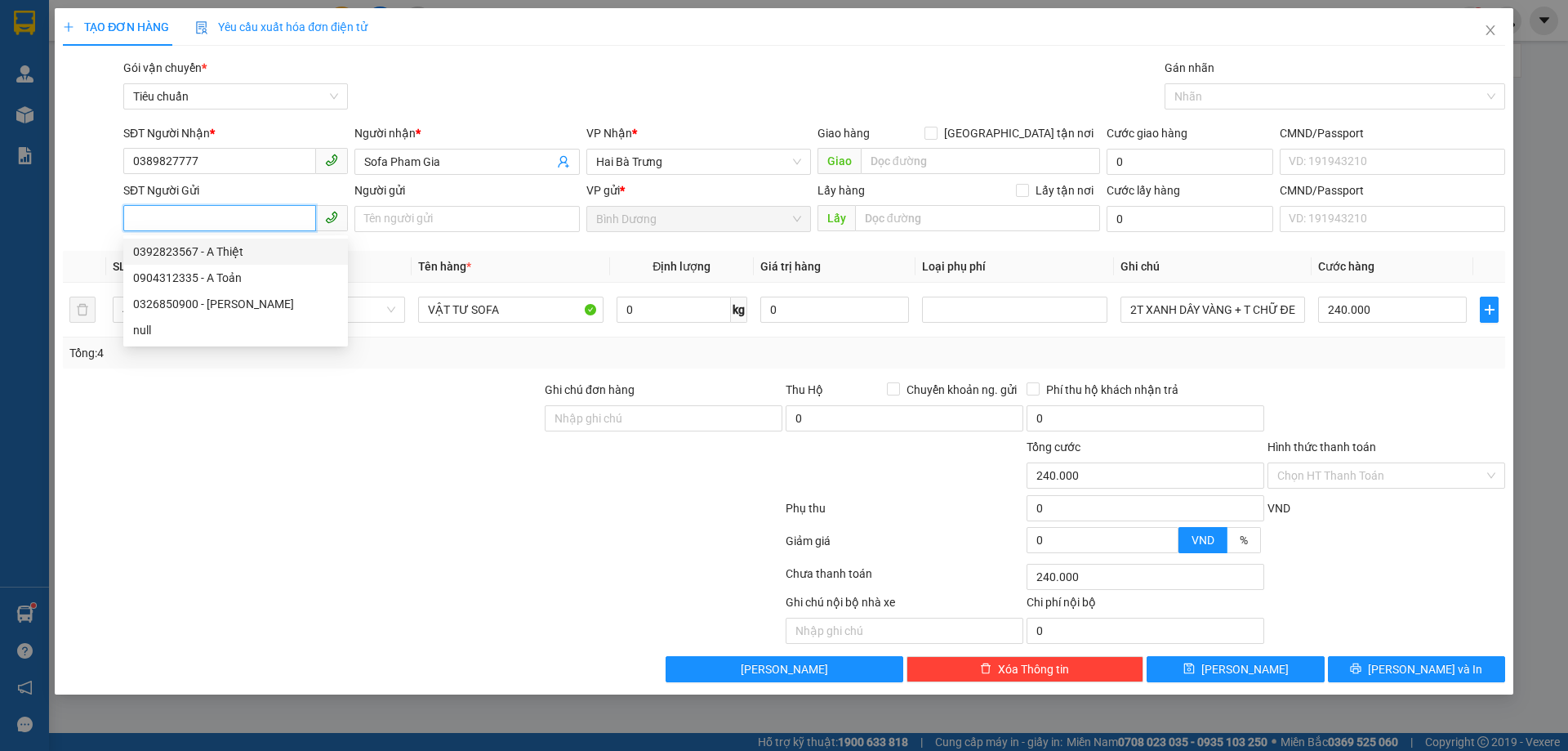
click at [232, 251] on div "0392823567 - A Thiệt" at bounding box center [236, 251] width 205 height 18
type input "0392823567"
type input "A Thiệt"
type input "205780205"
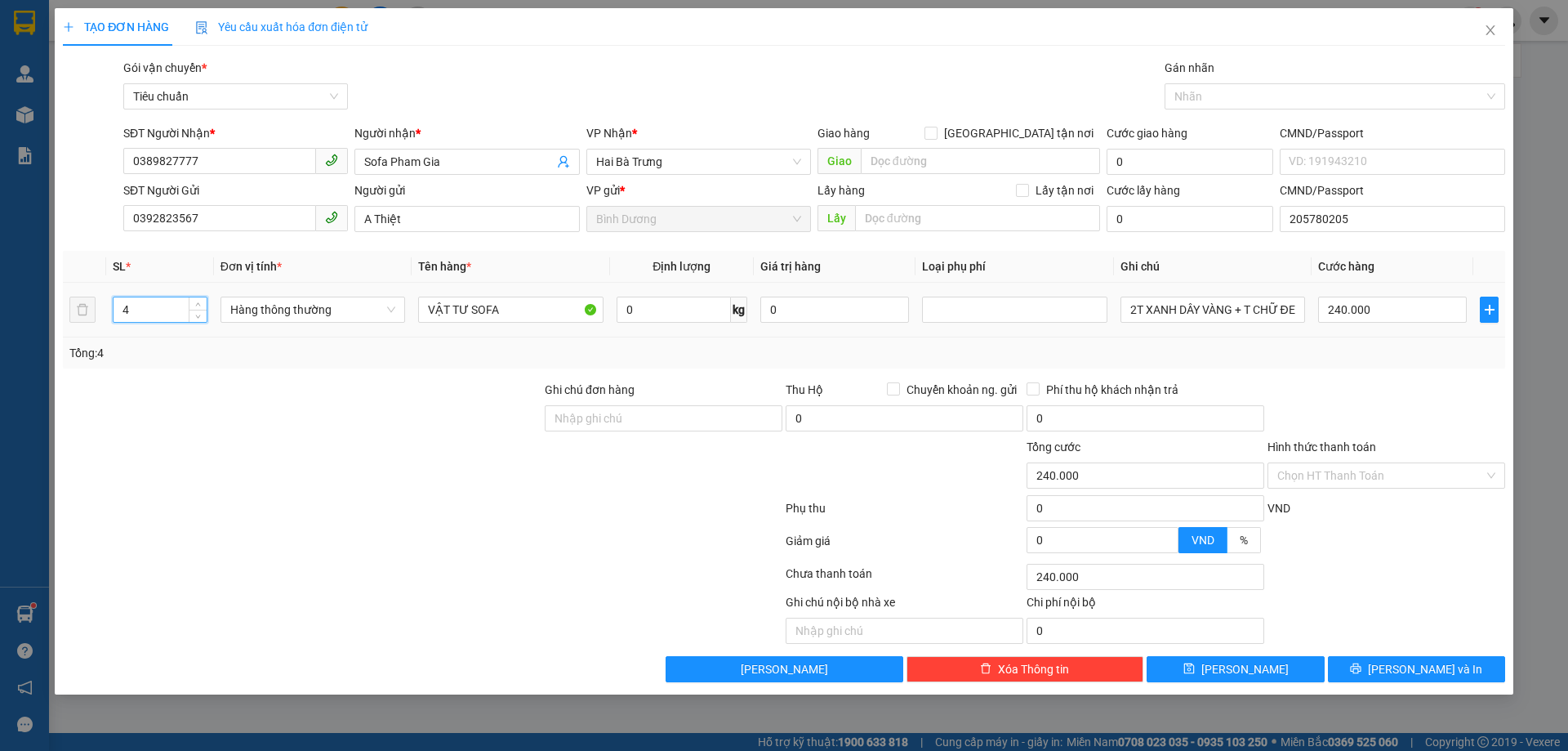
click at [159, 317] on input "4" at bounding box center [159, 310] width 93 height 24
click at [154, 313] on input "number" at bounding box center [159, 310] width 93 height 24
type input "3"
type input "5"
click at [347, 474] on div at bounding box center [303, 467] width 482 height 57
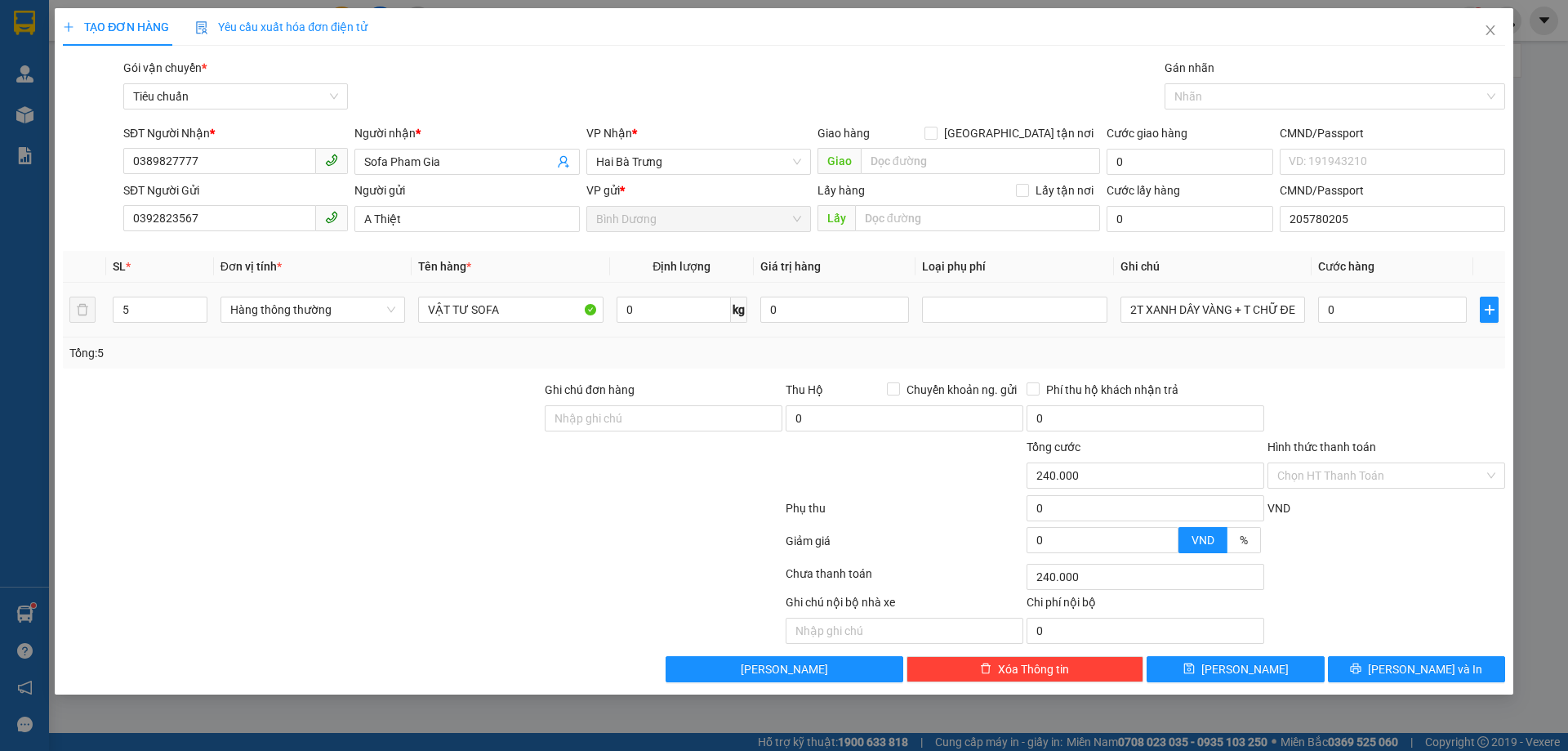
type input "0"
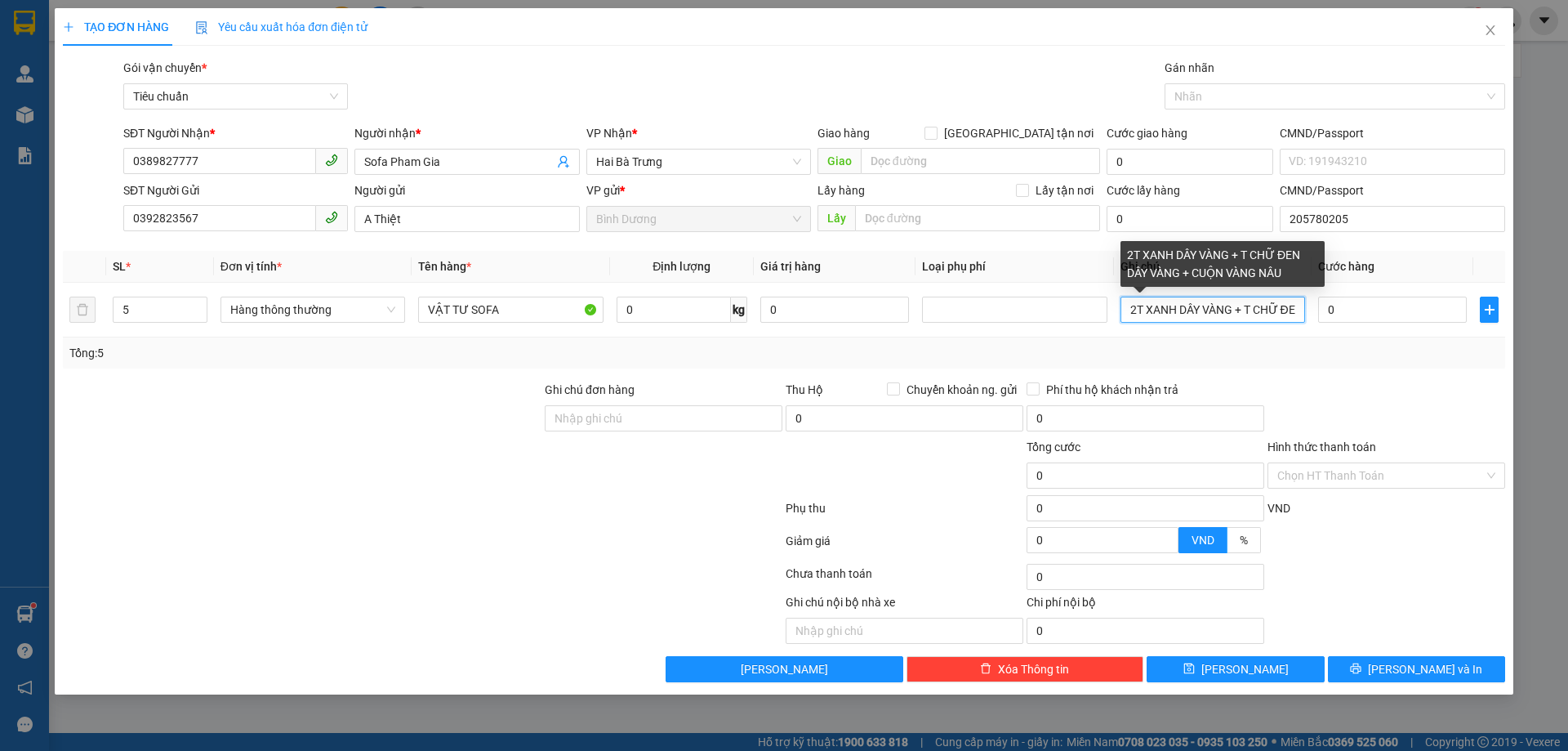
scroll to position [0, 174]
drag, startPoint x: 1125, startPoint y: 309, endPoint x: 1463, endPoint y: 356, distance: 341.3
click at [1463, 356] on div "SL * Đơn vị tính * Tên hàng * Định lượng Giá trị hàng Loại phụ phí Ghi chú Cước…" at bounding box center [784, 310] width 1442 height 118
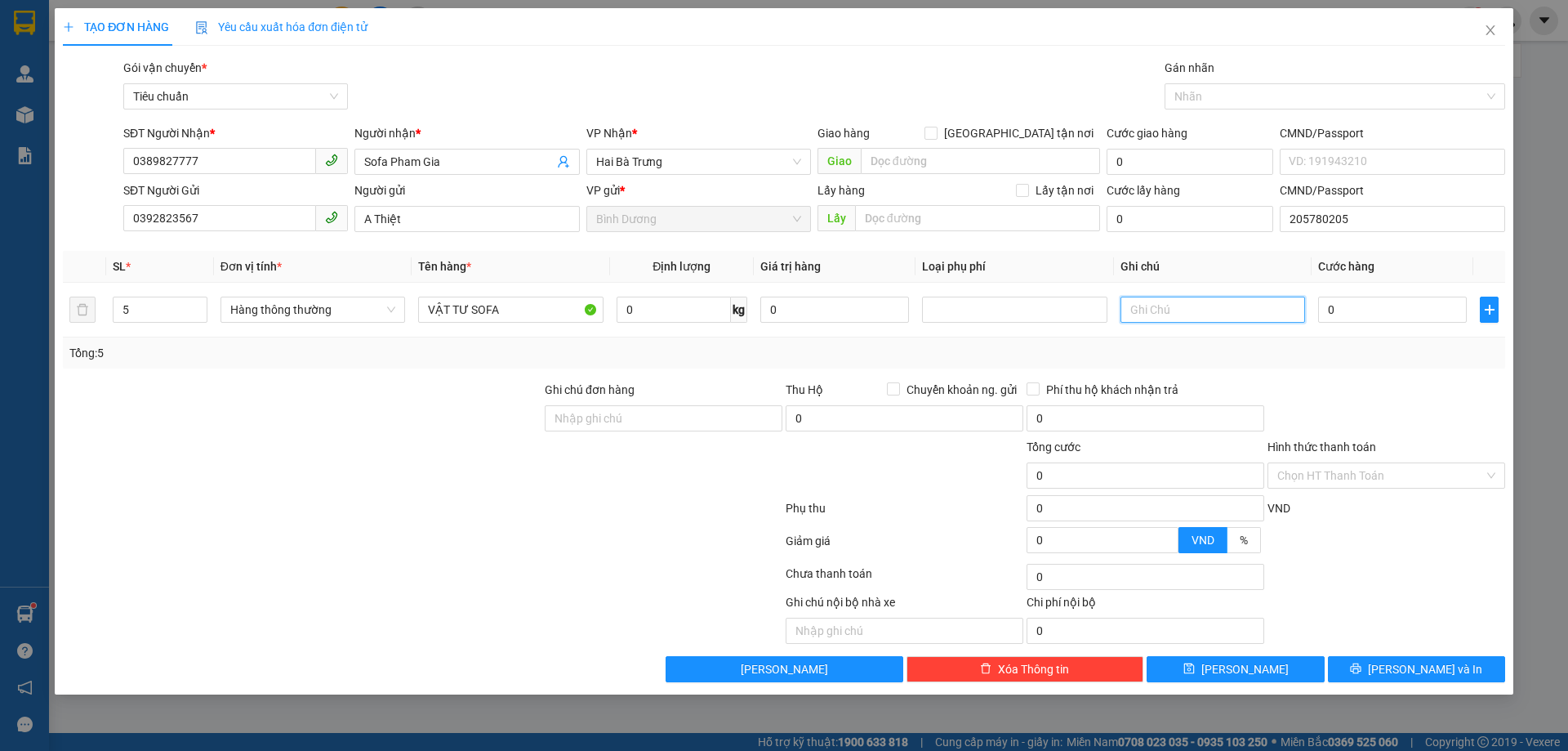
scroll to position [0, 0]
type input "3Cay Đen Bọc Nilon+2Bao"
click at [1370, 311] on input "0" at bounding box center [1392, 310] width 148 height 26
type input "6"
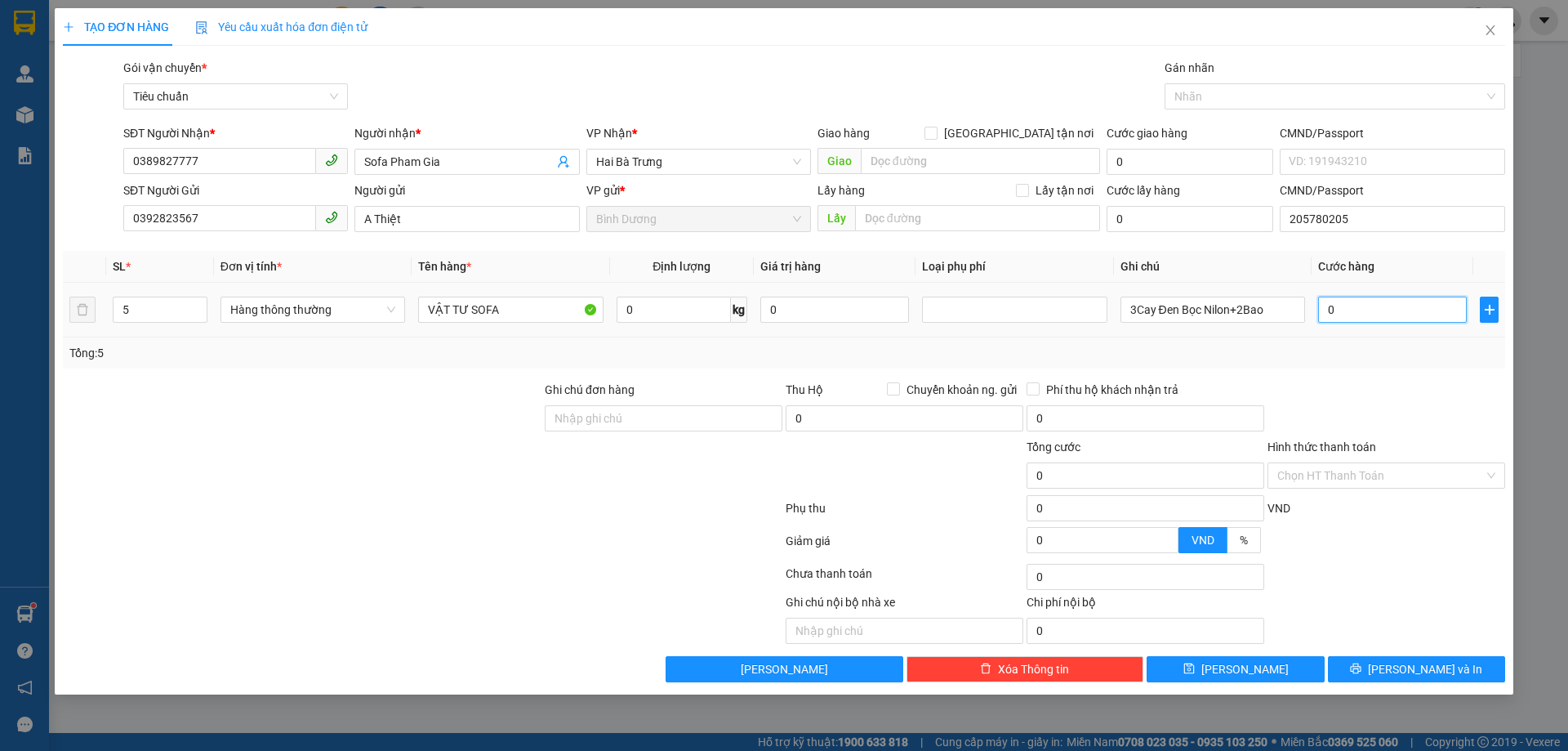
type input "6"
type input "66"
type input "660"
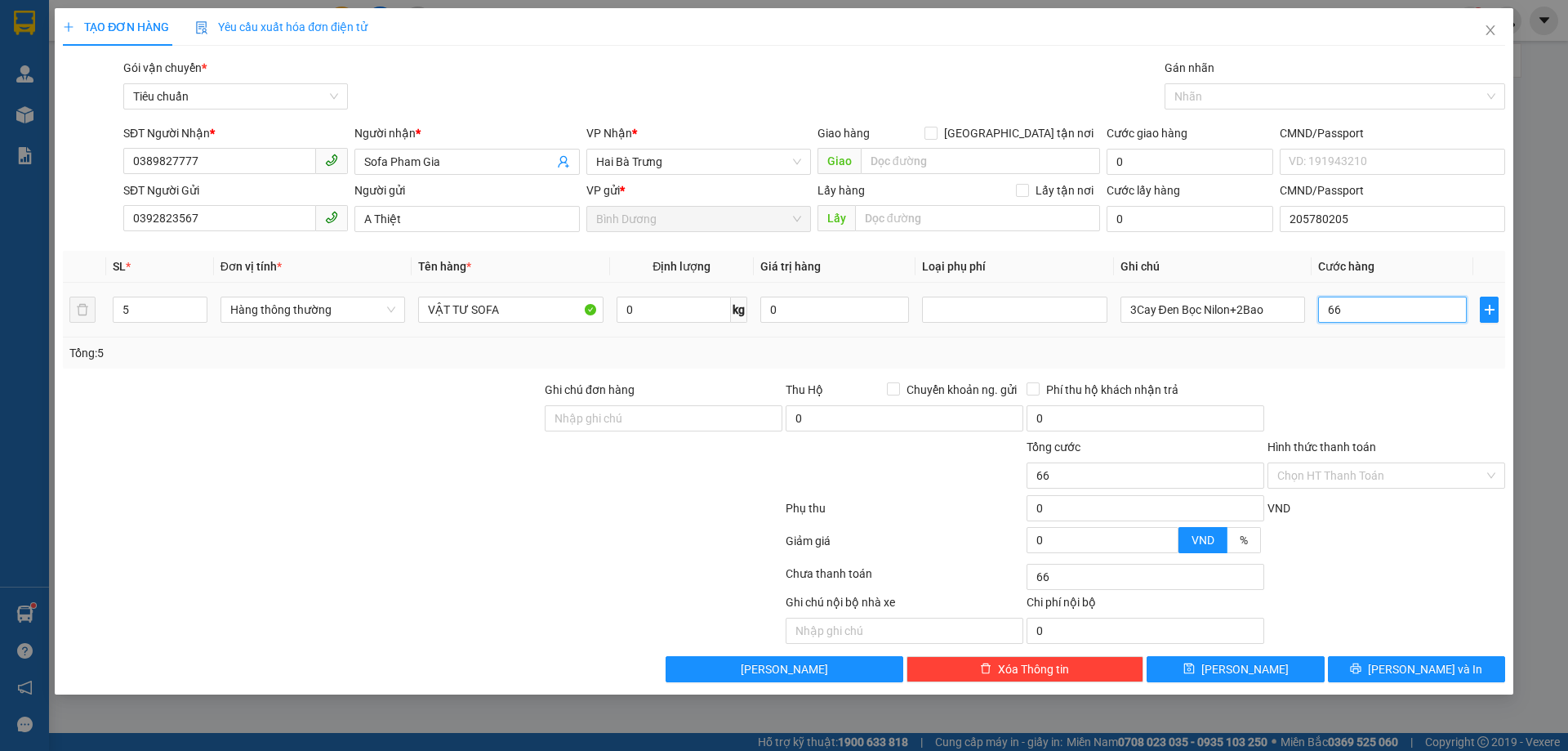
type input "660"
type input "660.000"
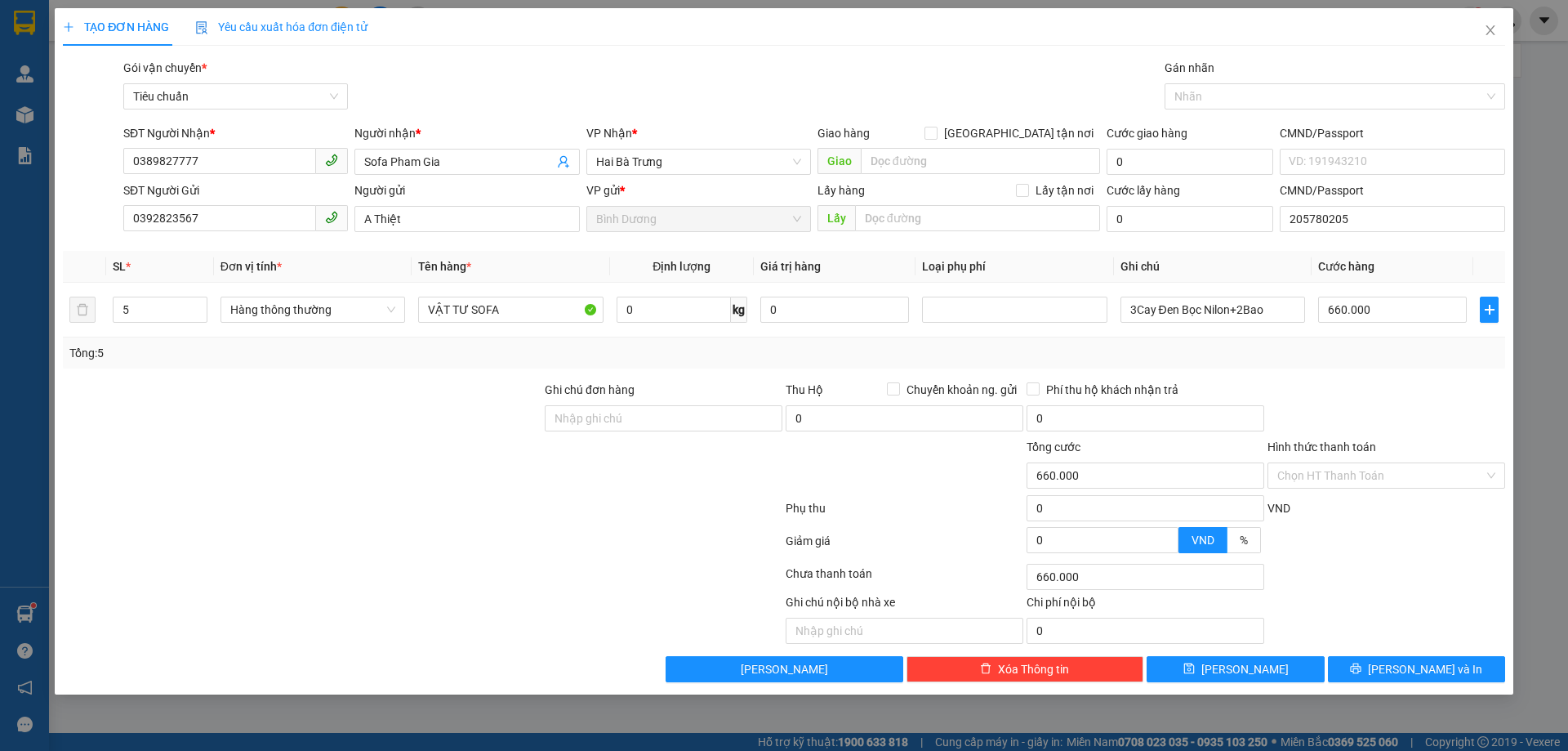
click at [1376, 362] on div "Tổng: 5" at bounding box center [784, 353] width 1442 height 31
click at [1419, 668] on span "[PERSON_NAME] và In" at bounding box center [1425, 669] width 114 height 18
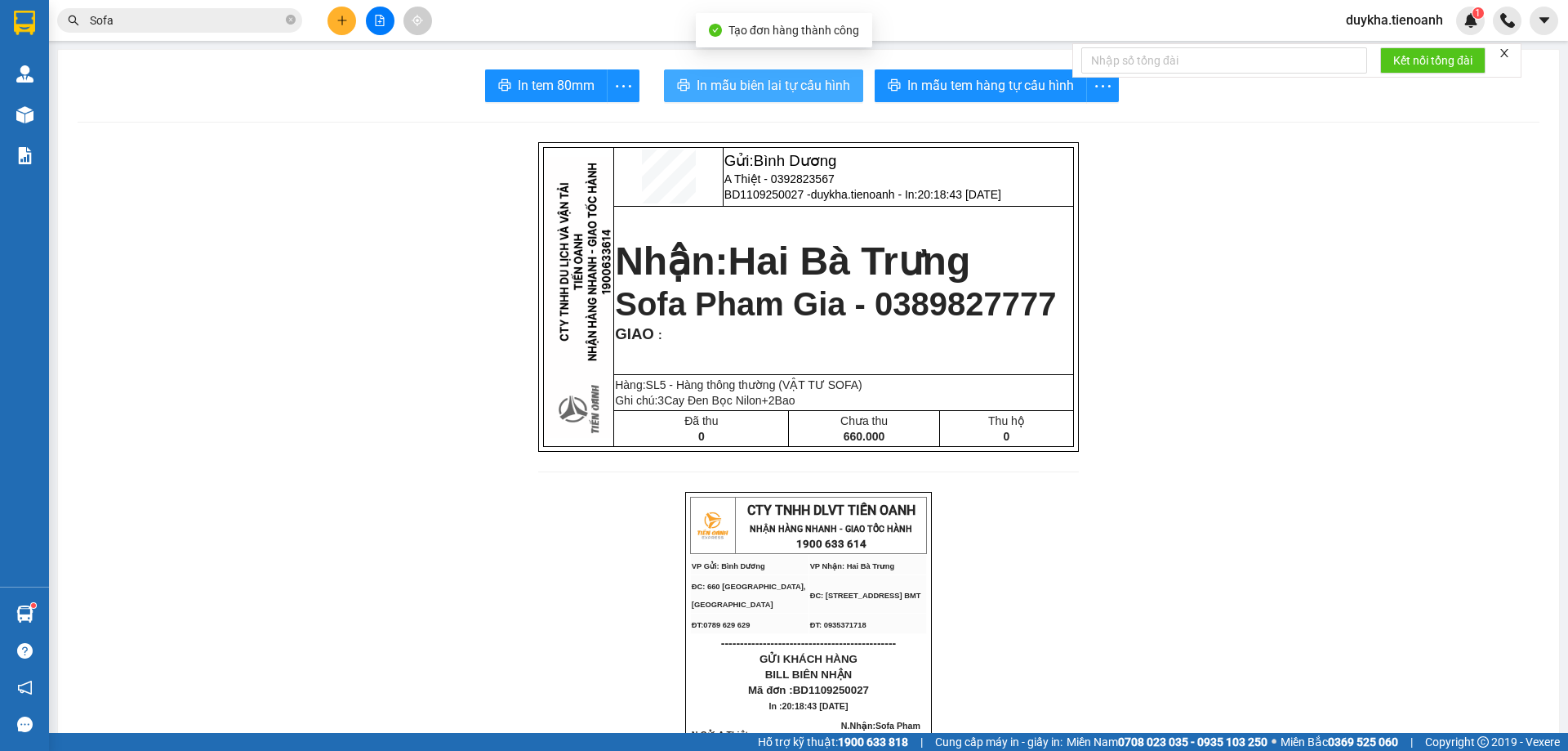
click at [808, 91] on span "In mẫu biên lai tự cấu hình" at bounding box center [773, 86] width 153 height 21
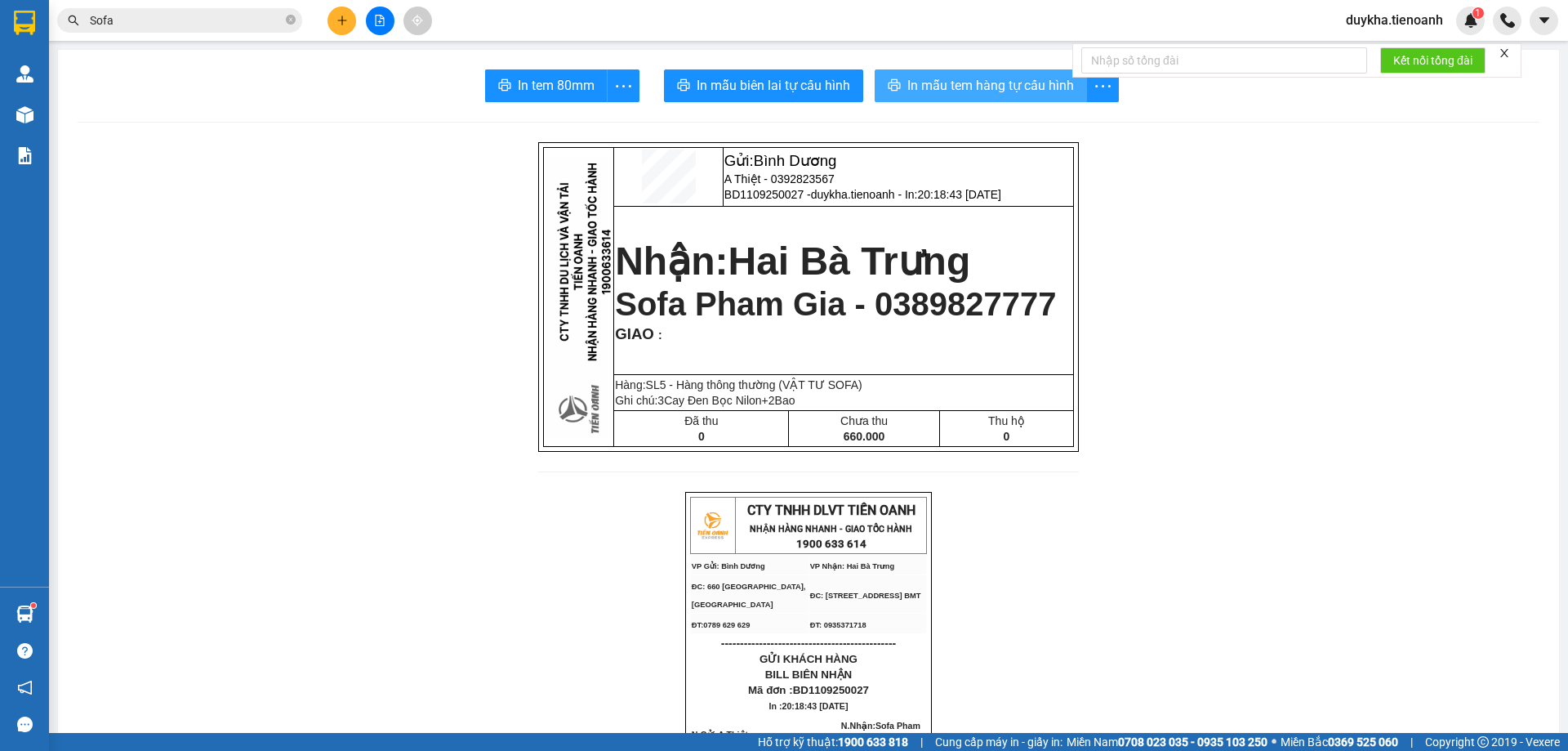
click at [947, 97] on button "In mẫu tem hàng tự cấu hình" at bounding box center [980, 86] width 212 height 33
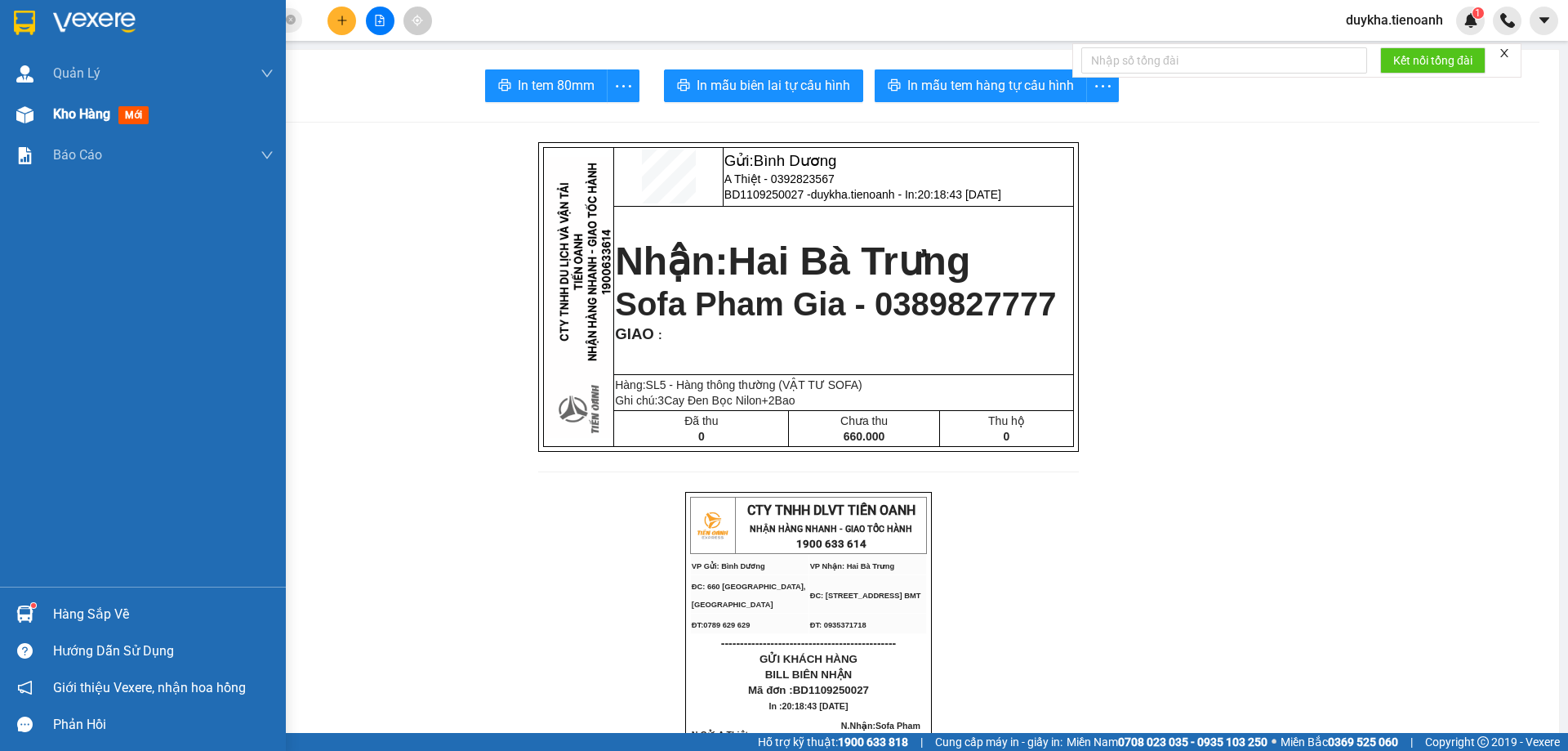
click at [86, 108] on span "Kho hàng" at bounding box center [81, 114] width 57 height 16
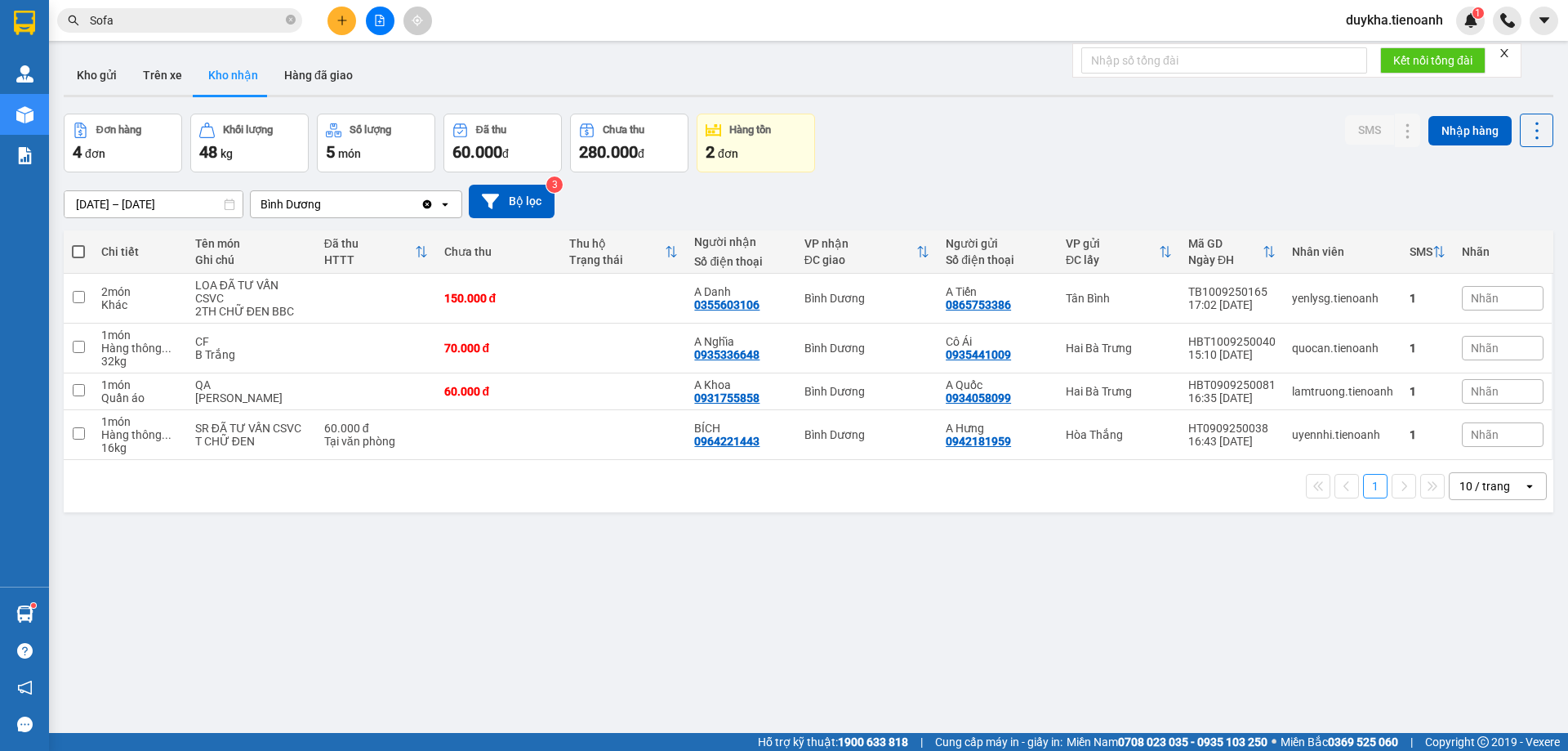
click at [1064, 160] on div "Đơn hàng 4 đơn Khối lượng 48 kg Số lượng 5 món Đã thu 60.000 đ Chưa thu 280.000…" at bounding box center [808, 143] width 1490 height 59
click at [1018, 151] on div "Đơn hàng 4 đơn Khối lượng 48 kg Số lượng 5 món Đã thu 60.000 đ Chưa thu 280.000…" at bounding box center [808, 143] width 1490 height 59
click at [1370, 441] on icon at bounding box center [1375, 434] width 11 height 11
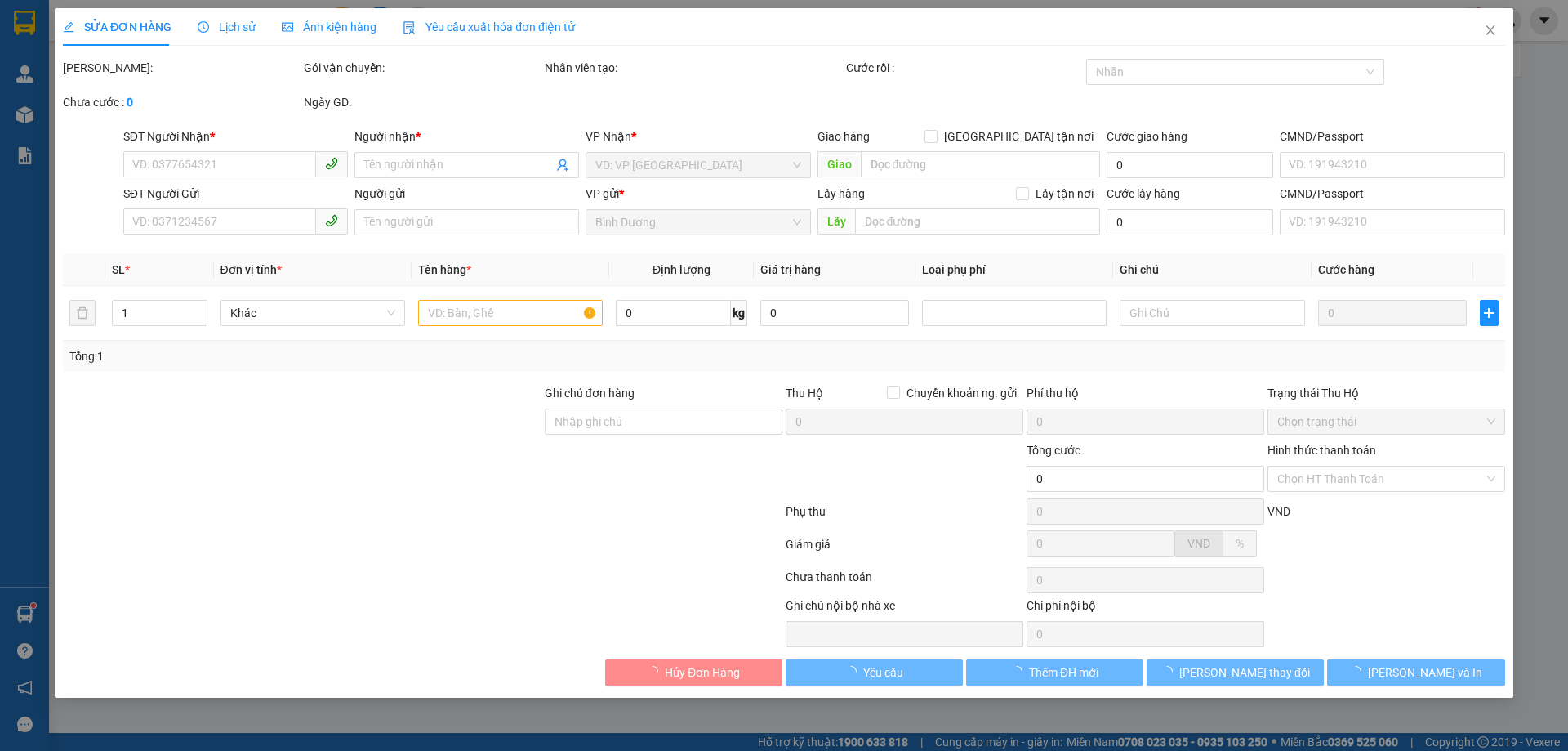
type input "0964221443"
type input "BÍCH"
type input "0942181959"
type input "A Hưng"
type input "60.000"
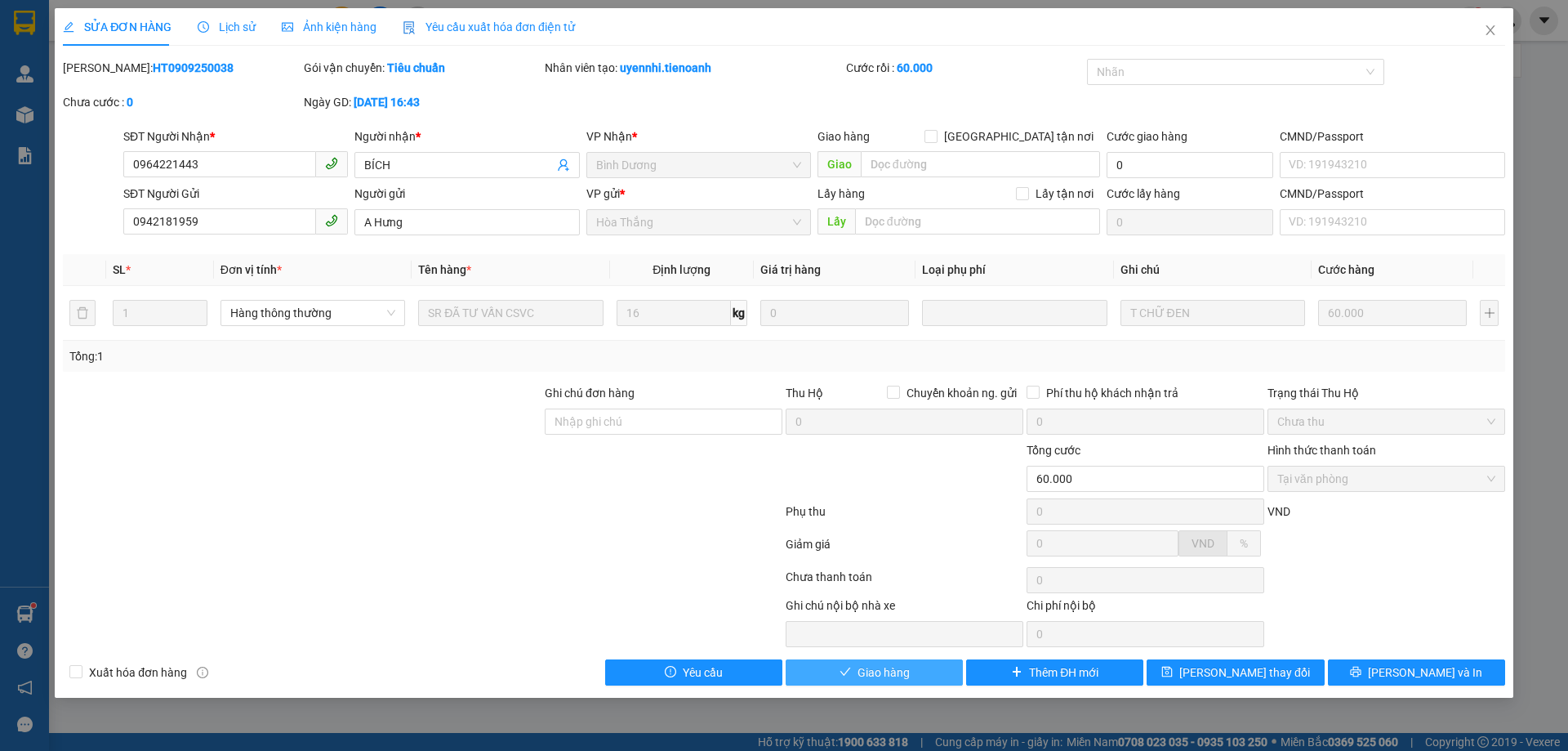
click at [906, 673] on span "Giao hàng" at bounding box center [883, 672] width 52 height 18
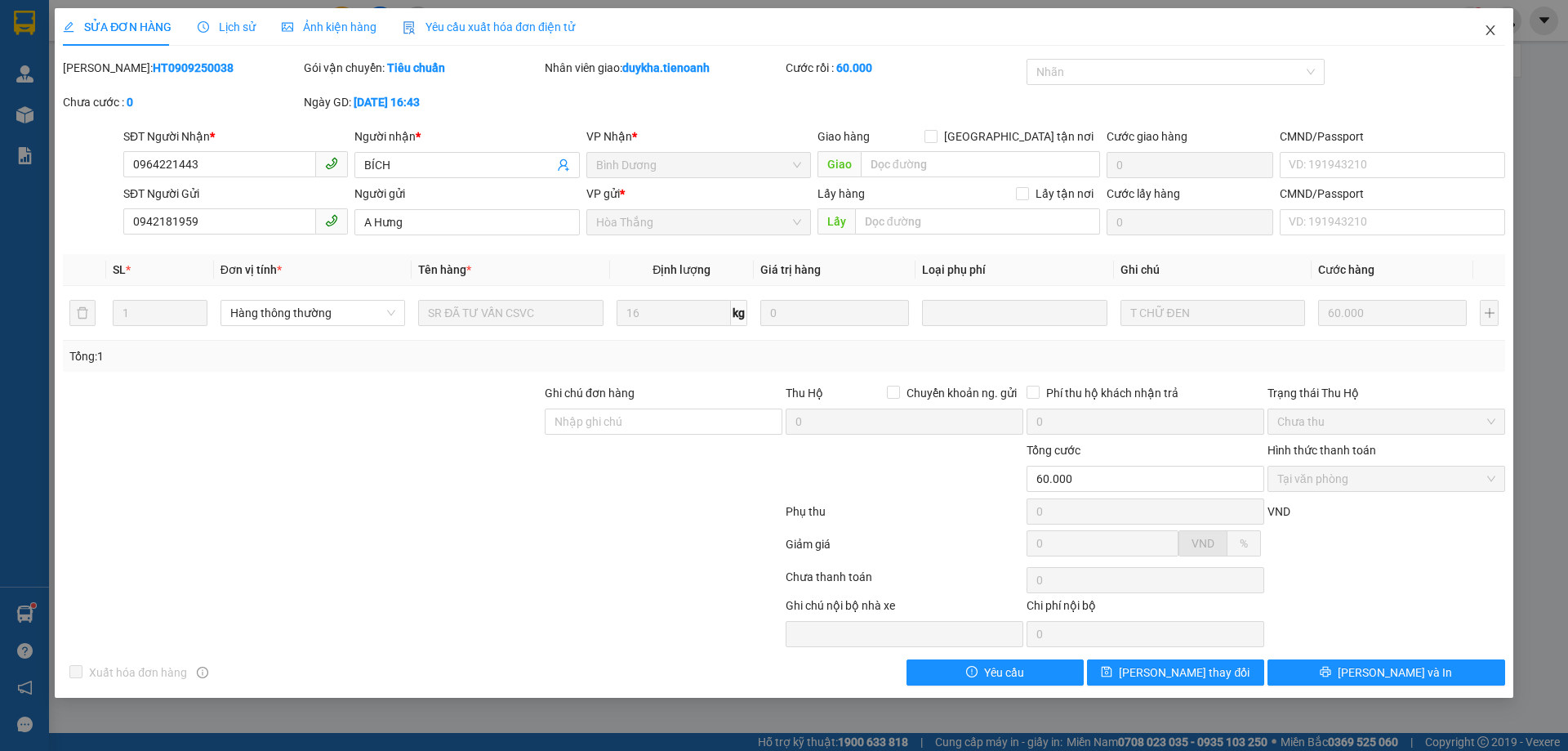
click at [1491, 29] on icon "close" at bounding box center [1490, 29] width 13 height 13
